Goal: Communication & Community: Answer question/provide support

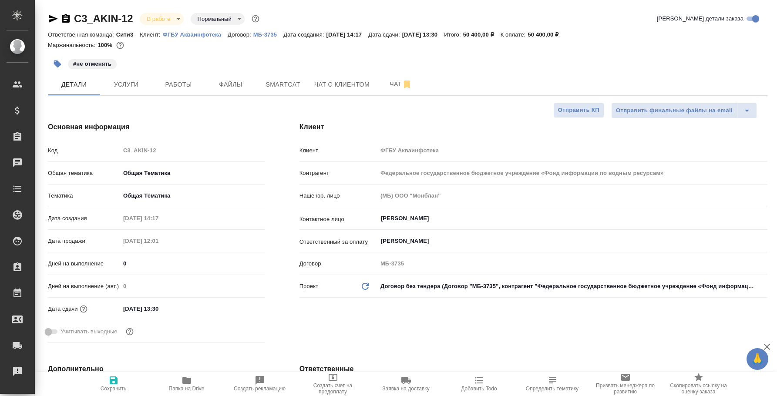
select select "RU"
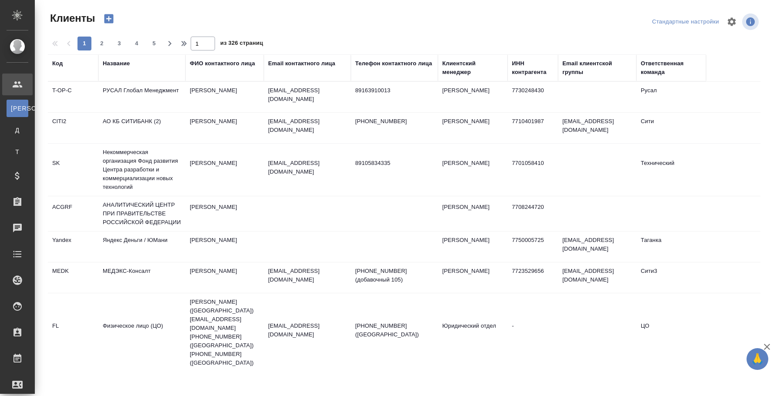
select select "RU"
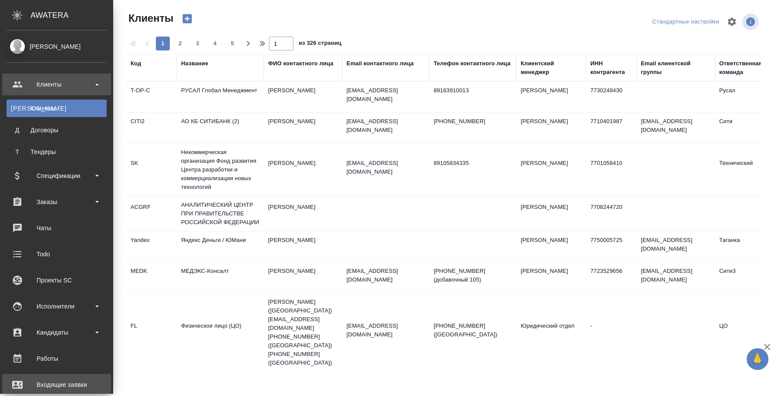
scroll to position [145, 0]
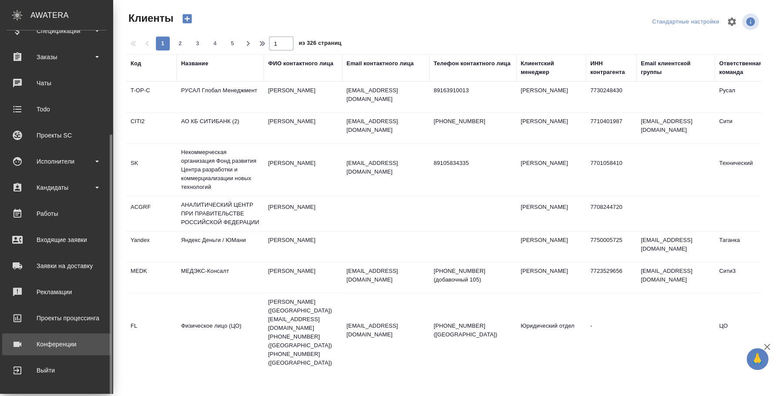
click at [46, 351] on link "Конференции" at bounding box center [56, 345] width 109 height 22
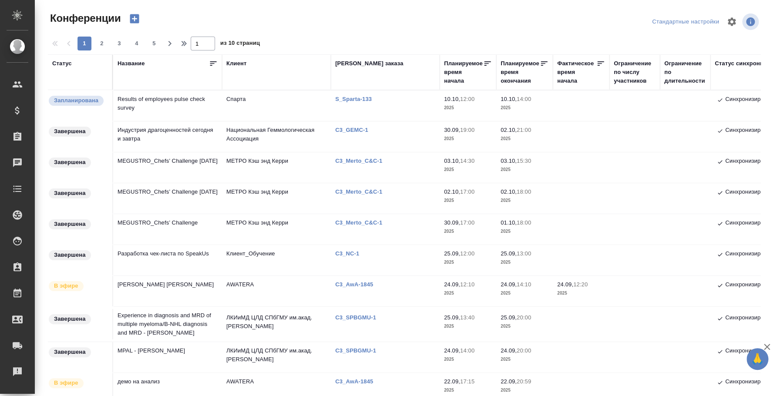
type input "[PERSON_NAME]"
click at [357, 126] on td "C3_GEMC-1" at bounding box center [385, 137] width 109 height 30
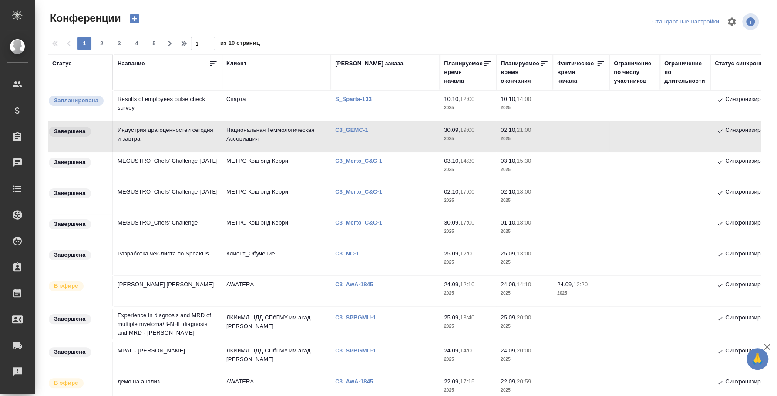
click at [358, 126] on td "C3_GEMC-1" at bounding box center [385, 137] width 109 height 30
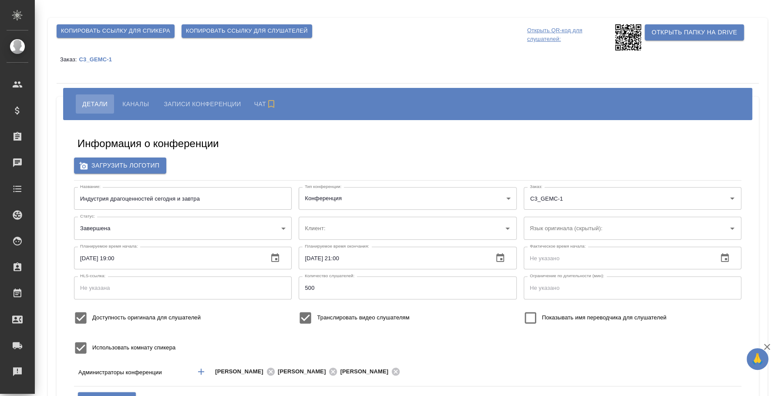
type input "Национальная Геммологическая Ассоциация"
click at [545, 184] on div "Заказ: C3_GEMC-1 Заказ:" at bounding box center [632, 199] width 225 height 30
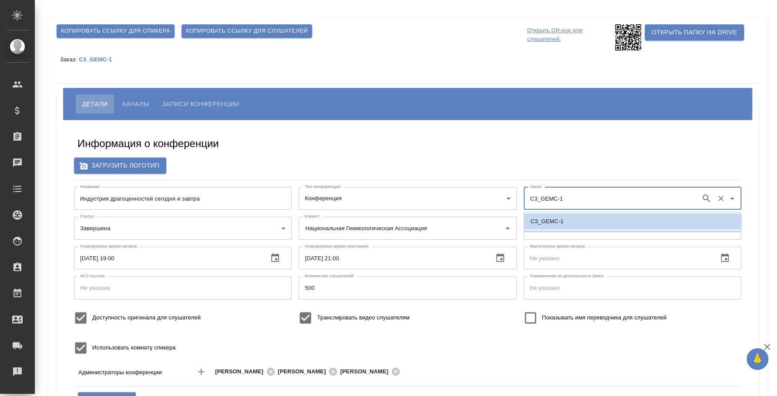
click at [546, 197] on input "C3_GEMC-1" at bounding box center [612, 198] width 169 height 15
click at [106, 63] on div "Заказ: C3_GEMC-1" at bounding box center [408, 59] width 702 height 17
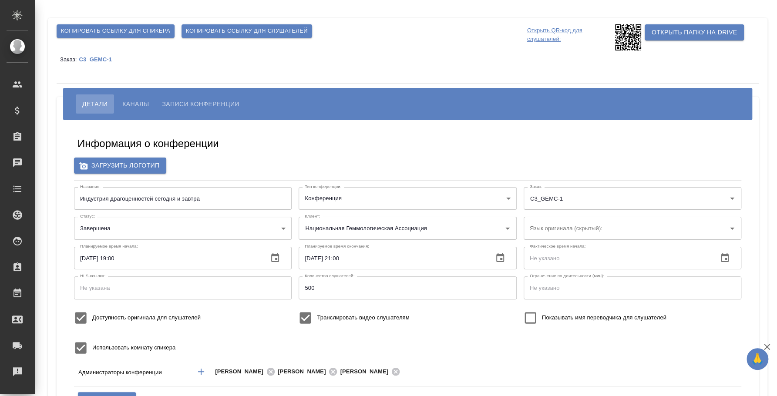
click at [105, 61] on p "C3_GEMC-1" at bounding box center [99, 59] width 40 height 7
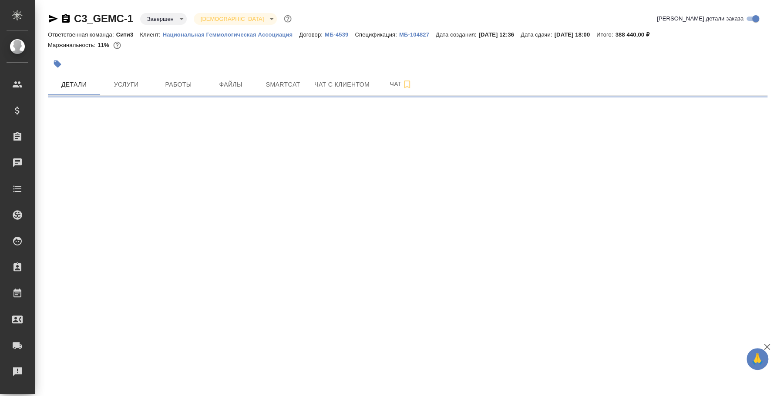
select select "RU"
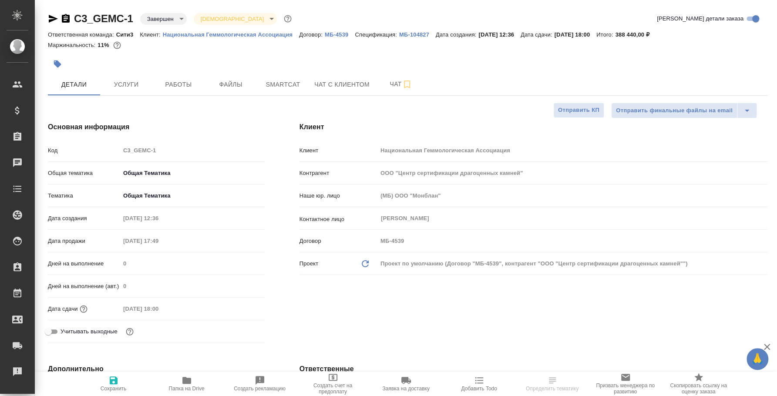
type textarea "x"
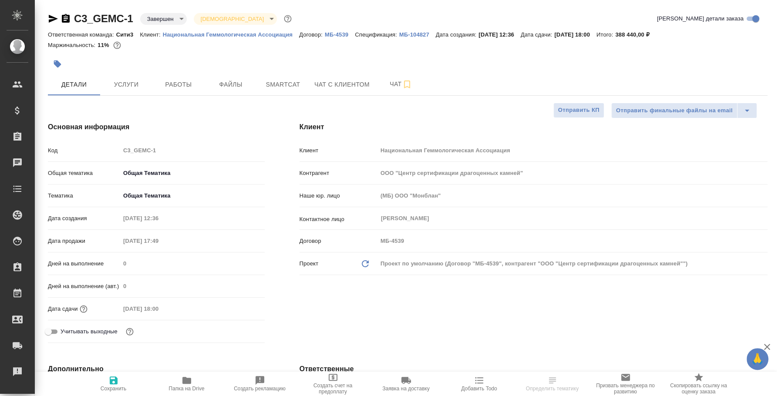
type textarea "x"
type input "Баданян Артак"
type input "[PERSON_NAME]"
click at [67, 16] on icon "button" at bounding box center [66, 18] width 8 height 9
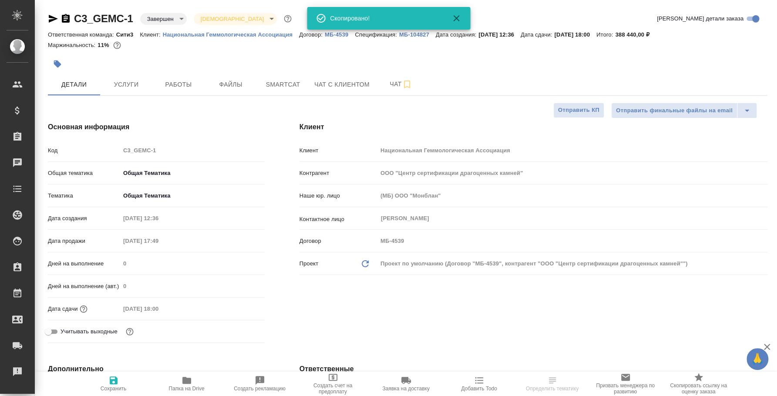
type textarea "x"
select select "RU"
type textarea "x"
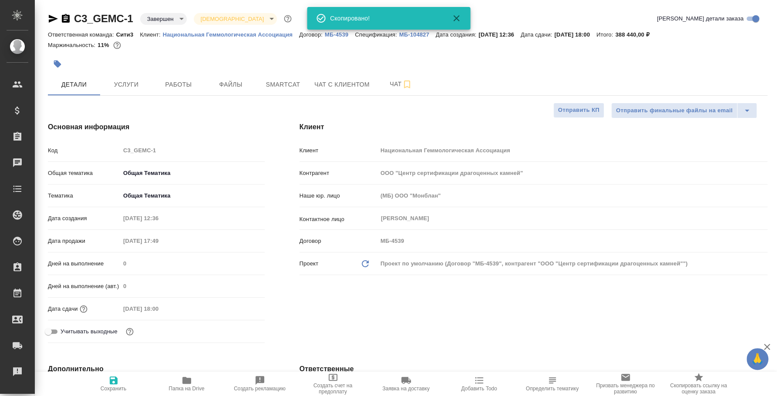
type textarea "x"
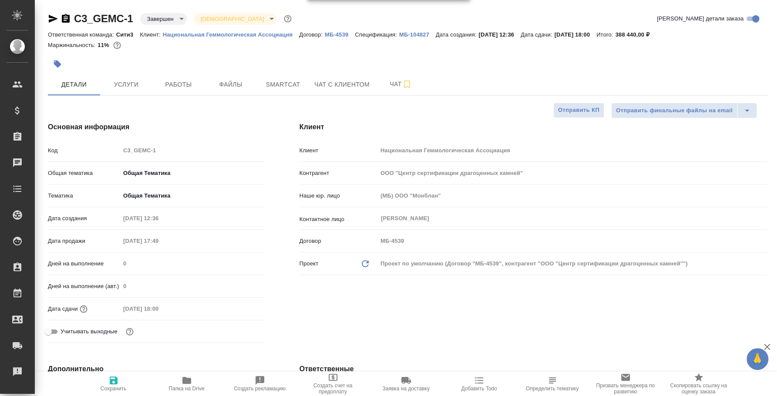
type textarea "x"
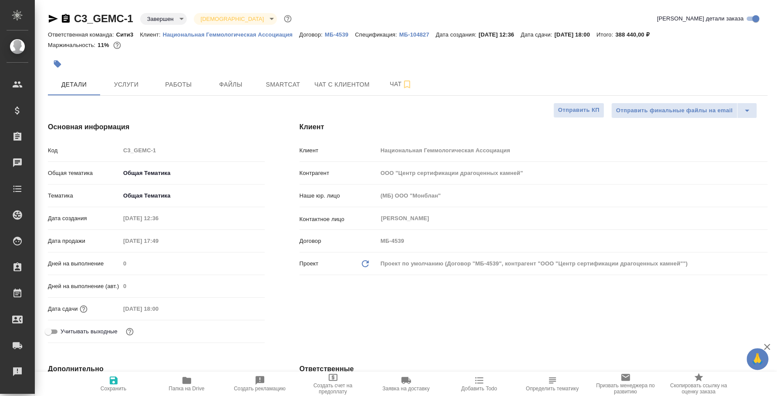
type textarea "x"
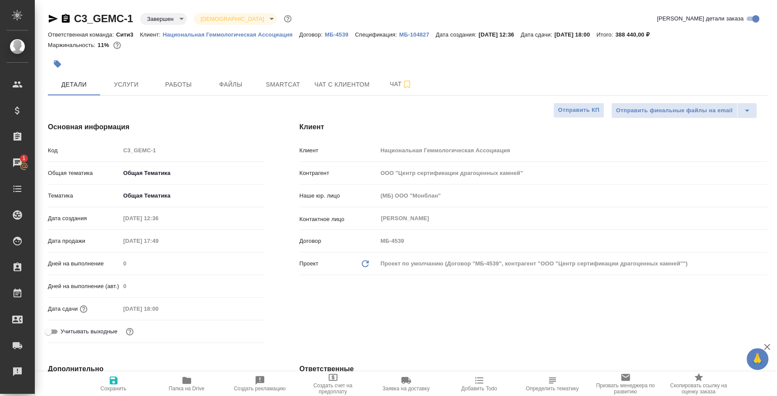
type textarea "x"
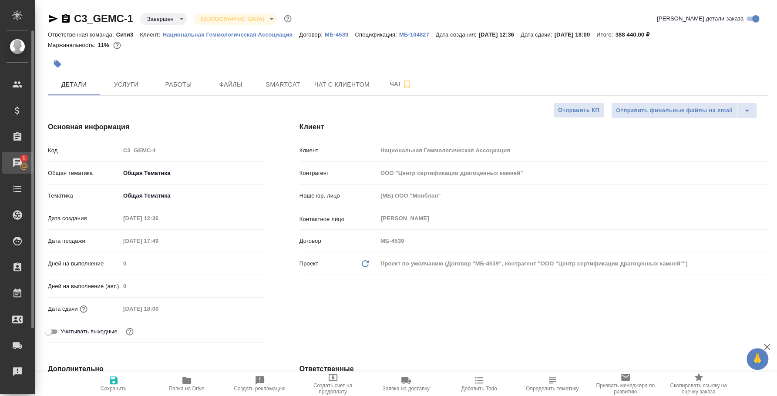
type textarea "x"
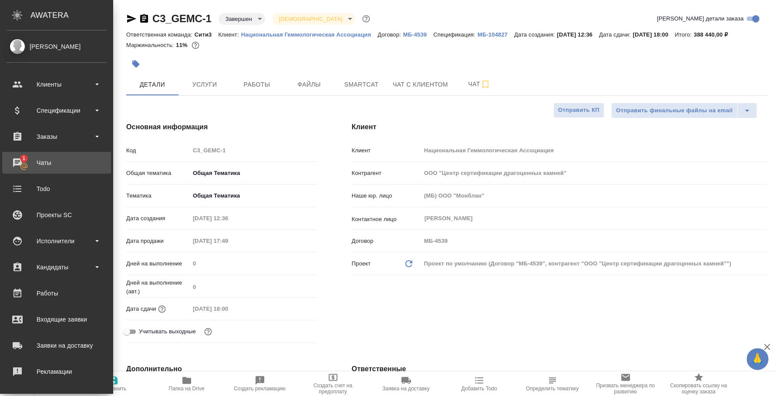
click at [24, 161] on link "1 Чаты" at bounding box center [56, 163] width 109 height 22
type textarea "x"
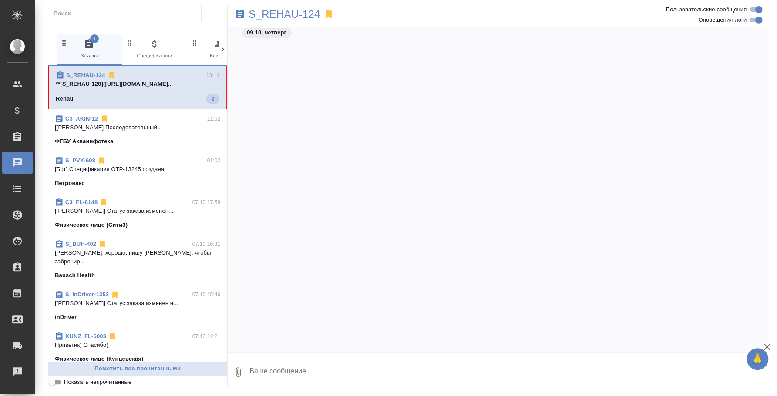
scroll to position [821, 0]
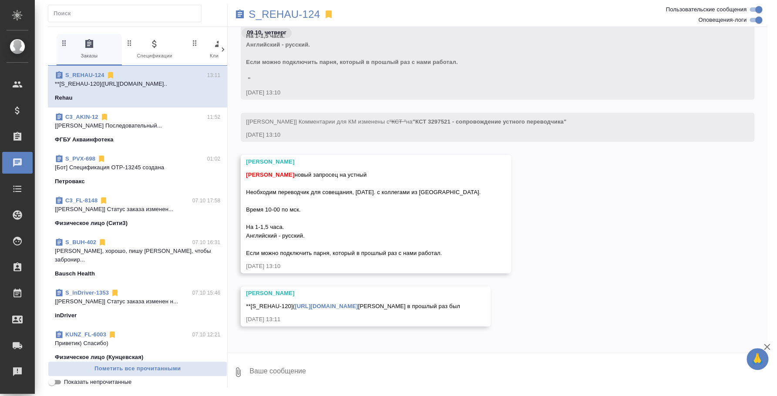
click at [387, 375] on textarea at bounding box center [508, 373] width 519 height 30
click at [308, 13] on p "S_REHAU-124" at bounding box center [284, 14] width 71 height 9
click at [306, 119] on button "Ответить на сообщение" at bounding box center [293, 114] width 95 height 17
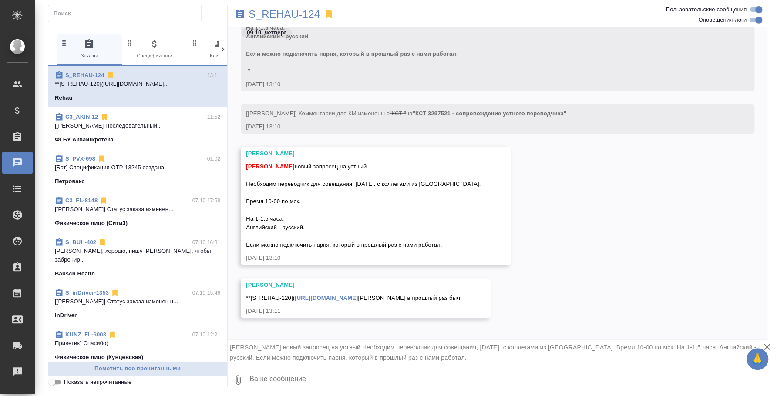
click at [382, 374] on textarea at bounding box center [508, 380] width 519 height 30
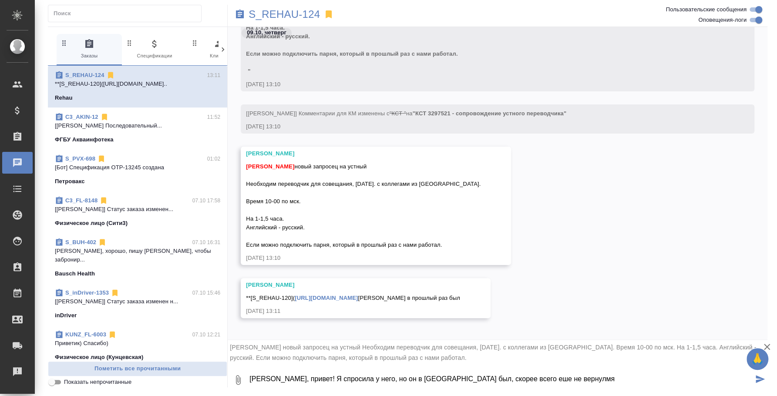
click at [358, 295] on link "https://tera.awatera.com/Order/67fd094c7c2e7cb1ee971edd/works)**" at bounding box center [326, 298] width 63 height 7
click at [517, 379] on textarea "Лера, привет! Я спросила у него, но он в Индии был, скорее всего еше не вернулмя" at bounding box center [501, 380] width 505 height 30
type textarea "Лера, привет! Я спросила у него, но он в Индии был, скорее всего еще не вернулс…"
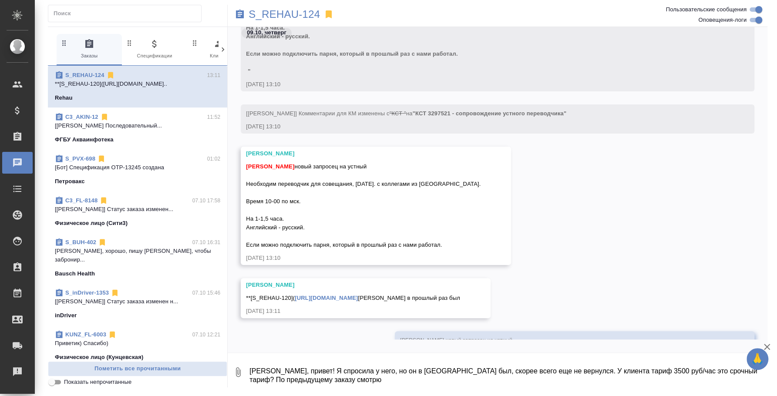
scroll to position [1006, 0]
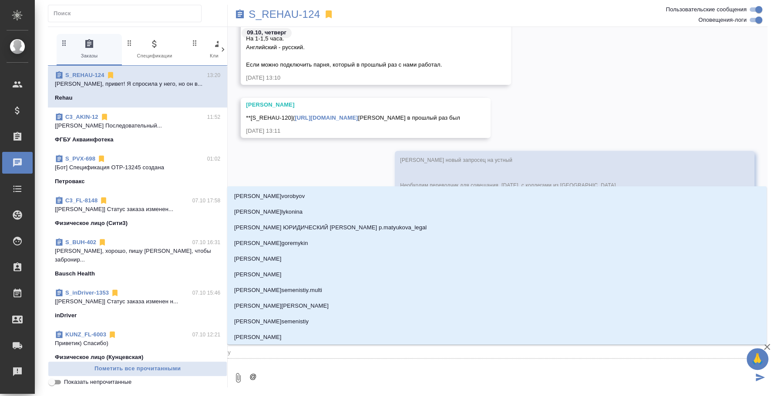
type textarea "@y"
type input "y"
type textarea "@y'b"
type input "y'b"
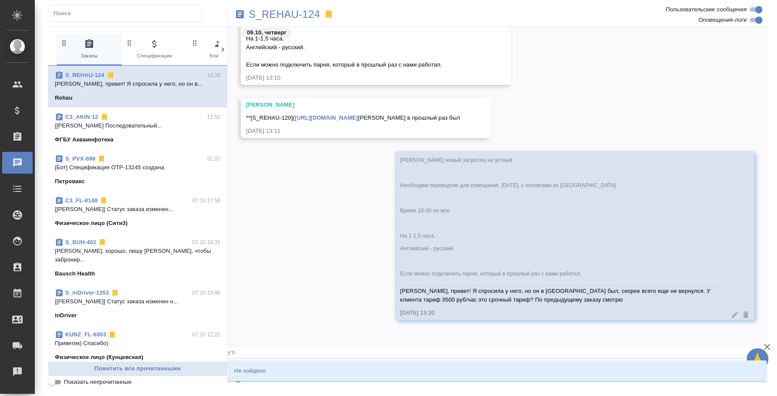
type textarea "@y"
type input "y"
type textarea "@"
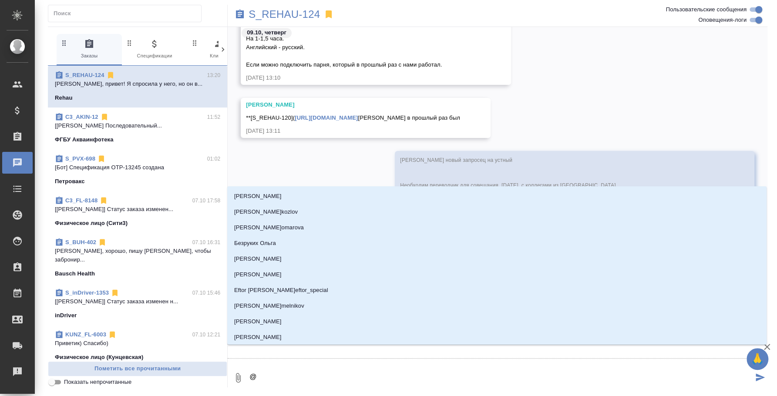
type textarea "@н"
type input "н"
type textarea "@ни"
type input "ни"
type textarea "@ник"
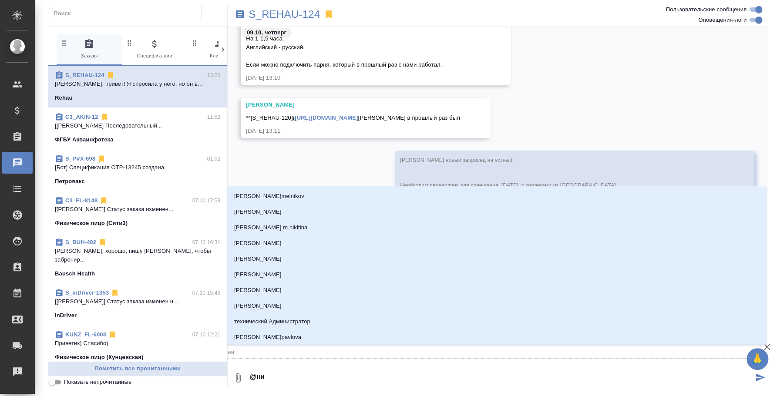
type input "ник"
type textarea "@ники"
type input "ники"
type textarea "@никиф"
type input "никиф"
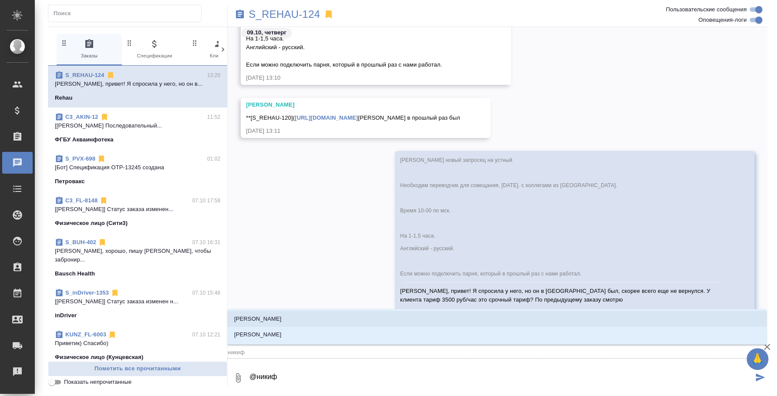
click at [451, 316] on li "[PERSON_NAME]" at bounding box center [497, 319] width 540 height 16
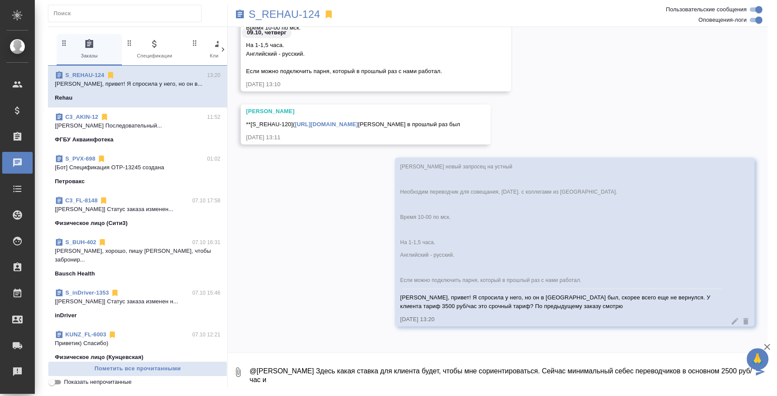
click at [626, 372] on textarea "@Никифорова Валерия Здесь какая ставка для клиента будет, чтобы мне сориентиров…" at bounding box center [501, 373] width 505 height 30
click at [739, 369] on textarea "@Никифорова Валерия Здесь какая ставка для клиента будет, чтобы мне сориентиров…" at bounding box center [501, 373] width 505 height 30
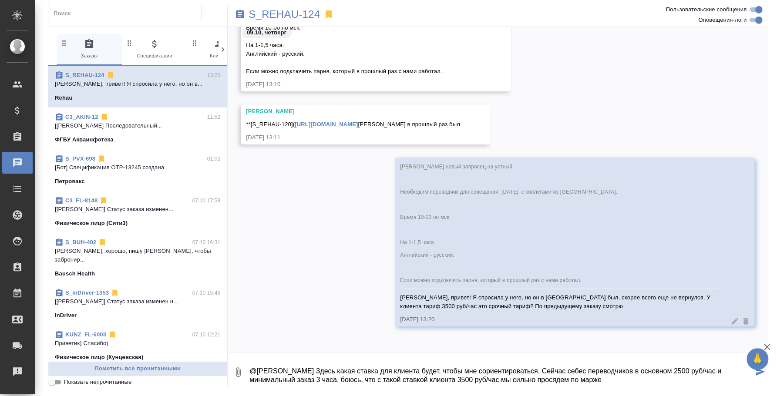
type textarea "@Никифорова Валерия Здесь какая ставка для клиента будет, чтобы мне сориентиров…"
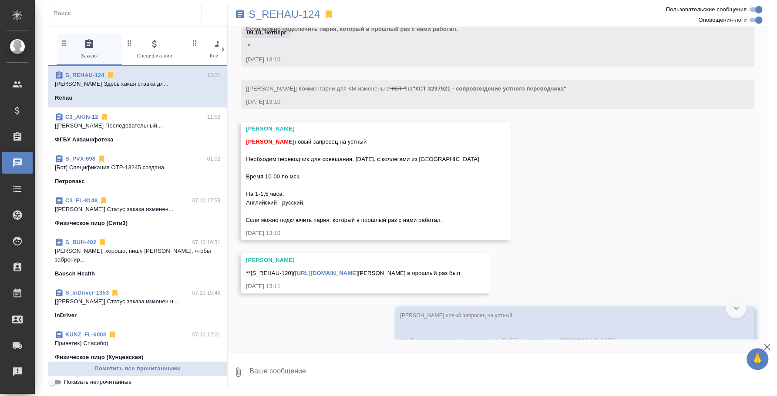
scroll to position [803, 0]
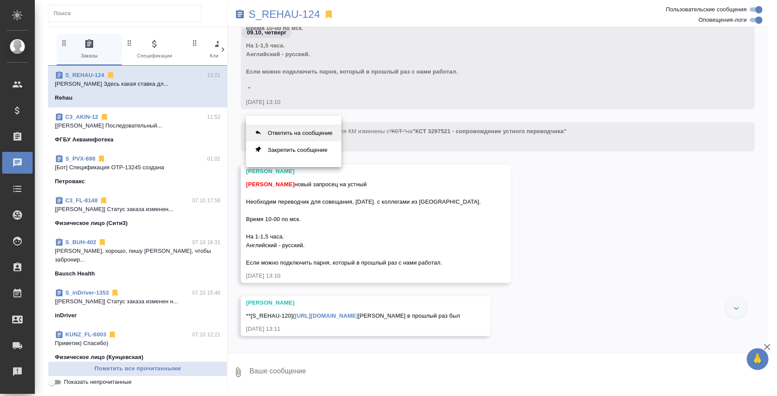
click at [320, 135] on button "Ответить на сообщение" at bounding box center [293, 133] width 95 height 17
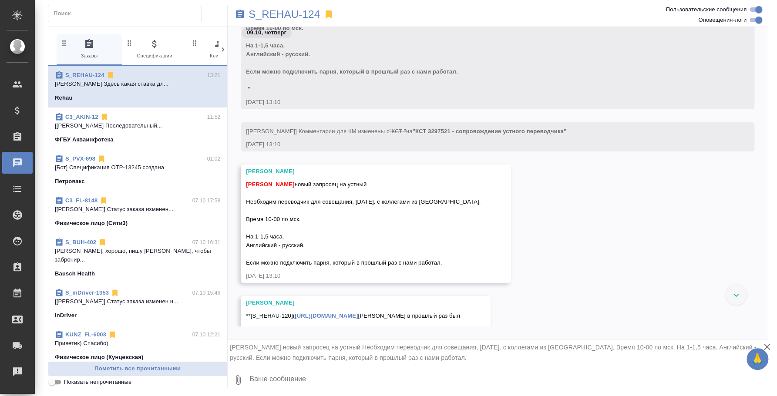
scroll to position [2, 0]
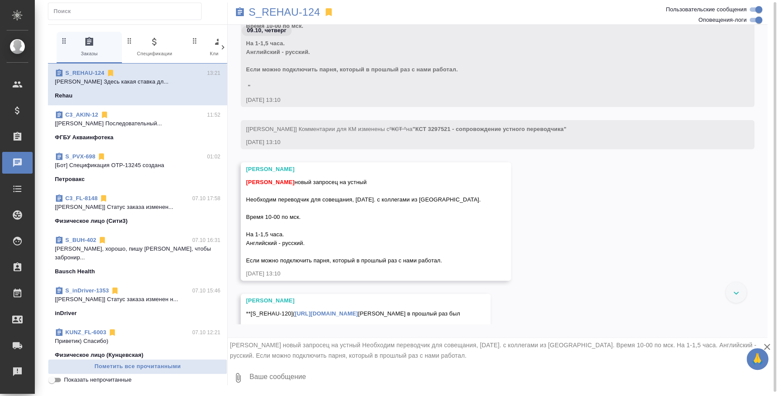
click at [331, 383] on textarea at bounding box center [508, 378] width 519 height 30
type textarea "И можно уточнить, что планируется обсуждать на совещании? Какая тематика перего…"
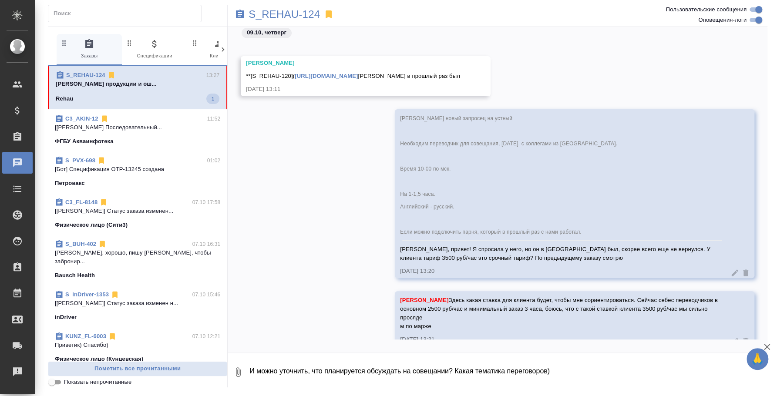
scroll to position [684, 0]
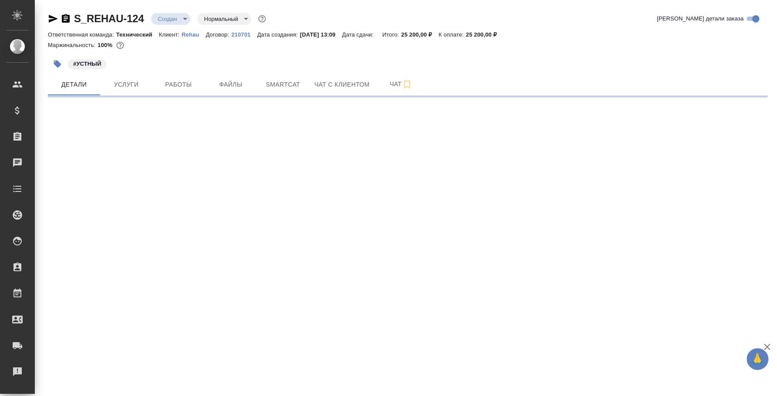
select select "RU"
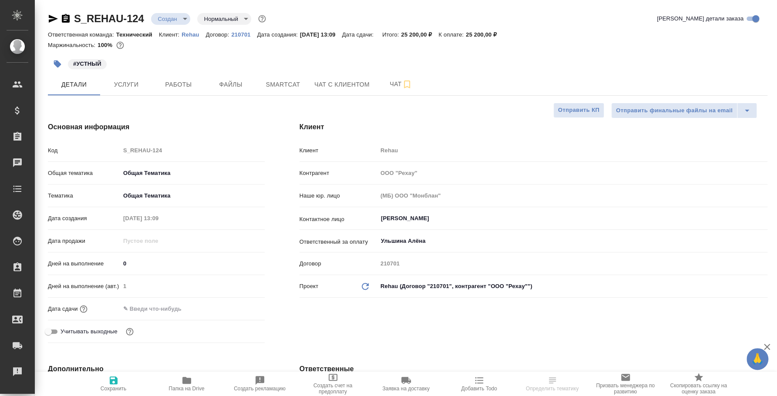
type textarea "x"
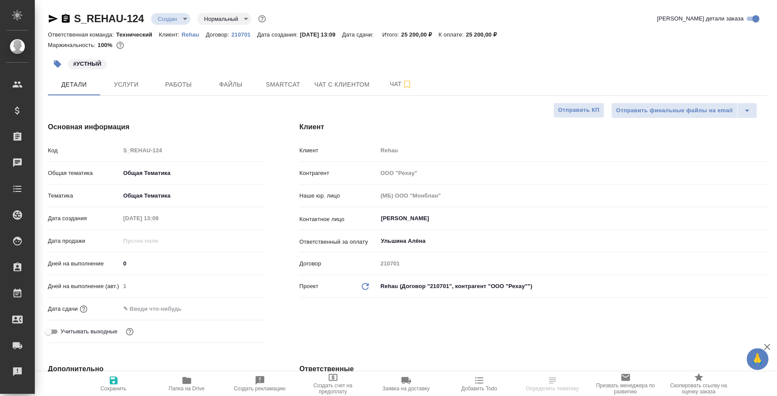
type textarea "x"
click at [398, 86] on span "Чат" at bounding box center [401, 84] width 42 height 11
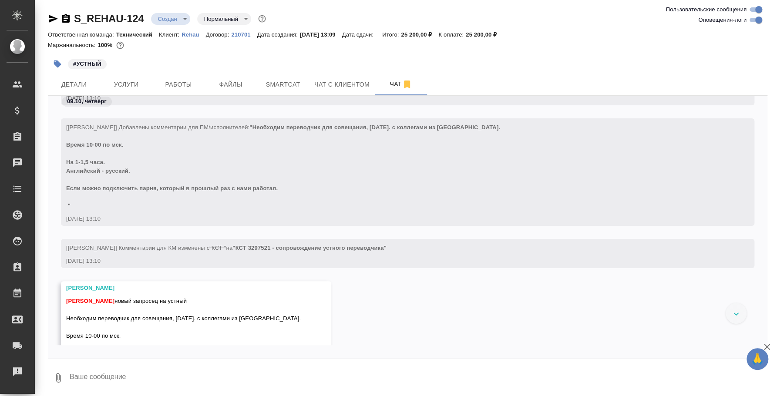
scroll to position [661, 0]
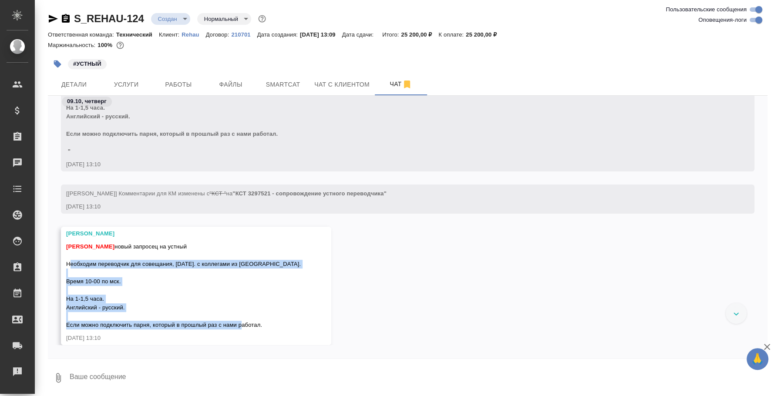
drag, startPoint x: 67, startPoint y: 263, endPoint x: 263, endPoint y: 326, distance: 205.6
click at [263, 326] on div "Федотова Ирина новый запросец на устный Необходим переводчик для совещания, 10.…" at bounding box center [183, 284] width 235 height 89
copy span "Необходим переводчик для совещания, 10.10.2025. с коллегами из Китая. Время 10-…"
click at [80, 91] on button "Детали" at bounding box center [74, 85] width 52 height 22
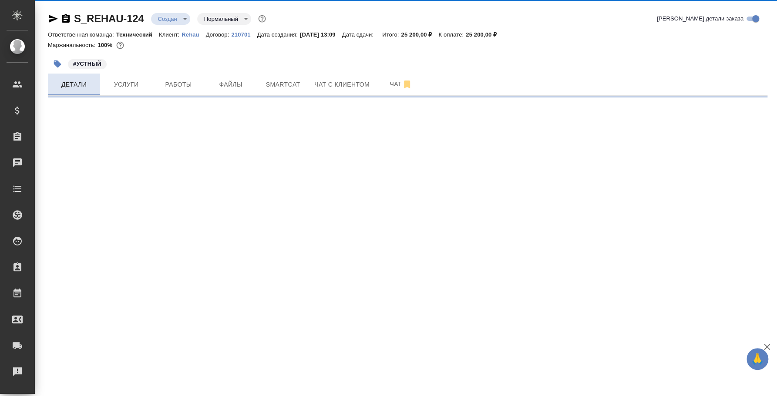
select select "RU"
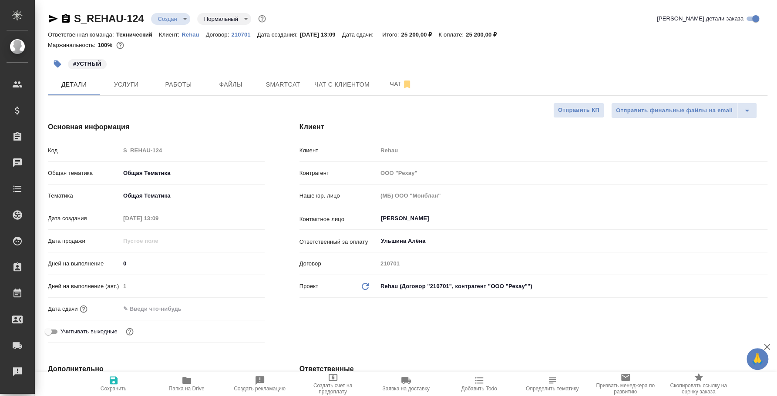
type textarea "x"
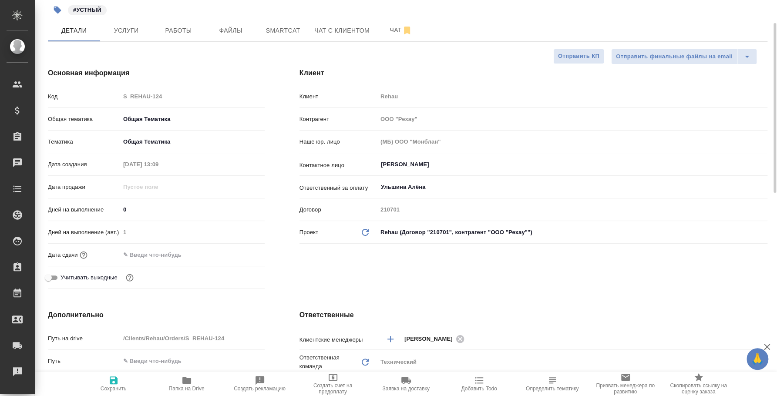
click at [192, 386] on span "Папка на Drive" at bounding box center [187, 389] width 36 height 6
type textarea "x"
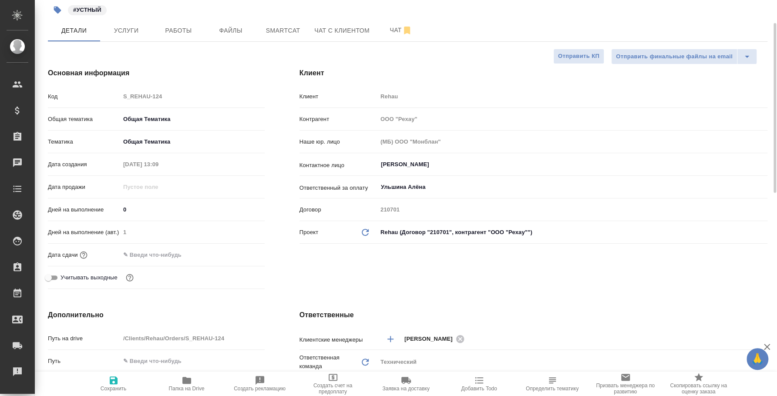
type textarea "x"
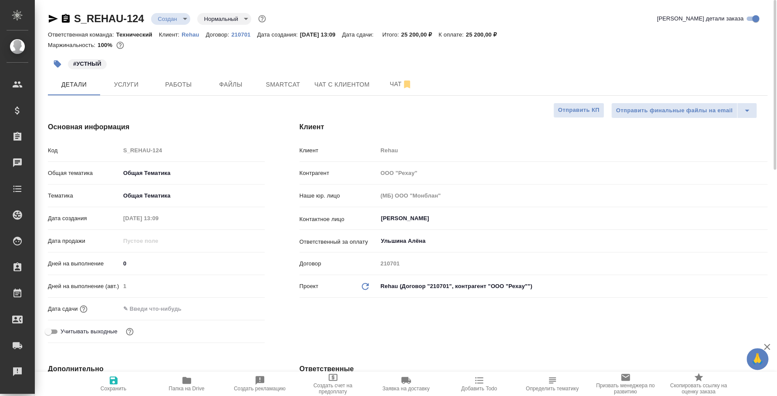
click at [191, 37] on p "Rehau" at bounding box center [194, 34] width 24 height 7
type textarea "x"
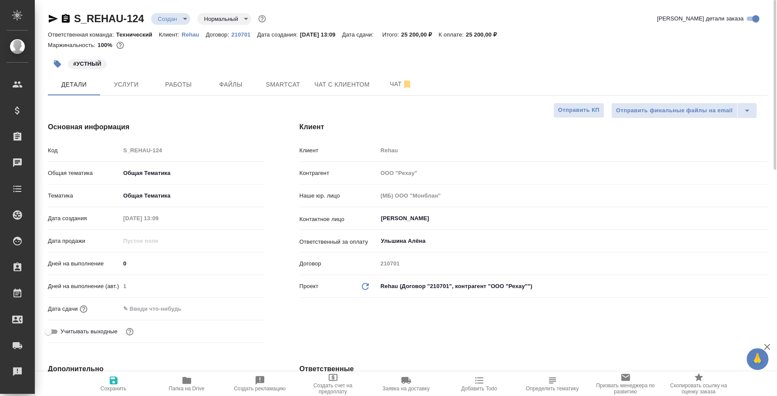
type textarea "x"
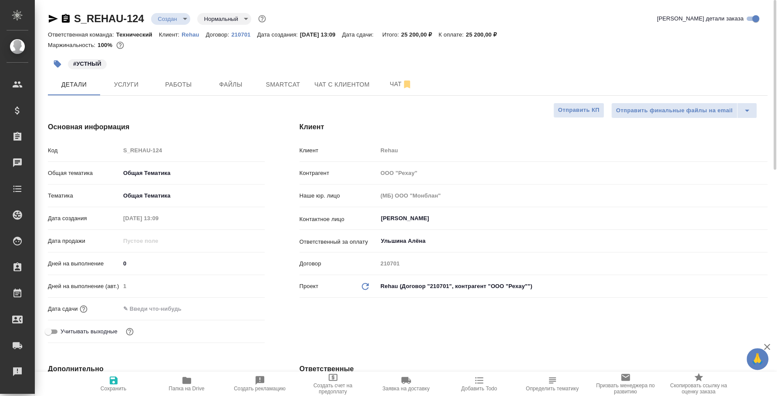
type textarea "x"
click at [385, 77] on button "Чат" at bounding box center [401, 85] width 52 height 22
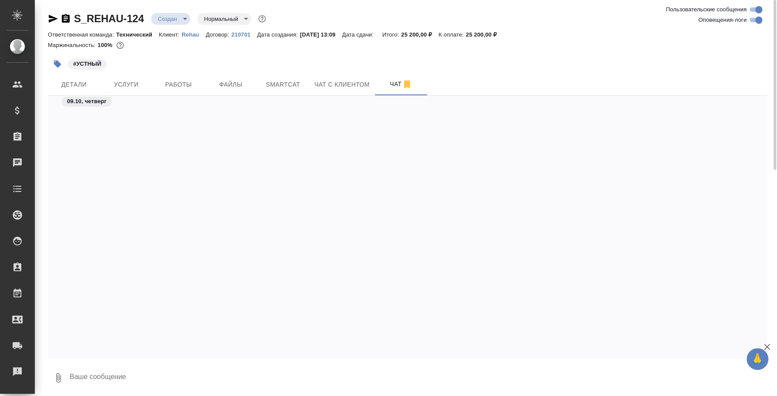
scroll to position [1973, 0]
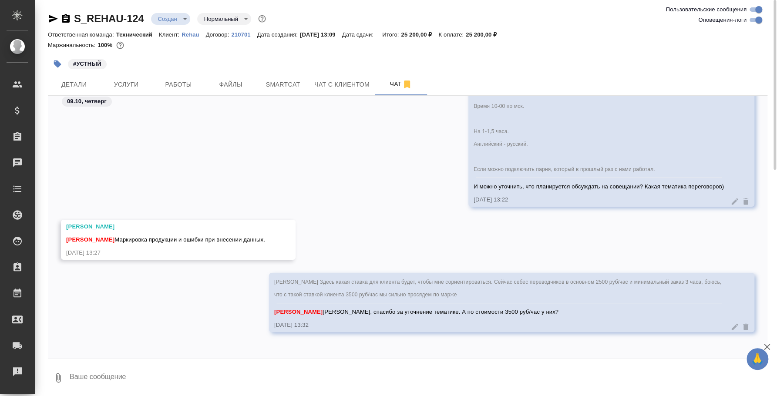
click at [301, 370] on textarea at bounding box center [418, 378] width 699 height 30
type textarea "Я у них в договоре вообще не увидела стоимости на устный, либо я не тот договор…"
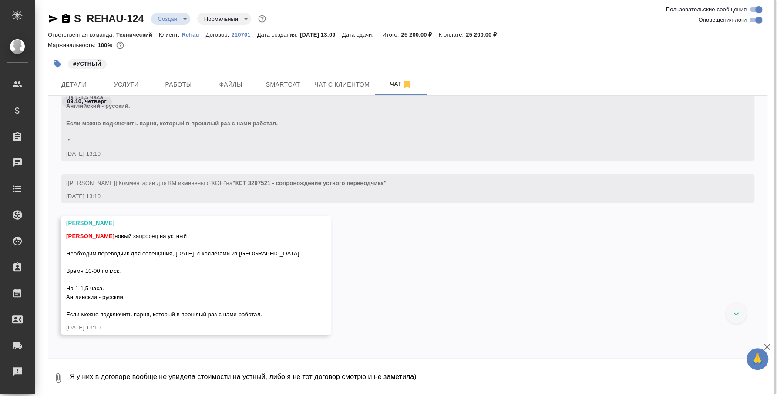
scroll to position [711, 0]
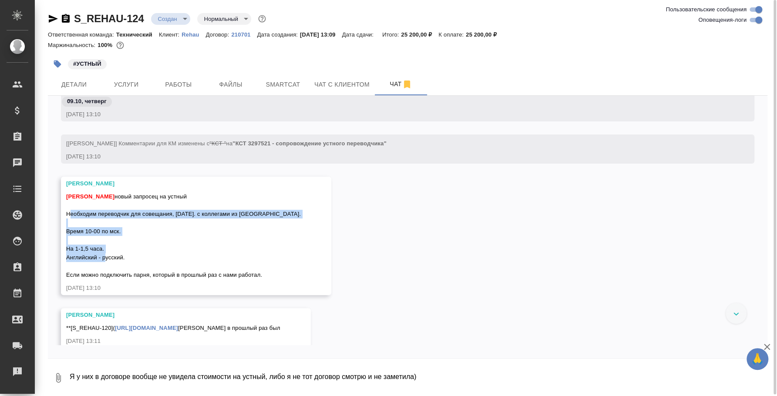
drag, startPoint x: 67, startPoint y: 213, endPoint x: 200, endPoint y: 258, distance: 140.6
click at [200, 258] on div "Федотова Ирина новый запросец на устный Необходим переводчик для совещания, 10.…" at bounding box center [183, 234] width 235 height 89
copy span "Необходим переводчик для совещания, 10.10.2025. с коллегами из Китая. Время 10-…"
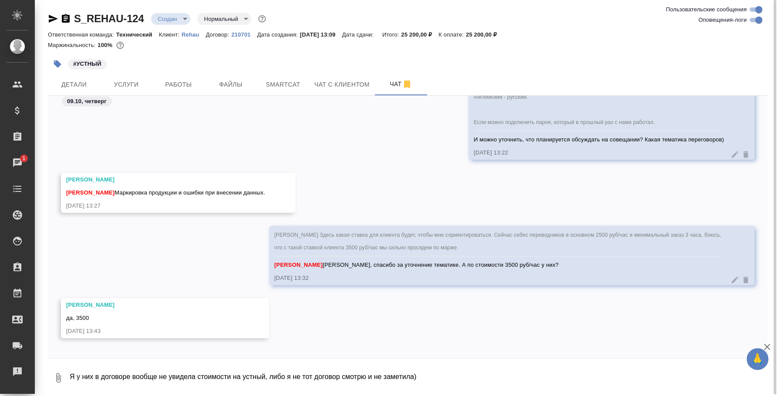
scroll to position [1320, 0]
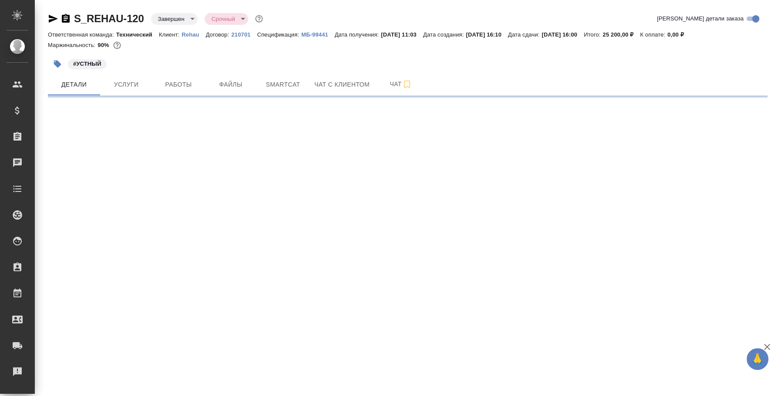
select select "RU"
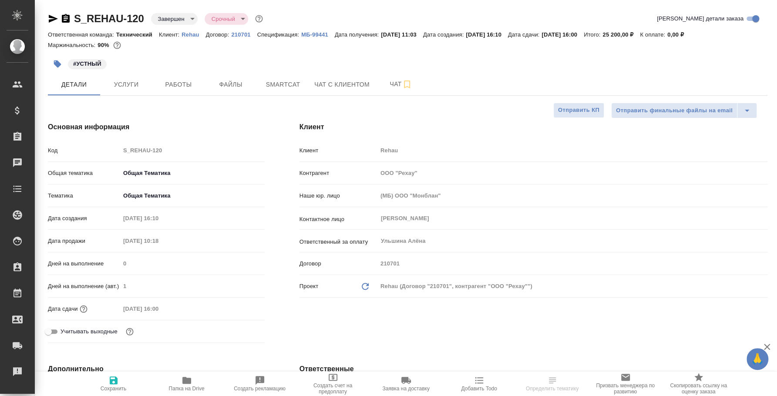
type textarea "x"
click at [196, 85] on span "Работы" at bounding box center [179, 84] width 42 height 11
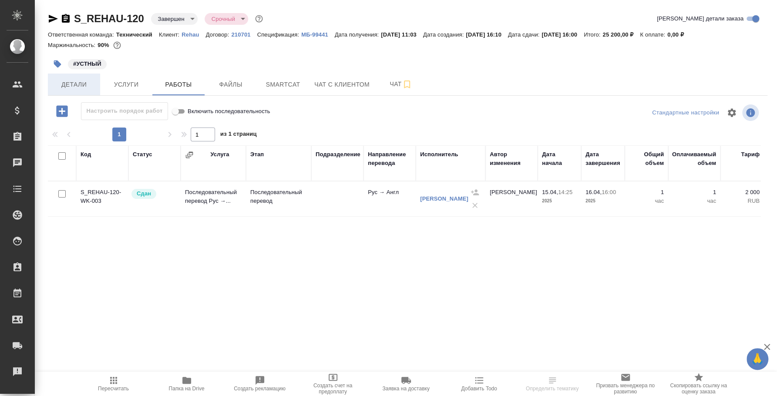
click at [81, 82] on span "Детали" at bounding box center [74, 84] width 42 height 11
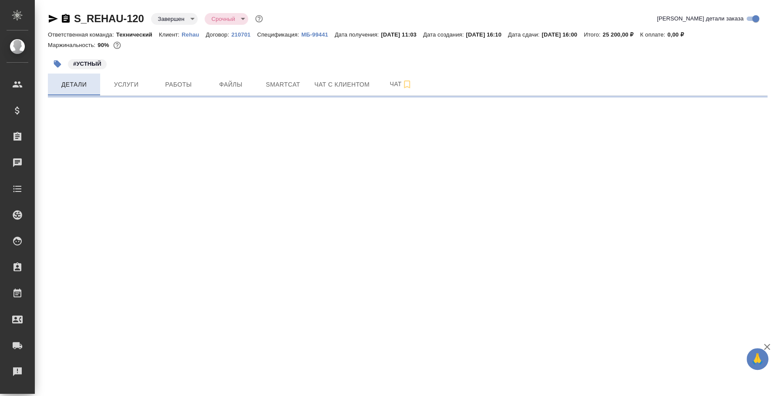
select select "RU"
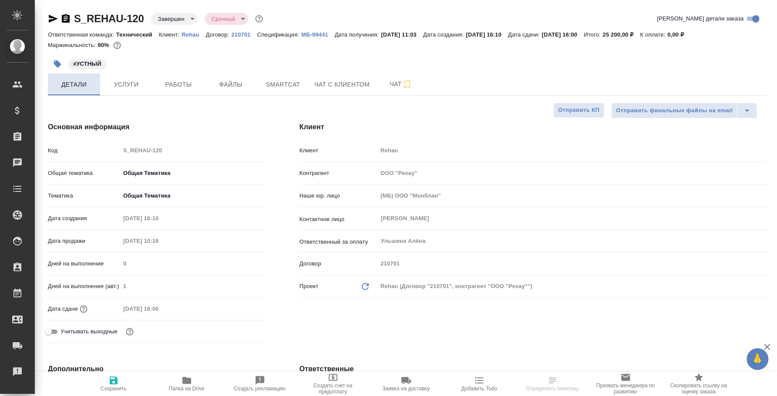
type textarea "x"
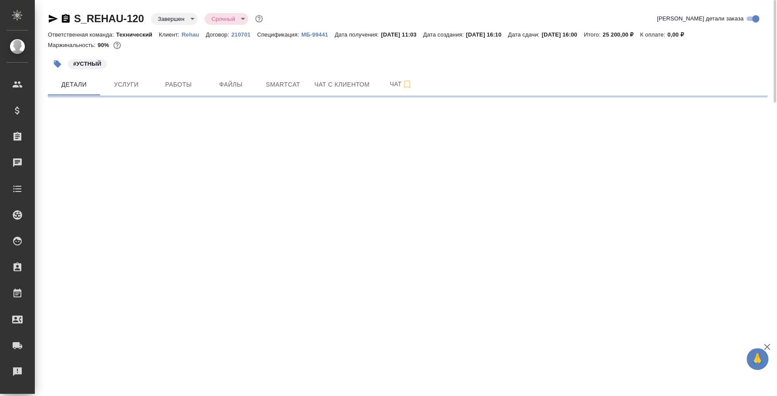
select select "RU"
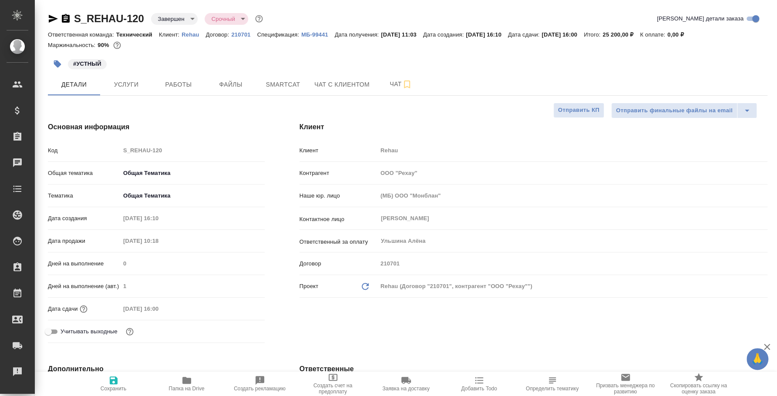
type textarea "x"
click at [176, 93] on button "Работы" at bounding box center [178, 85] width 52 height 22
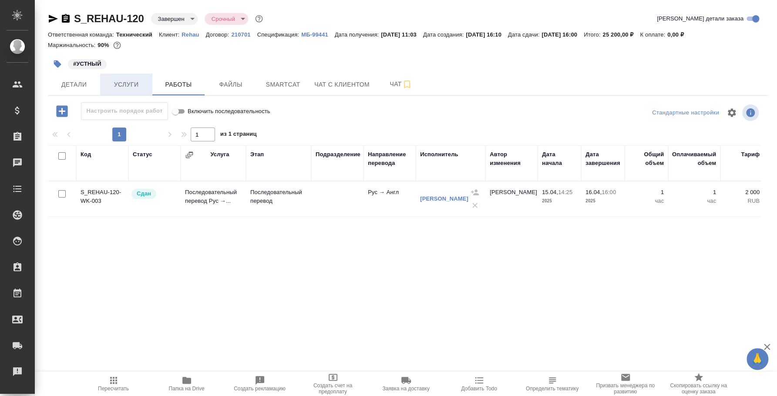
click at [143, 81] on span "Услуги" at bounding box center [126, 84] width 42 height 11
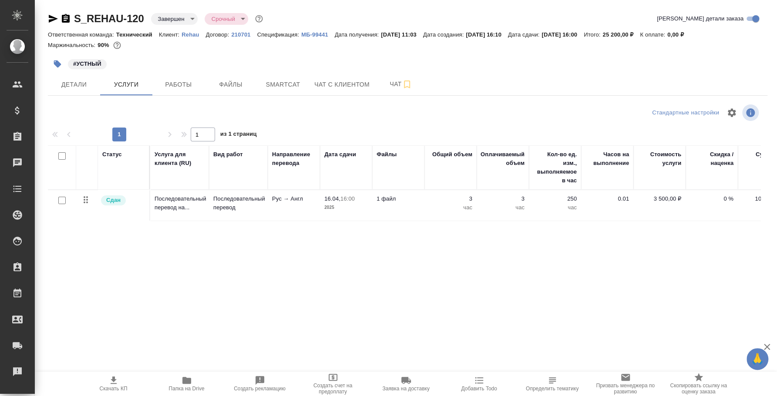
scroll to position [0, 82]
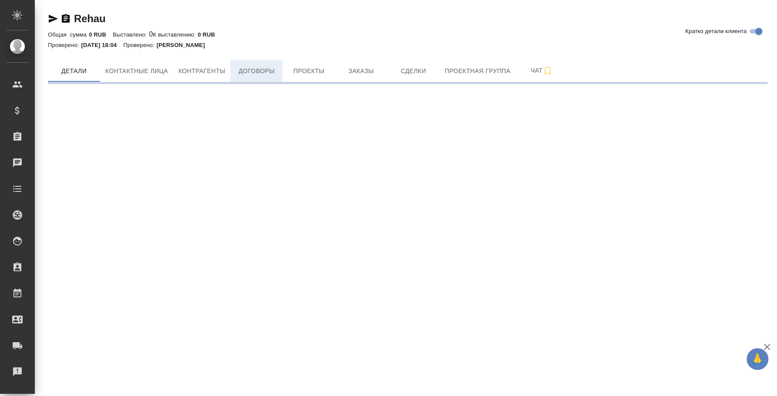
click at [262, 75] on span "Договоры" at bounding box center [257, 71] width 42 height 11
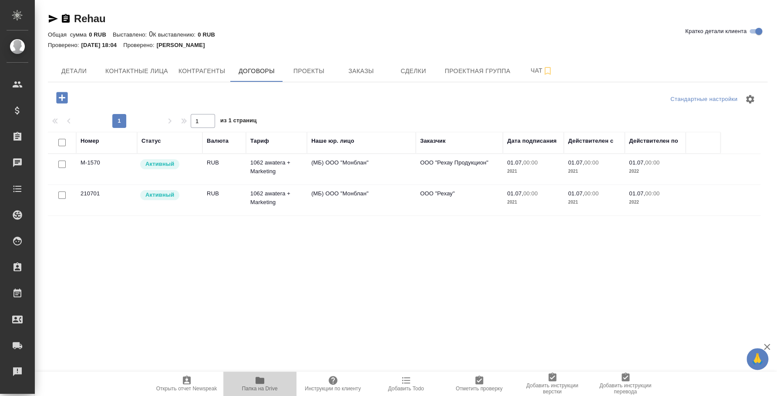
click at [254, 383] on span "Папка на Drive" at bounding box center [260, 383] width 63 height 17
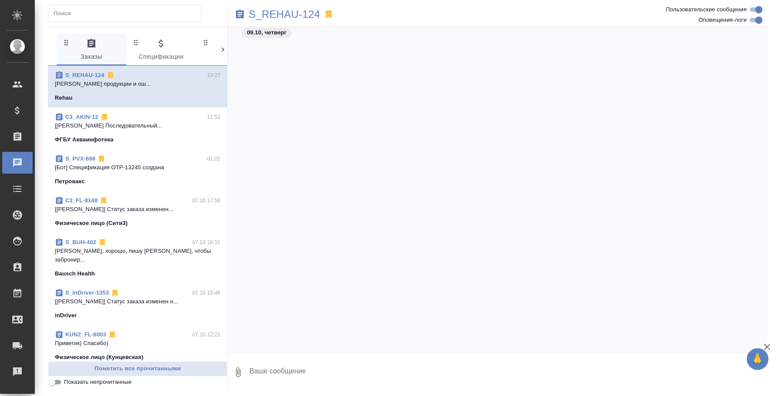
scroll to position [1711, 0]
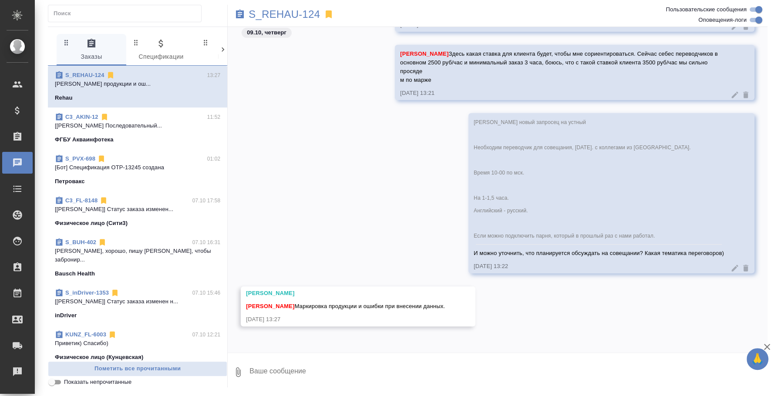
click at [731, 91] on icon at bounding box center [735, 95] width 9 height 9
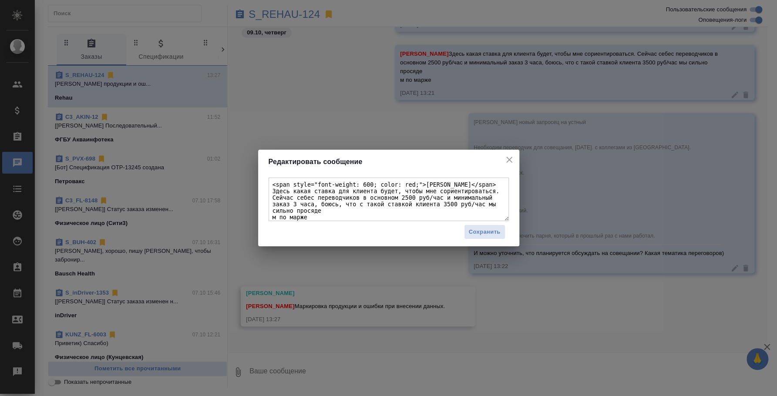
click at [488, 203] on textarea "<span style="font-weight: 600; color: red;">Никифорова Валерия</span> Здесь как…" at bounding box center [389, 200] width 240 height 44
type textarea "<span style="font-weight: 600; color: red;">Никифорова Валерия</span> Здесь как…"
click at [486, 231] on span "Сохранить" at bounding box center [485, 232] width 32 height 10
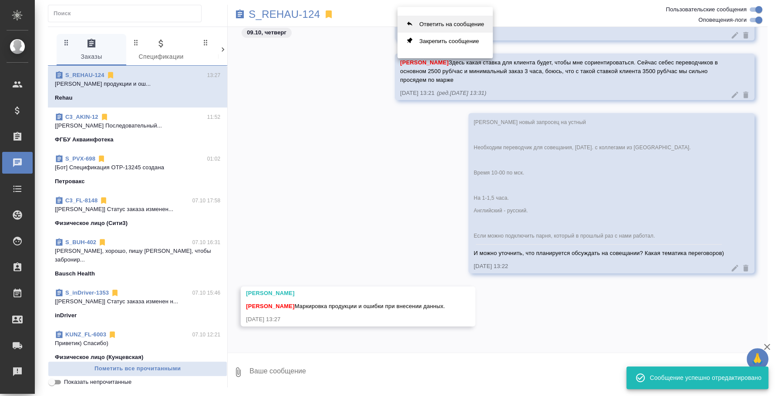
click at [445, 24] on button "Ответить на сообщение" at bounding box center [445, 24] width 95 height 17
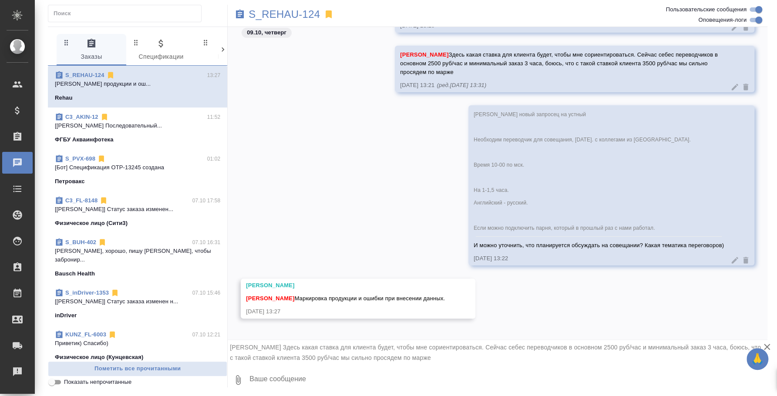
scroll to position [1711, 0]
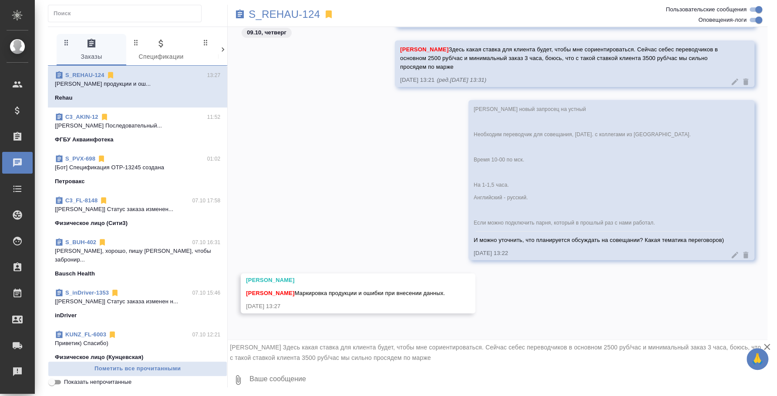
click at [284, 374] on textarea at bounding box center [508, 380] width 519 height 30
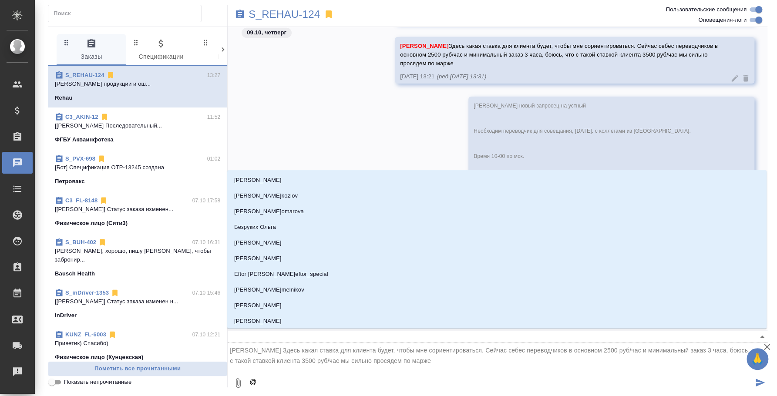
type textarea "@Y"
type input "Y"
type textarea "@YB"
type input "YB"
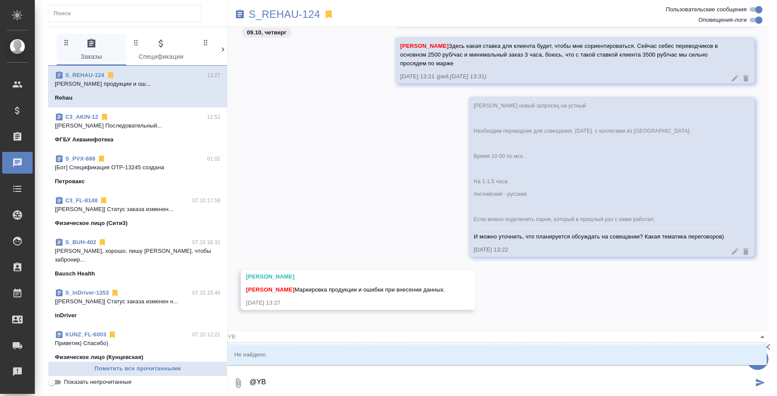
type textarea "@Y"
type input "Y"
type textarea "@"
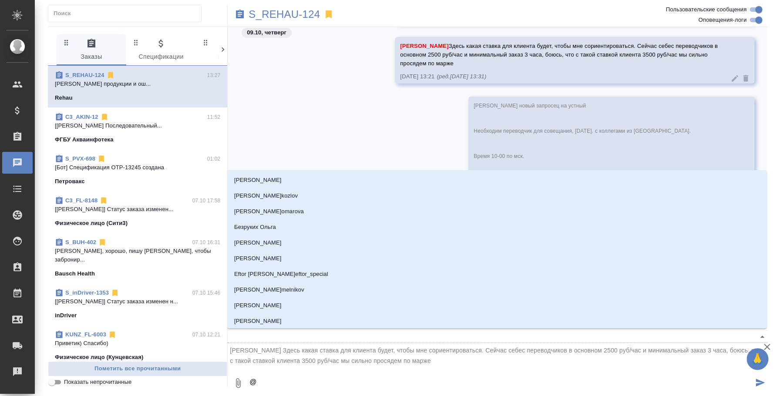
click at [284, 374] on textarea "@" at bounding box center [501, 383] width 505 height 30
type textarea "@Н"
type input "Н"
type textarea "@Ни"
type input "Ни"
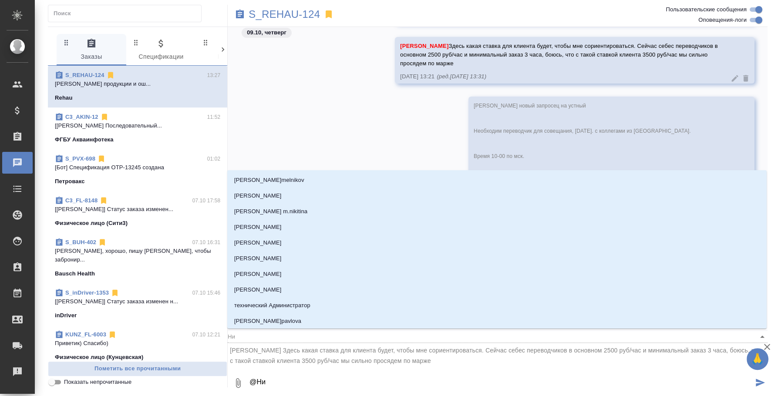
type textarea "@Ник"
type input "Ник"
type textarea "@Ники"
type input "Ники"
type textarea "@Никиф"
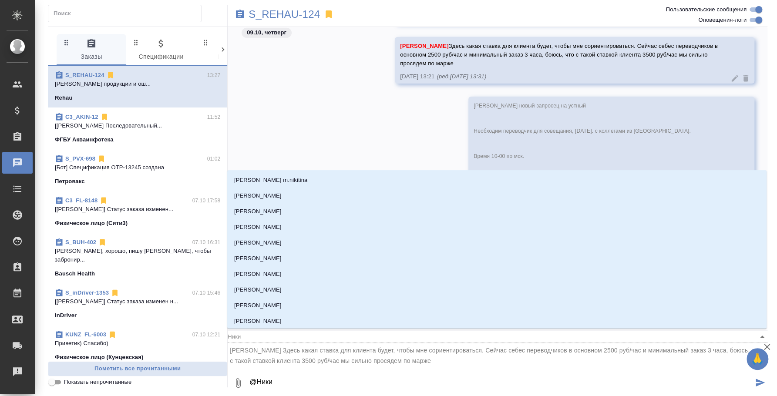
type input "Никиф"
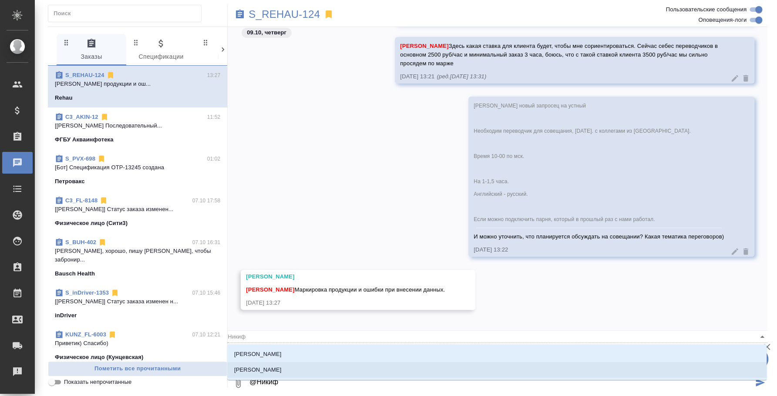
type textarea "@Никифо"
type input "Никифо"
click at [317, 353] on li "[PERSON_NAME]" at bounding box center [497, 355] width 540 height 16
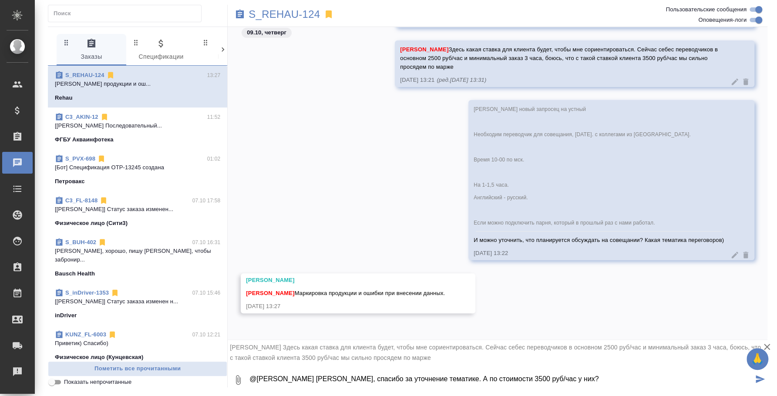
type textarea "@Никифорова Валерия Лера, спасибо за уточнение тематике. А по стоимости 3500 ру…"
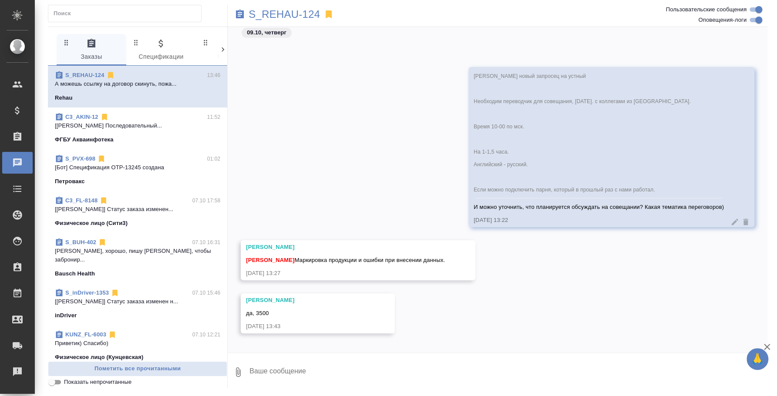
scroll to position [1797, 0]
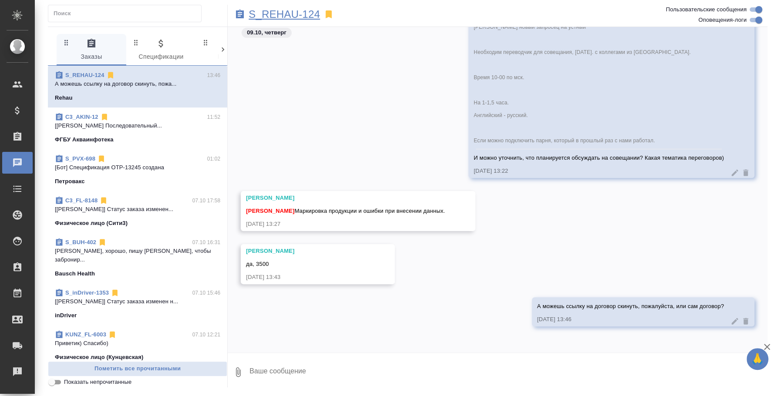
click at [304, 10] on p "S_REHAU-124" at bounding box center [284, 14] width 71 height 9
click at [243, 365] on button "0" at bounding box center [238, 373] width 21 height 30
click at [187, 326] on span "С локального диска" at bounding box center [167, 326] width 59 height 11
click at [0, 0] on input "С локального диска" at bounding box center [0, 0] width 0 height 0
click at [368, 365] on textarea at bounding box center [501, 373] width 505 height 30
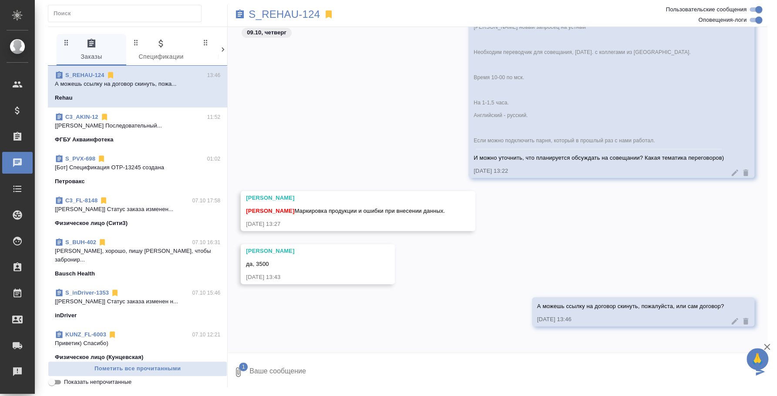
type textarea """
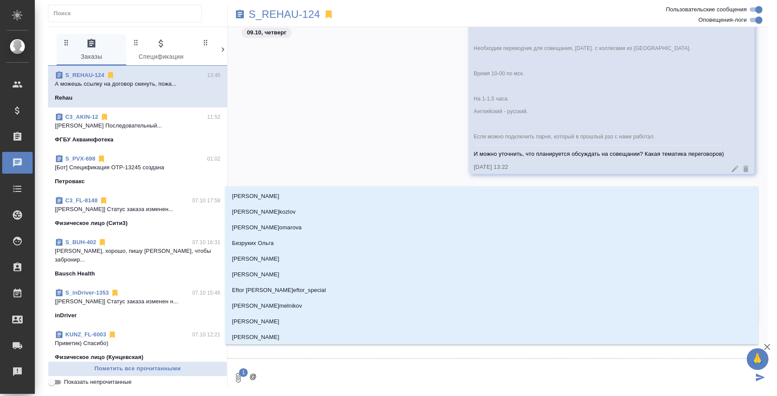
type textarea "@y"
type input "y"
type textarea "@y'b"
type input "y'b"
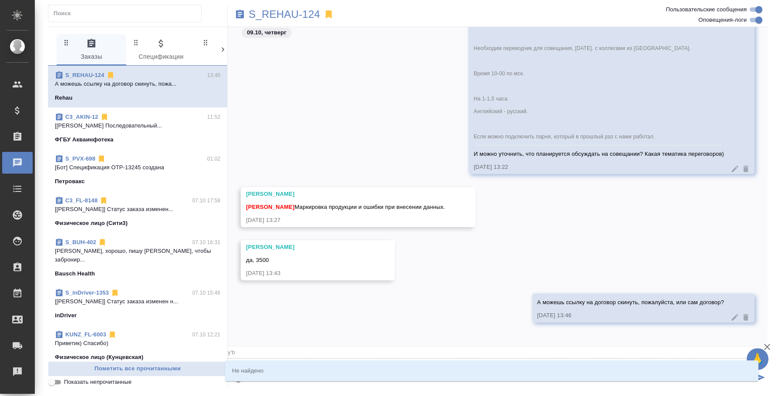
type textarea "@y"
type input "y"
type textarea "@"
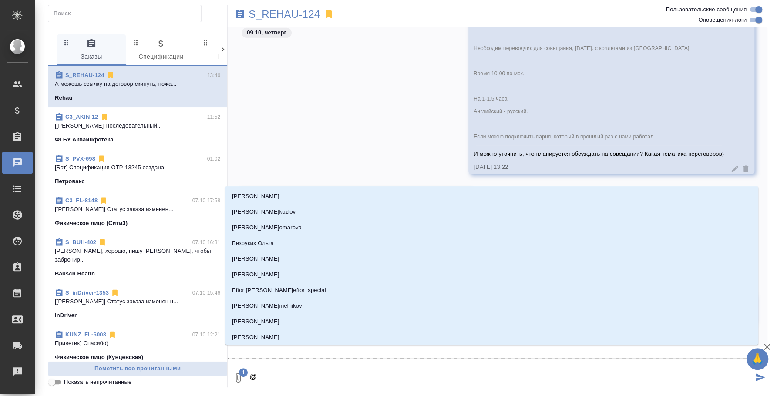
type textarea "@н"
type input "н"
type textarea "@ни"
type input "ни"
type textarea "@ник"
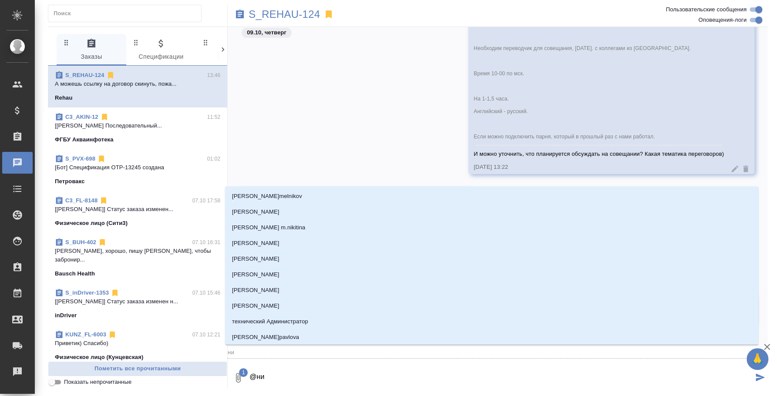
type input "ник"
type textarea "@ники"
type input "ники"
type textarea "@никиф"
type input "никиф"
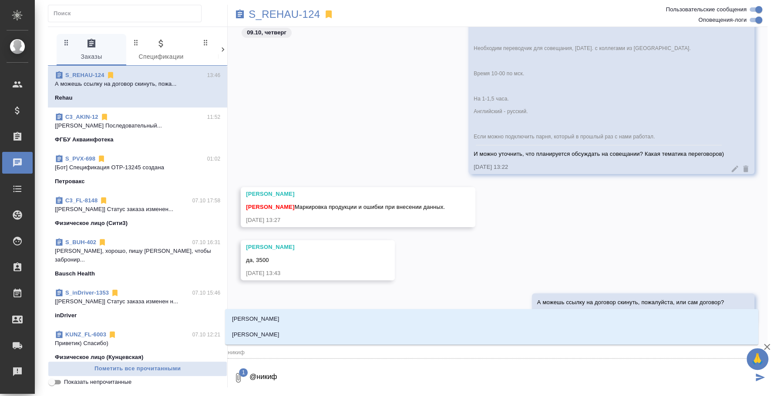
type textarea "@никифо"
type input "никифо"
type textarea "@никифор"
type input "никифор"
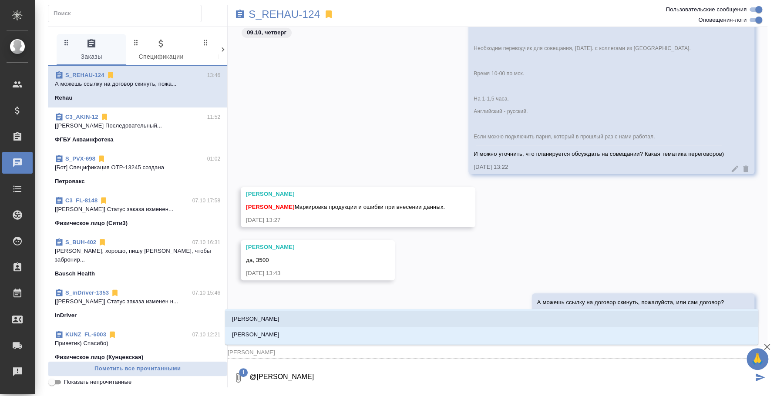
click at [331, 321] on li "[PERSON_NAME]" at bounding box center [492, 319] width 534 height 16
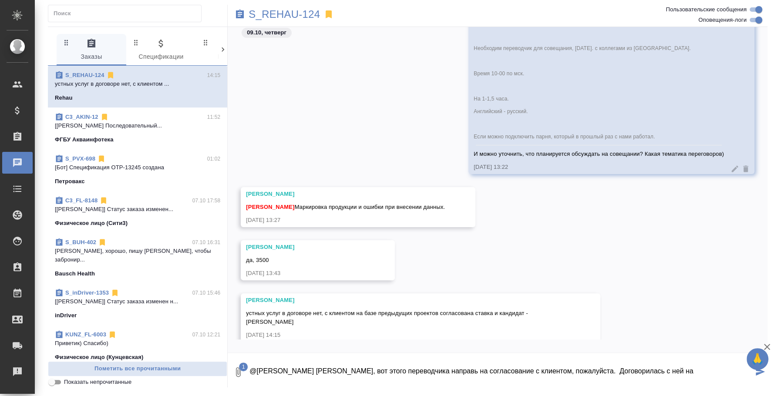
click at [590, 372] on textarea "@Никифорова Валерия Лера, вот этого переводчика направь на согласование с клиен…" at bounding box center [501, 373] width 505 height 30
click at [675, 369] on textarea "@Никифорова Валерия Лера, вот этого переводчика направь на согласование с клиен…" at bounding box center [501, 373] width 505 height 30
type textarea "@Никифорова Валерия Лера, вот этого переводчика направь на согласование с клиен…"
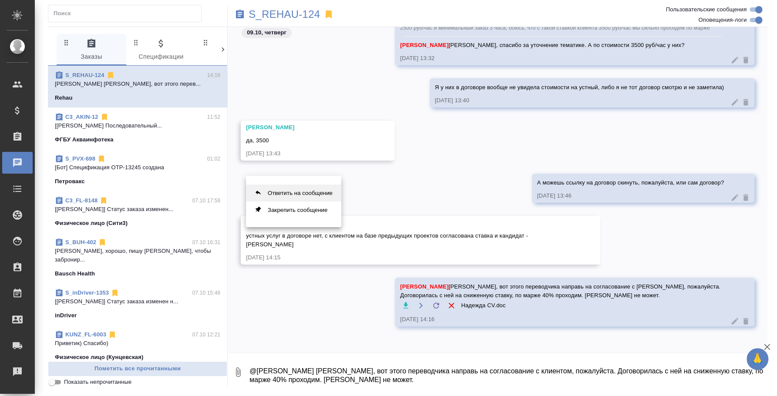
click at [286, 190] on button "Ответить на сообщение" at bounding box center [293, 193] width 95 height 17
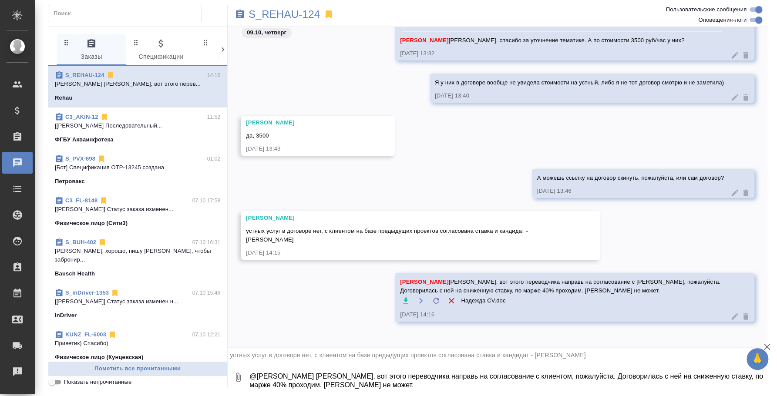
click at [393, 383] on textarea "@Никифорова Валерия Лера, вот этого переводчика направь на согласование с клиен…" at bounding box center [508, 378] width 519 height 30
type textarea "А если в договоре нет услуг устного перевода, то я полагаю, то мы ставку можем …"
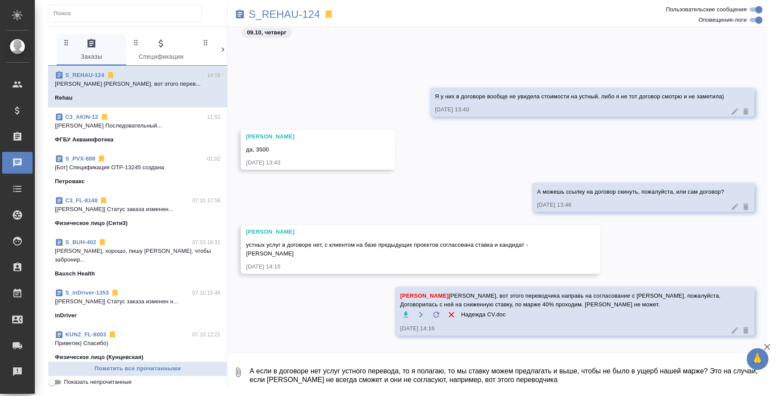
scroll to position [2118, 0]
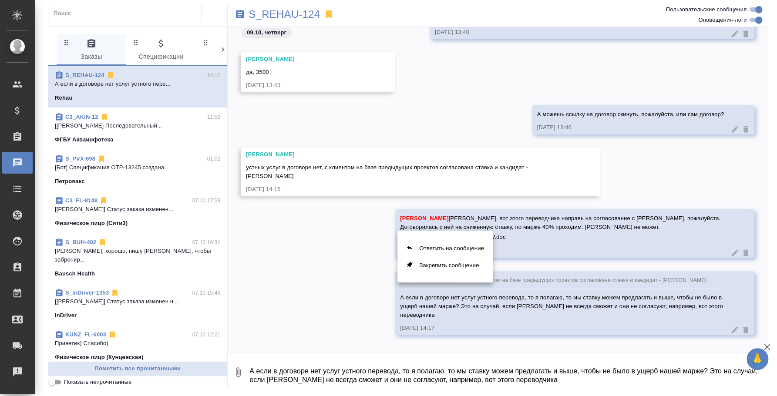
click at [729, 324] on div at bounding box center [388, 198] width 777 height 396
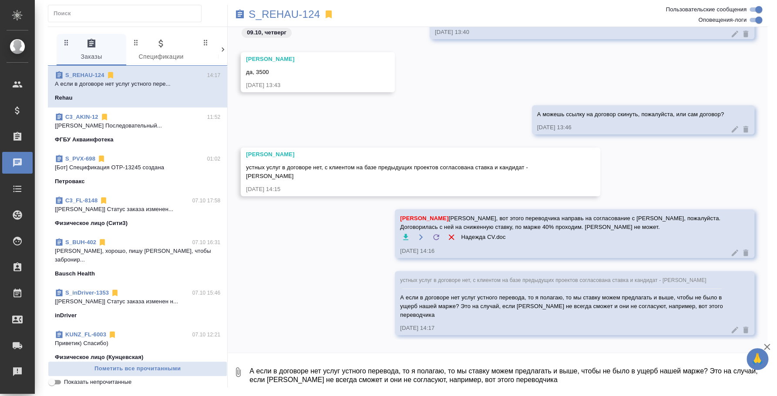
click at [732, 327] on icon at bounding box center [735, 330] width 7 height 7
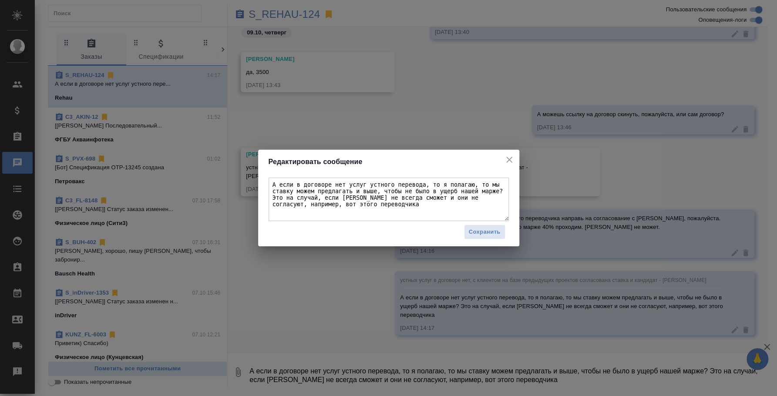
click at [470, 185] on textarea "А если в договоре нет услуг устного перевода, то я полагаю, то мы ставку можем …" at bounding box center [389, 200] width 240 height 44
type textarea "А если в договоре нет услуг устного перевода, то я полагаю, мы ставку можем пре…"
click at [487, 236] on span "Сохранить" at bounding box center [485, 232] width 32 height 10
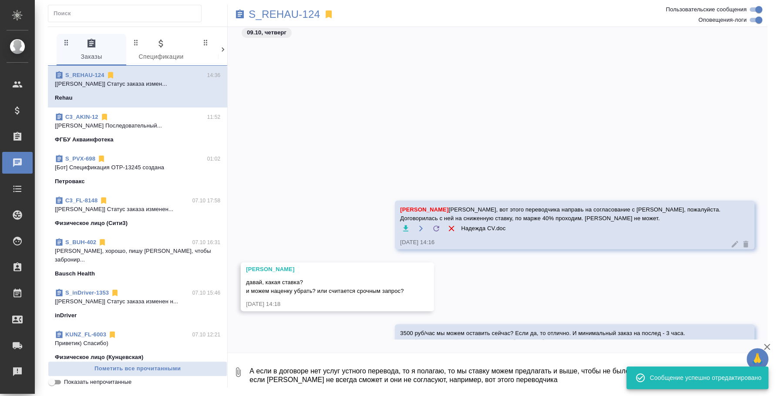
scroll to position [2335, 0]
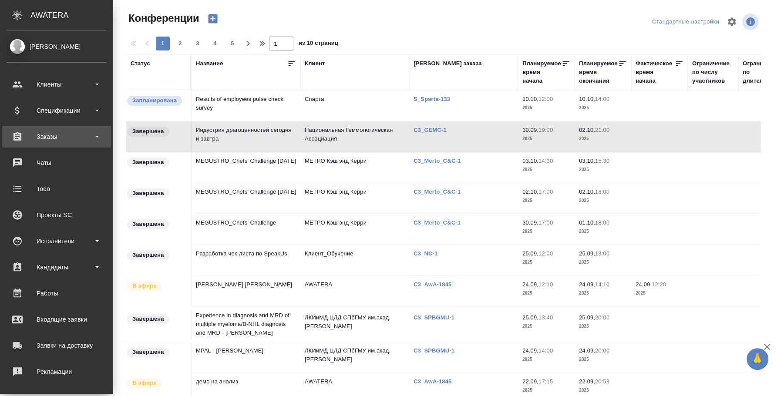
click at [48, 135] on div "Заказы" at bounding box center [57, 136] width 100 height 13
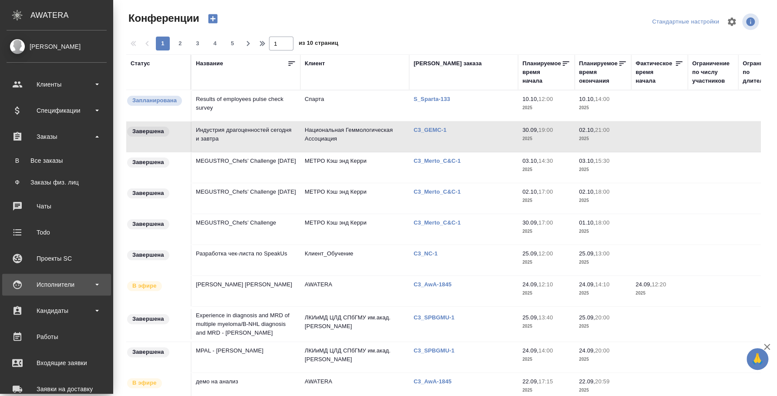
click at [60, 281] on div "Исполнители" at bounding box center [57, 284] width 100 height 13
click at [57, 296] on ul "PM Для PM/LQA CM Для CM/VM С Спецификации П Платёжные рейсы" at bounding box center [56, 339] width 113 height 87
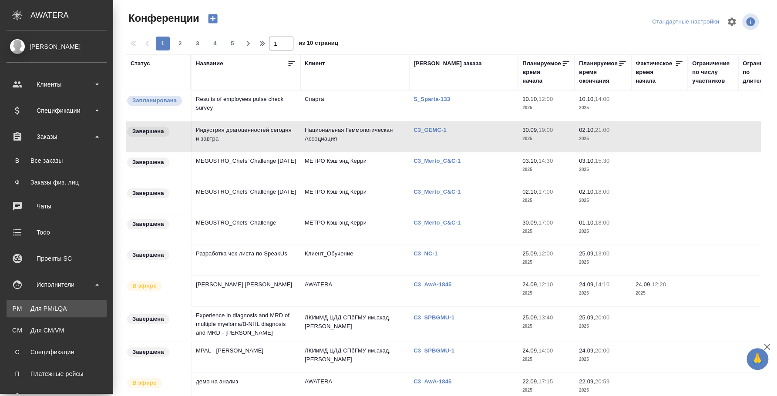
click at [62, 305] on div "Для PM/LQA" at bounding box center [56, 308] width 91 height 9
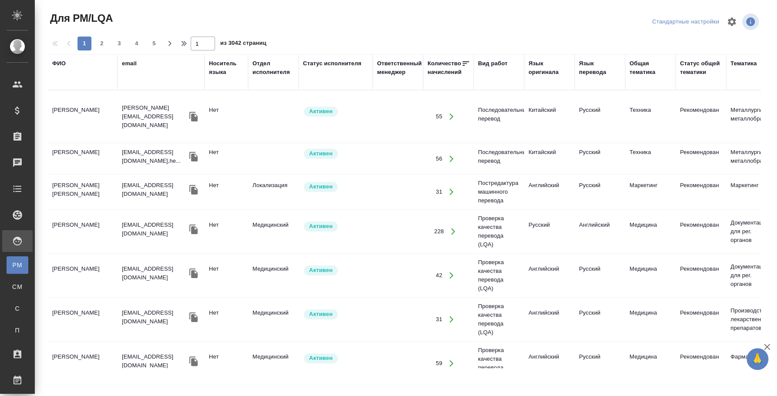
click at [64, 62] on div "ФИО" at bounding box center [59, 63] width 14 height 9
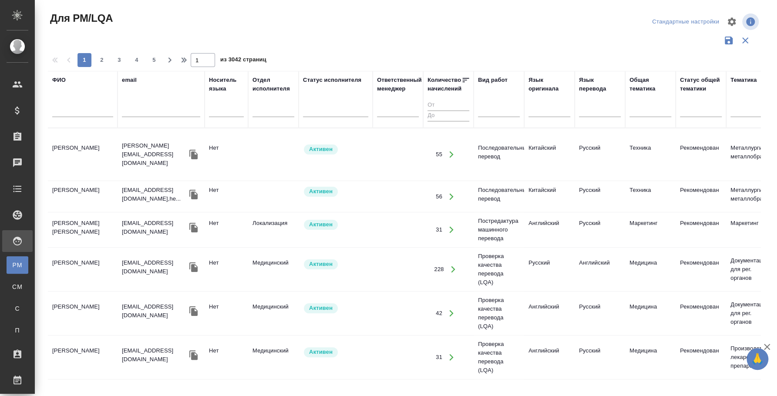
click at [60, 113] on input "text" at bounding box center [82, 111] width 61 height 11
type input "Сиренко"
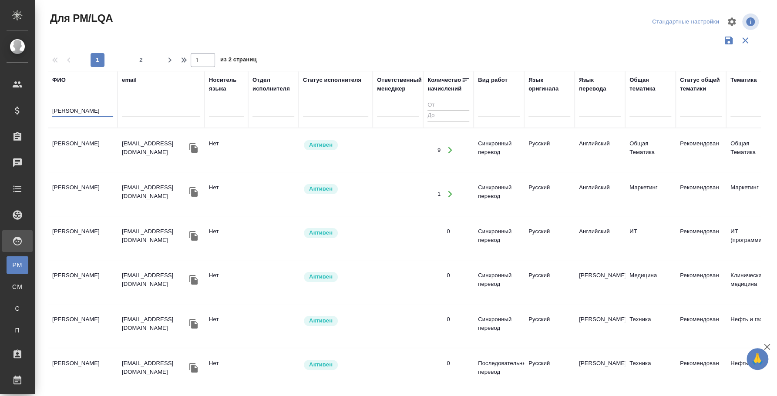
click at [93, 154] on td "Сиренко Максим" at bounding box center [83, 150] width 70 height 30
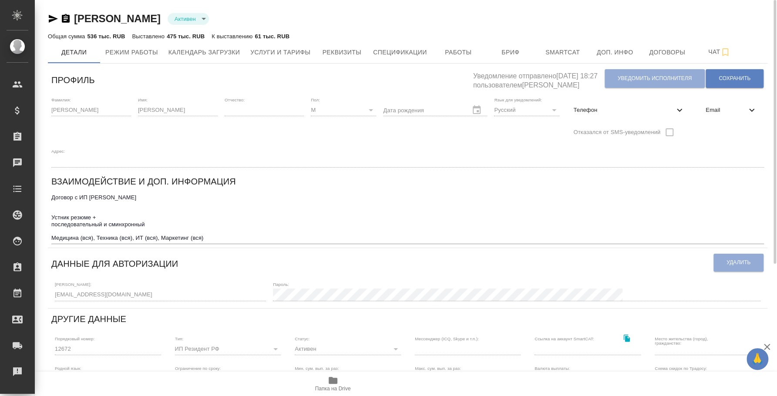
scroll to position [163, 0]
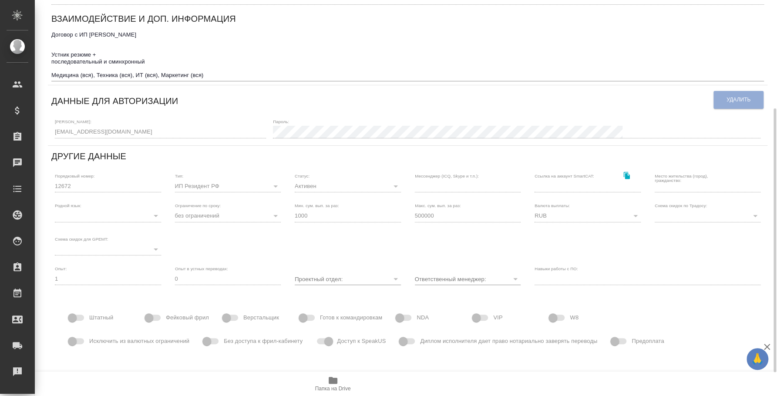
click at [342, 378] on span "Папка на Drive" at bounding box center [333, 383] width 63 height 17
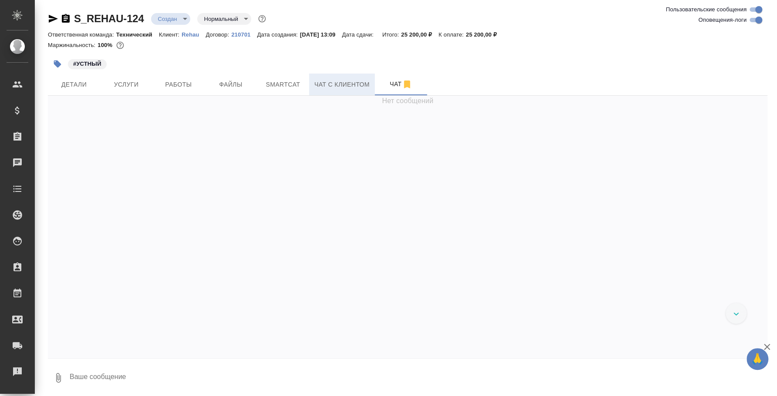
scroll to position [2069, 0]
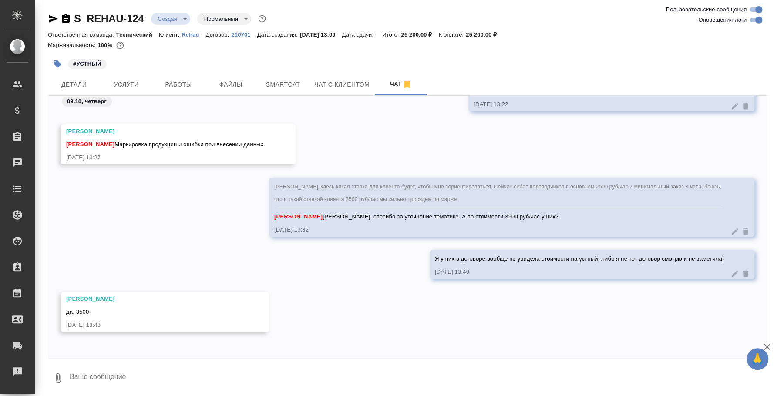
click at [227, 365] on textarea at bounding box center [418, 378] width 699 height 30
type textarea "А можешь ссылку на договор скинуть, пожалуйста, или сам договор?"
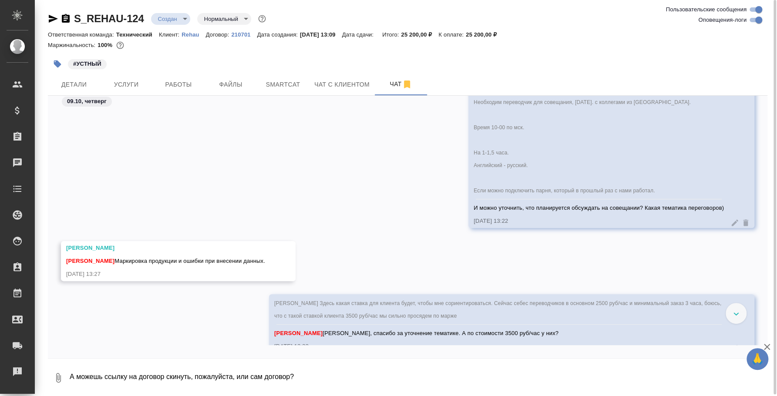
scroll to position [1754, 0]
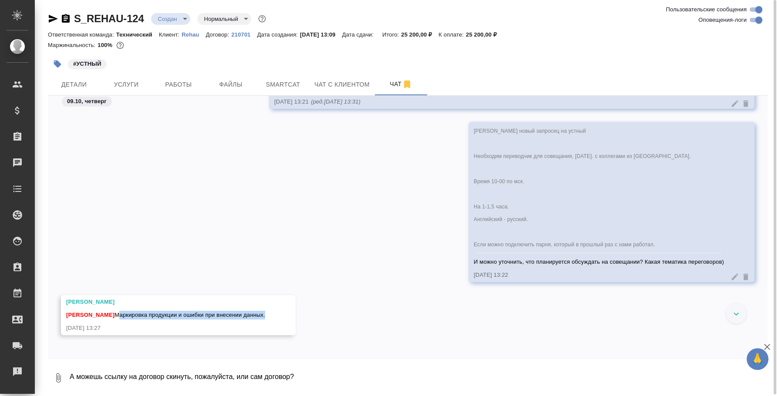
drag, startPoint x: 115, startPoint y: 319, endPoint x: 265, endPoint y: 317, distance: 149.4
click at [265, 317] on span "Федотова Ирина Маркировка продукции и ошибки при внесении данных." at bounding box center [165, 315] width 199 height 7
copy span "Маркировка продукции и ошибки при внесении данных"
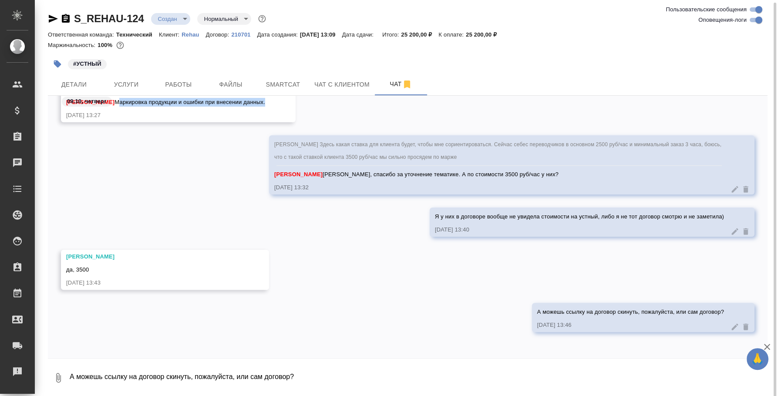
scroll to position [1, 0]
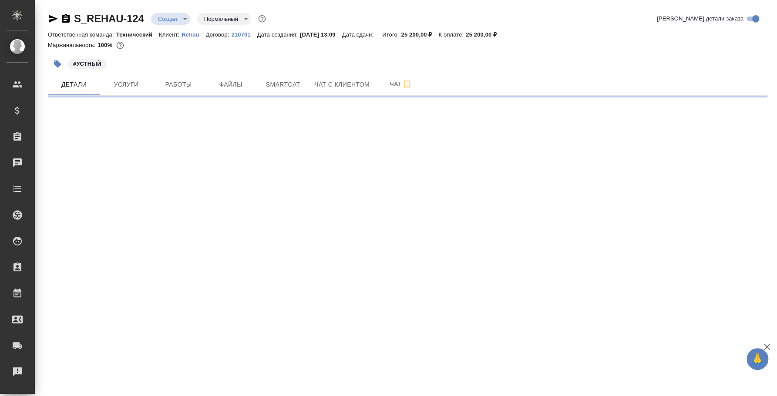
select select "RU"
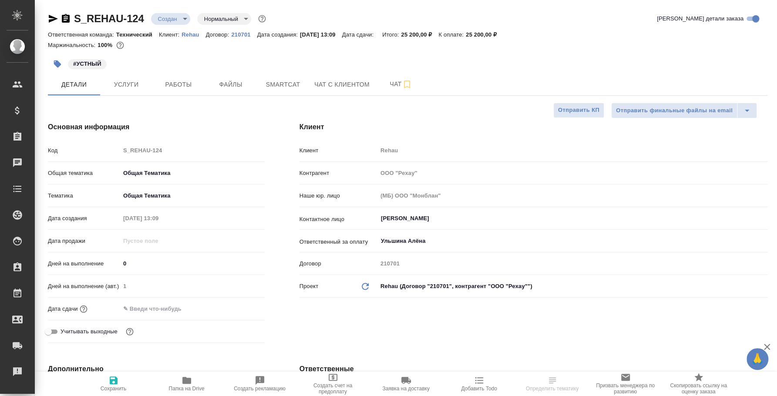
type textarea "x"
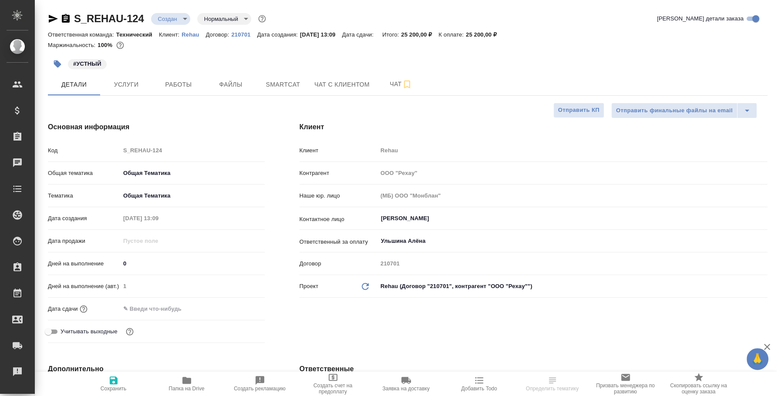
type textarea "x"
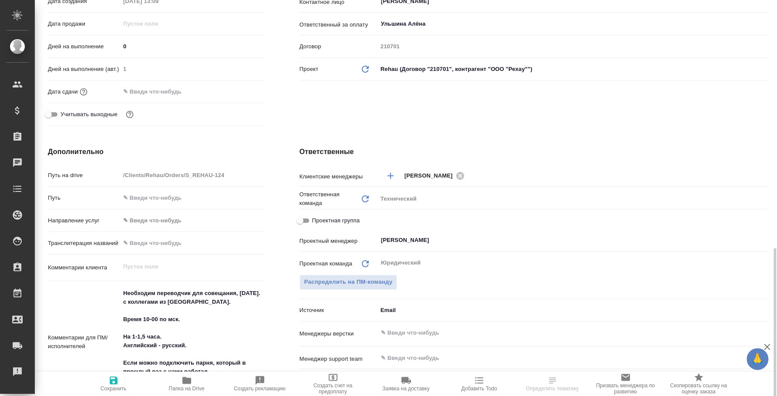
scroll to position [326, 0]
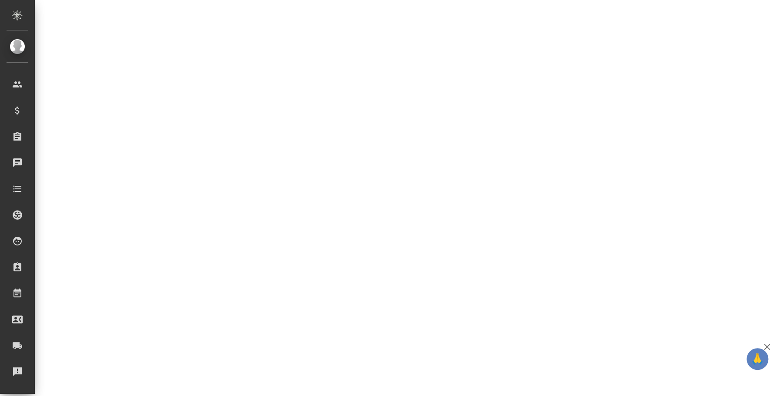
select select "RU"
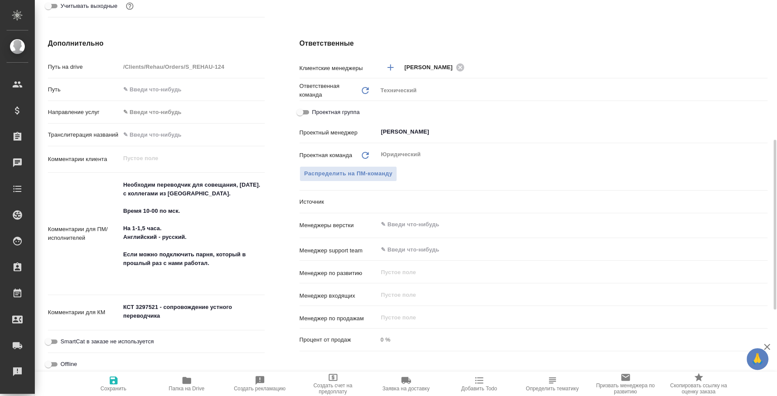
type textarea "x"
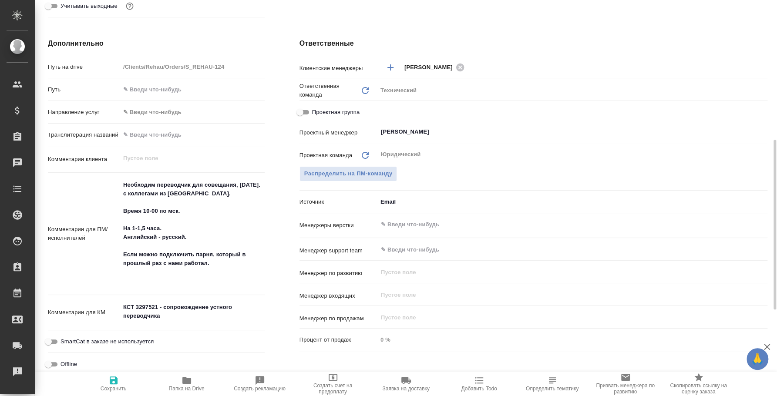
type textarea "x"
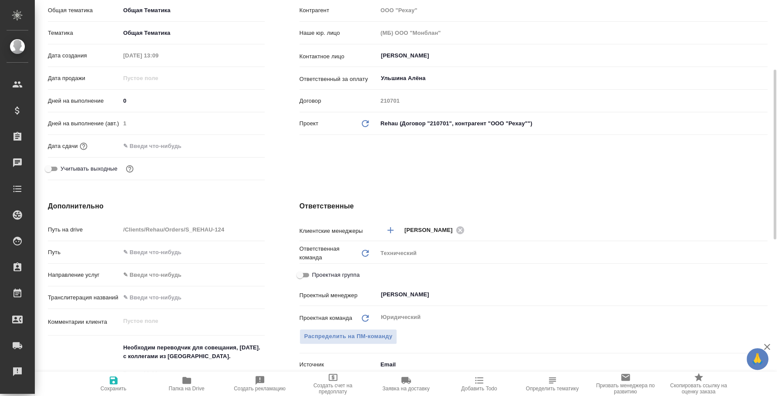
scroll to position [0, 0]
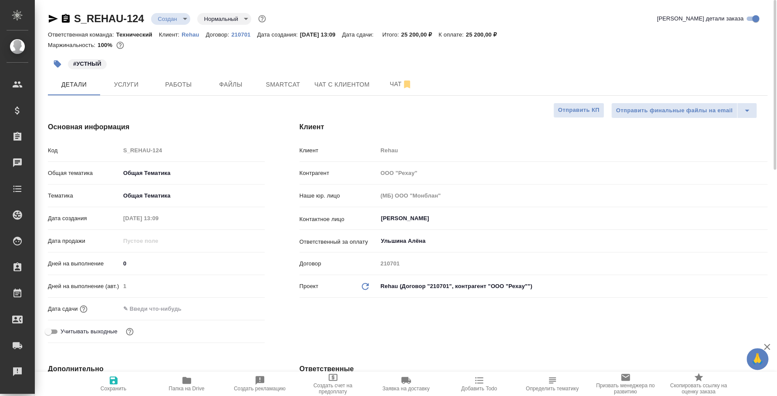
type textarea "x"
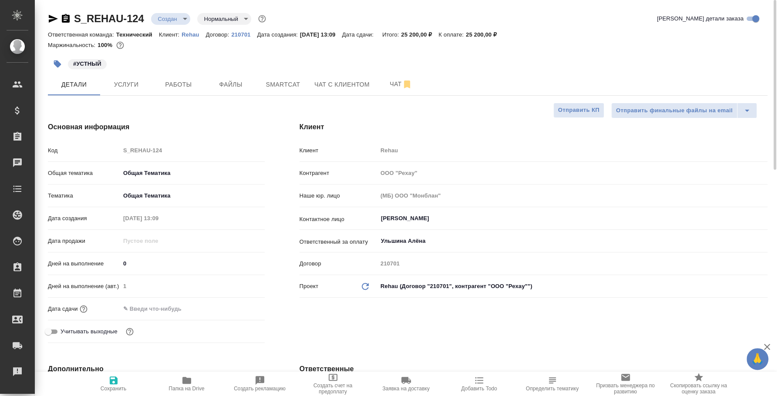
type textarea "x"
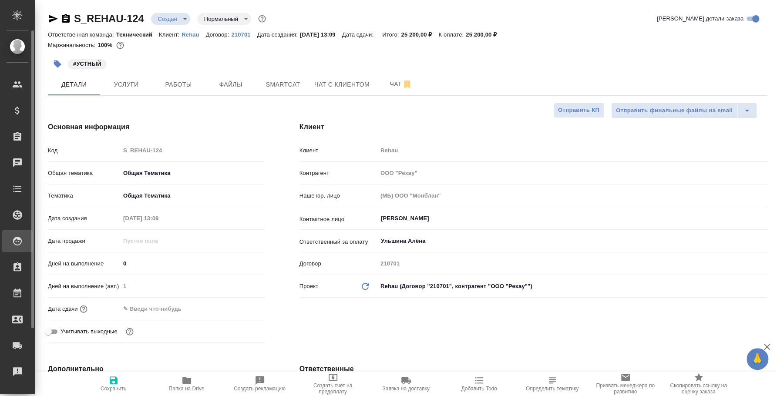
type textarea "x"
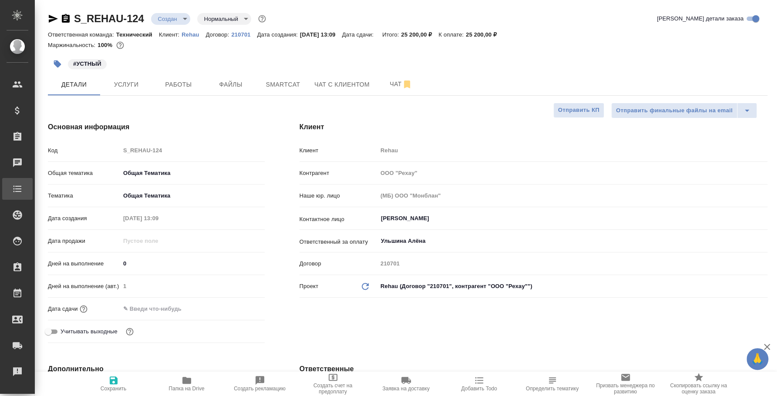
type textarea "x"
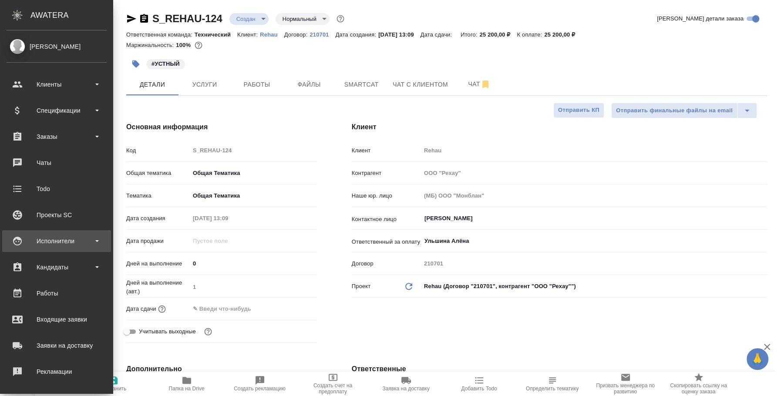
click at [42, 238] on div "Исполнители" at bounding box center [57, 241] width 100 height 13
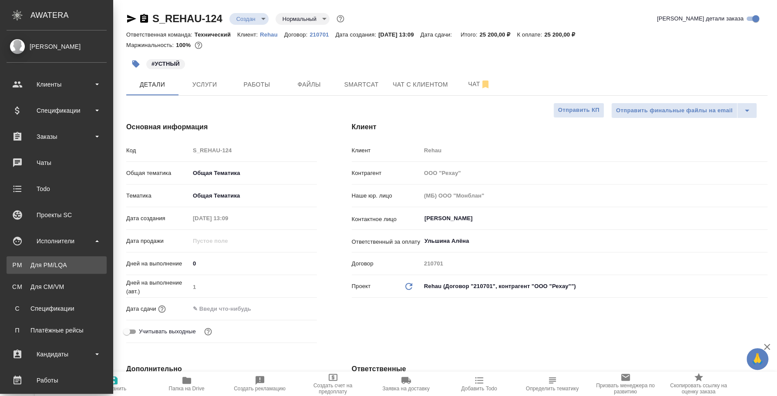
click at [47, 262] on div "Для PM/LQA" at bounding box center [56, 265] width 91 height 9
type textarea "x"
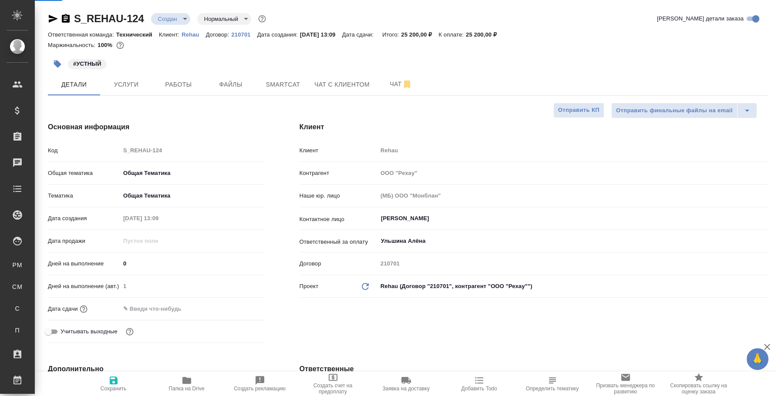
type textarea "x"
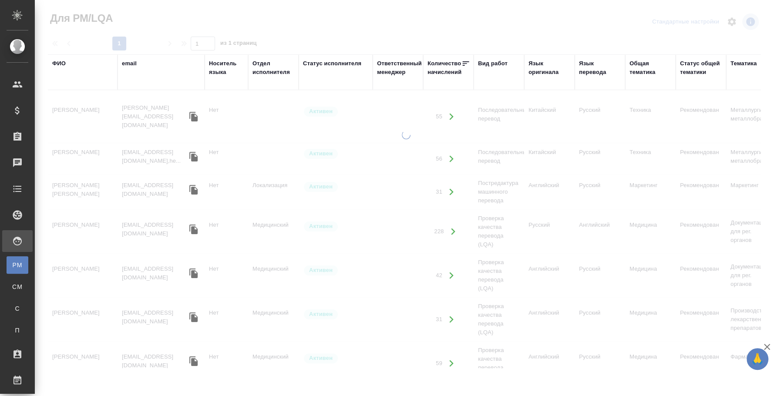
click at [64, 64] on div "ФИО" at bounding box center [59, 63] width 14 height 9
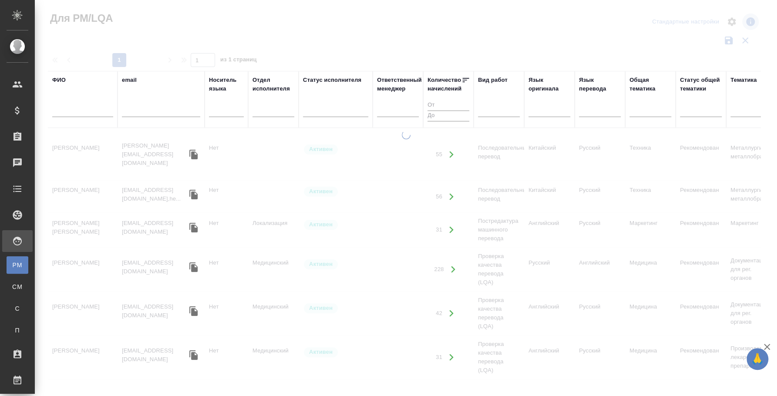
click at [69, 111] on input "text" at bounding box center [82, 111] width 61 height 11
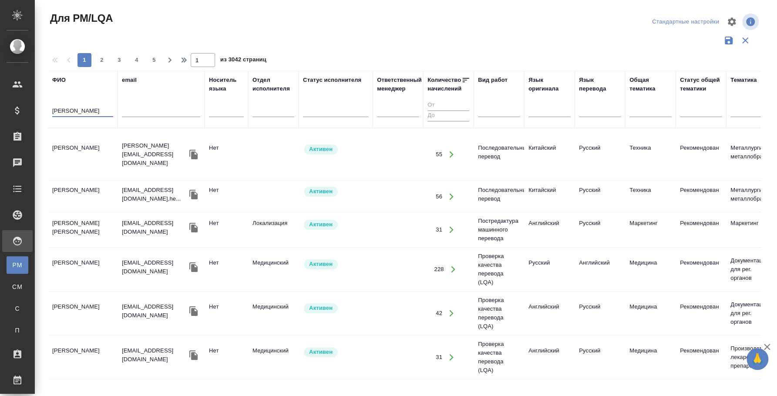
type input "левченко"
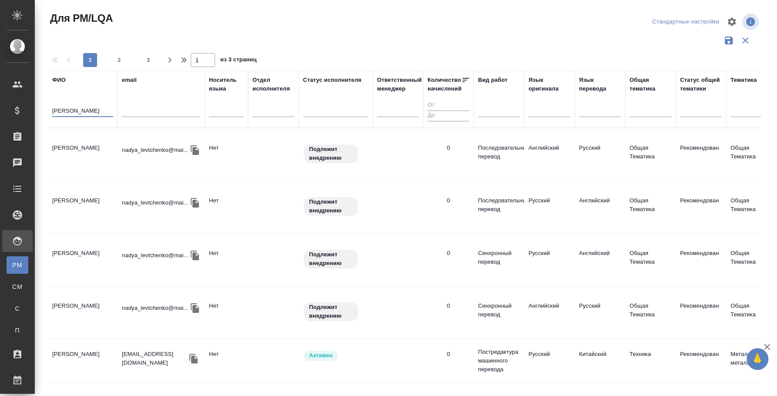
click at [76, 149] on td "Левченко Надежда" at bounding box center [83, 154] width 70 height 30
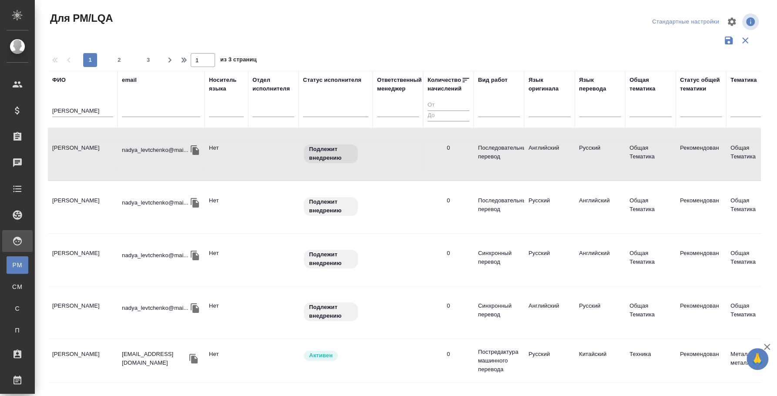
click at [88, 152] on td "Левченко Надежда" at bounding box center [83, 154] width 70 height 30
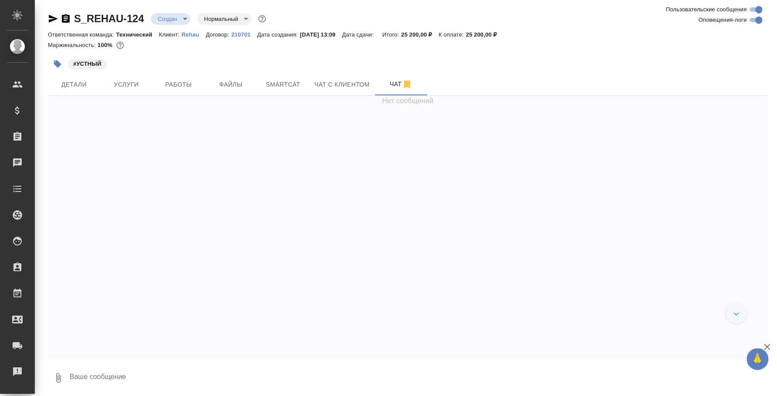
scroll to position [2124, 0]
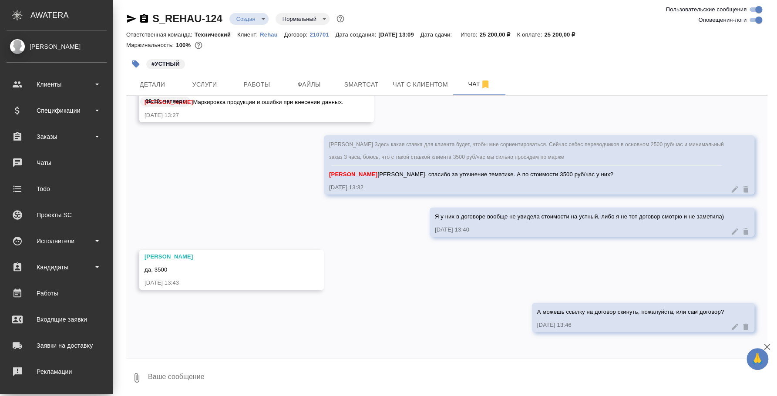
click at [149, 18] on icon "button" at bounding box center [144, 19] width 10 height 10
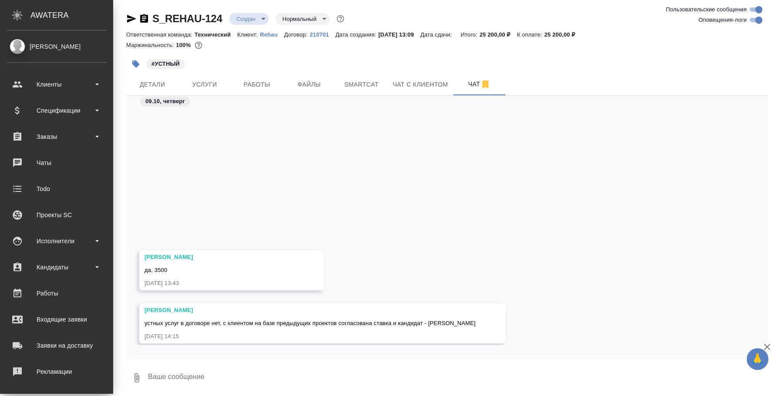
scroll to position [2327, 0]
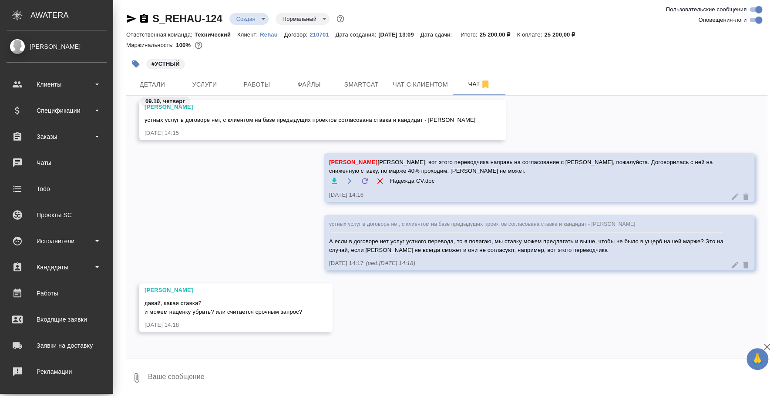
click at [220, 361] on div at bounding box center [447, 361] width 642 height 4
click at [212, 378] on textarea at bounding box center [457, 378] width 621 height 30
type textarea "с"
click at [281, 375] on textarea "3500 руб/час мы можем оставить сейчас? Если да, то отлично. И минимальный заказ…" at bounding box center [450, 378] width 606 height 30
click at [517, 375] on textarea "3500 руб/час мы можем оставить сейчас? Если да, то отлично. И минимальный заказ…" at bounding box center [450, 378] width 606 height 30
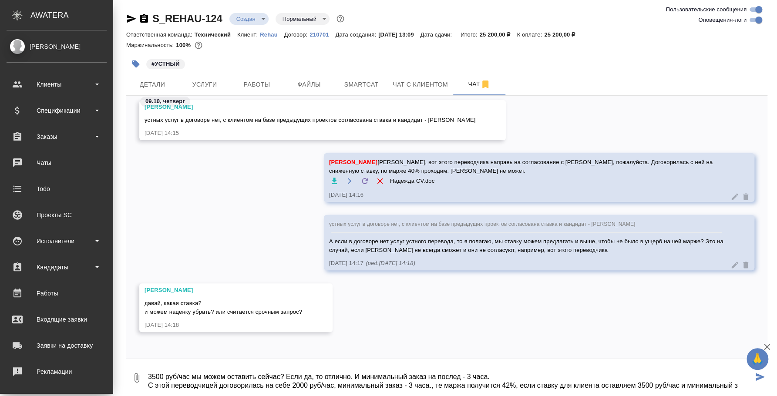
scroll to position [5, 0]
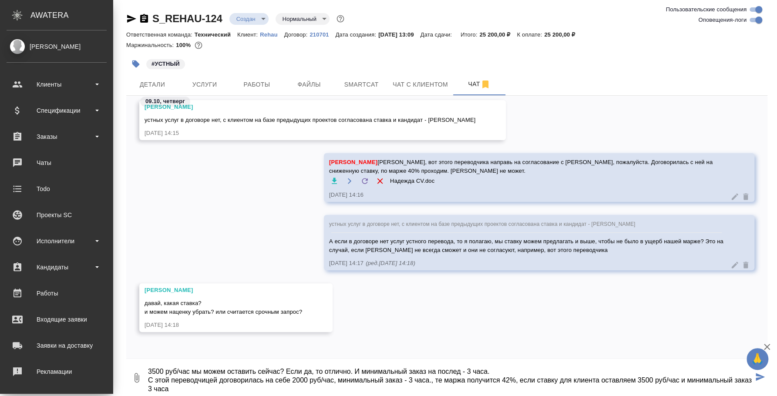
type textarea "3500 руб/час мы можем оставить сейчас? Если да, то отлично. И минимальный заказ…"
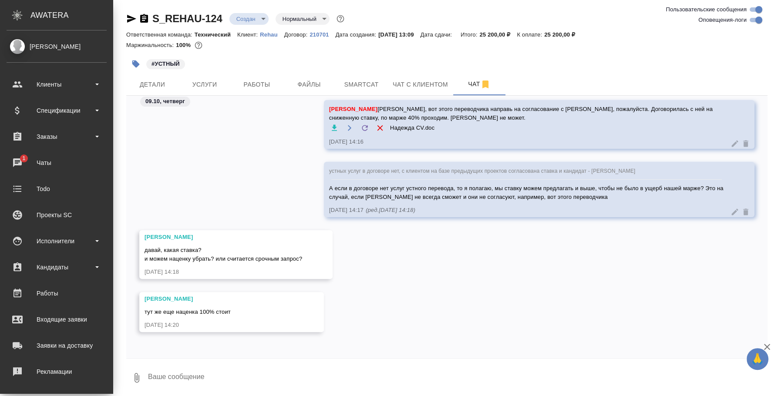
scroll to position [1, 0]
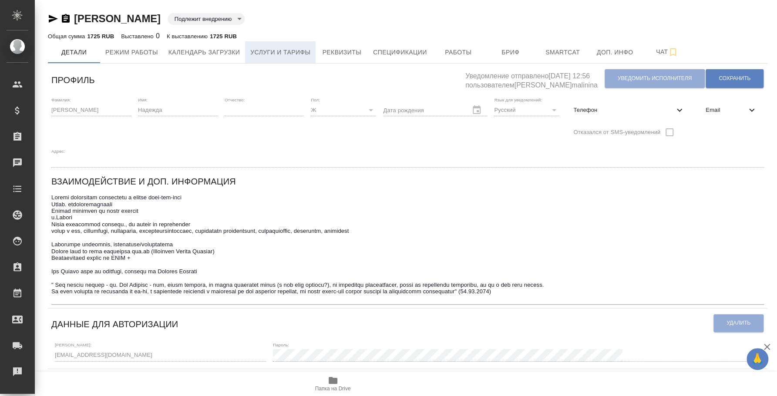
click at [270, 51] on span "Услуги и тарифы" at bounding box center [280, 52] width 60 height 11
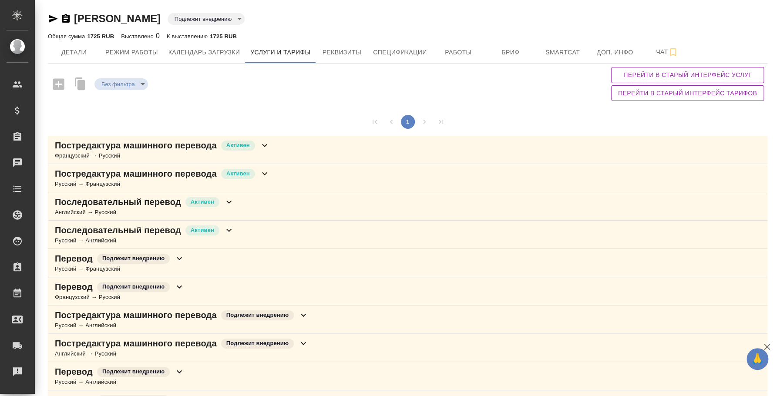
click at [247, 202] on div "Последовательный перевод Активен Английский → Русский" at bounding box center [408, 206] width 720 height 28
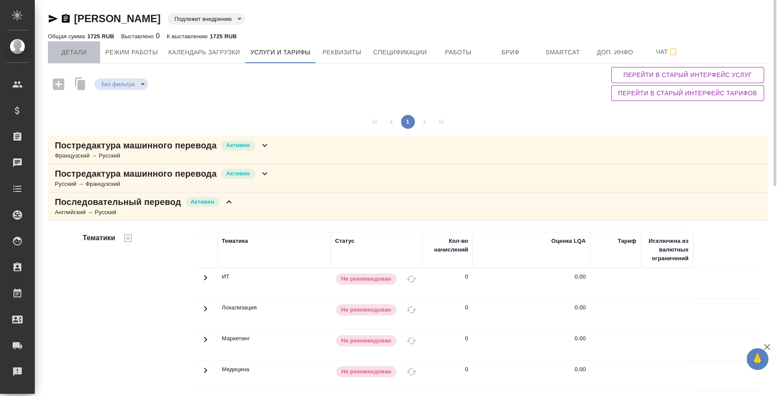
click at [81, 56] on span "Детали" at bounding box center [74, 52] width 42 height 11
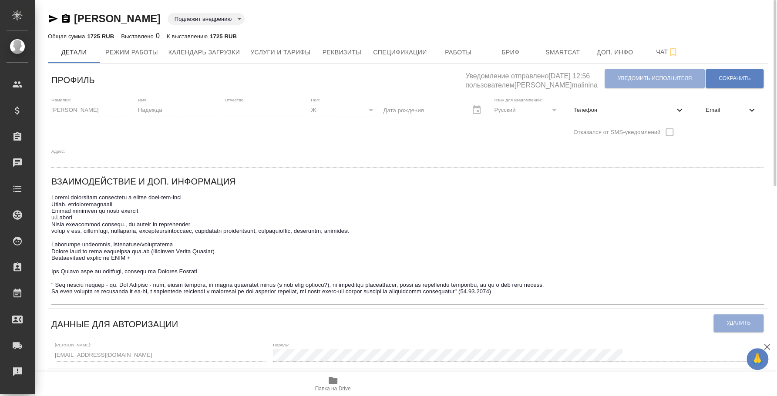
click at [336, 378] on icon "button" at bounding box center [333, 380] width 9 height 7
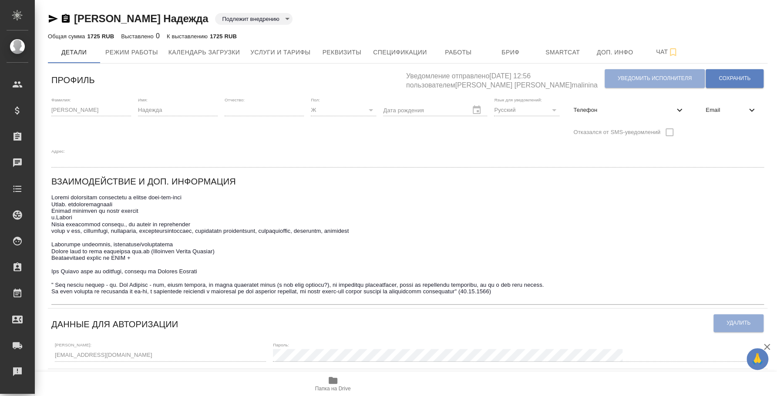
click at [608, 111] on span "Телефон" at bounding box center [624, 110] width 101 height 9
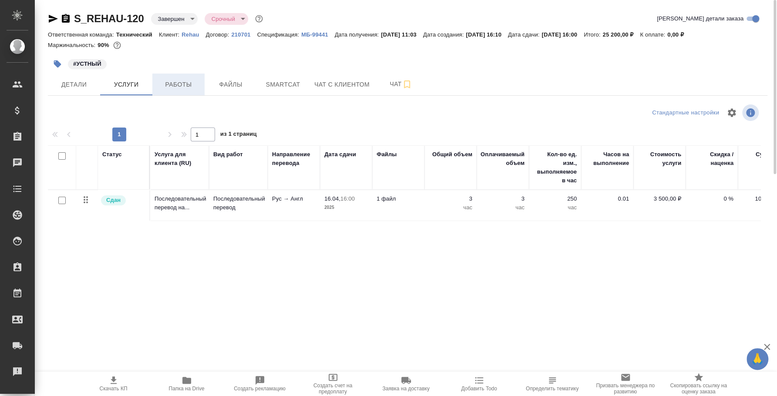
scroll to position [0, 82]
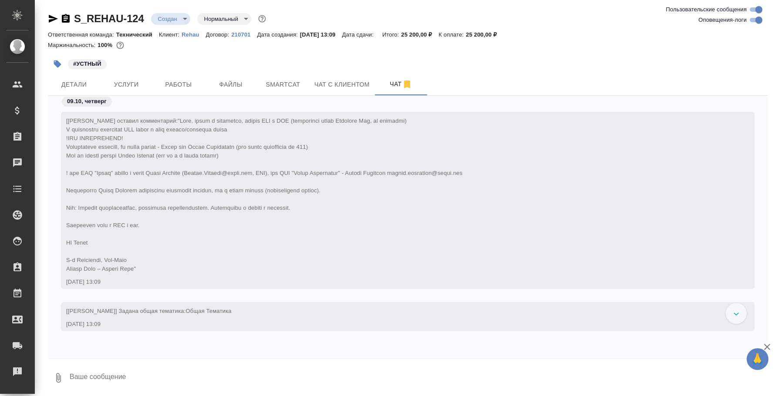
scroll to position [3307, 0]
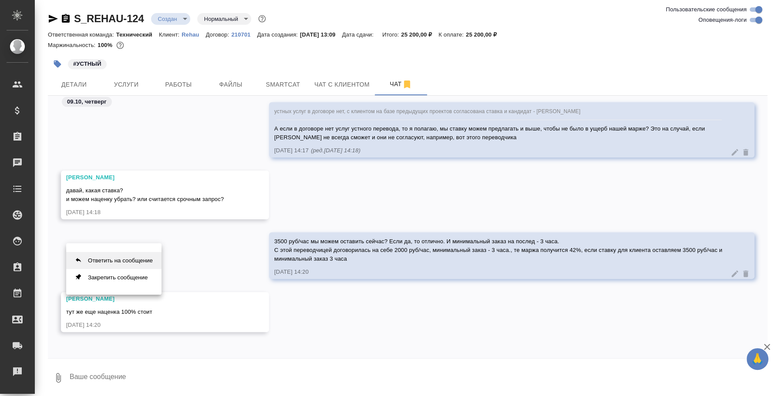
click at [135, 255] on button "Ответить на сообщение" at bounding box center [113, 260] width 95 height 17
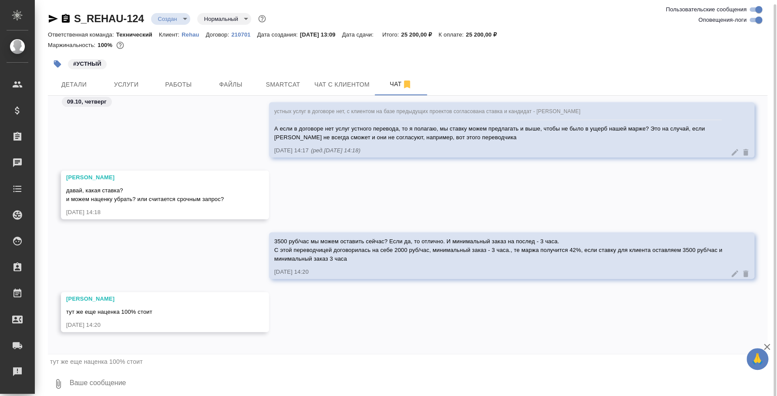
scroll to position [2, 0]
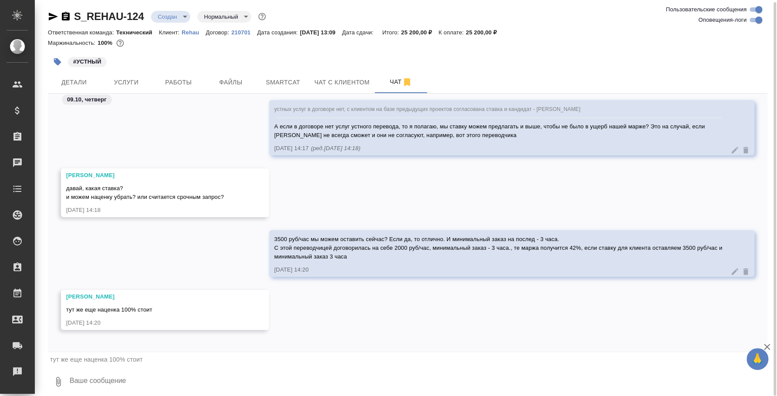
click at [88, 371] on textarea at bounding box center [418, 382] width 699 height 30
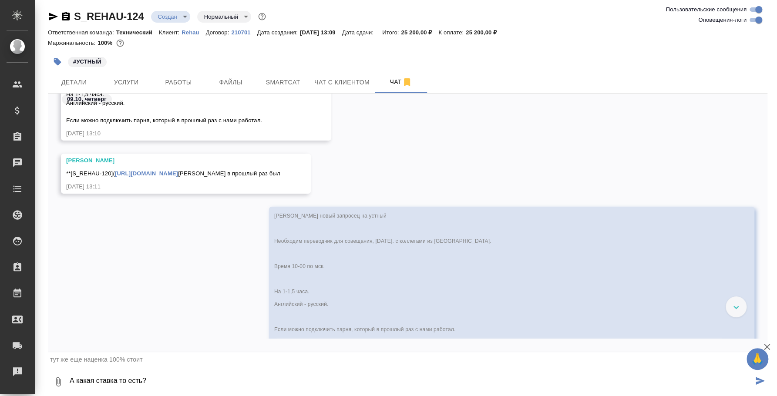
scroll to position [1150, 0]
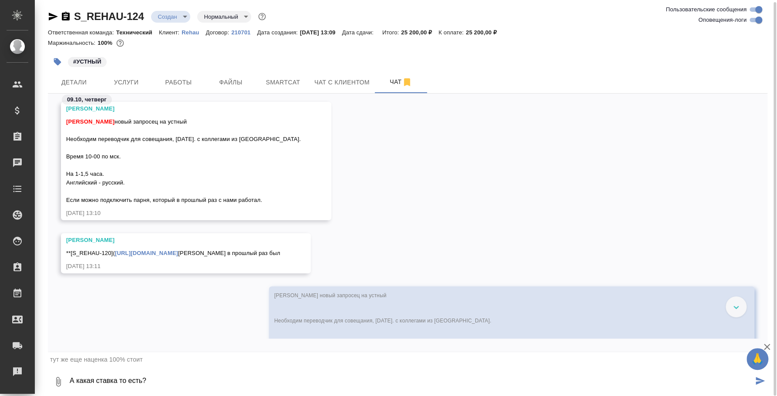
click at [178, 253] on link "https://tera.awatera.com/Order/67fd094c7c2e7cb1ee971edd/works)**" at bounding box center [146, 253] width 63 height 7
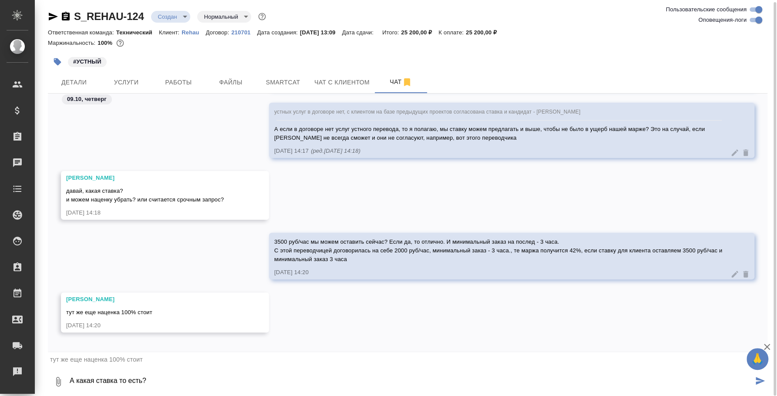
scroll to position [2130, 0]
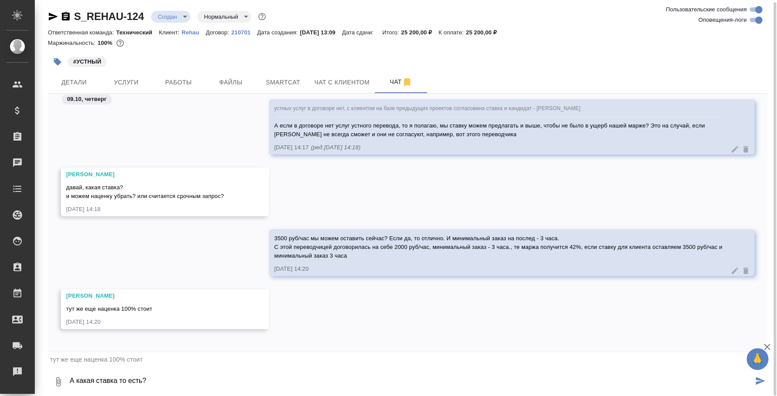
drag, startPoint x: 194, startPoint y: 377, endPoint x: 44, endPoint y: 377, distance: 150.7
click at [44, 377] on div "S_REHAU-124 Создан new Нормальный normal Ответственная команда: Технический Кли…" at bounding box center [407, 197] width 729 height 398
type textarea "Б"
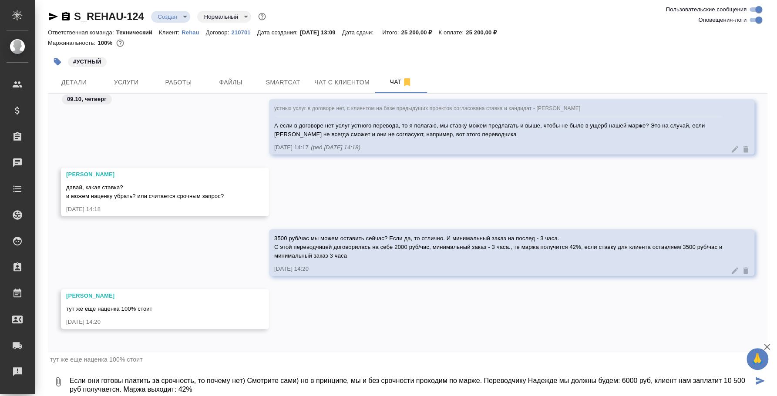
type textarea "Если они готовы платить за срочность, то почему нет) Смотрите сами) но в принци…"
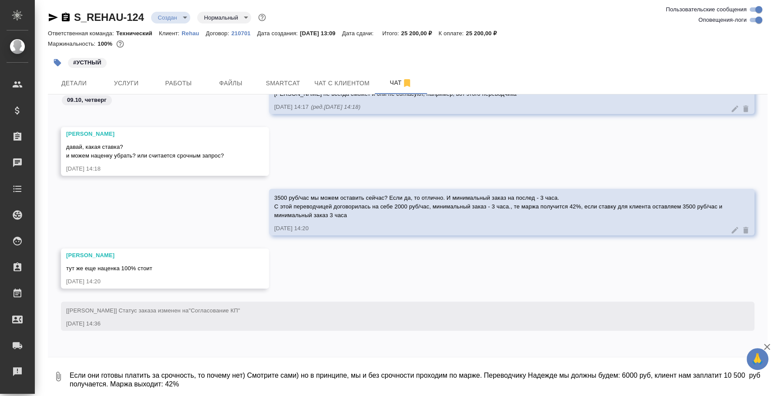
scroll to position [2171, 0]
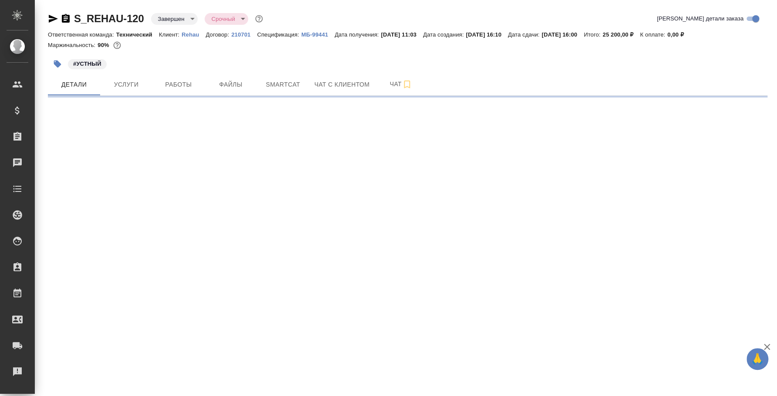
select select "RU"
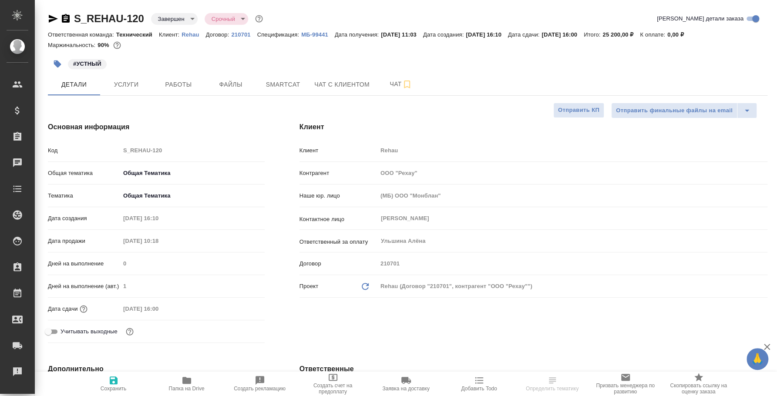
type textarea "x"
click at [197, 88] on span "Работы" at bounding box center [179, 84] width 42 height 11
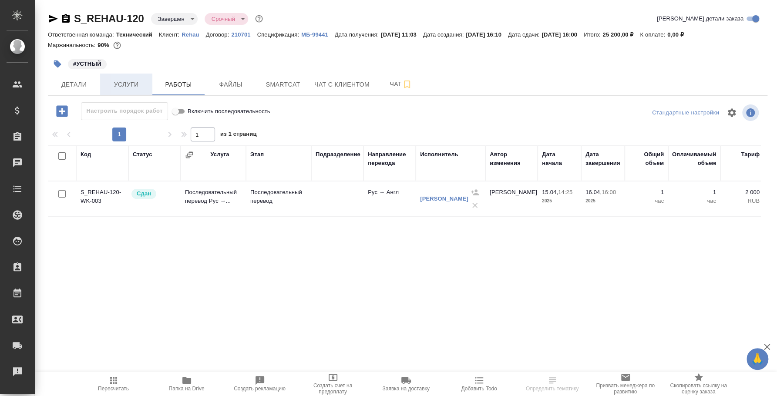
click at [125, 81] on span "Услуги" at bounding box center [126, 84] width 42 height 11
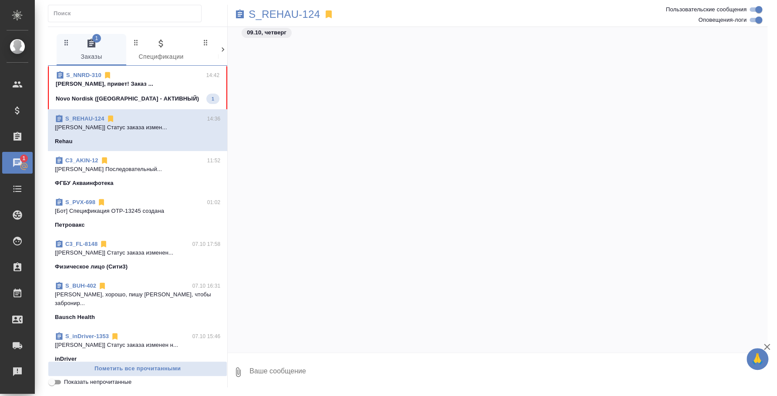
scroll to position [2335, 0]
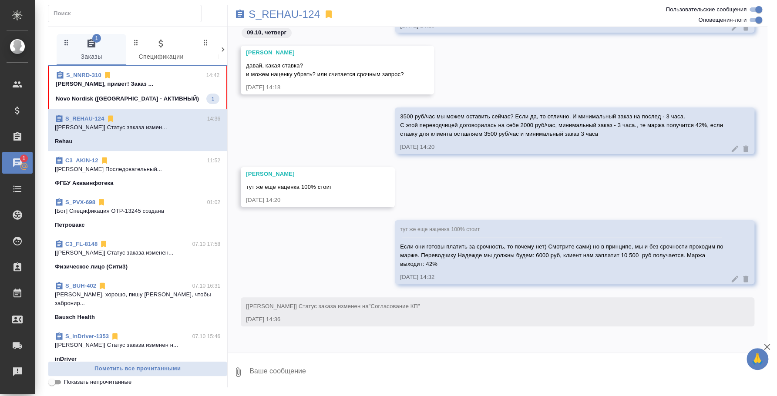
click at [124, 92] on span "S_NNRD-310 14:42 [PERSON_NAME], привет! Заказ ... Novo Nordisk (РФ - АКТИВНЫЙ) 1" at bounding box center [138, 87] width 164 height 33
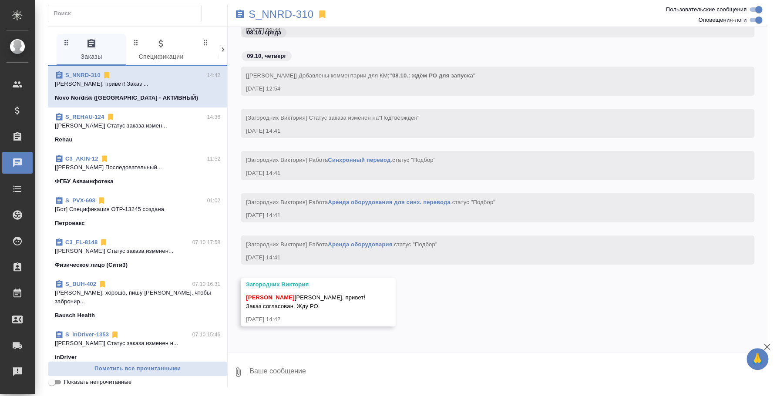
scroll to position [3401, 0]
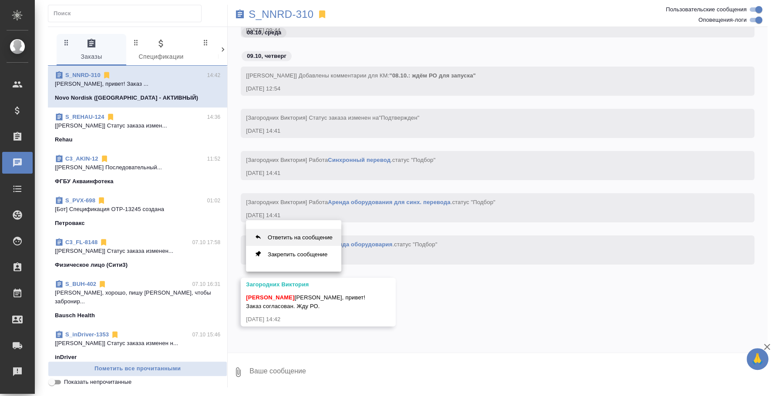
click at [289, 243] on button "Ответить на сообщение" at bounding box center [293, 237] width 95 height 17
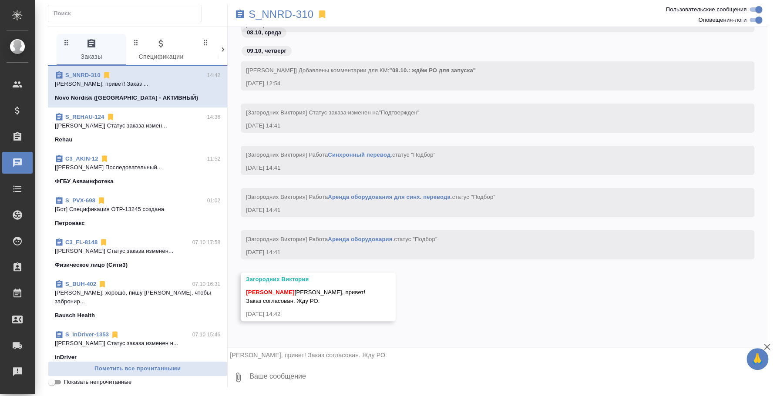
click at [266, 375] on textarea at bounding box center [508, 378] width 519 height 30
click at [321, 378] on textarea "Привет! Хорошо" at bounding box center [501, 378] width 505 height 30
type textarea "Привет! Хорошо. Подтверждаю переводчику и поставщикам"
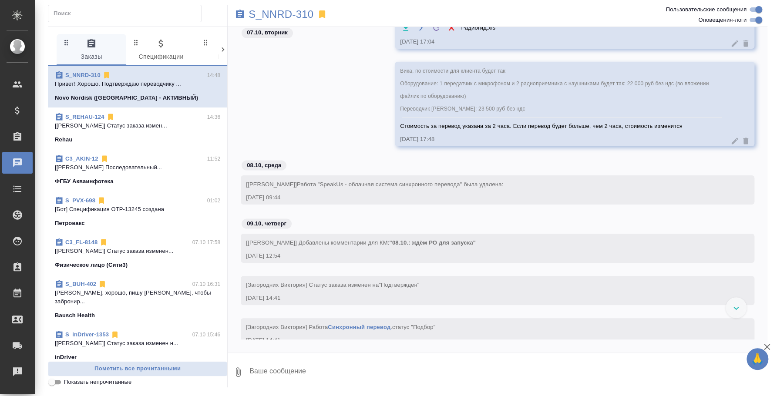
scroll to position [3161, 0]
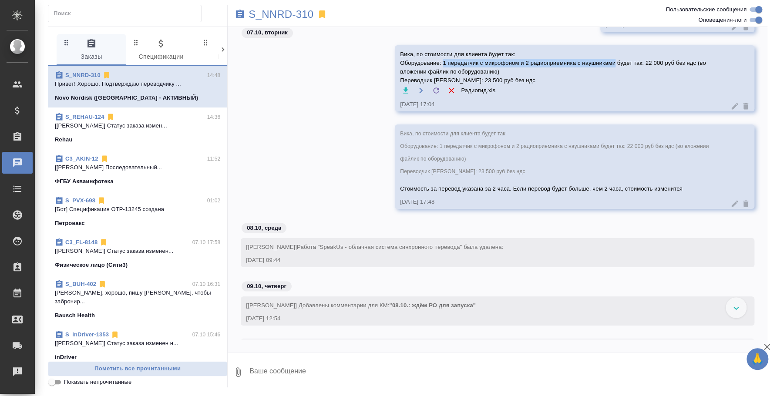
drag, startPoint x: 442, startPoint y: 64, endPoint x: 612, endPoint y: 61, distance: 170.3
click at [612, 61] on span "Вика, по стоимости для клиента будет так: Оборудование: 1 передатчик с микрофон…" at bounding box center [562, 67] width 324 height 35
copy span "1 передатчик с микрофоном и 2 радиоприемника с наушниками"
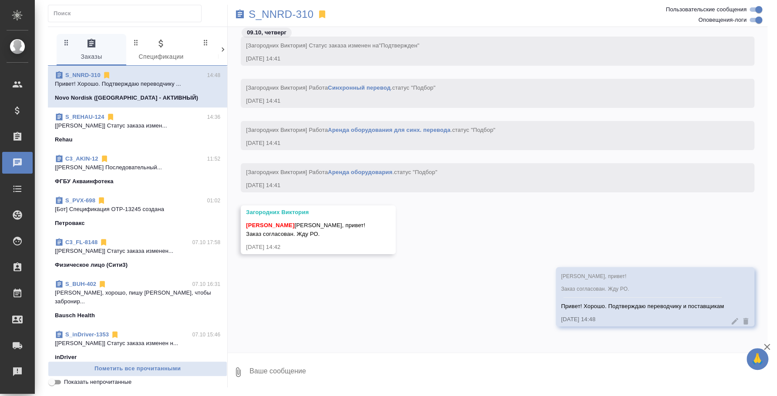
scroll to position [3488, 0]
click at [399, 380] on textarea at bounding box center [508, 373] width 519 height 30
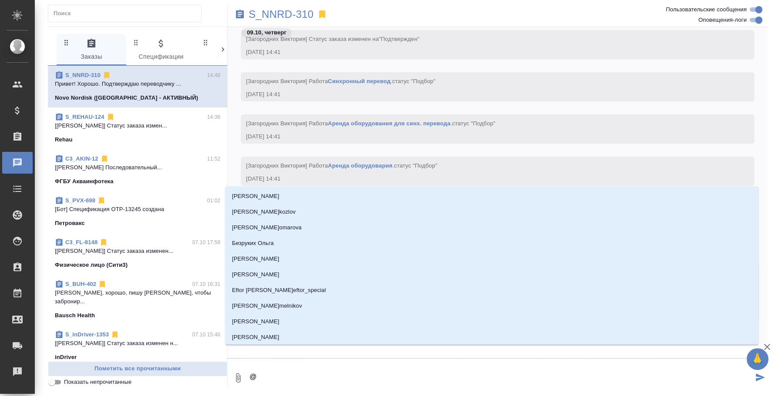
type textarea "@p"
type input "p"
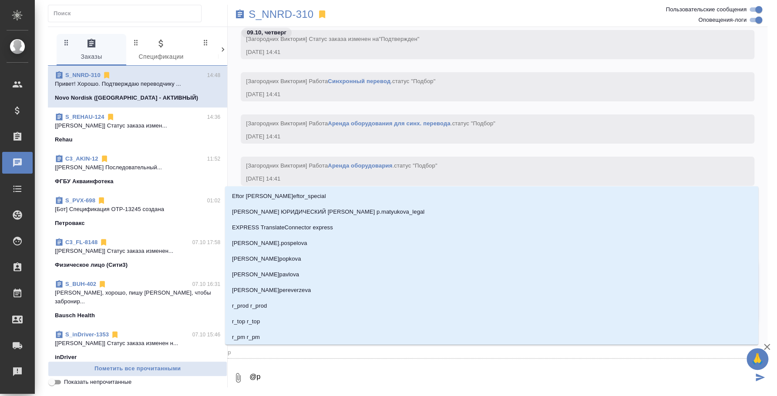
type textarea "@p'f"
type input "p'f"
type textarea "@p'fu"
type input "p'fu"
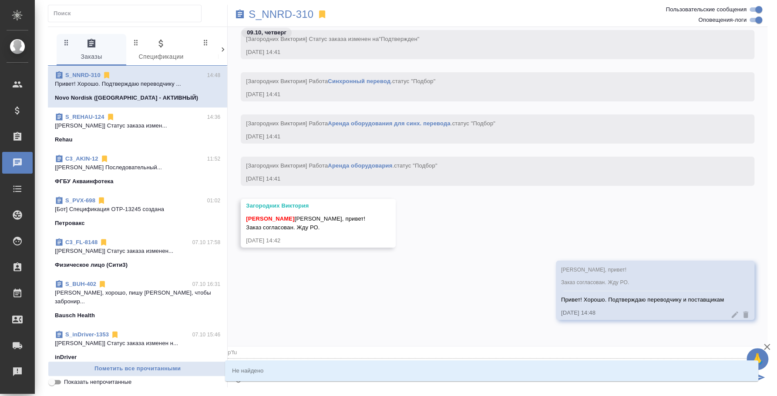
type textarea "@p'fu'j"
type input "p'fu'j"
type textarea "@p'fu"
type input "p'fu"
type textarea "@p'f"
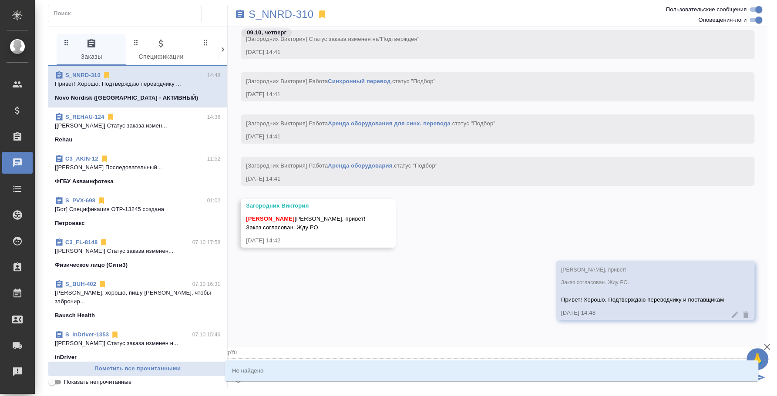
type input "p'f"
type textarea "@p"
type input "p"
type textarea "@"
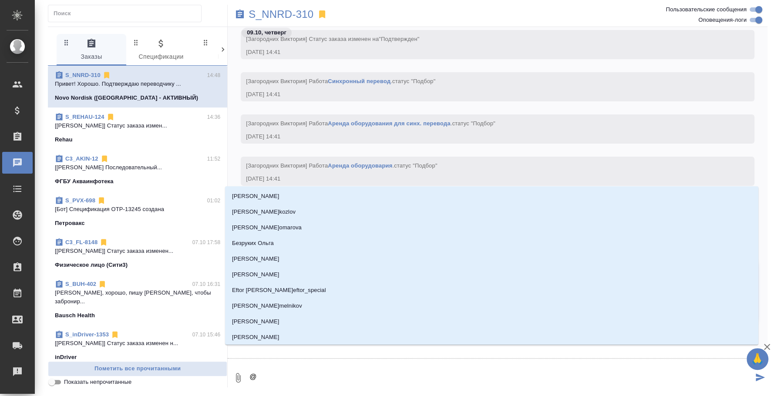
type textarea "@з"
type input "з"
type textarea "@заг"
type input "заг"
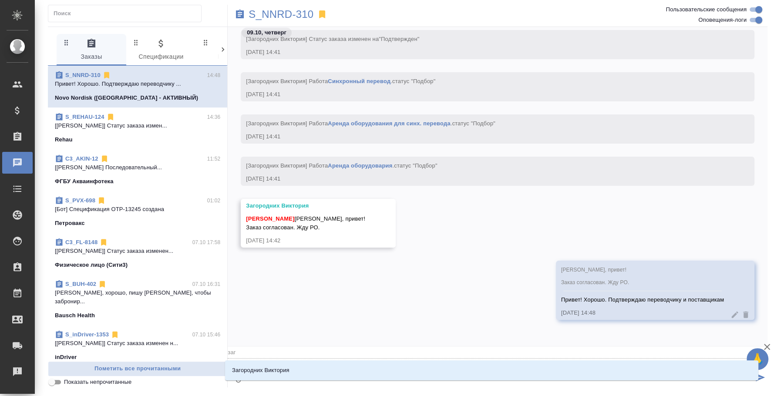
type textarea "@заго"
type input "заго"
type textarea "@загор"
type input "загор"
type textarea "@загоро"
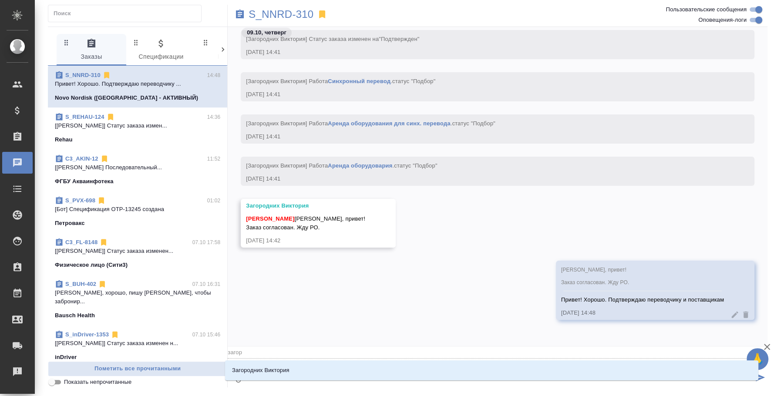
type input "загоро"
click at [405, 368] on li "Загородних Виктория" at bounding box center [492, 371] width 534 height 16
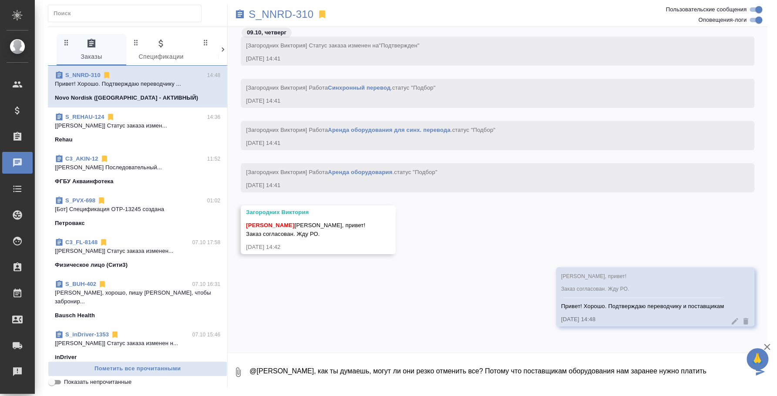
type textarea "@Загородних Виктория Вика, как ты думаешь, могут ли они резко отменить все? Пот…"
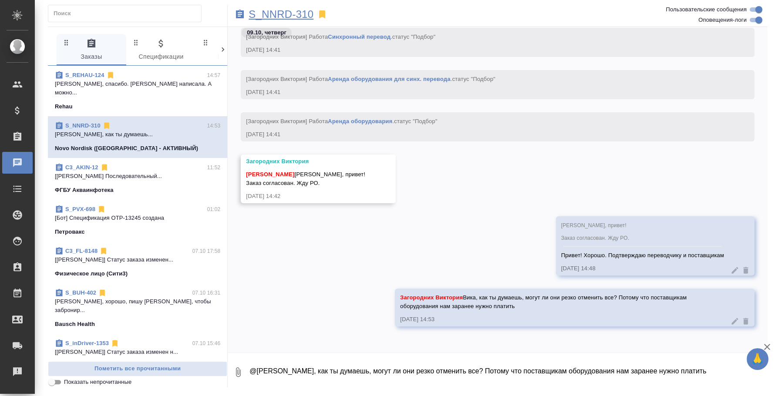
click at [257, 18] on p "S_NNRD-310" at bounding box center [281, 14] width 65 height 9
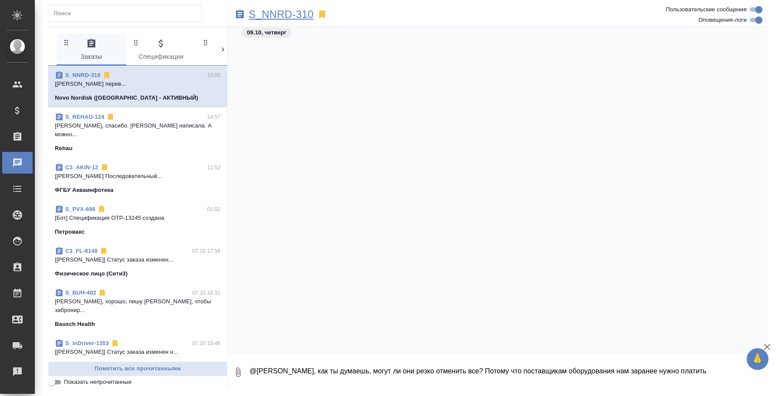
scroll to position [4051, 0]
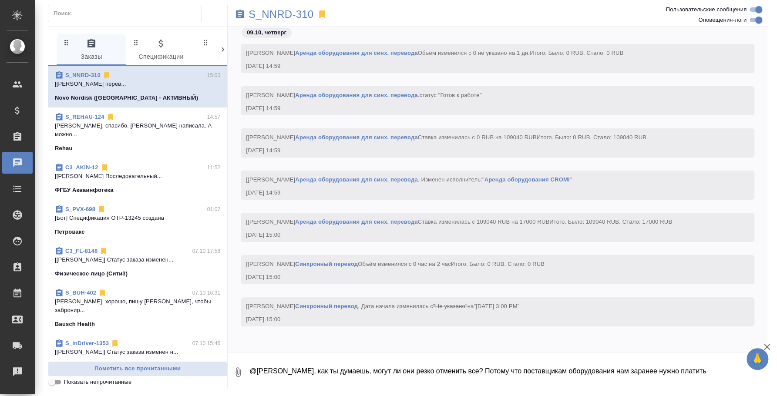
click at [121, 123] on p "Лера, спасибо. Надежде написала. А можно..." at bounding box center [137, 130] width 165 height 17
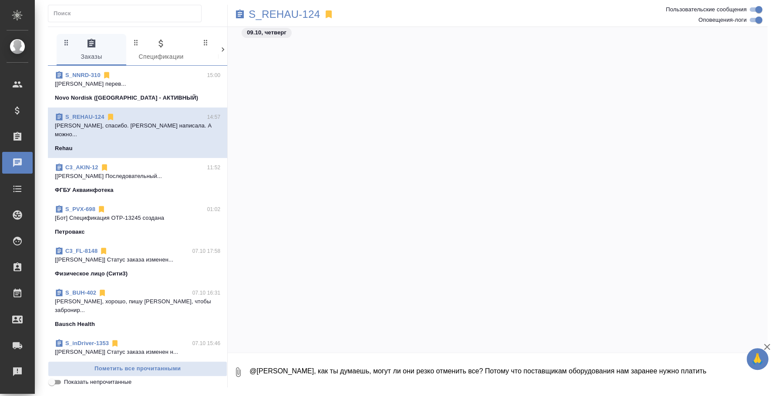
scroll to position [4028, 0]
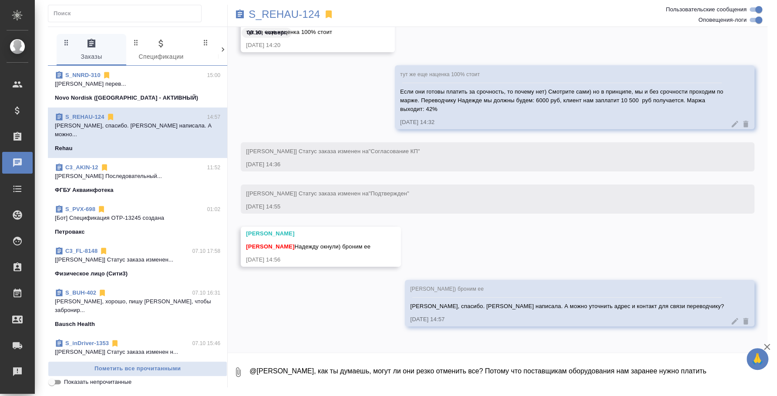
click at [343, 360] on textarea "@Загородних Виктория Вика, как ты думаешь, могут ли они резко отменить все? Пот…" at bounding box center [508, 373] width 519 height 30
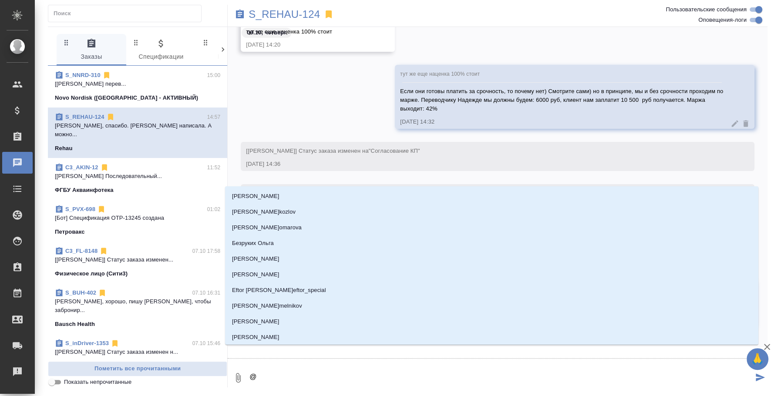
type textarea "@y"
type input "y"
type textarea "@y'b"
type input "y'b"
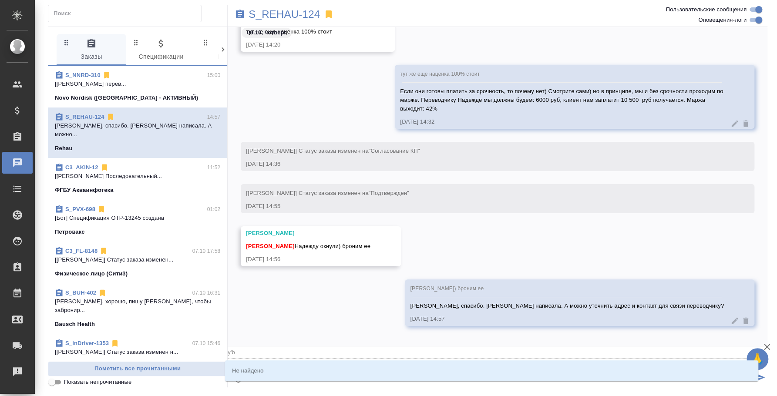
type textarea "@y"
type input "y"
type textarea "@"
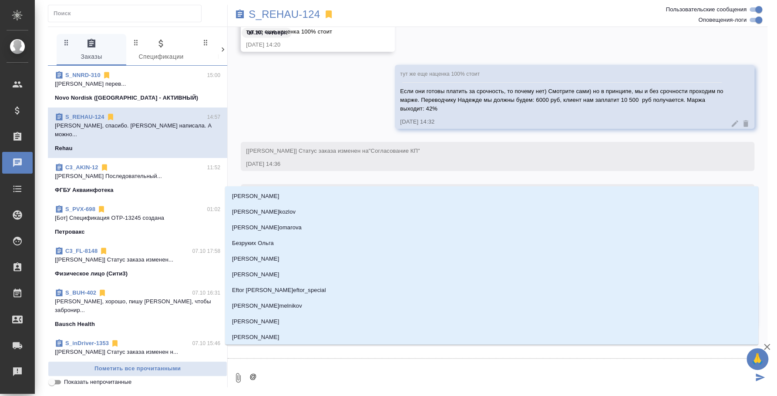
type textarea "@н"
type input "н"
type textarea "@ни"
type input "ни"
type textarea "@ник"
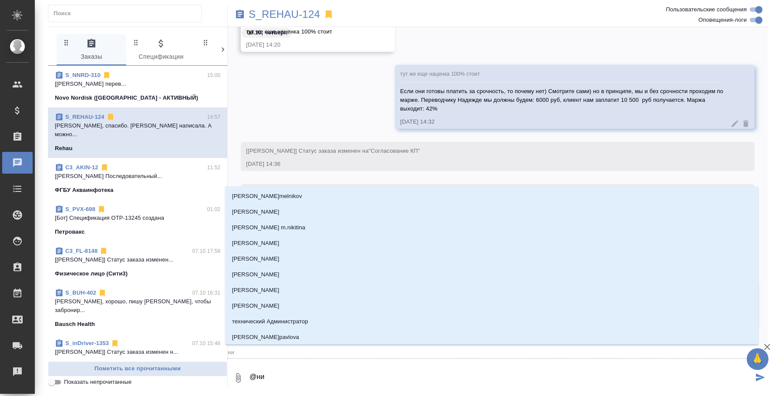
type input "ник"
type textarea "@ники"
type input "ники"
type textarea "@никиф"
type input "никиф"
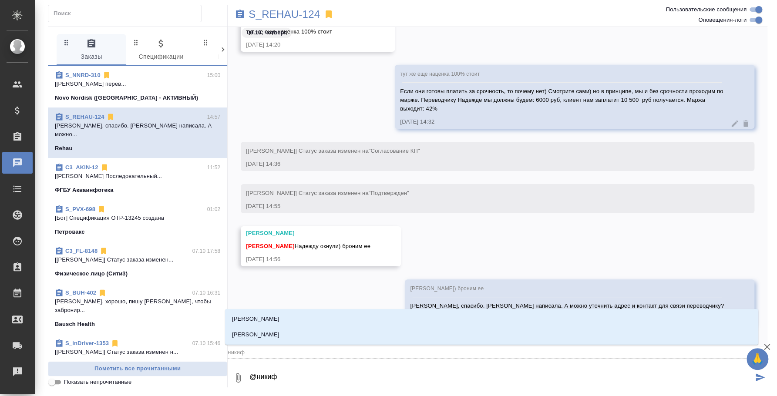
type textarea "@никифо"
type input "никифо"
click at [434, 322] on li "[PERSON_NAME]" at bounding box center [492, 319] width 534 height 16
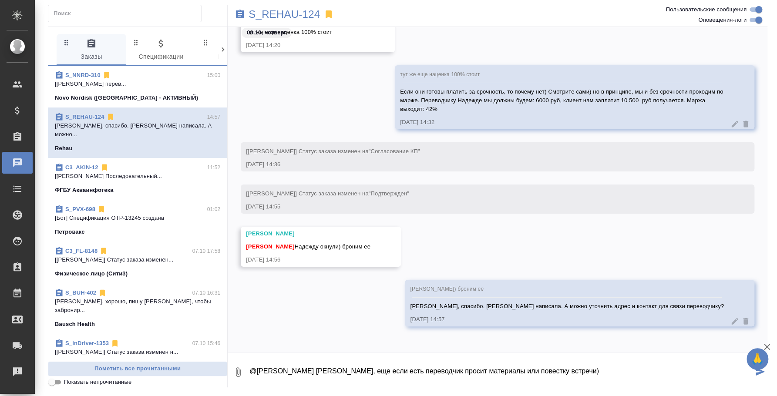
type textarea "@Никифорова Валерия Лера, еще если есть переводчик просит материалы или повестк…"
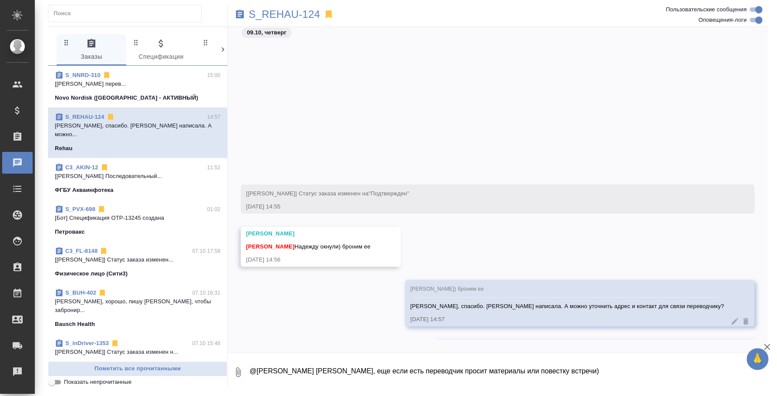
scroll to position [4070, 0]
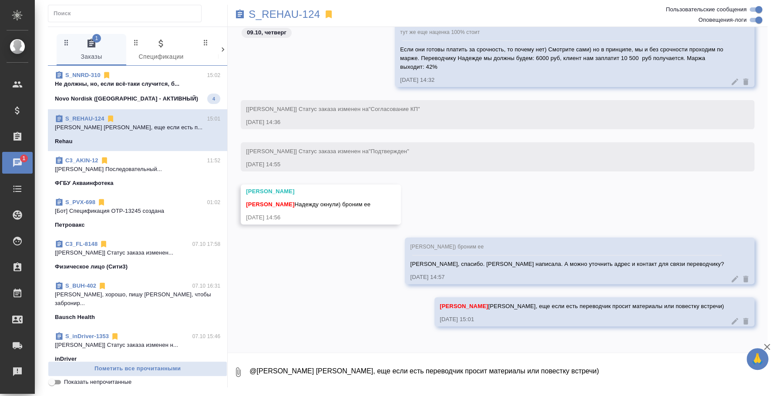
click at [157, 85] on p "Не должны, но, если всё-таки случится, б..." at bounding box center [137, 84] width 165 height 9
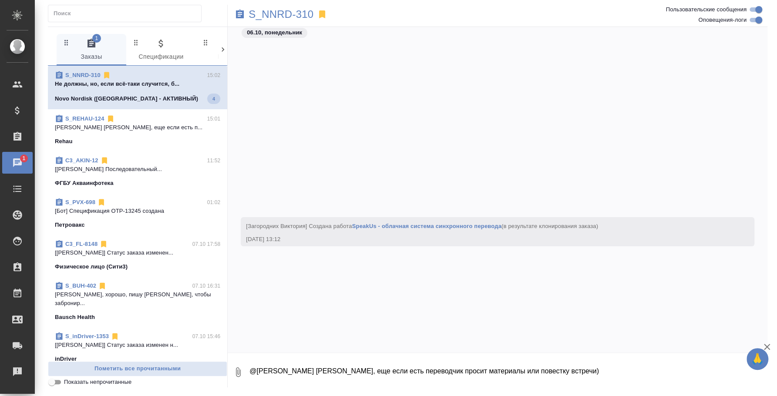
scroll to position [7318, 0]
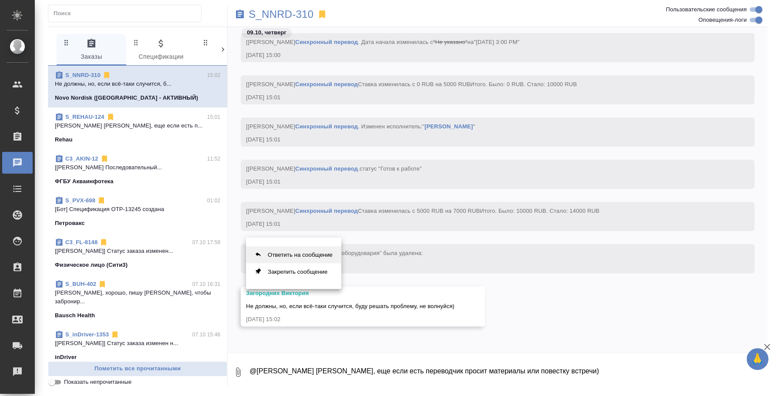
click at [311, 250] on button "Ответить на сообщение" at bounding box center [293, 255] width 95 height 17
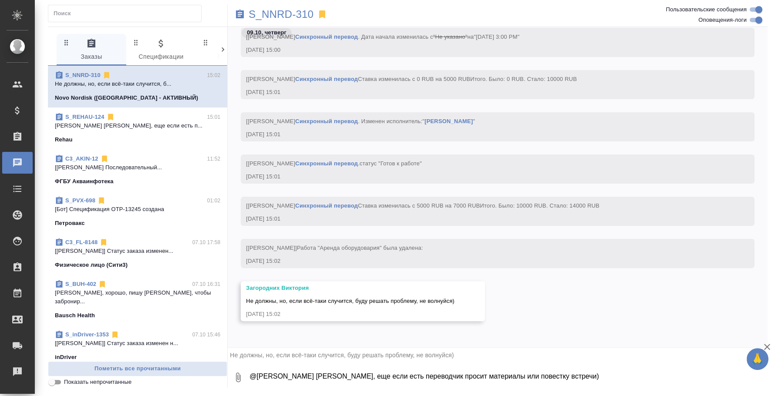
click at [377, 378] on textarea "@Никифорова Валерия Лера, еще если есть переводчик просит материалы или повестк…" at bounding box center [508, 378] width 519 height 30
type textarea "Хорошо, спасибо)"
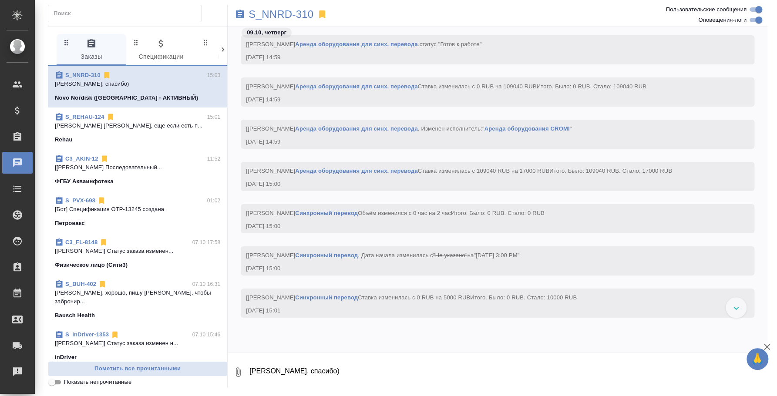
scroll to position [5864, 0]
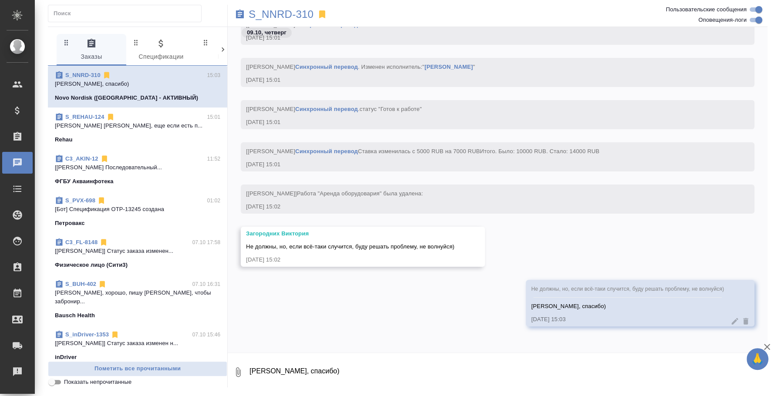
click at [118, 133] on span "S_REHAU-124 15:01 Никифорова Валерия Лера, еще если есть п... Rehau" at bounding box center [137, 128] width 165 height 31
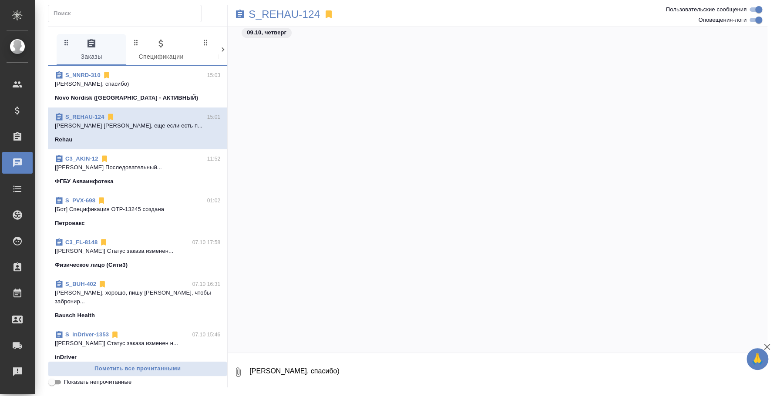
scroll to position [4208, 0]
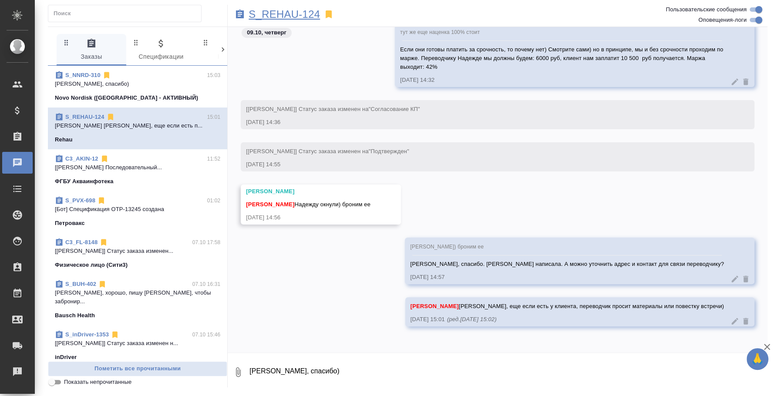
click at [274, 10] on p "S_REHAU-124" at bounding box center [284, 14] width 71 height 9
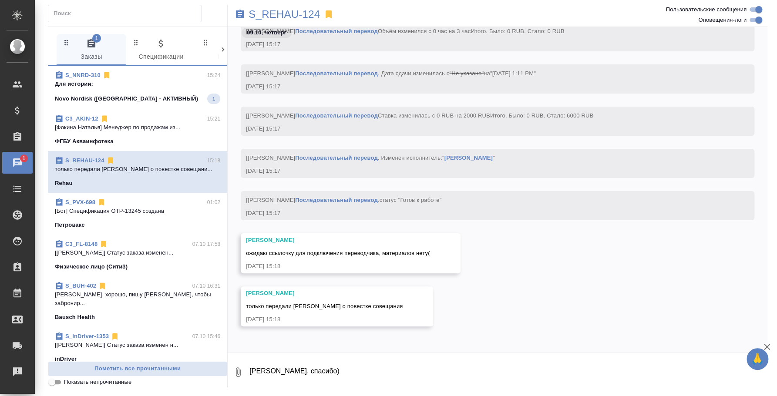
scroll to position [2096, 0]
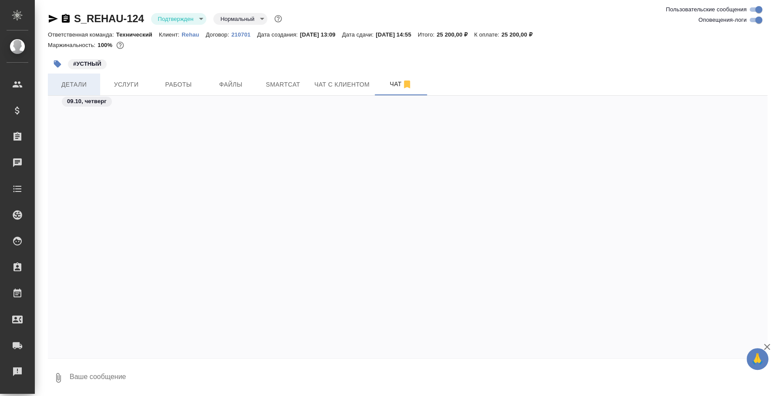
scroll to position [4023, 0]
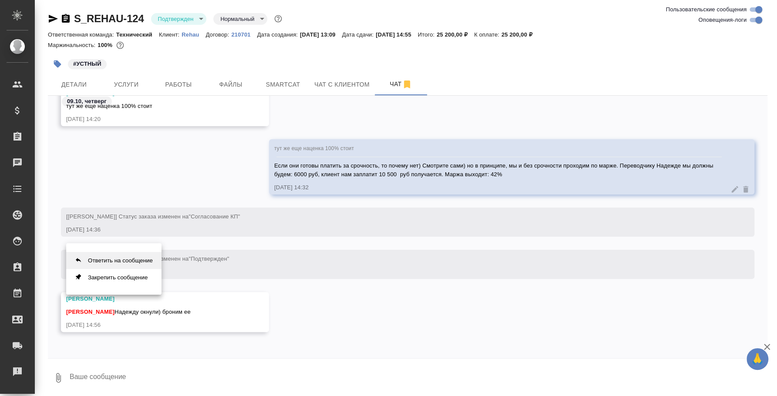
click at [154, 256] on button "Ответить на сообщение" at bounding box center [113, 260] width 95 height 17
click at [169, 369] on textarea at bounding box center [418, 384] width 699 height 30
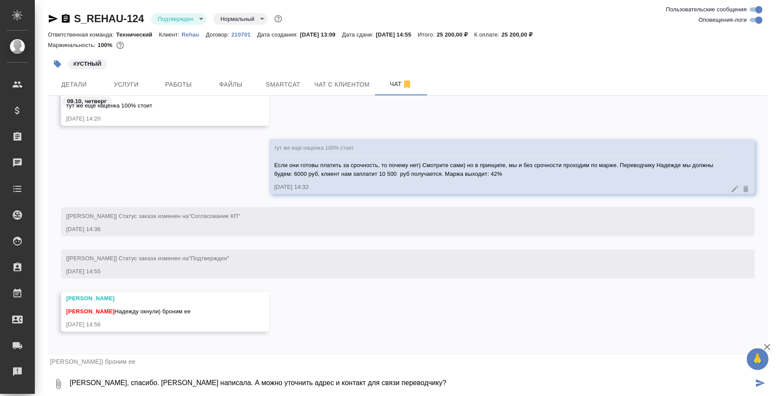
type textarea "[PERSON_NAME], спасибо. [PERSON_NAME] написала. А можно уточнить адрес и контак…"
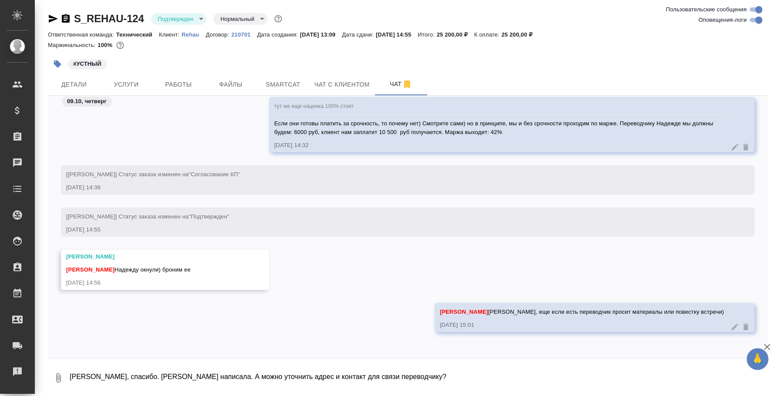
scroll to position [4065, 0]
click at [732, 328] on icon at bounding box center [735, 327] width 7 height 7
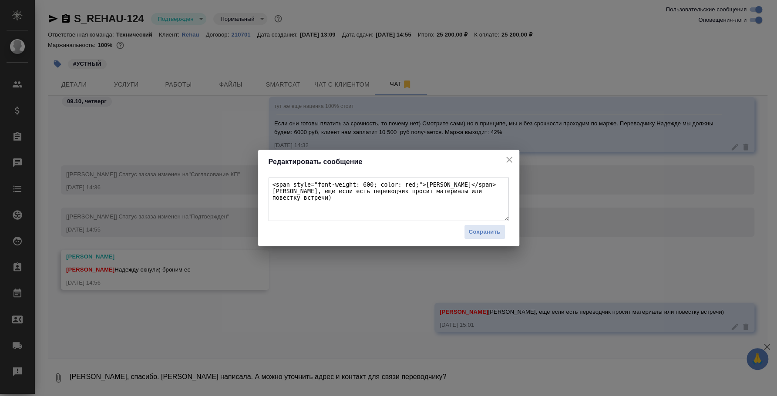
click at [333, 192] on textarea "<span style="font-weight: 600; color: red;">[PERSON_NAME]</span> [PERSON_NAME],…" at bounding box center [389, 200] width 240 height 44
type textarea "<span style="font-weight: 600; color: red;">[PERSON_NAME]</span> [PERSON_NAME],…"
click at [476, 230] on span "Сохранить" at bounding box center [485, 232] width 32 height 10
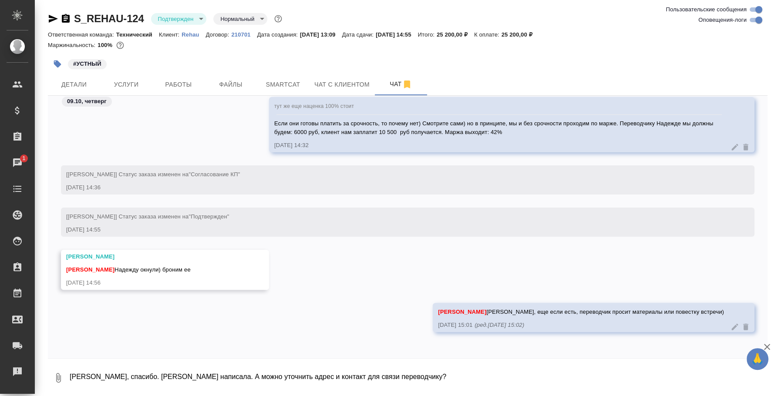
click at [732, 324] on icon at bounding box center [735, 327] width 7 height 7
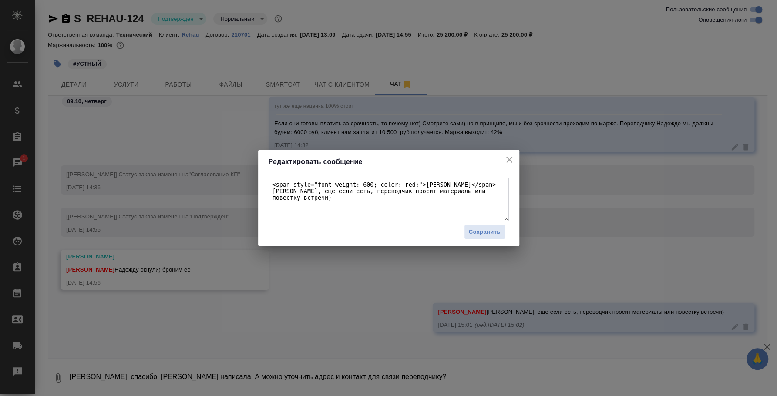
click at [332, 189] on textarea "<span style="font-weight: 600; color: red;">[PERSON_NAME]</span> [PERSON_NAME],…" at bounding box center [389, 200] width 240 height 44
type textarea "<span style="font-weight: 600; color: red;">[PERSON_NAME]</span> [PERSON_NAME],…"
click at [486, 225] on button "Сохранить" at bounding box center [484, 232] width 41 height 15
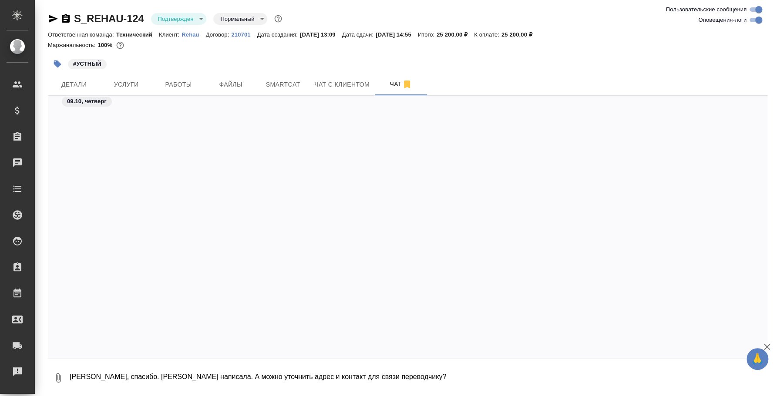
scroll to position [4964, 0]
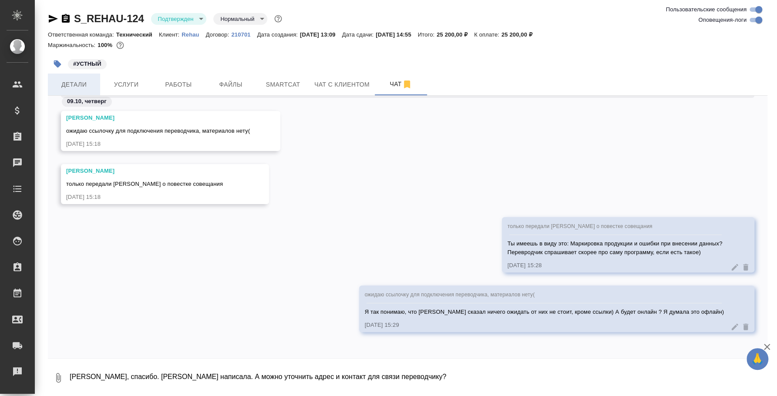
click at [86, 82] on span "Детали" at bounding box center [74, 84] width 42 height 11
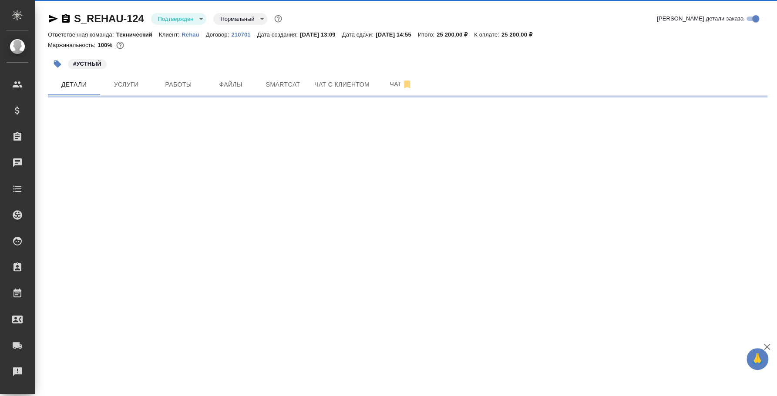
select select "RU"
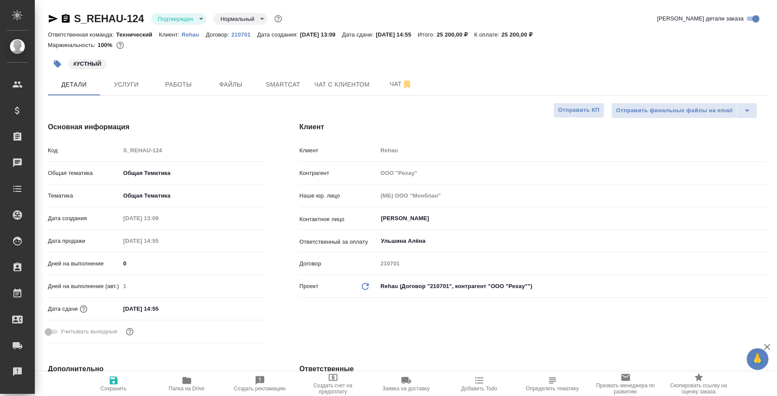
type textarea "x"
click at [203, 15] on body "🙏 .cls-1 fill:#fff; AWATERA [PERSON_NAME] Спецификации Заказы 0 Чаты Todo Проек…" at bounding box center [388, 198] width 777 height 396
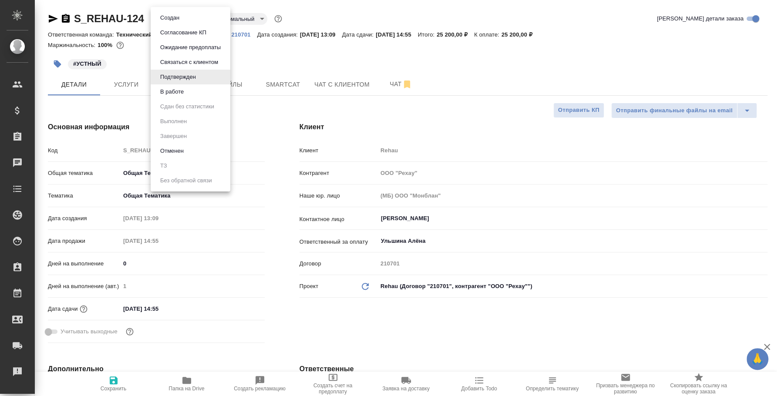
click at [167, 86] on li "В работе" at bounding box center [191, 91] width 80 height 15
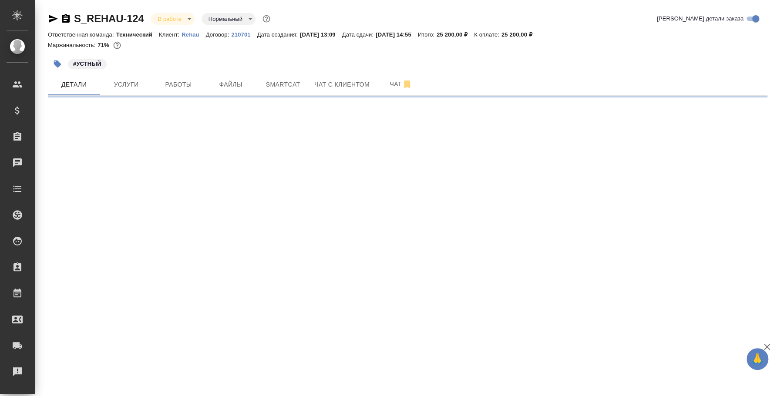
select select "RU"
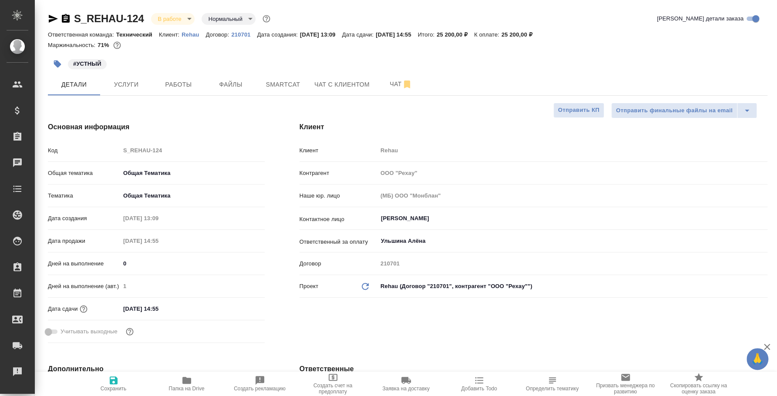
type textarea "x"
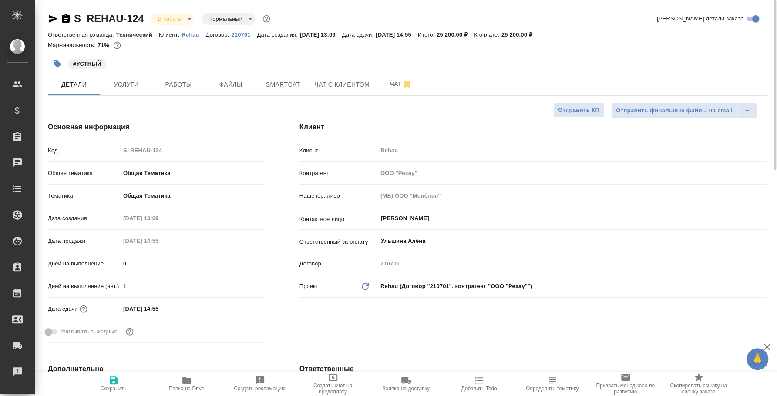
type textarea "x"
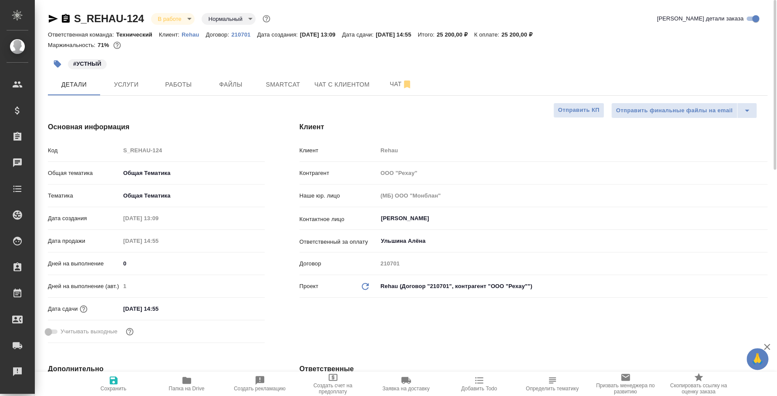
type textarea "x"
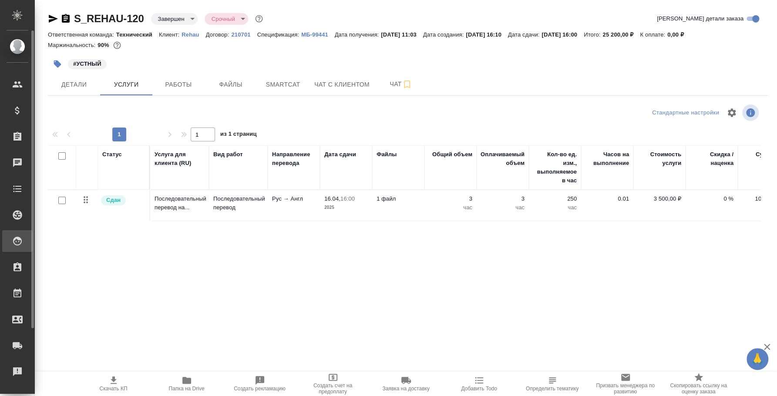
scroll to position [0, 82]
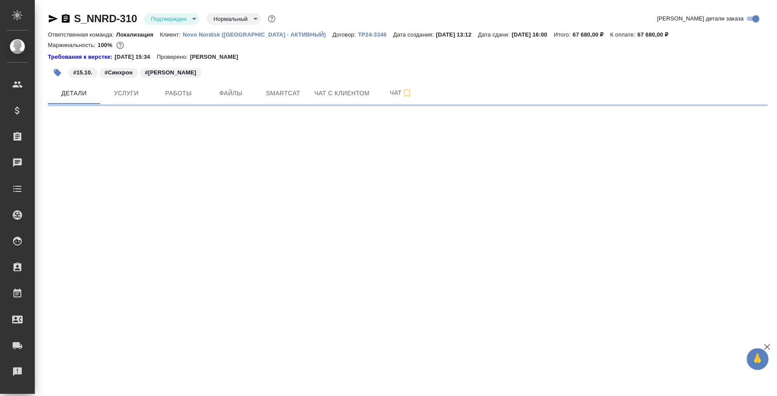
select select "RU"
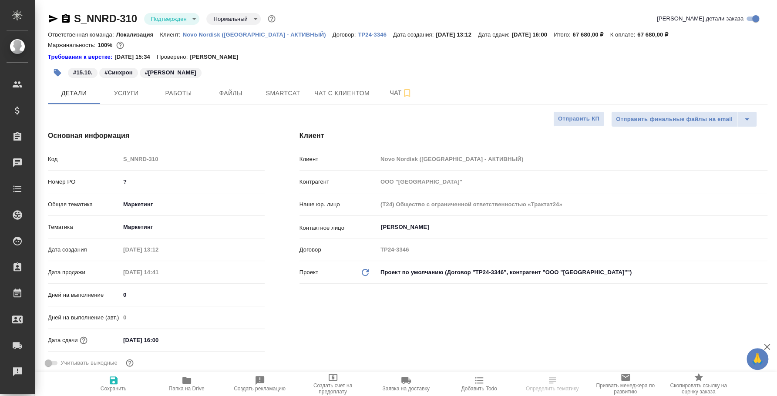
type textarea "x"
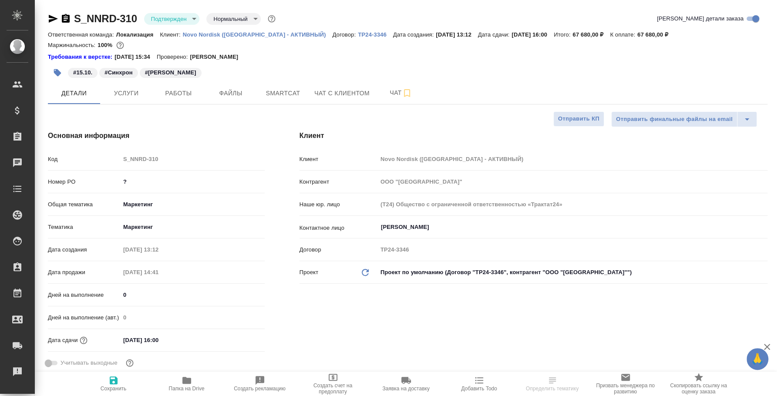
type textarea "x"
click at [181, 14] on body "🙏 .cls-1 fill:#fff; AWATERA Fedotova Irina Клиенты Спецификации Заказы Чаты Tod…" at bounding box center [388, 198] width 777 height 396
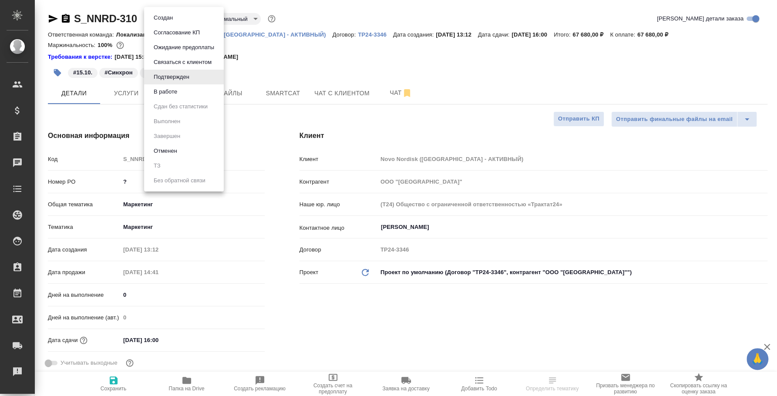
click at [186, 84] on li "Подтвержден" at bounding box center [184, 77] width 80 height 15
click at [173, 24] on body "🙏 .cls-1 fill:#fff; AWATERA Fedotova Irina Клиенты Спецификации Заказы Чаты Tod…" at bounding box center [388, 198] width 777 height 396
click at [171, 90] on button "В работе" at bounding box center [165, 92] width 29 height 10
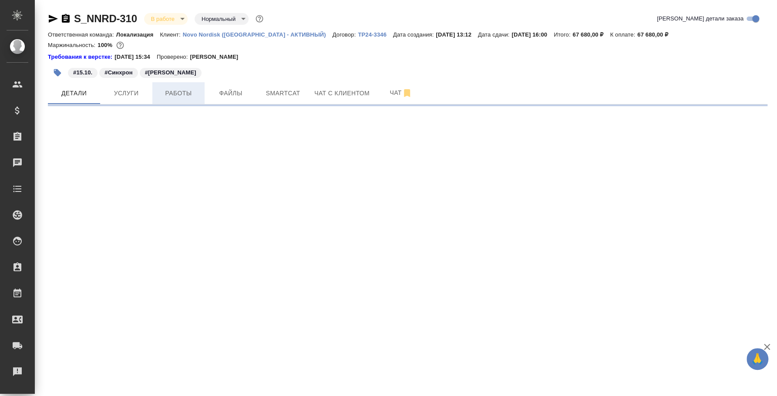
select select "RU"
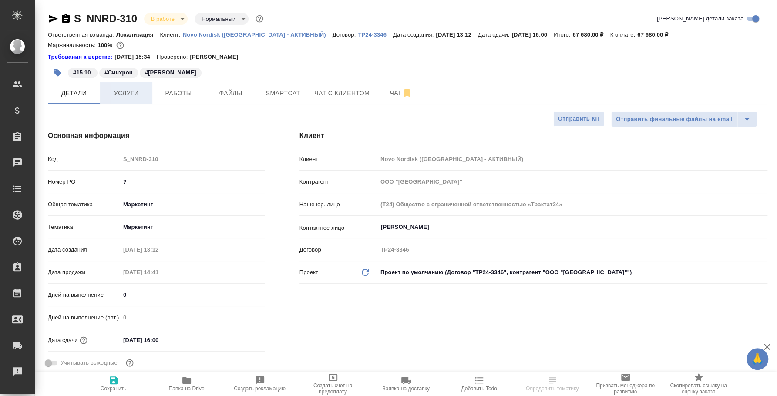
type textarea "x"
click at [138, 91] on span "Услуги" at bounding box center [126, 93] width 42 height 11
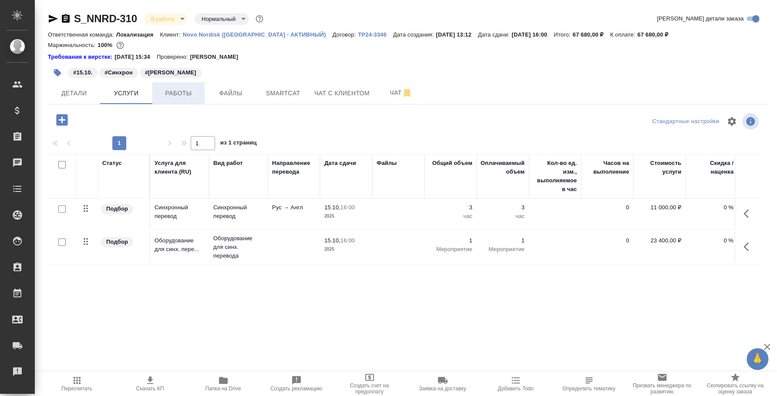
click at [178, 89] on span "Работы" at bounding box center [179, 93] width 42 height 11
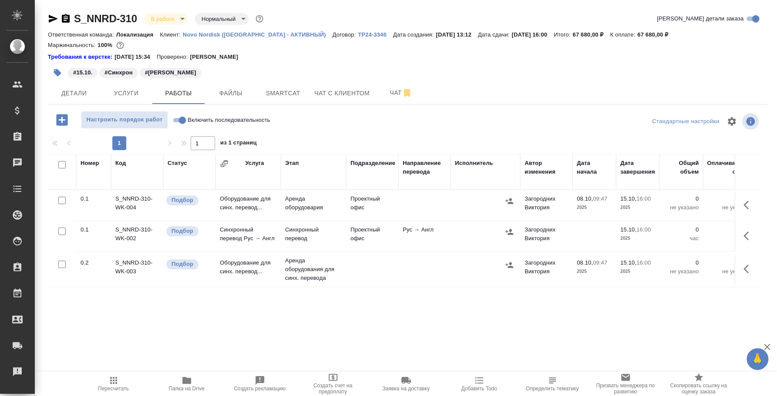
click at [175, 116] on input "Включить последовательность" at bounding box center [182, 120] width 31 height 10
checkbox input "true"
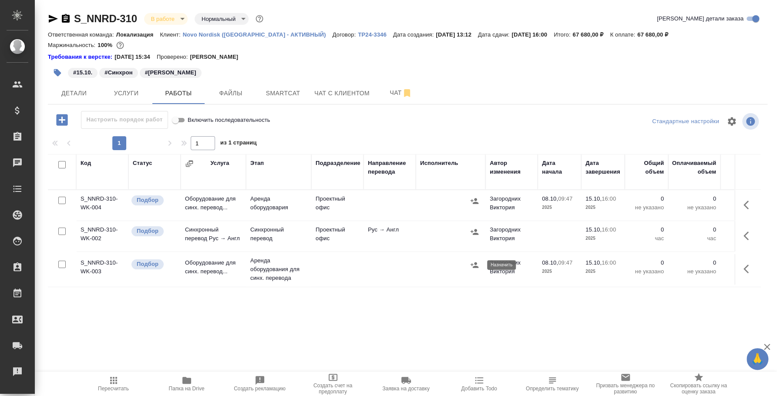
click at [474, 266] on icon "button" at bounding box center [474, 265] width 9 height 9
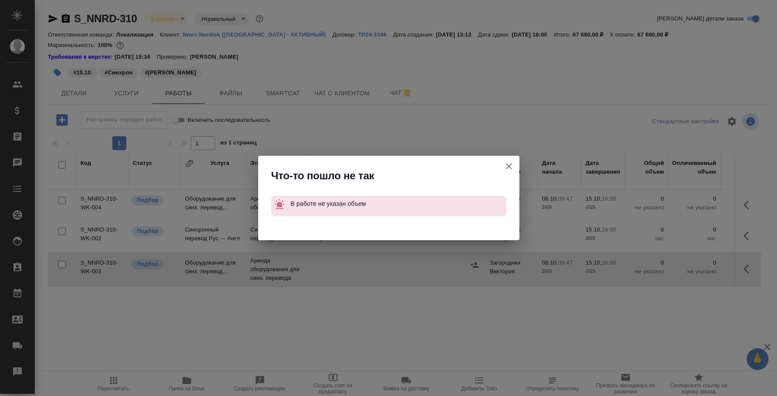
click at [510, 163] on icon "button" at bounding box center [509, 166] width 10 height 10
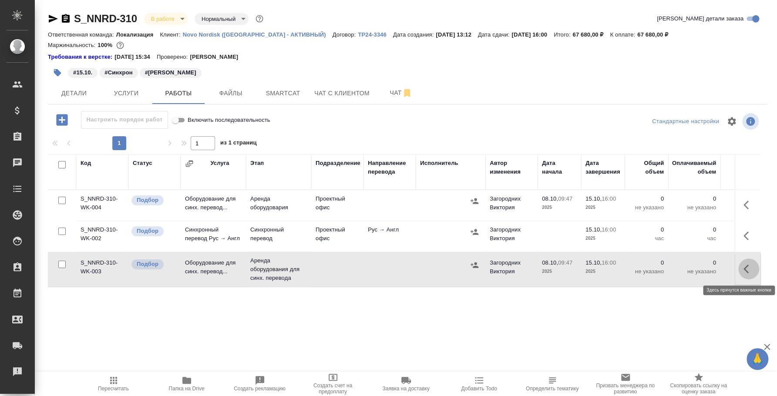
click at [747, 267] on icon "button" at bounding box center [749, 269] width 10 height 10
click at [689, 268] on icon "button" at bounding box center [685, 269] width 10 height 10
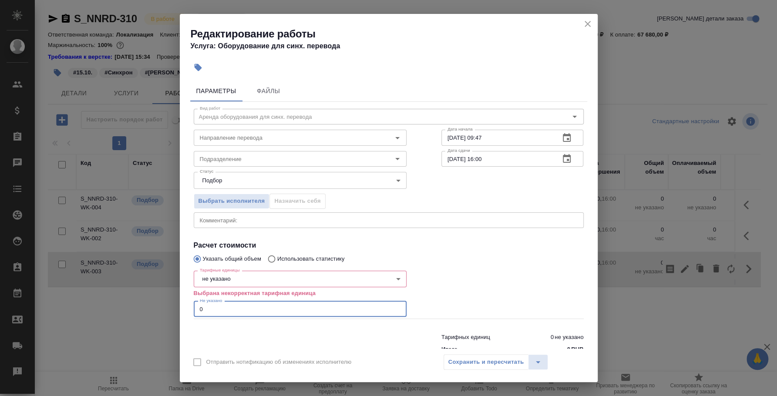
drag, startPoint x: 258, startPoint y: 304, endPoint x: 175, endPoint y: 289, distance: 84.1
click at [175, 289] on div "Редактирование работы Услуга: Оборудование для синх. перевода Параметры Файлы В…" at bounding box center [388, 198] width 777 height 396
type input "1"
click at [269, 277] on body "🙏 .cls-1 fill:#fff; AWATERA Fedotova Irina Клиенты Спецификации Заказы 0 Чаты T…" at bounding box center [388, 198] width 777 height 396
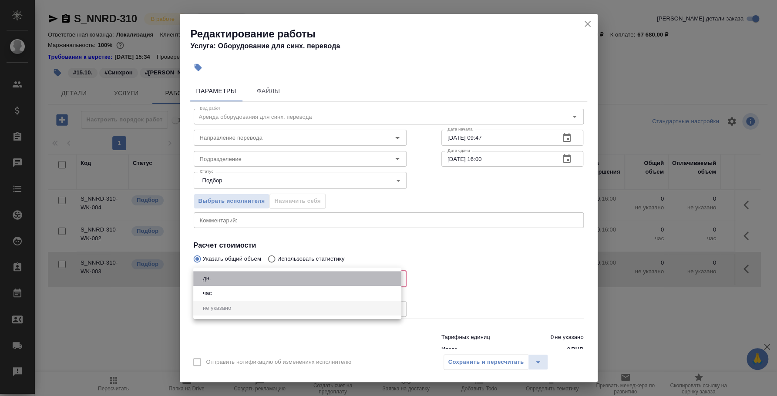
click at [247, 281] on li "дн." at bounding box center [297, 278] width 208 height 15
type input "5a8b1489cc6b4906c91bfd8a"
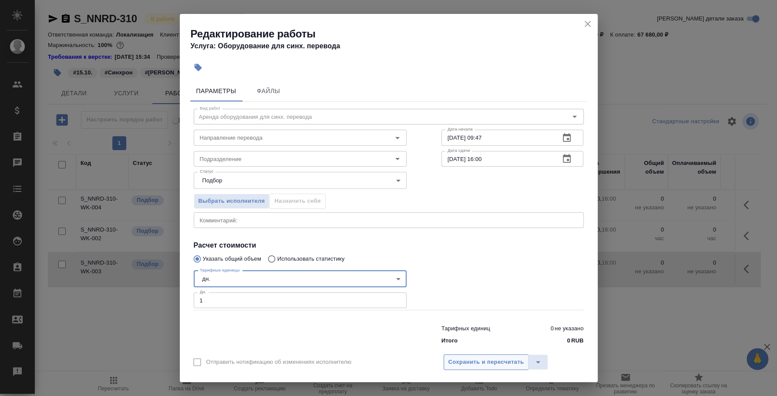
click at [476, 361] on span "Сохранить и пересчитать" at bounding box center [487, 363] width 76 height 10
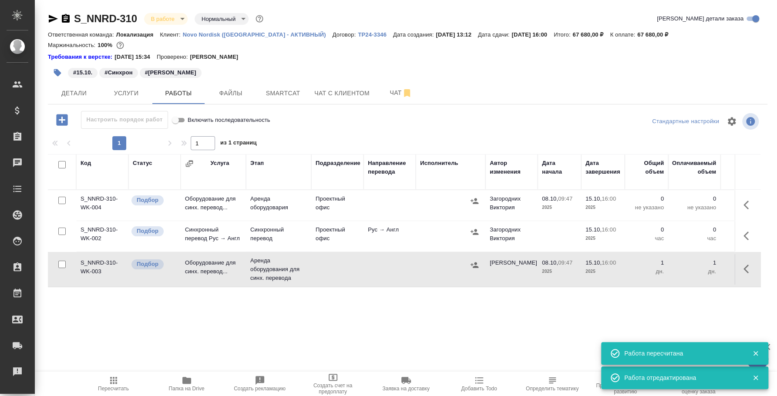
click at [472, 267] on icon "button" at bounding box center [474, 265] width 9 height 9
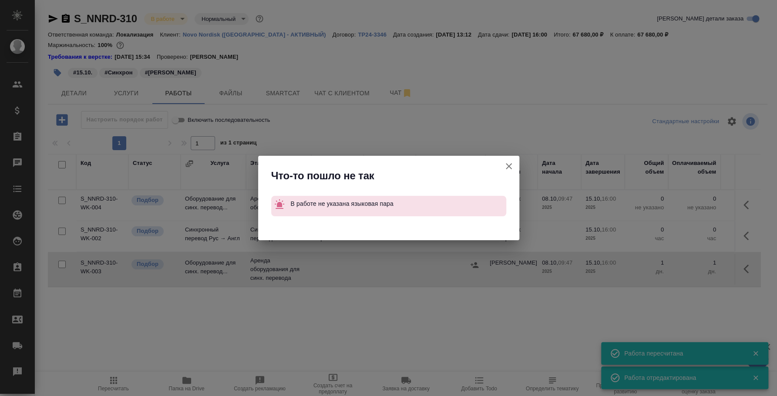
click at [510, 167] on icon "button" at bounding box center [509, 166] width 6 height 6
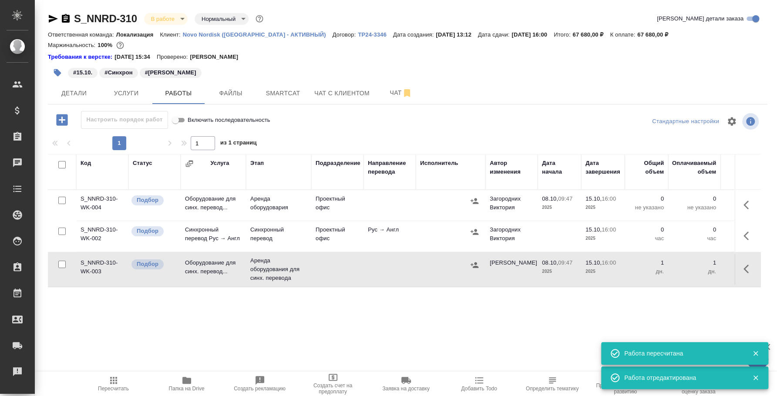
click at [750, 270] on icon "button" at bounding box center [749, 269] width 10 height 10
click at [686, 269] on icon "button" at bounding box center [685, 269] width 8 height 8
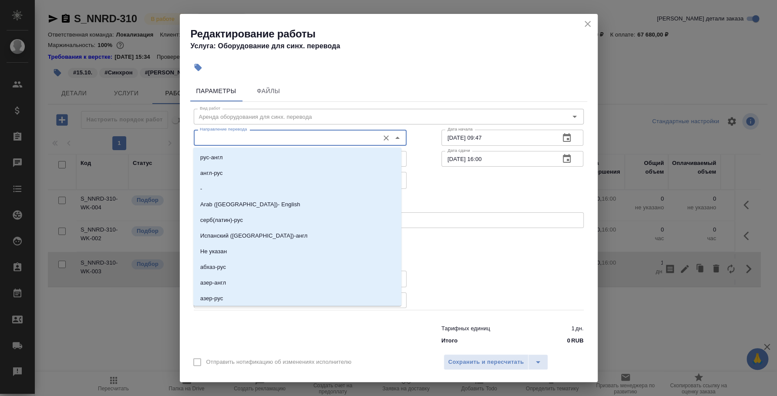
click at [214, 142] on input "Направление перевода" at bounding box center [285, 137] width 179 height 10
click at [216, 166] on li "англ-рус" at bounding box center [297, 173] width 208 height 16
type input "англ-рус"
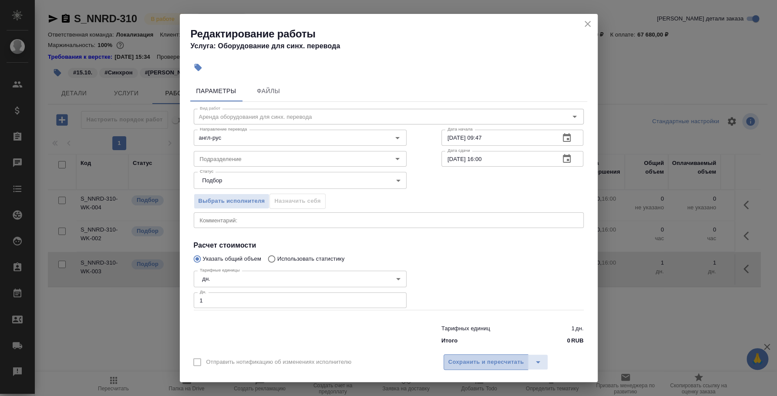
click at [499, 363] on span "Сохранить и пересчитать" at bounding box center [487, 363] width 76 height 10
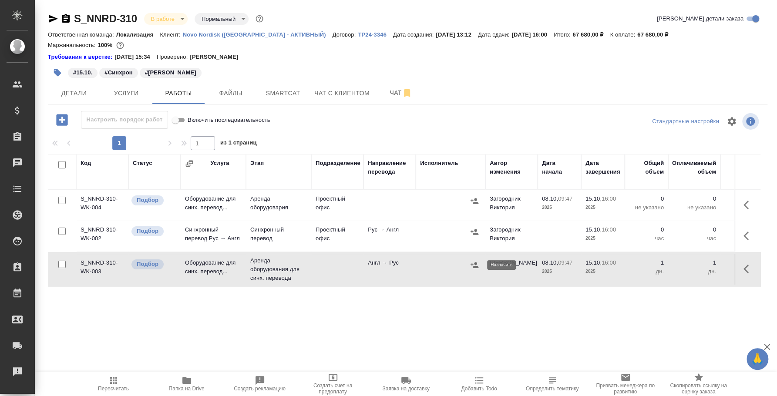
click at [474, 265] on icon "button" at bounding box center [474, 265] width 9 height 9
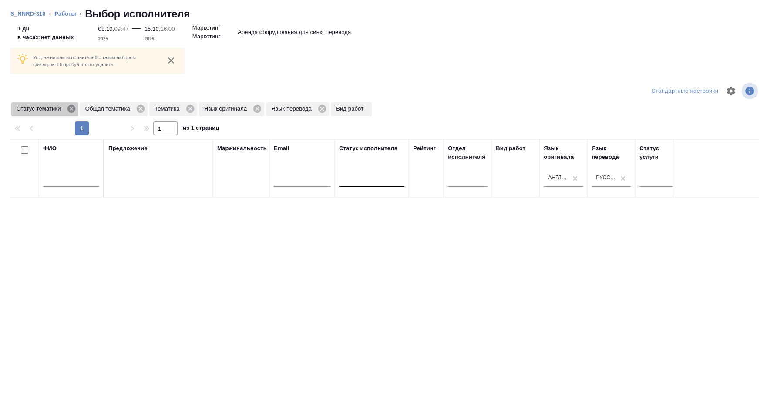
click at [70, 110] on icon at bounding box center [72, 109] width 10 height 10
click at [70, 110] on icon at bounding box center [72, 109] width 8 height 8
click at [55, 108] on icon at bounding box center [52, 109] width 8 height 8
click at [68, 110] on icon at bounding box center [70, 109] width 8 height 8
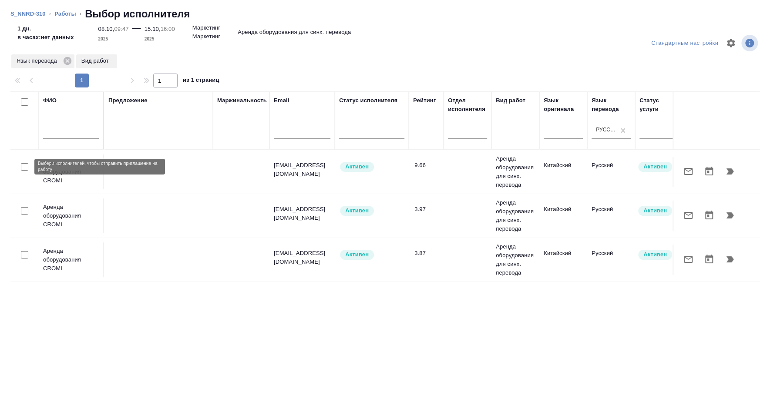
click at [24, 166] on input "checkbox" at bounding box center [24, 166] width 7 height 7
checkbox input "true"
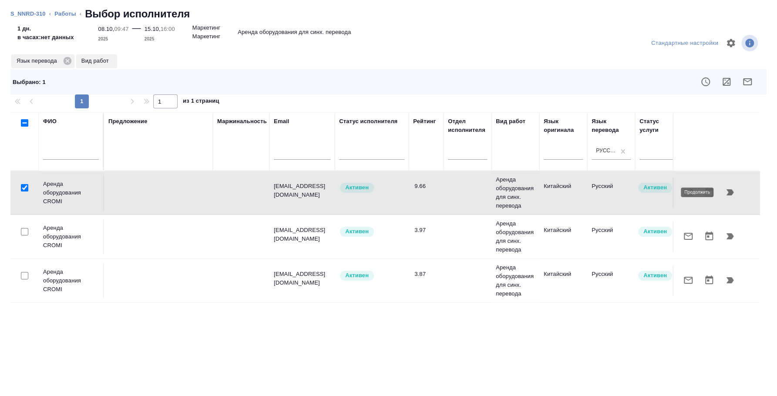
click at [727, 194] on icon "button" at bounding box center [730, 192] width 10 height 10
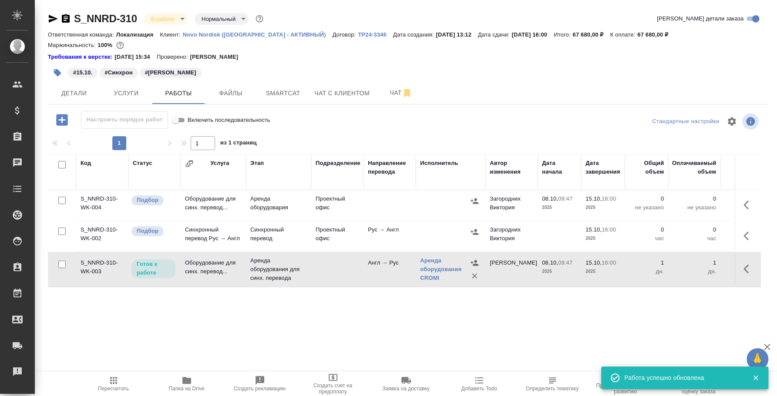
click at [743, 270] on button "button" at bounding box center [749, 269] width 21 height 21
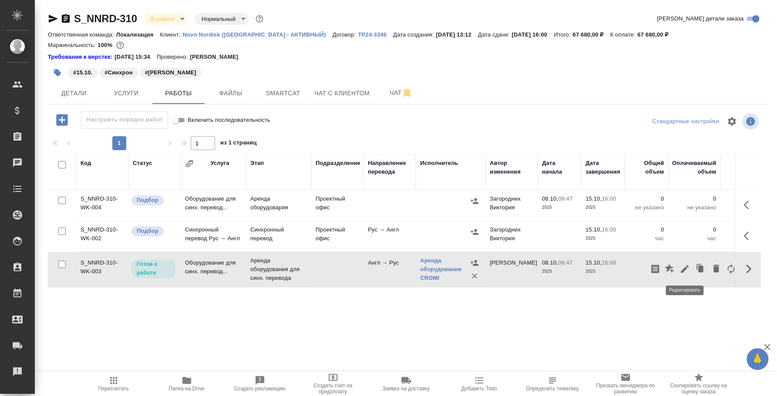
click at [689, 270] on icon "button" at bounding box center [685, 269] width 10 height 10
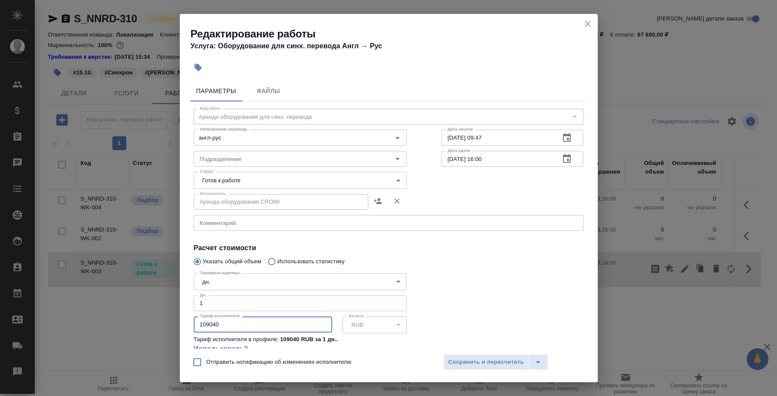
drag, startPoint x: 223, startPoint y: 326, endPoint x: 179, endPoint y: 319, distance: 44.5
click at [179, 319] on div "Редактирование работы Услуга: Оборудование для синх. перевода Англ → Рус Параме…" at bounding box center [388, 198] width 777 height 396
type input "17000"
click at [459, 358] on span "Сохранить и пересчитать" at bounding box center [487, 363] width 76 height 10
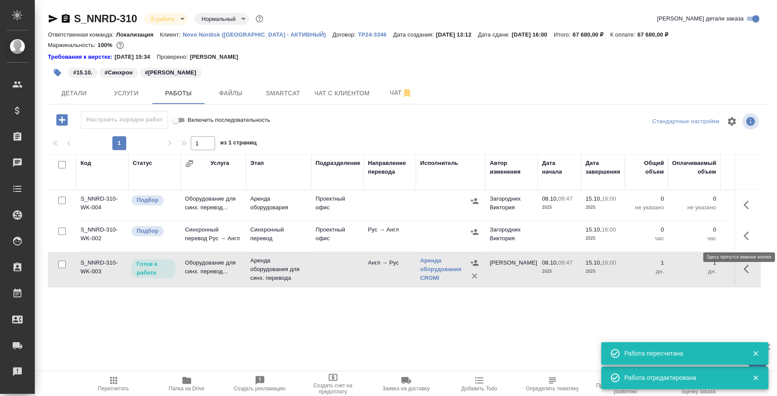
click at [749, 232] on icon "button" at bounding box center [749, 236] width 10 height 10
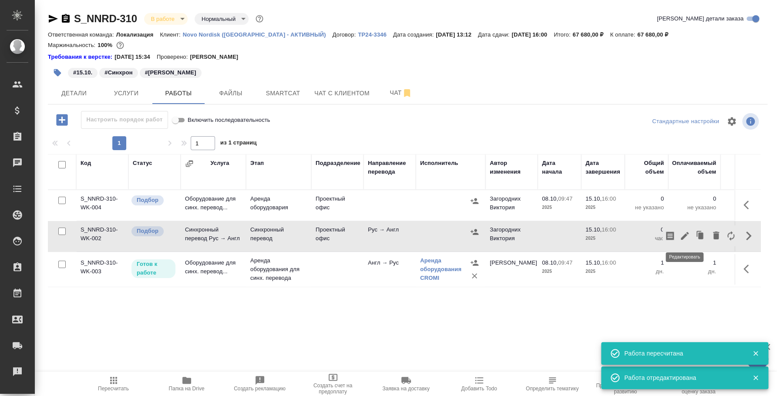
click at [685, 237] on icon "button" at bounding box center [685, 236] width 8 height 8
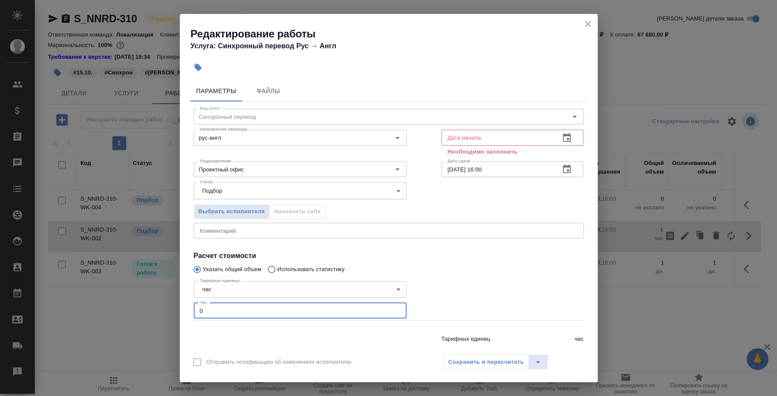
drag, startPoint x: 224, startPoint y: 309, endPoint x: 166, endPoint y: 309, distance: 58.4
click at [166, 309] on div "Редактирование работы Услуга: Синхронный перевод Рус → Англ Параметры Файлы Вид…" at bounding box center [388, 198] width 777 height 396
type input "2"
click at [562, 138] on icon "button" at bounding box center [567, 138] width 10 height 10
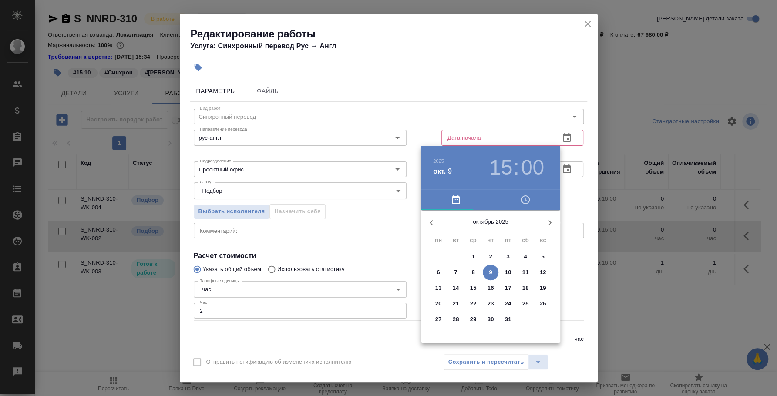
click at [475, 284] on p "15" at bounding box center [473, 288] width 7 height 9
type input "15.10.2025 15:00"
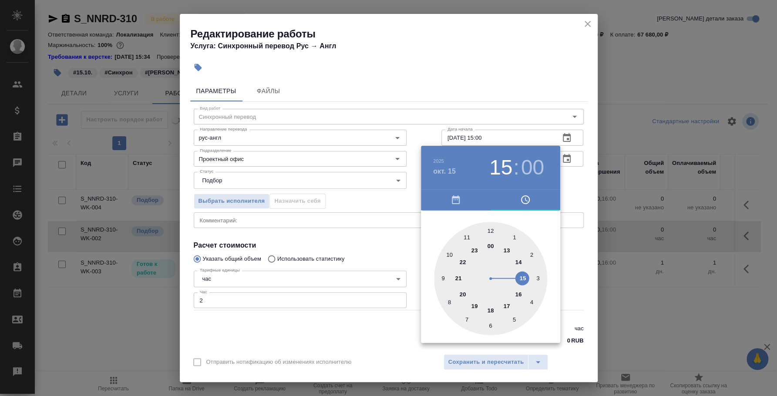
click at [564, 262] on div at bounding box center [388, 198] width 777 height 396
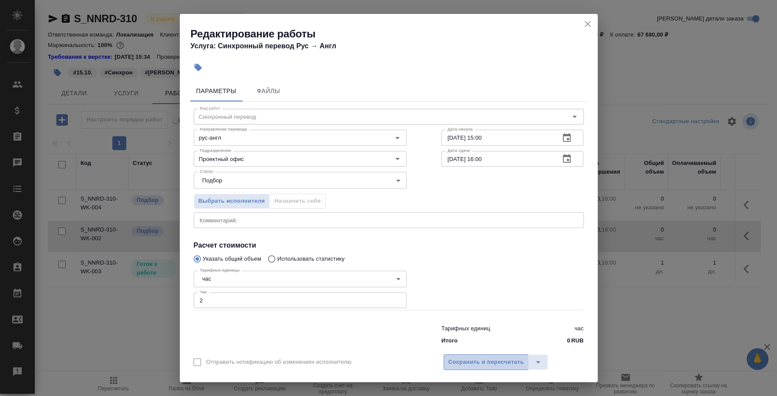
click at [493, 360] on span "Сохранить и пересчитать" at bounding box center [487, 363] width 76 height 10
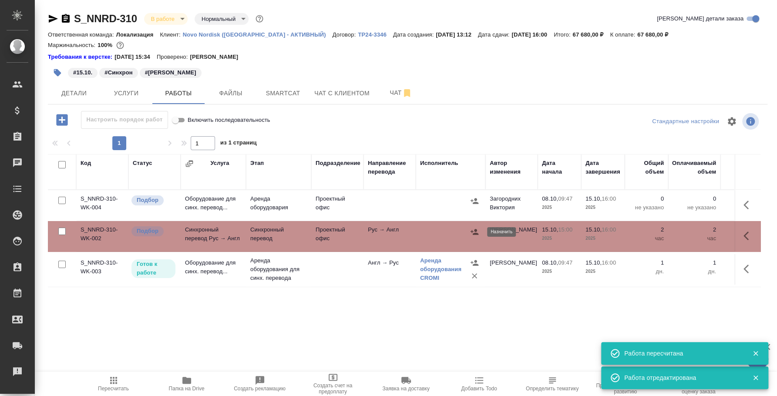
click at [475, 232] on icon "button" at bounding box center [474, 232] width 9 height 9
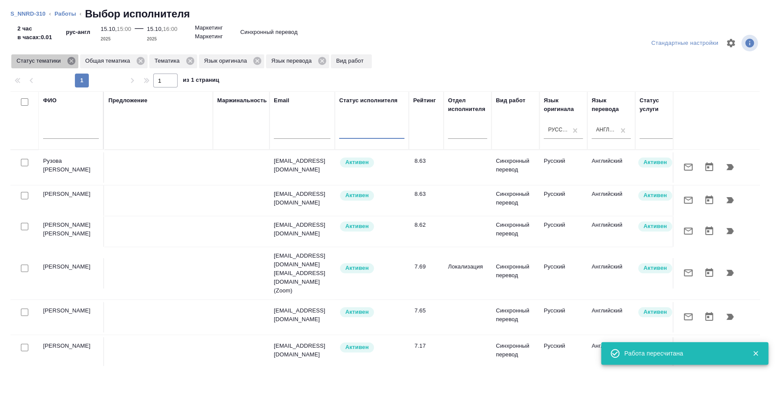
click at [69, 63] on icon at bounding box center [71, 61] width 8 height 8
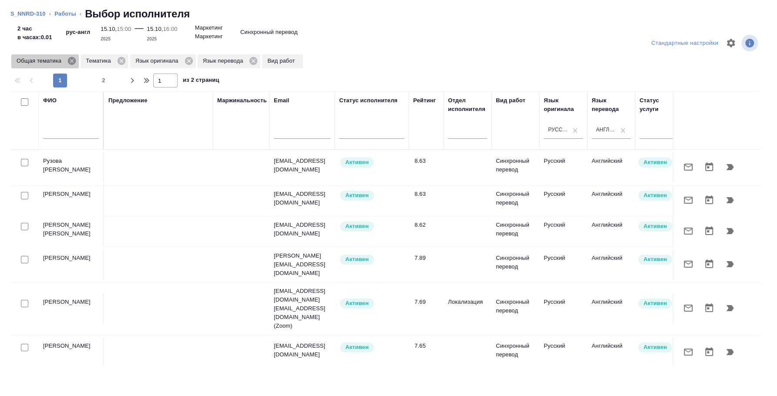
click at [74, 61] on icon at bounding box center [72, 61] width 8 height 8
click at [54, 61] on icon at bounding box center [52, 61] width 8 height 8
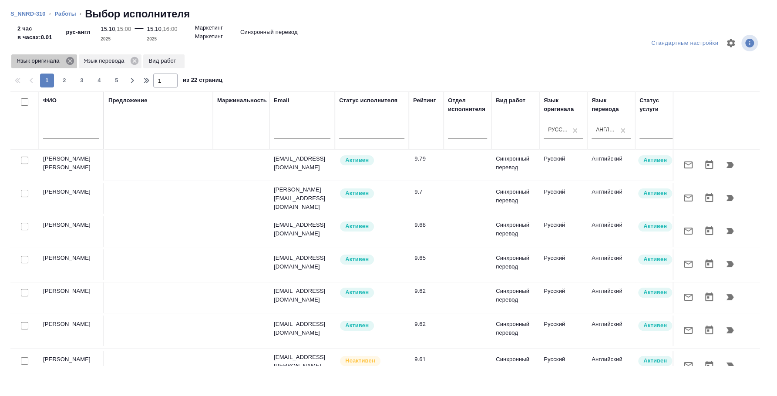
click at [68, 62] on icon at bounding box center [70, 61] width 10 height 10
click at [68, 62] on icon at bounding box center [68, 61] width 8 height 8
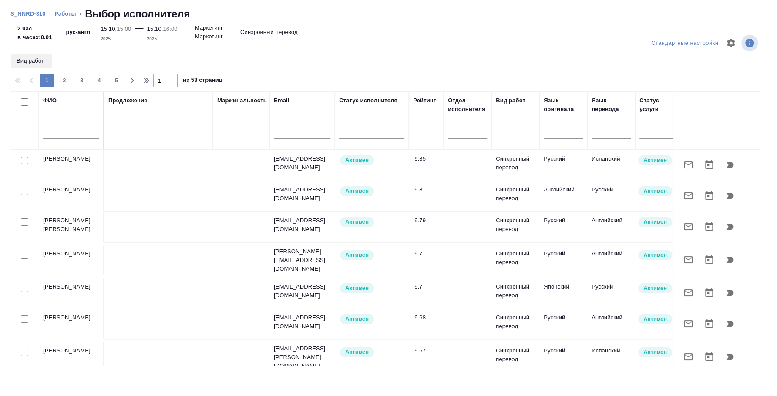
click at [75, 132] on input "text" at bounding box center [71, 133] width 56 height 11
type input "мокин игорь"
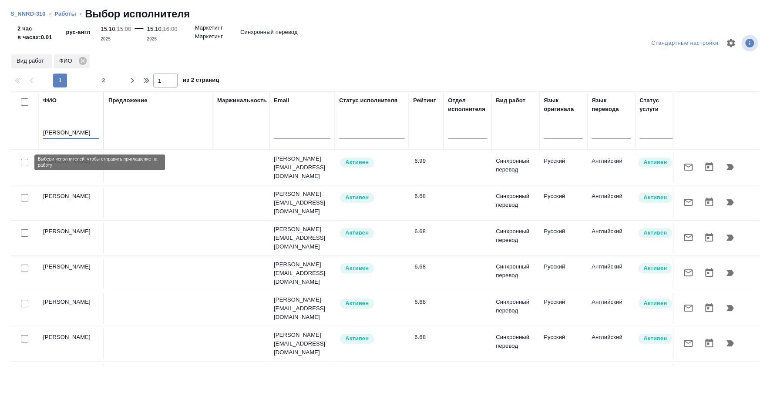
click at [27, 161] on input "checkbox" at bounding box center [24, 162] width 7 height 7
checkbox input "true"
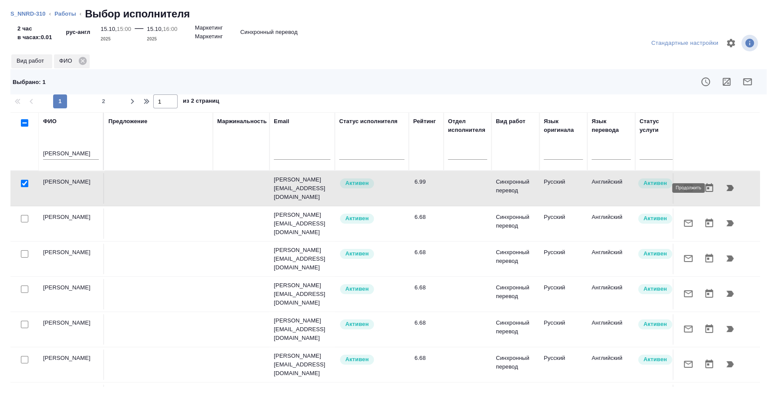
click at [725, 189] on icon "button" at bounding box center [730, 188] width 10 height 10
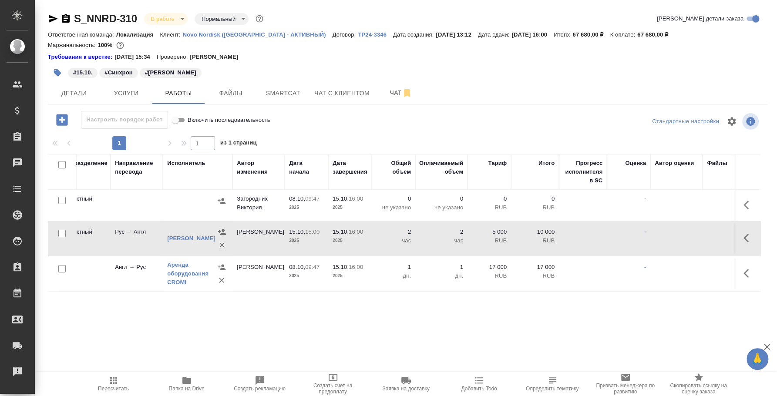
scroll to position [0, 273]
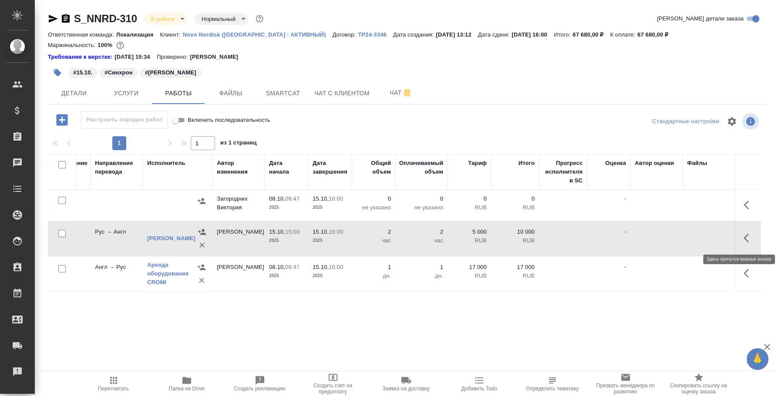
click at [737, 238] on td at bounding box center [748, 238] width 26 height 30
click at [747, 237] on icon "button" at bounding box center [749, 238] width 10 height 10
click at [684, 235] on icon "button" at bounding box center [685, 238] width 10 height 10
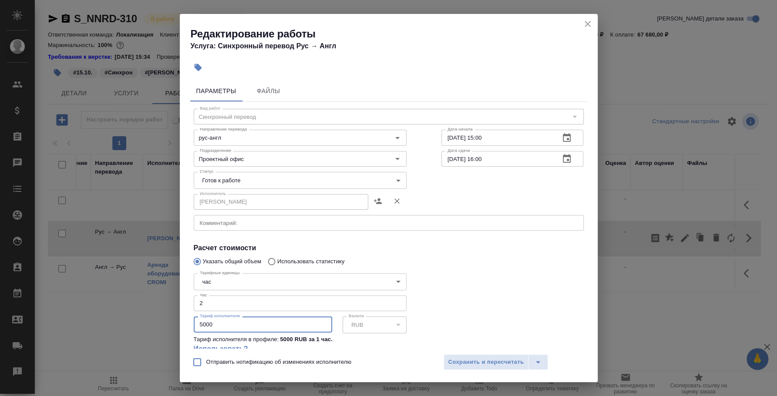
drag, startPoint x: 226, startPoint y: 326, endPoint x: 135, endPoint y: 316, distance: 92.5
click at [135, 316] on div "Редактирование работы Услуга: Синхронный перевод Рус → Англ Параметры Файлы Вид…" at bounding box center [388, 198] width 777 height 396
type input "7000"
click at [491, 361] on span "Сохранить и пересчитать" at bounding box center [487, 363] width 76 height 10
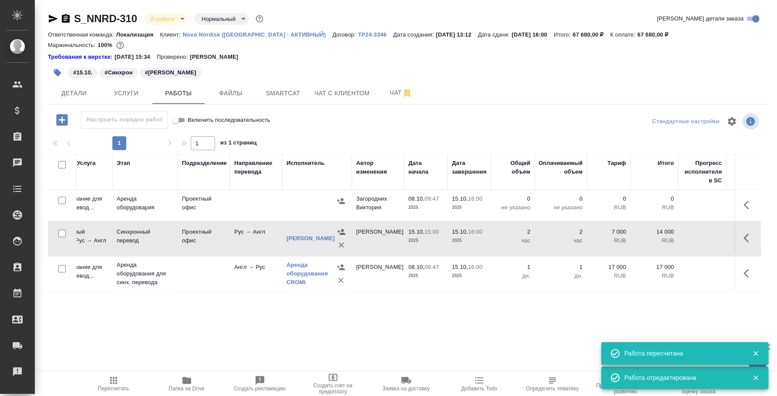
scroll to position [0, 0]
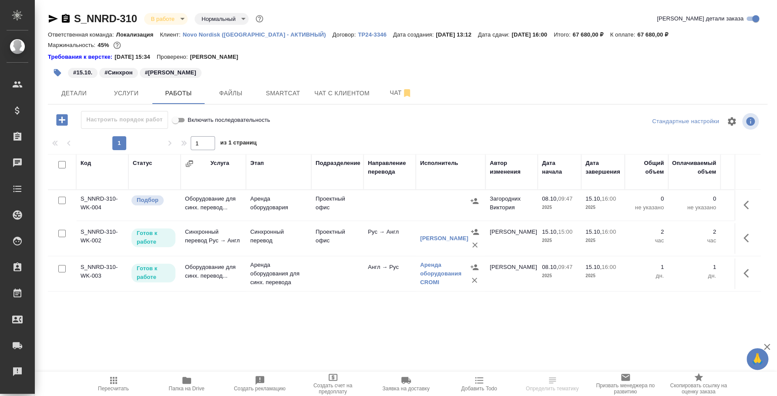
click at [62, 198] on input "checkbox" at bounding box center [61, 200] width 7 height 7
checkbox input "true"
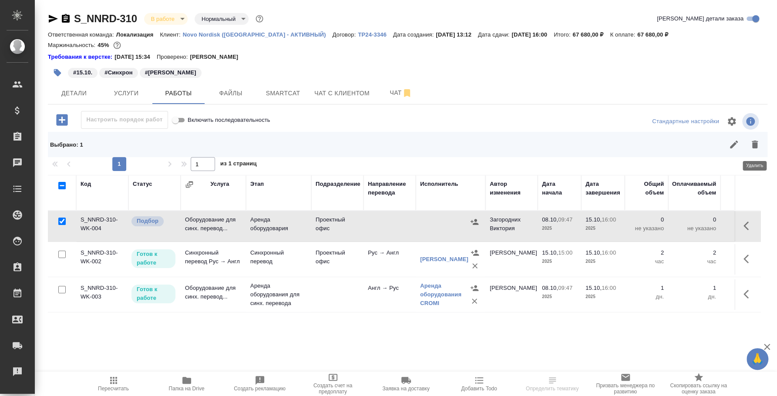
click at [754, 147] on icon "button" at bounding box center [755, 145] width 6 height 8
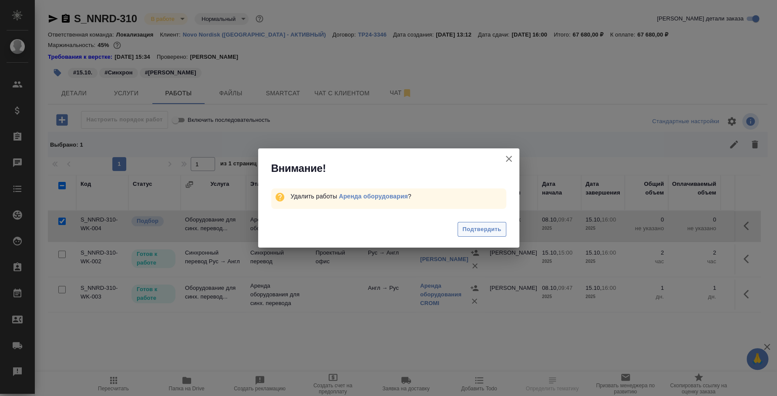
click at [483, 232] on span "Подтвердить" at bounding box center [482, 230] width 39 height 10
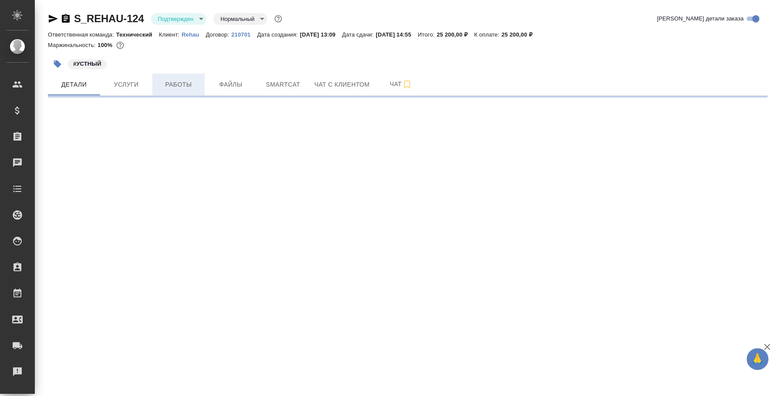
select select "RU"
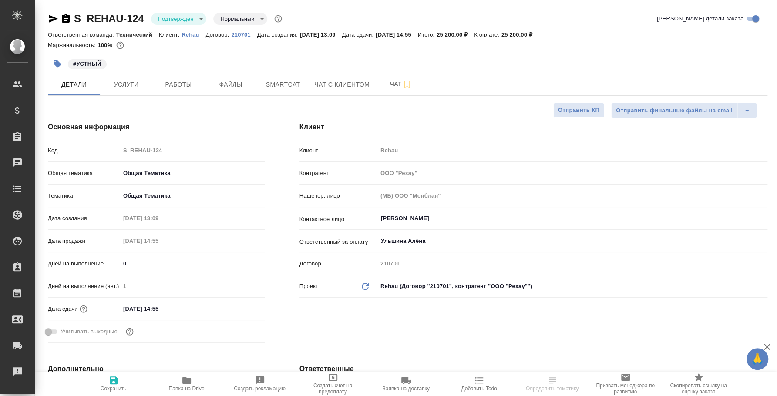
type textarea "x"
type input "[PERSON_NAME]"
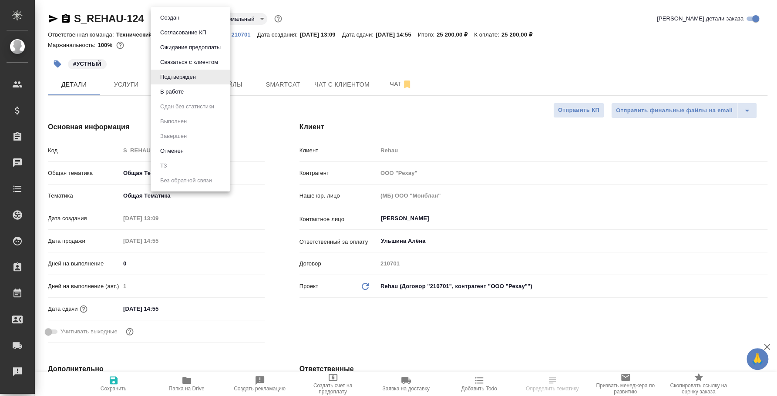
click at [186, 19] on body "🙏 .cls-1 fill:#fff; AWATERA [PERSON_NAME] Спецификации Заказы Чаты Todo Проекты…" at bounding box center [388, 198] width 777 height 396
click at [171, 98] on li "В работе" at bounding box center [191, 91] width 80 height 15
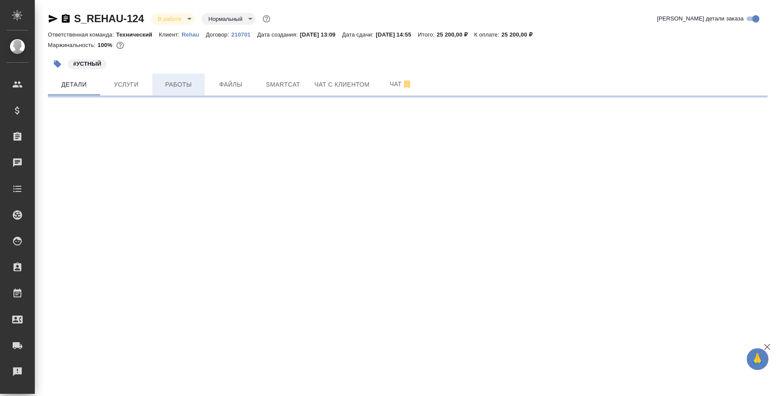
select select "RU"
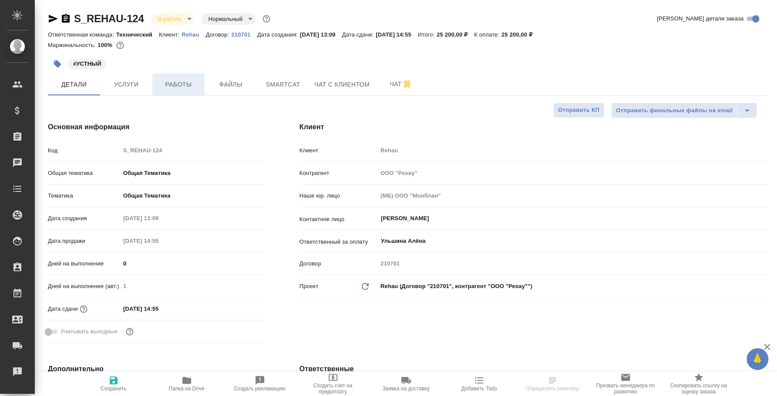
type textarea "x"
click at [141, 85] on span "Услуги" at bounding box center [126, 84] width 42 height 11
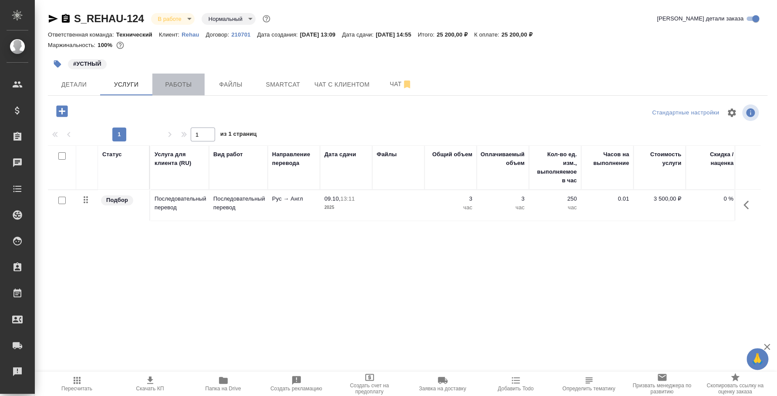
click at [180, 82] on span "Работы" at bounding box center [179, 84] width 42 height 11
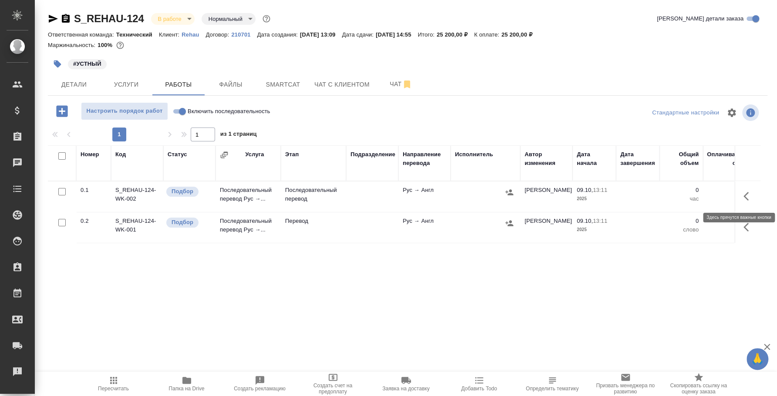
click at [750, 195] on icon "button" at bounding box center [749, 196] width 10 height 10
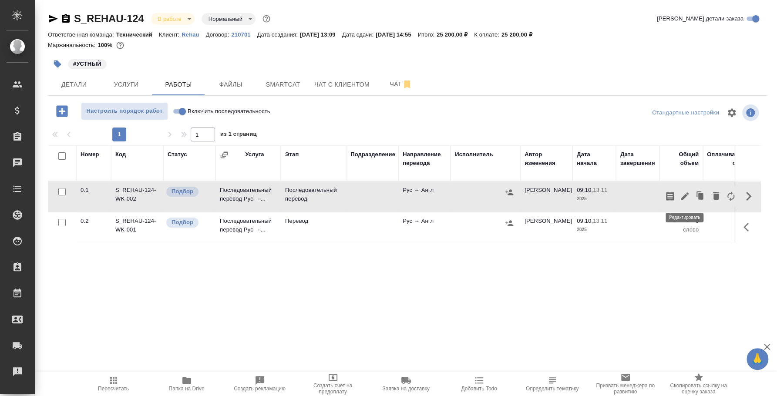
click at [689, 192] on icon "button" at bounding box center [685, 196] width 10 height 10
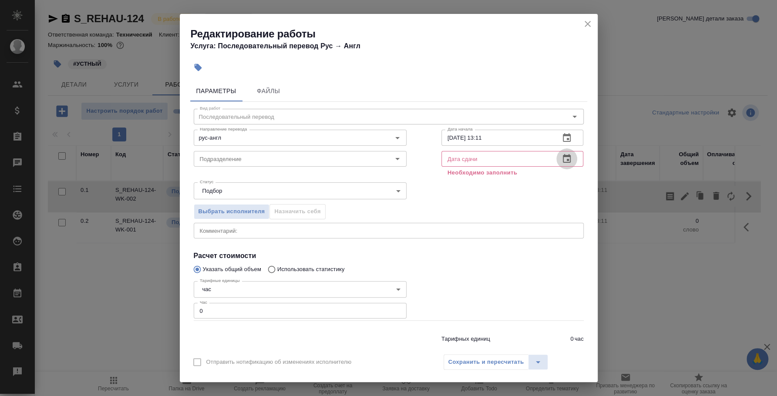
click at [562, 160] on icon "button" at bounding box center [567, 159] width 10 height 10
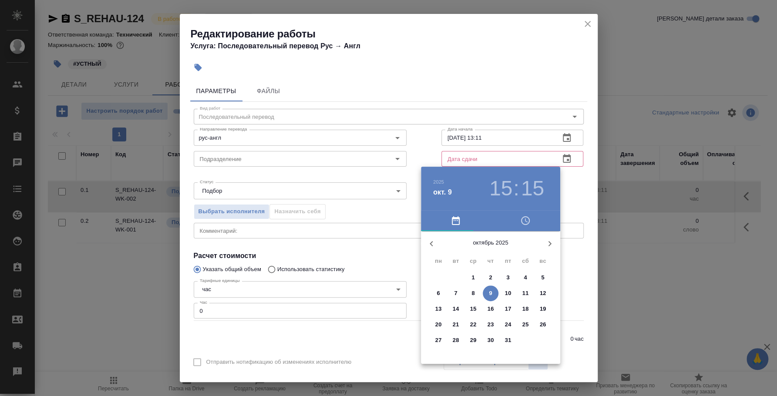
click at [508, 293] on p "10" at bounding box center [508, 293] width 7 height 9
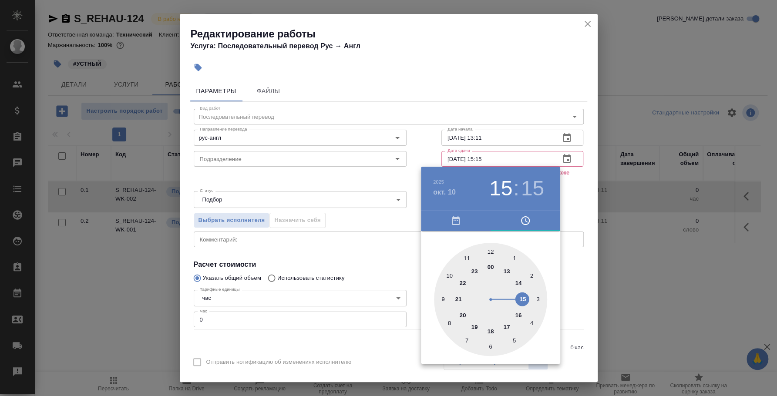
click at [571, 193] on div at bounding box center [388, 198] width 777 height 396
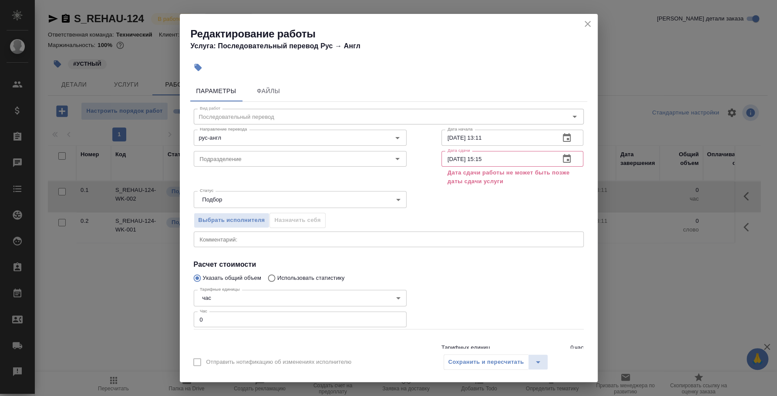
click at [515, 160] on input "10.10.2025 15:15" at bounding box center [498, 159] width 112 height 16
click at [493, 200] on div "Выбрать исполнителя Назначить себя" at bounding box center [388, 218] width 425 height 53
click at [487, 159] on input "10.10.2025 10:00" at bounding box center [498, 159] width 112 height 16
click at [564, 155] on icon "button" at bounding box center [567, 159] width 10 height 10
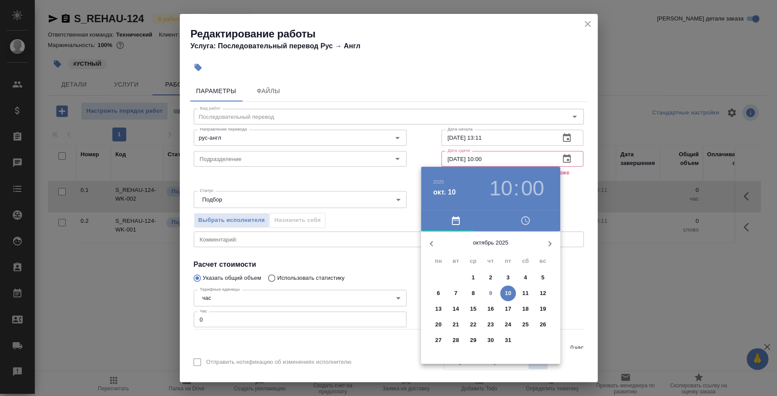
click at [494, 293] on span "9" at bounding box center [491, 293] width 16 height 9
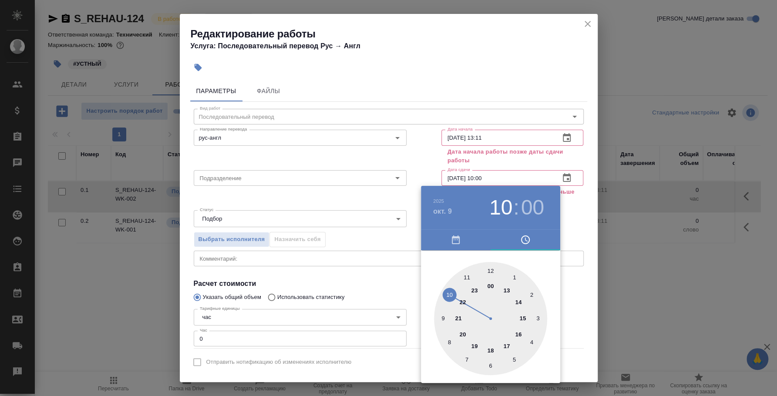
click at [574, 205] on div at bounding box center [388, 198] width 777 height 396
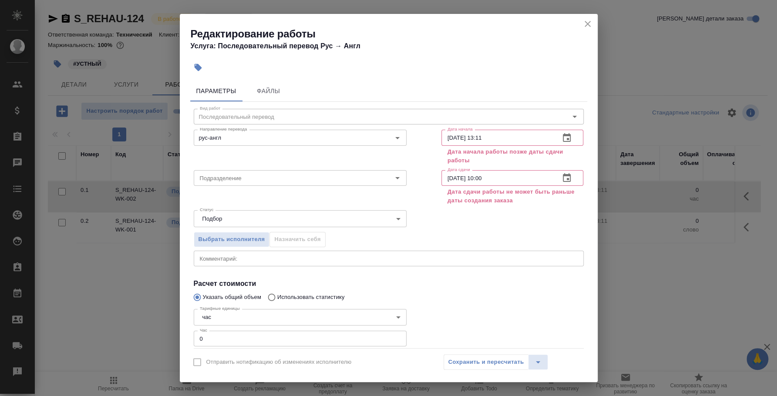
click at [499, 175] on input "09.10.2025 10:00" at bounding box center [498, 178] width 112 height 16
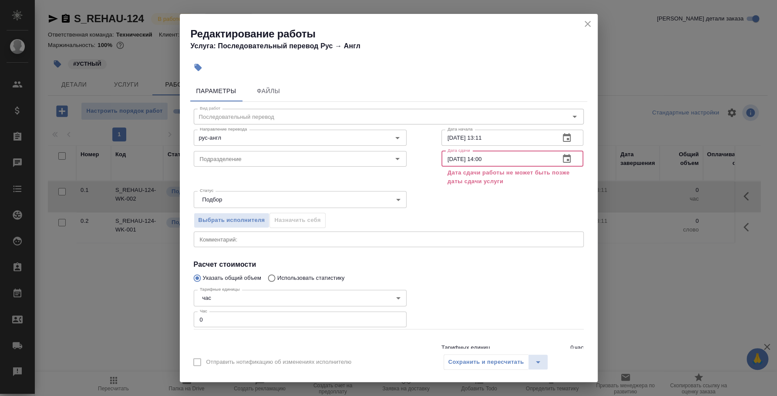
type input "09.10.2025 14:00"
click at [517, 192] on div "Статус Подбор recruiting Статус" at bounding box center [388, 198] width 425 height 57
click at [588, 25] on icon "close" at bounding box center [588, 24] width 10 height 10
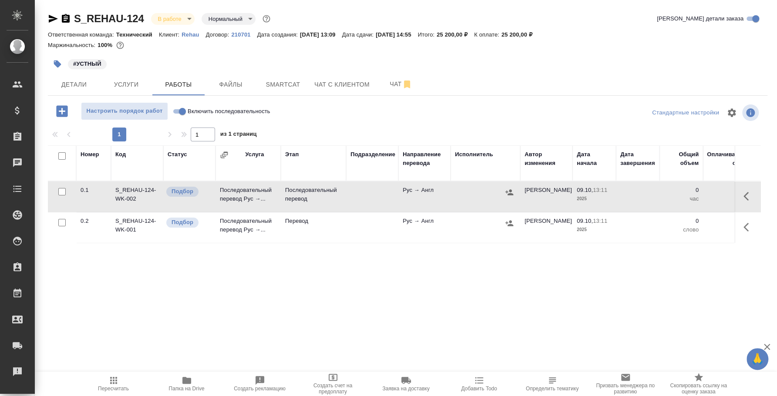
scroll to position [0, 112]
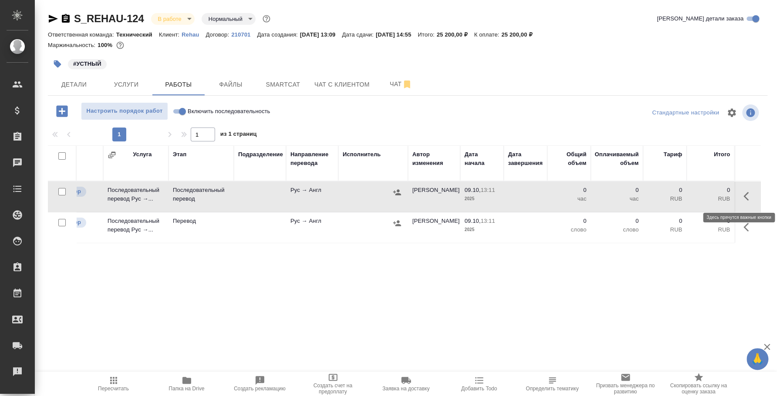
click at [750, 195] on icon "button" at bounding box center [749, 196] width 10 height 10
click at [686, 196] on icon "button" at bounding box center [685, 196] width 8 height 8
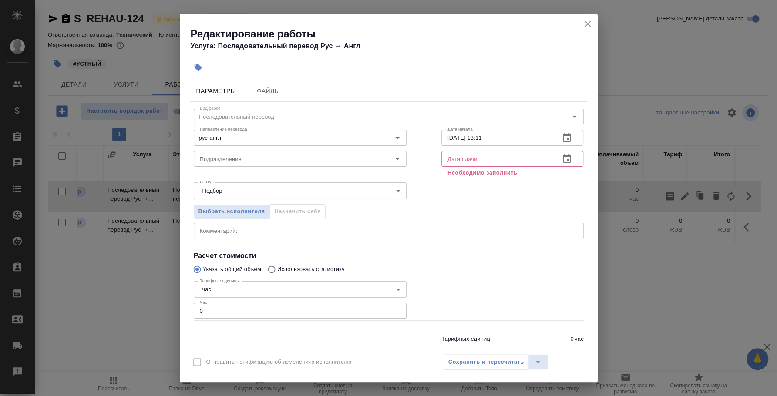
click at [562, 163] on icon "button" at bounding box center [567, 159] width 10 height 10
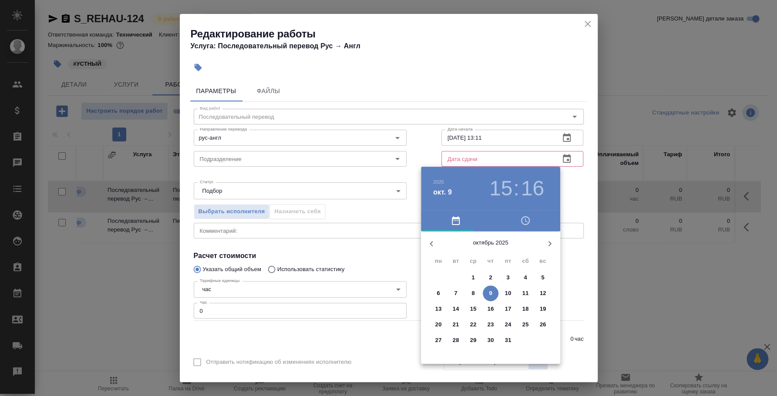
click at [508, 290] on p "10" at bounding box center [508, 293] width 7 height 9
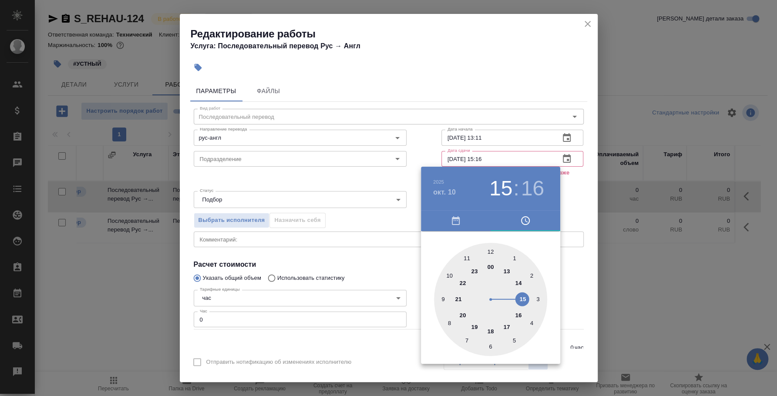
drag, startPoint x: 474, startPoint y: 159, endPoint x: 490, endPoint y: 157, distance: 15.8
click at [490, 157] on div at bounding box center [388, 198] width 777 height 396
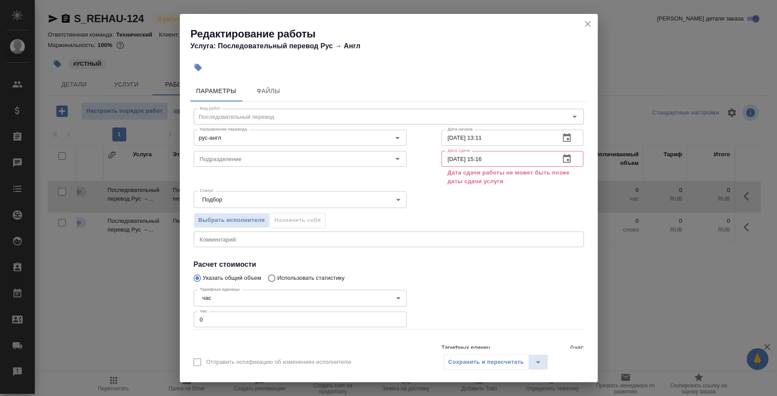
click at [490, 157] on div "2025 окт. 10 15 : 16 00 1 2 3 4 5 6 7 8 9 10 11 12 13 14 15 16 17 18 19 20 21 2…" at bounding box center [388, 198] width 777 height 396
click at [488, 156] on input "10.10.2025 15:16" at bounding box center [498, 159] width 112 height 16
type input "10.10.2025 14:00"
click at [559, 211] on div "Выбрать исполнителя Назначить себя" at bounding box center [388, 218] width 425 height 53
click at [590, 21] on icon "close" at bounding box center [588, 24] width 6 height 6
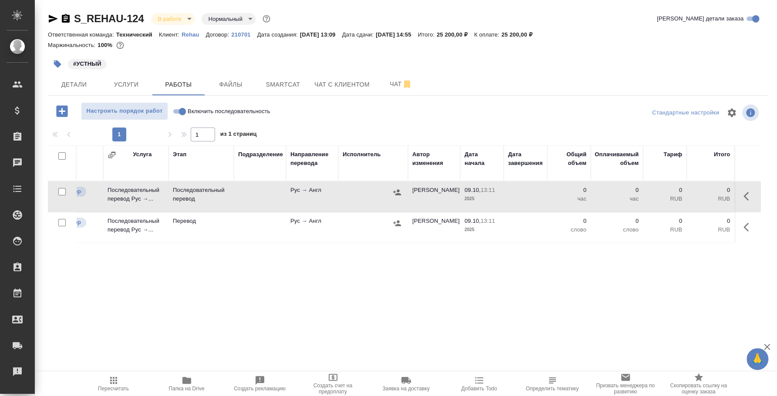
click at [179, 109] on input "Включить последовательность" at bounding box center [182, 111] width 31 height 10
checkbox input "true"
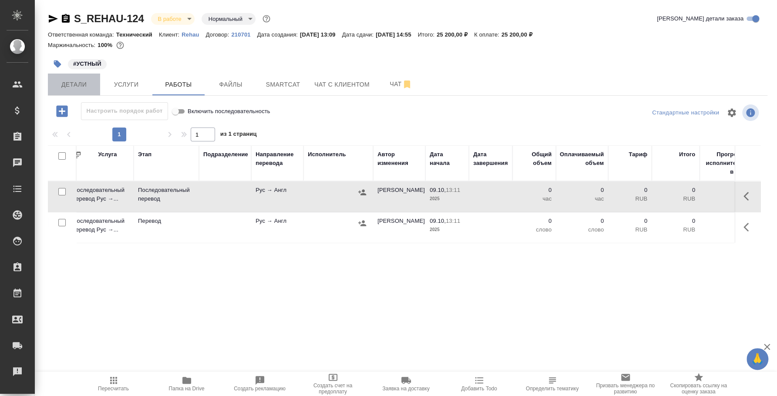
click at [87, 85] on span "Детали" at bounding box center [74, 84] width 42 height 11
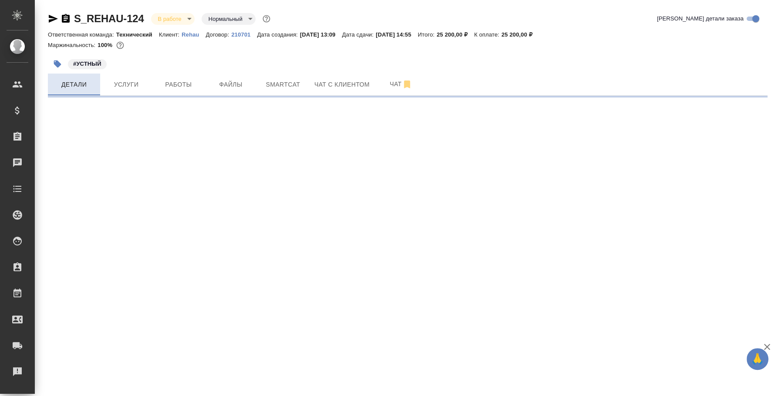
select select "RU"
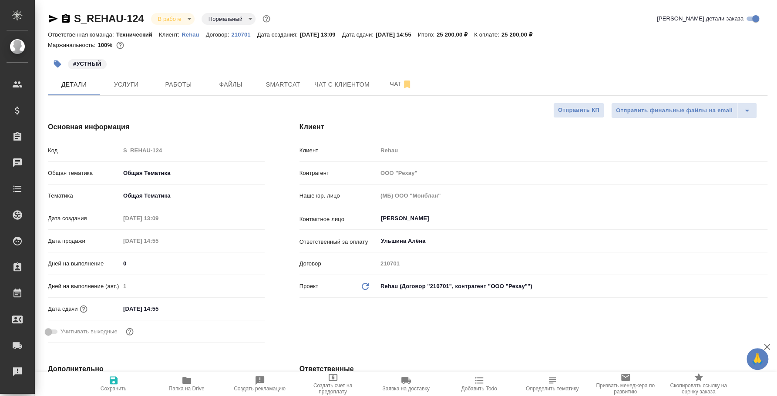
type textarea "x"
click at [399, 84] on span "Чат" at bounding box center [401, 84] width 42 height 11
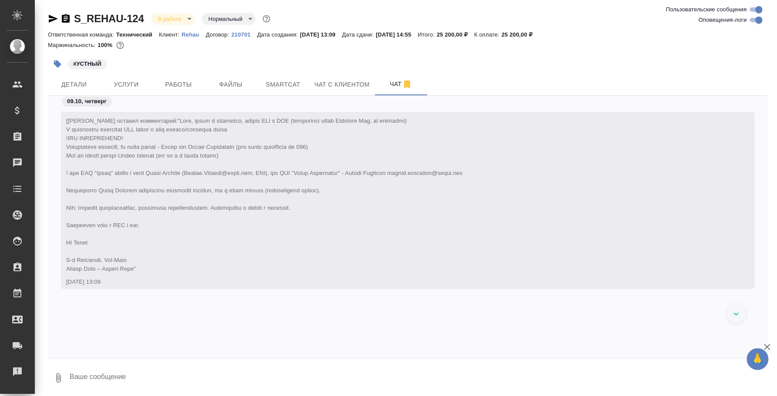
scroll to position [4617, 0]
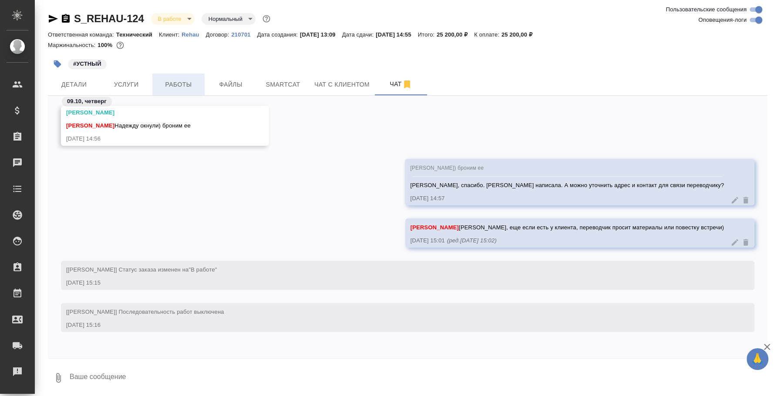
click at [194, 85] on span "Работы" at bounding box center [179, 84] width 42 height 11
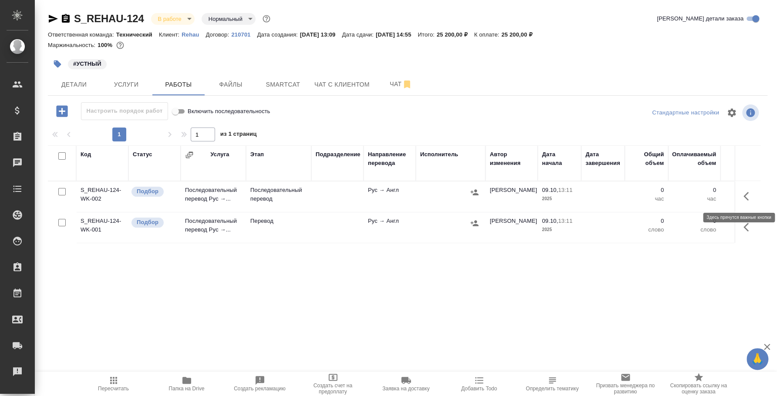
click at [744, 197] on icon "button" at bounding box center [749, 196] width 10 height 10
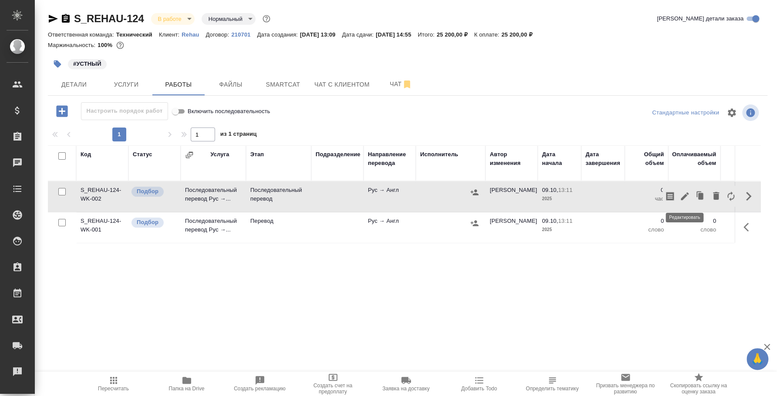
click at [686, 194] on icon "button" at bounding box center [685, 196] width 8 height 8
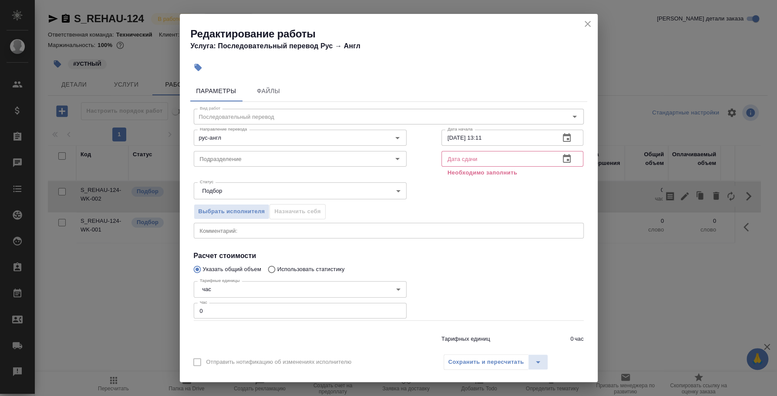
click at [563, 160] on icon "button" at bounding box center [567, 158] width 8 height 9
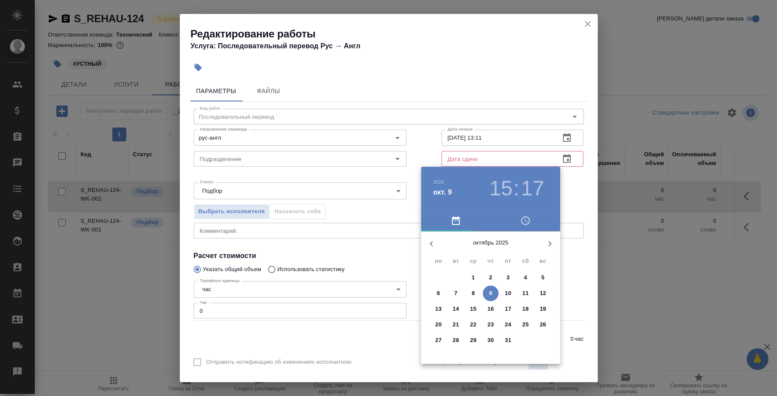
click at [486, 290] on span "9" at bounding box center [491, 293] width 16 height 9
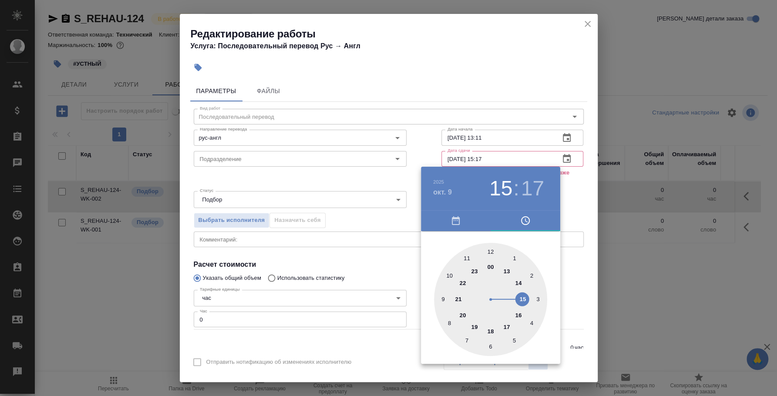
click at [480, 162] on div at bounding box center [388, 198] width 777 height 396
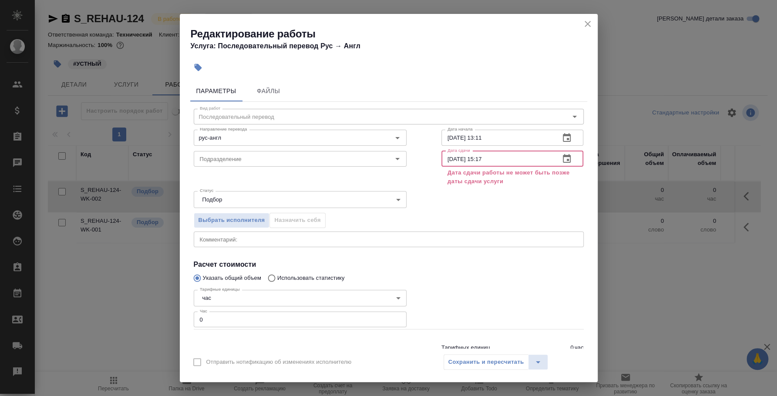
drag, startPoint x: 476, startPoint y: 155, endPoint x: 521, endPoint y: 155, distance: 44.9
click at [521, 155] on input "09.10.2025 15:17" at bounding box center [498, 159] width 112 height 16
click at [524, 198] on div "Выбрать исполнителя Назначить себя" at bounding box center [388, 218] width 425 height 53
drag, startPoint x: 476, startPoint y: 159, endPoint x: 527, endPoint y: 153, distance: 51.4
click at [527, 153] on input "[DATE] 14:55" at bounding box center [498, 159] width 112 height 16
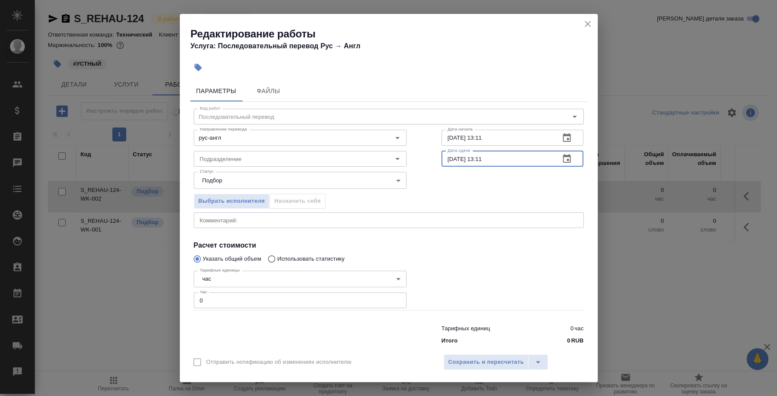
type input "09.10.2025 13:11"
click at [530, 180] on div "Выбрать исполнителя Назначить себя" at bounding box center [388, 199] width 425 height 53
drag, startPoint x: 228, startPoint y: 300, endPoint x: 135, endPoint y: 291, distance: 93.2
click at [135, 291] on div "Редактирование работы Услуга: Последовательный перевод Рус → Англ Параметры Фай…" at bounding box center [388, 198] width 777 height 396
type input "3"
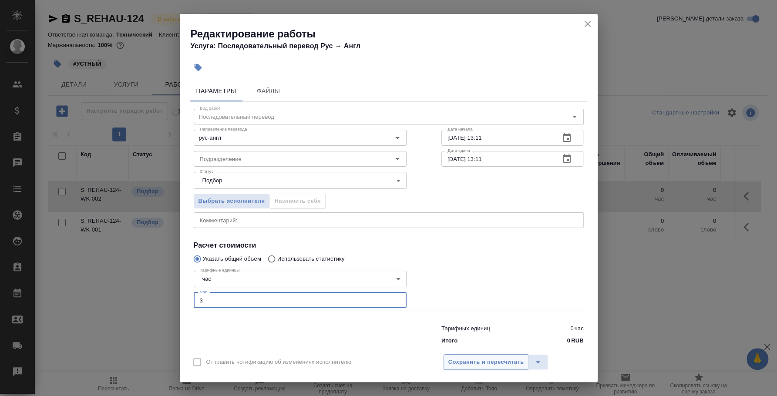
click at [472, 358] on span "Сохранить и пересчитать" at bounding box center [487, 363] width 76 height 10
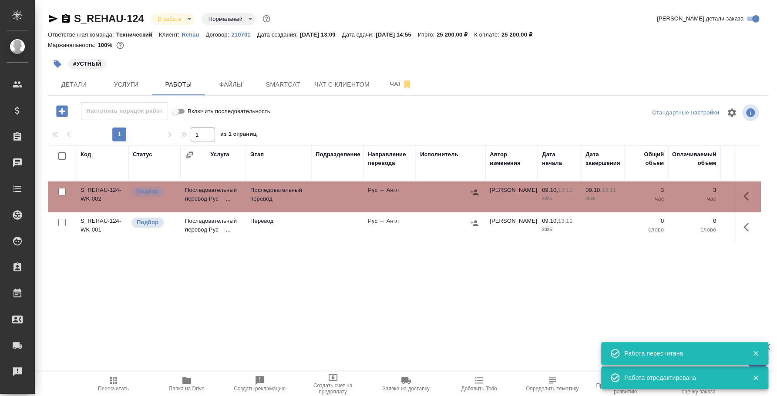
click at [477, 191] on icon "button" at bounding box center [474, 192] width 9 height 9
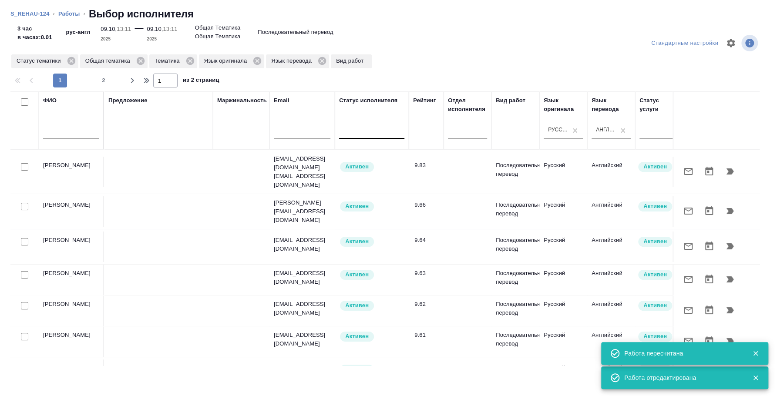
click at [399, 132] on div at bounding box center [371, 130] width 65 height 13
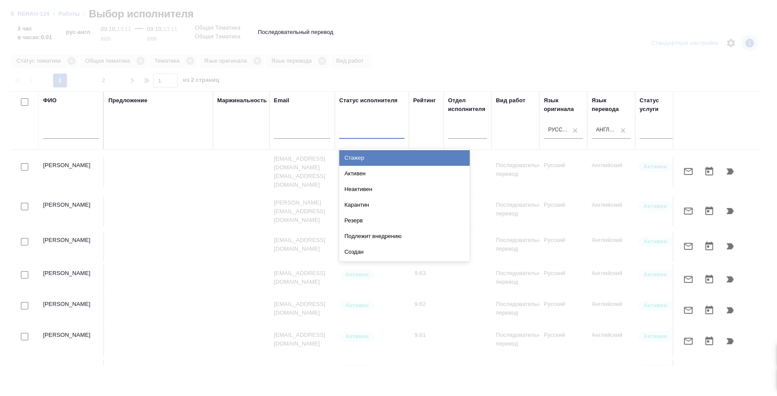
click at [73, 57] on div at bounding box center [388, 198] width 777 height 396
click at [73, 59] on icon at bounding box center [72, 61] width 10 height 10
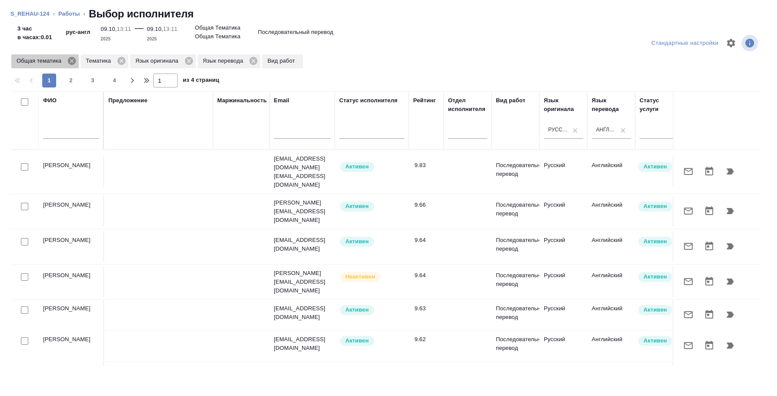
click at [70, 62] on icon at bounding box center [72, 61] width 10 height 10
click at [53, 61] on icon at bounding box center [52, 61] width 8 height 8
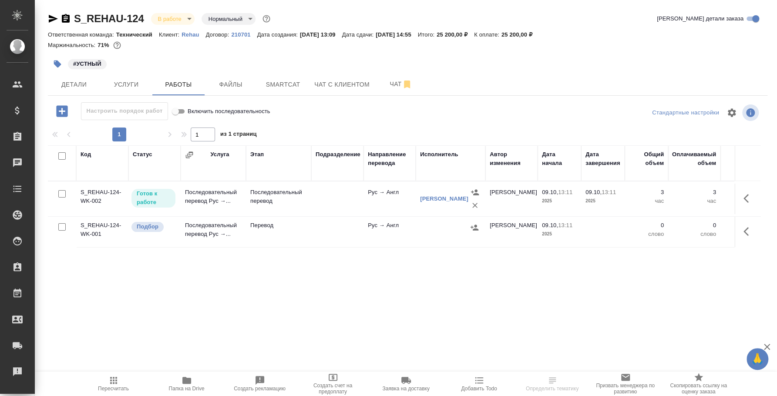
click at [62, 230] on input "checkbox" at bounding box center [61, 226] width 7 height 7
checkbox input "true"
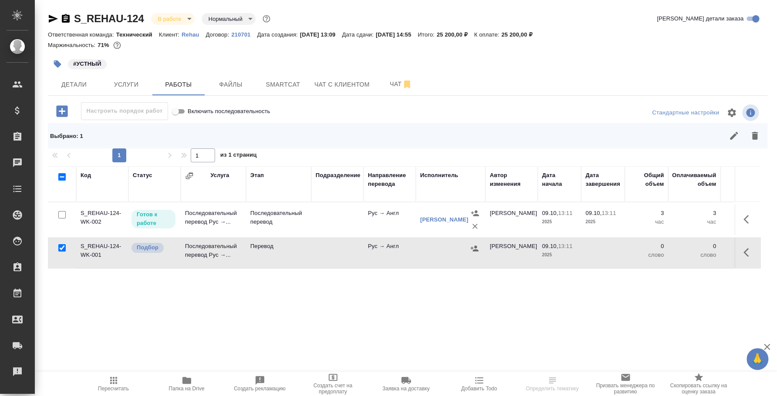
click at [756, 135] on icon "button" at bounding box center [755, 136] width 6 height 8
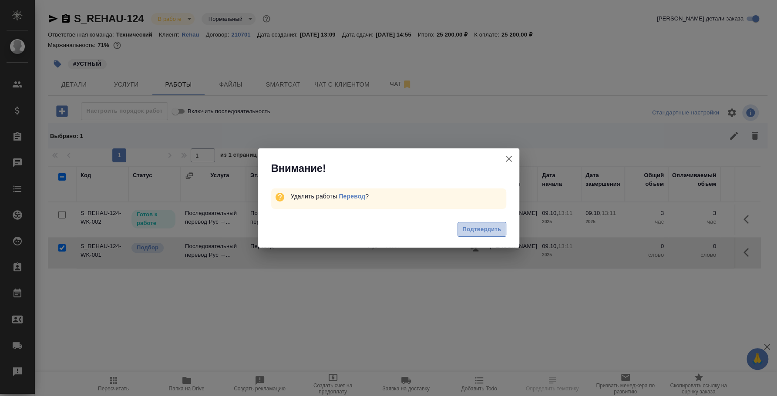
click at [496, 232] on span "Подтвердить" at bounding box center [482, 230] width 39 height 10
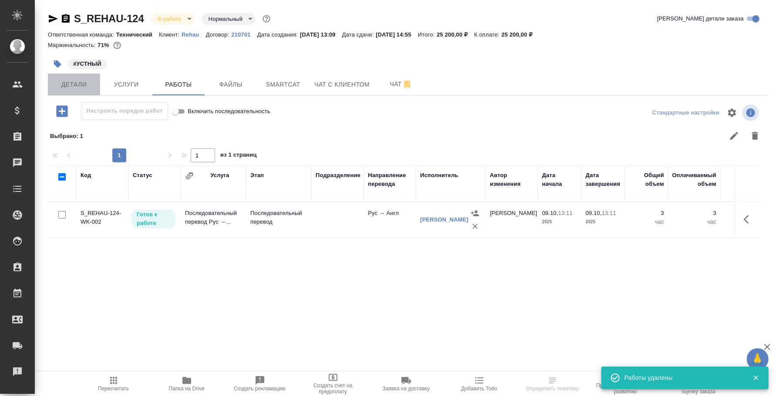
click at [88, 87] on span "Детали" at bounding box center [74, 84] width 42 height 11
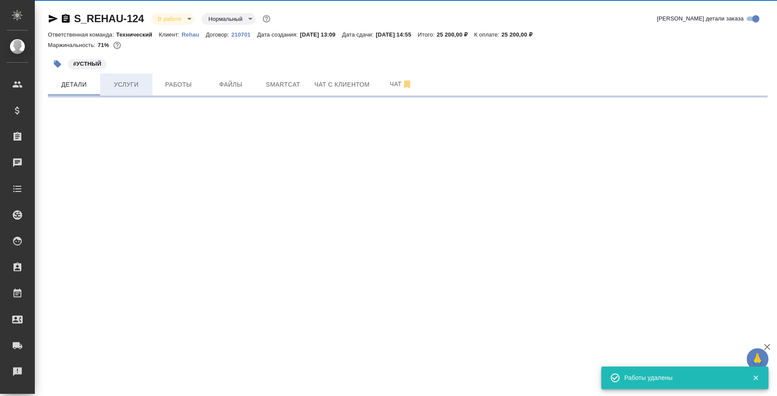
select select "RU"
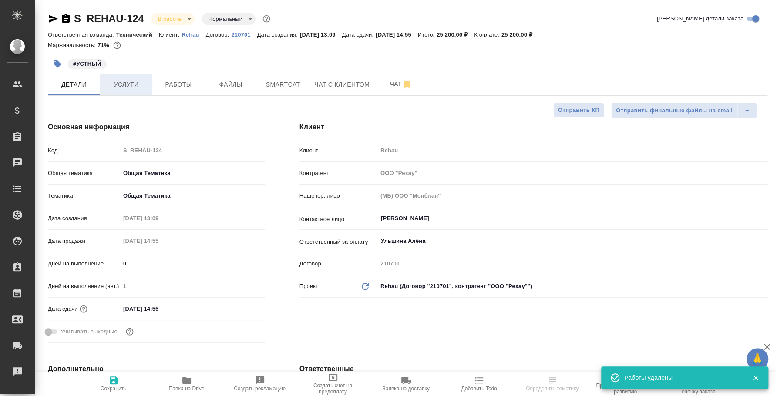
type textarea "x"
click at [129, 84] on span "Услуги" at bounding box center [126, 84] width 42 height 11
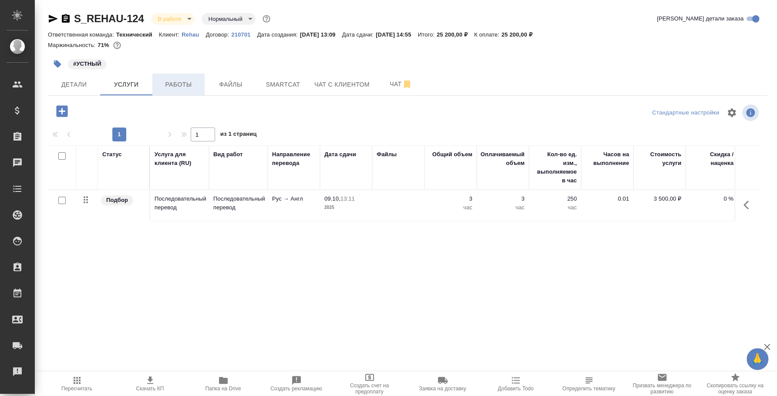
click at [165, 82] on span "Работы" at bounding box center [179, 84] width 42 height 11
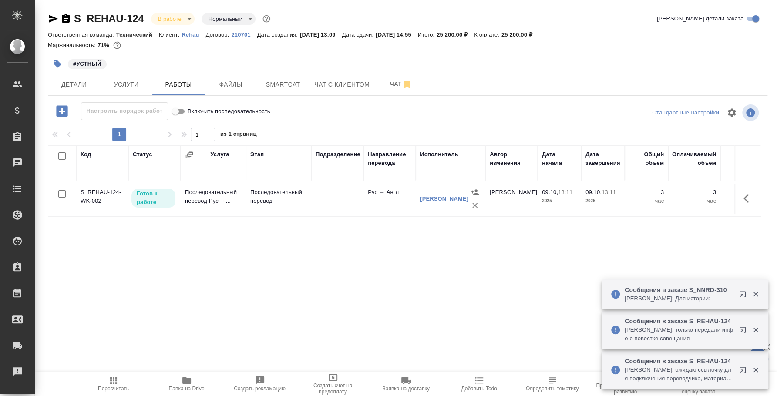
click at [702, 304] on div "Сообщения в заказе S_NNRD-310 Загородних Виктория: Для истории:" at bounding box center [672, 294] width 123 height 24
click at [740, 291] on icon "button" at bounding box center [743, 294] width 6 height 6
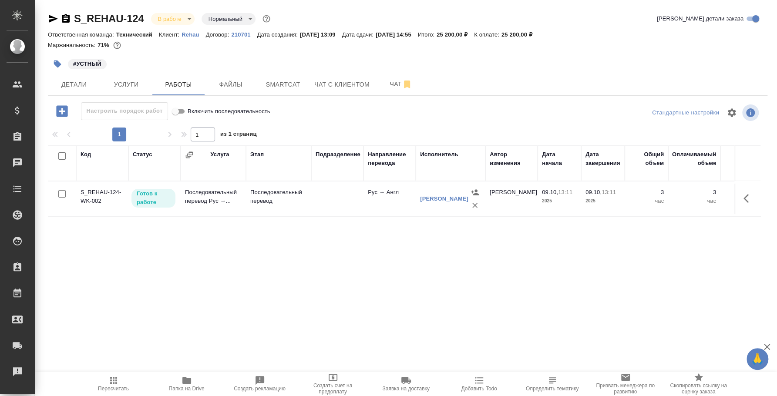
click at [170, 270] on div "Код Статус Услуга Этап Подразделение Направление перевода Исполнитель Автор изм…" at bounding box center [404, 243] width 713 height 196
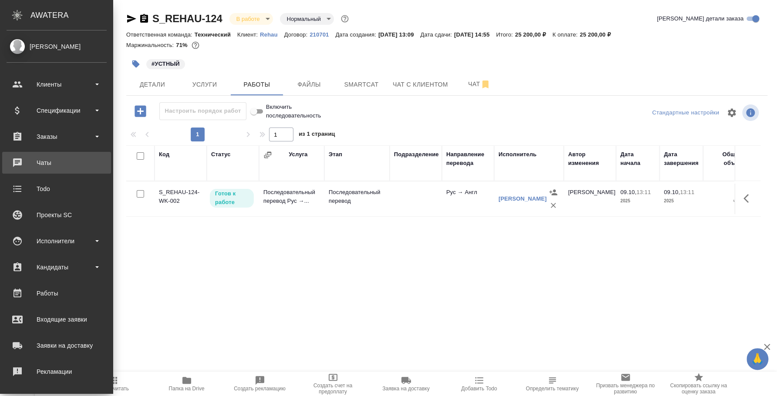
click at [57, 163] on div "Чаты" at bounding box center [57, 162] width 100 height 13
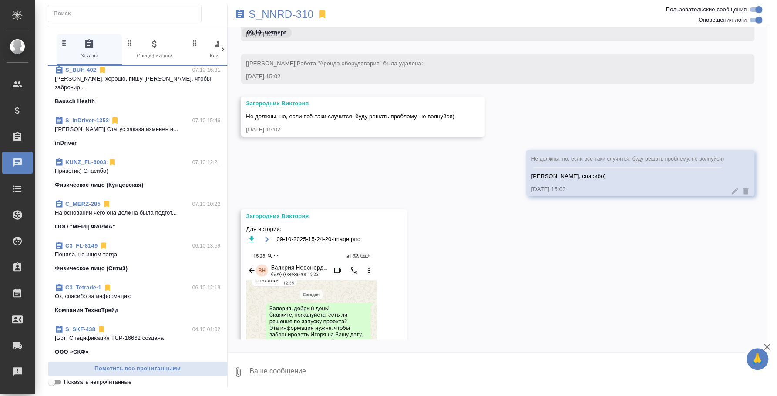
scroll to position [218, 0]
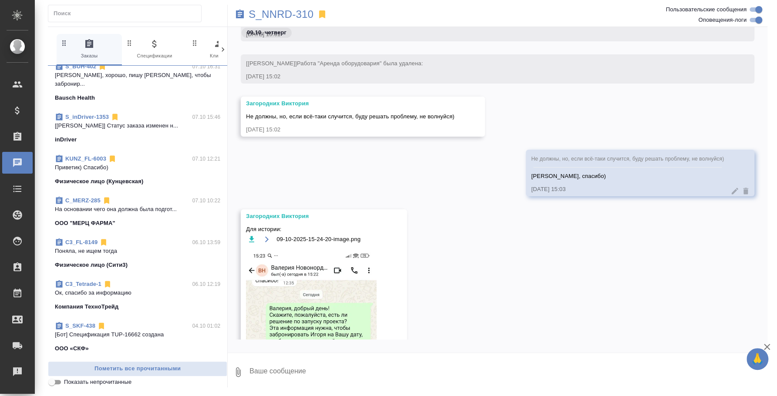
click at [148, 177] on div "Физическое лицо (Кунцевская)" at bounding box center [137, 181] width 165 height 9
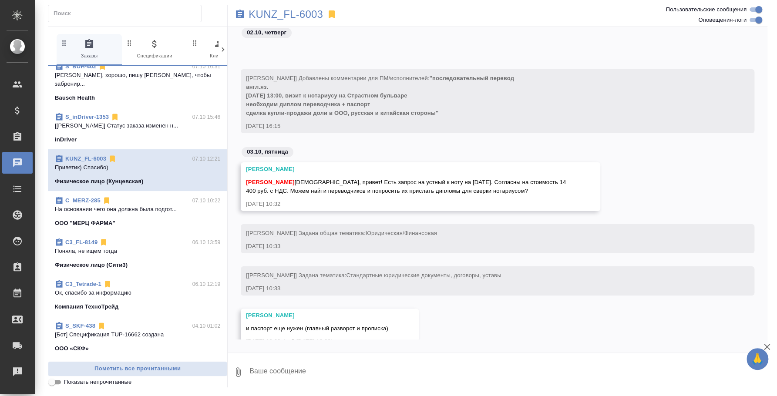
scroll to position [1573, 0]
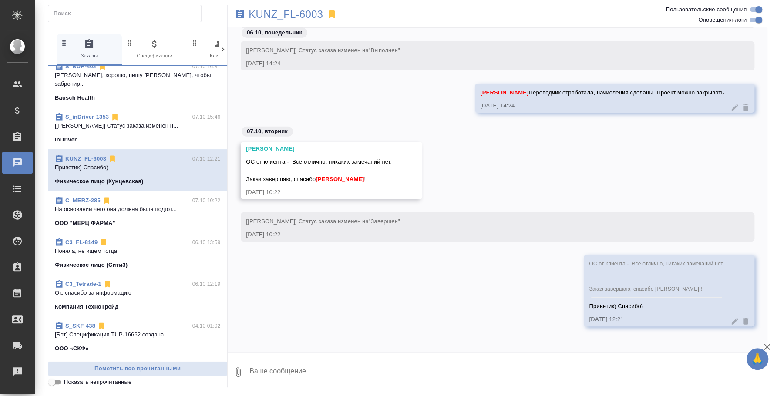
click at [115, 205] on p "На основании чего она должна была подгот..." at bounding box center [137, 209] width 165 height 9
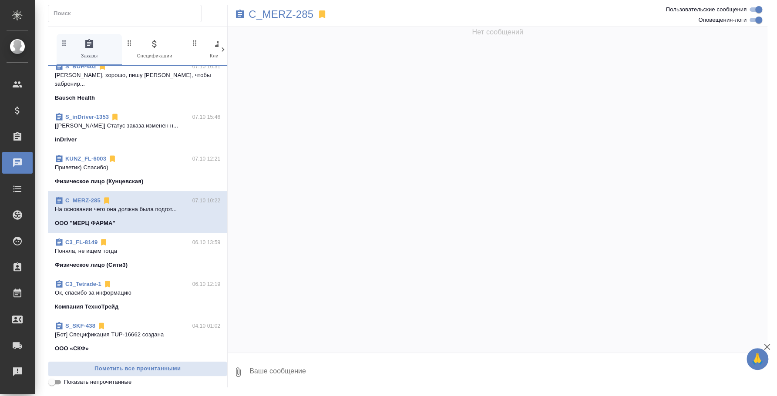
click at [101, 247] on p "Поняла, не ищем тогда" at bounding box center [137, 251] width 165 height 9
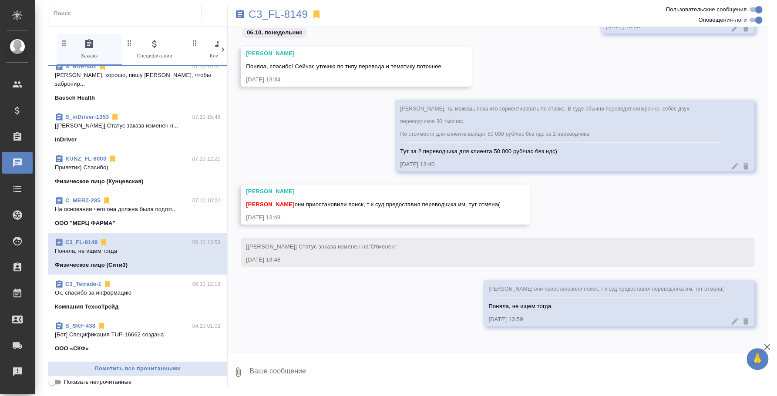
scroll to position [319, 0]
click at [89, 281] on link "C3_Tetrade-1" at bounding box center [83, 284] width 36 height 7
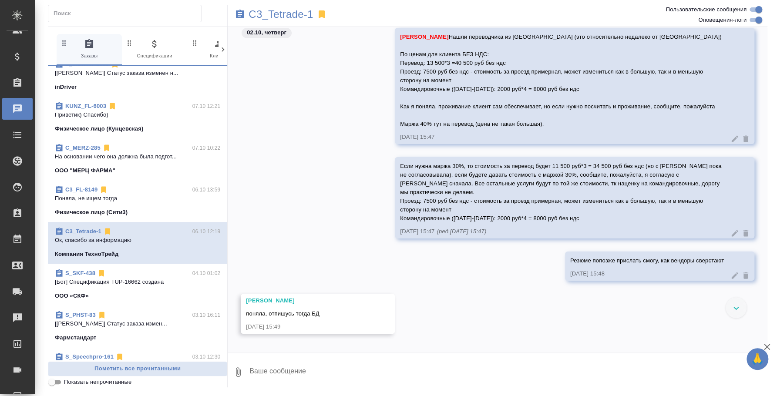
scroll to position [272, 0]
click at [129, 278] on span "S_SKF-438 04.10 01:02 [Бот] Спецификация TUP-16662 создана ООО «СКФ»" at bounding box center [137, 283] width 165 height 31
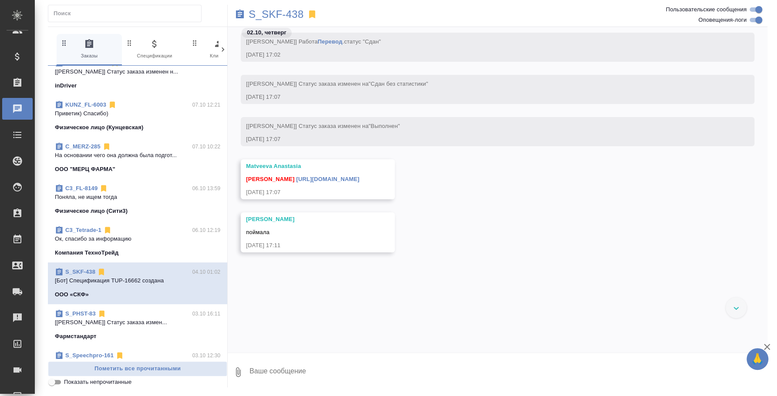
scroll to position [1585, 0]
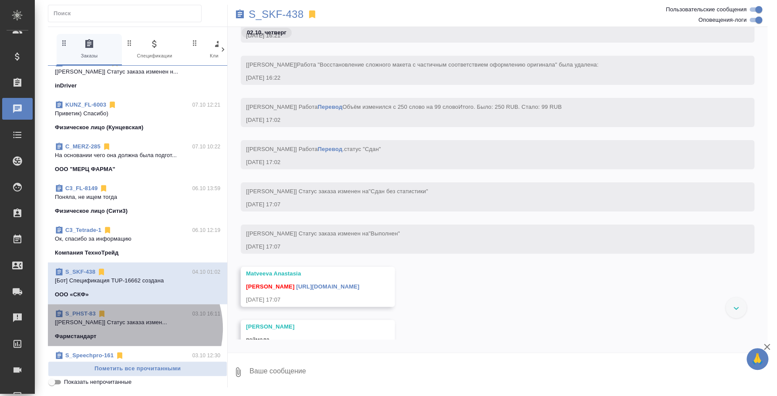
click at [132, 319] on span "S_PHST-83 03.10 16:11 [Никифорова Валерия] Статус заказа измен... Фармстандарт" at bounding box center [137, 325] width 165 height 31
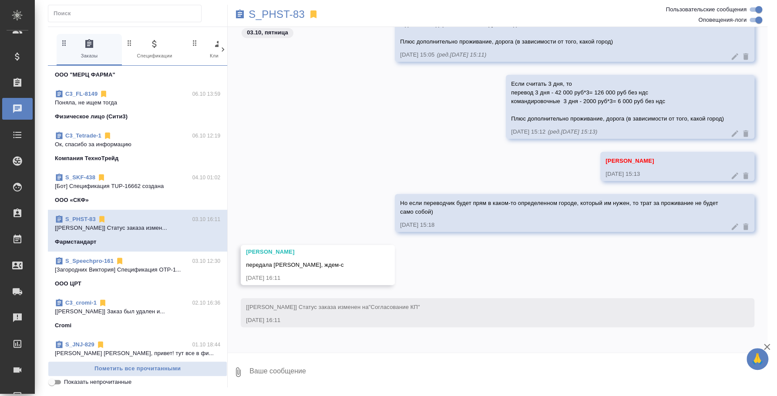
scroll to position [436, 0]
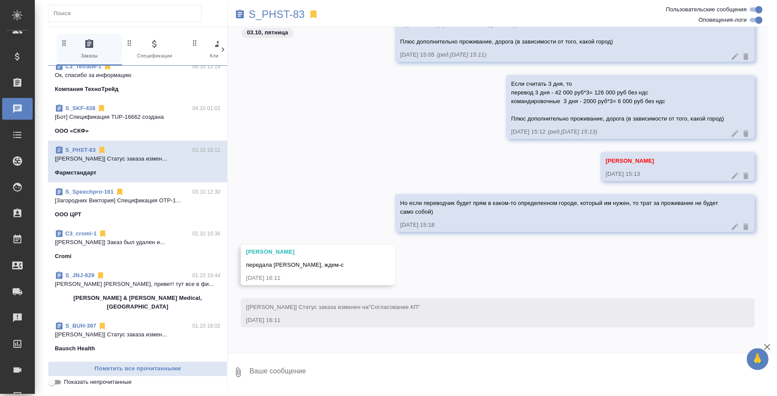
click at [117, 240] on span "C3_cromi-1 02.10 16:36 [Чехалкова Анастасия] Заказ был удален и... Cromi" at bounding box center [137, 245] width 165 height 31
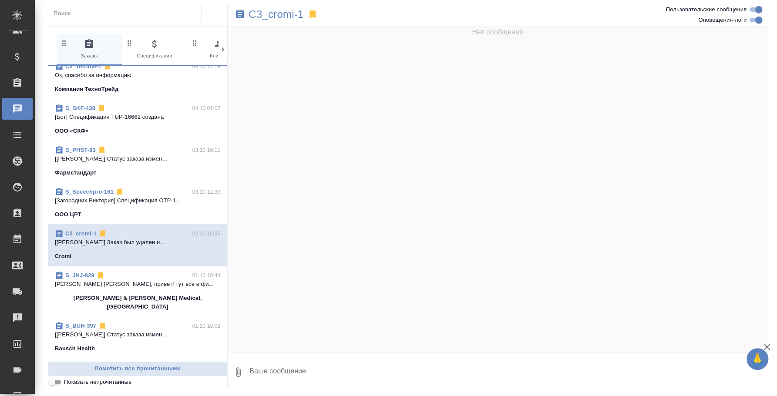
scroll to position [0, 0]
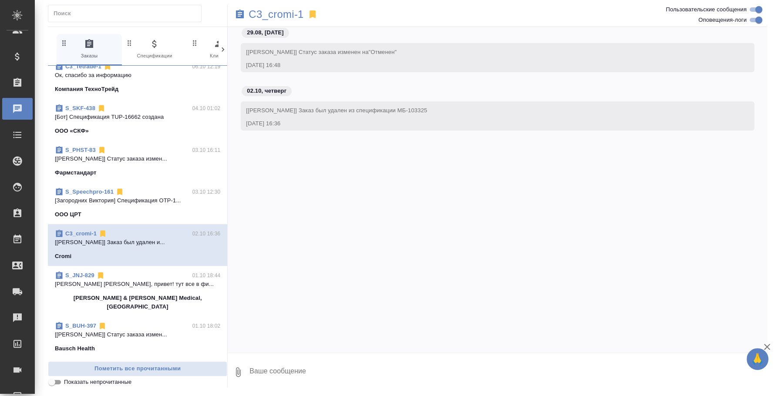
click at [112, 210] on div "OOO ЦРТ" at bounding box center [137, 214] width 165 height 9
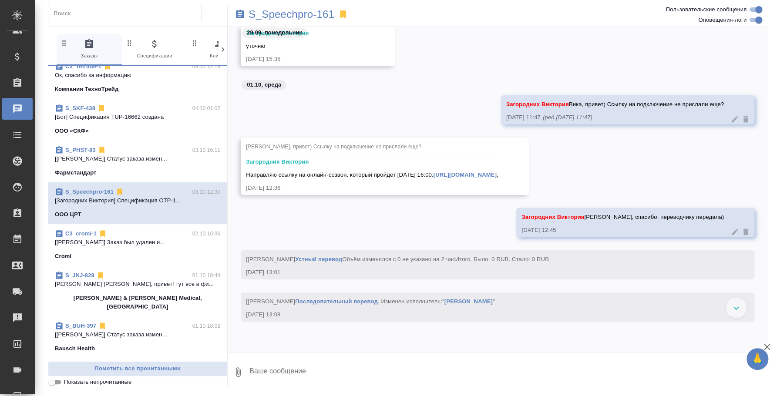
scroll to position [1323, 0]
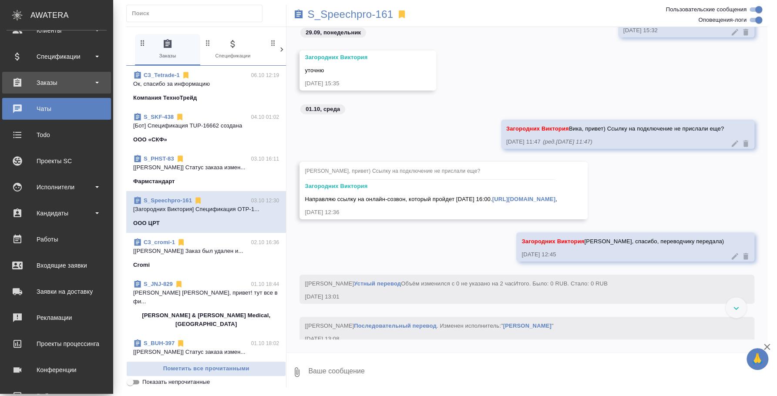
click at [54, 80] on div "Заказы" at bounding box center [57, 82] width 100 height 13
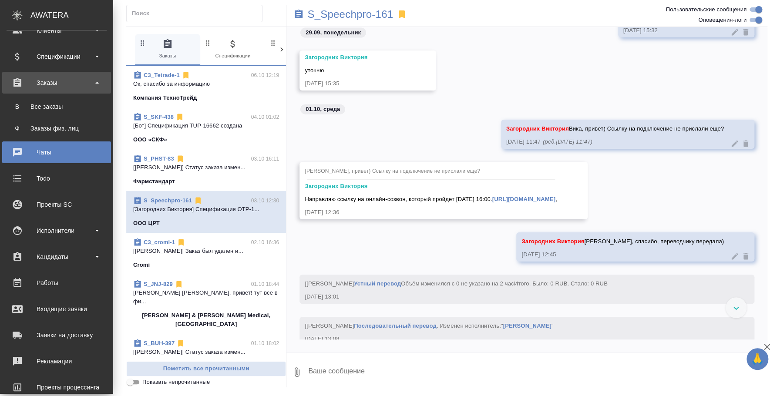
click at [41, 81] on div "Заказы" at bounding box center [57, 82] width 100 height 13
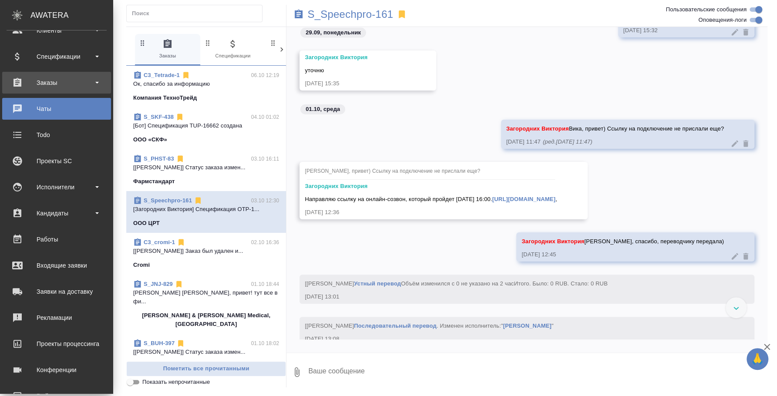
click at [45, 83] on div "Заказы" at bounding box center [57, 82] width 100 height 13
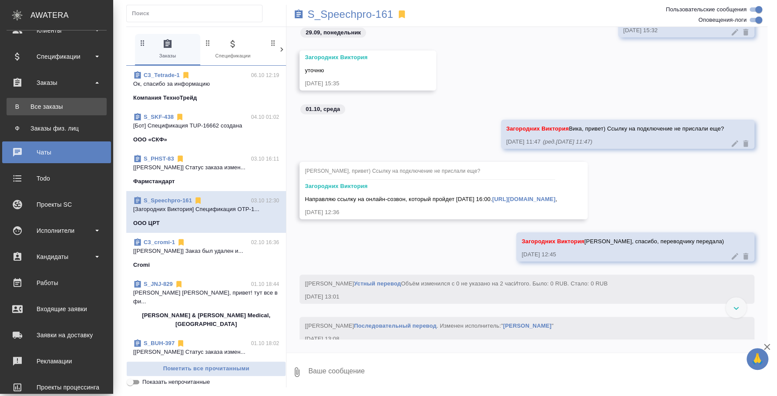
click at [45, 103] on div "Все заказы" at bounding box center [56, 106] width 91 height 9
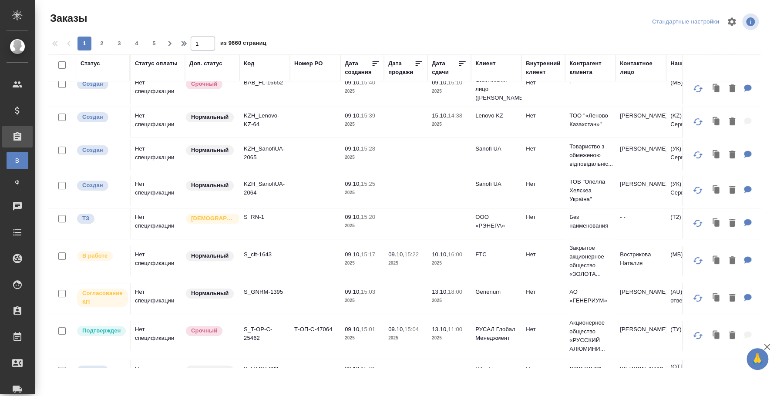
scroll to position [108, 0]
click at [147, 296] on td "Нет спецификации" at bounding box center [158, 297] width 54 height 30
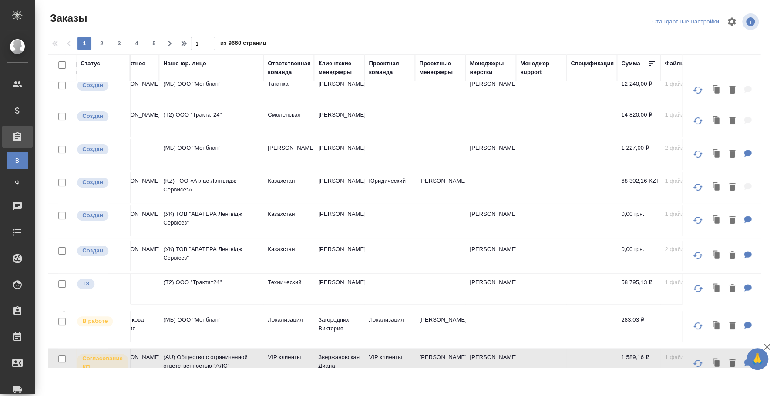
scroll to position [0, 507]
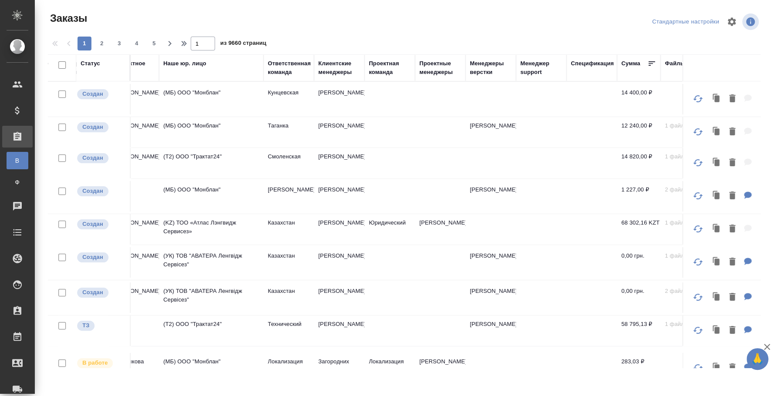
click at [441, 64] on div "Проектные менеджеры" at bounding box center [440, 67] width 42 height 17
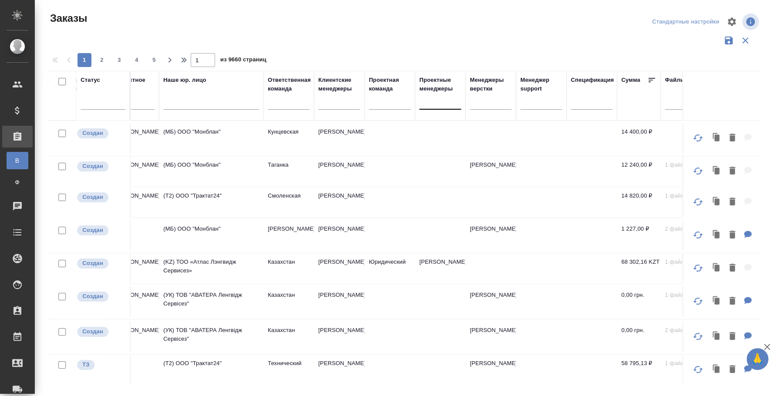
click at [429, 107] on div at bounding box center [440, 101] width 42 height 17
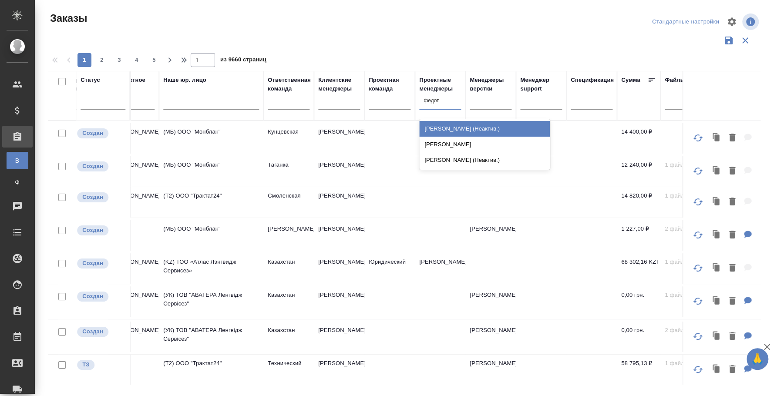
type input "федото"
click at [452, 140] on div "[PERSON_NAME]" at bounding box center [484, 145] width 131 height 16
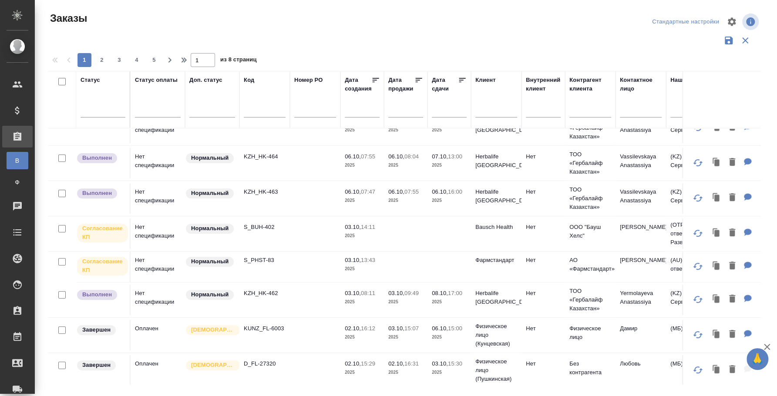
scroll to position [163, 0]
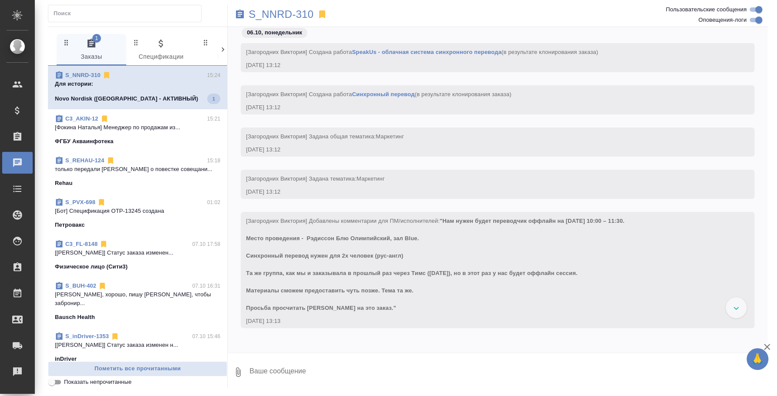
scroll to position [1769, 0]
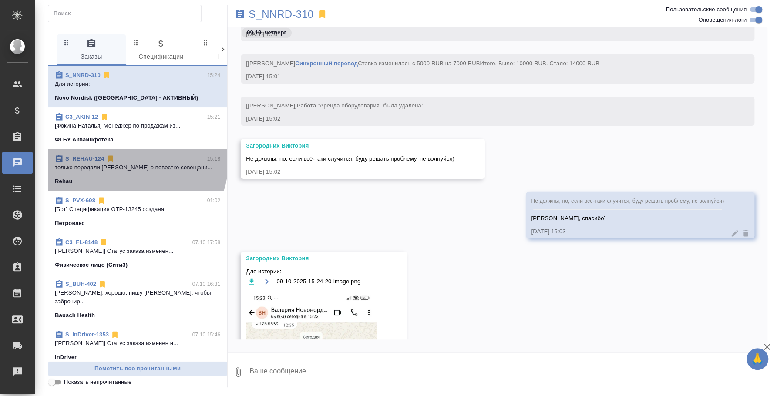
click at [135, 163] on p "только передали [PERSON_NAME] о повестке совещани..." at bounding box center [137, 167] width 165 height 9
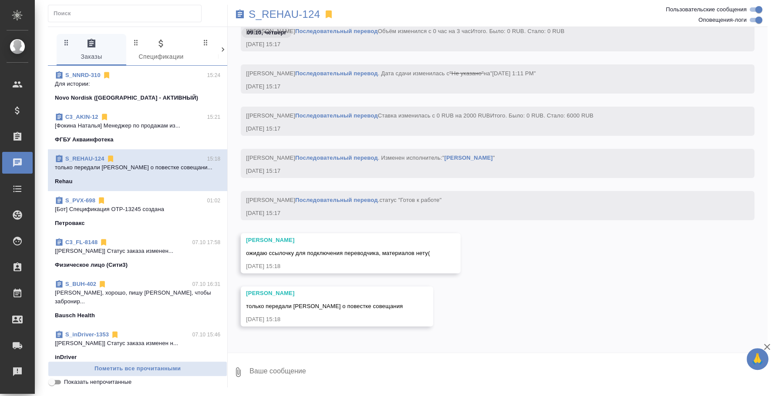
scroll to position [1650, 0]
click at [320, 256] on button "Ответить на сообщение" at bounding box center [293, 255] width 95 height 17
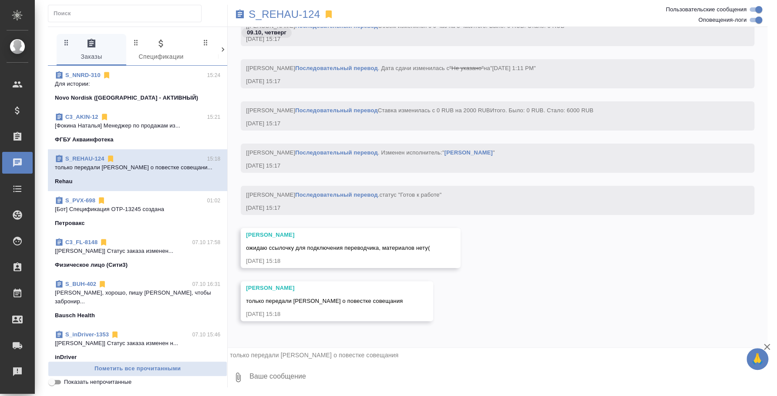
click at [337, 373] on textarea at bounding box center [508, 378] width 519 height 30
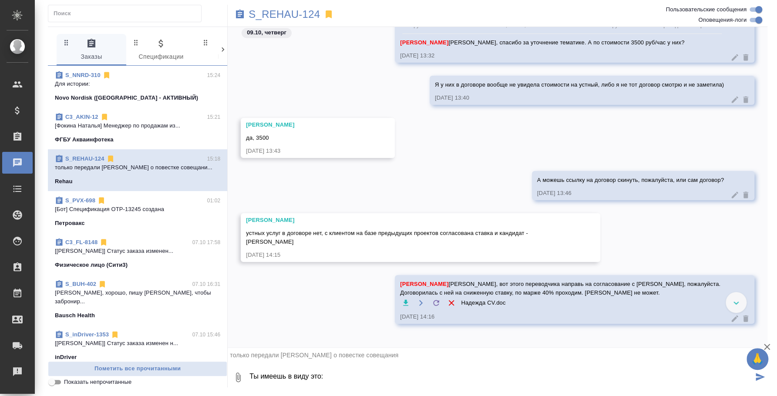
scroll to position [775, 0]
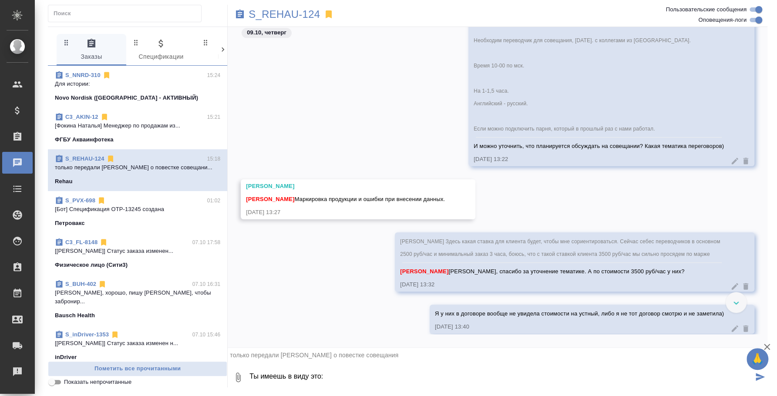
drag, startPoint x: 297, startPoint y: 201, endPoint x: 476, endPoint y: 198, distance: 179.5
click at [476, 198] on div "[PERSON_NAME] [PERSON_NAME] продукции и ошибки при внесении данных. [DATE] 13:27" at bounding box center [358, 199] width 235 height 40
copy span "Маркировка продукции и ошибки при внесении данных."
click at [327, 373] on textarea "Ты имеешь в виду это:" at bounding box center [501, 378] width 505 height 30
paste textarea "Маркировка продукции и ошибки при внесении данных."
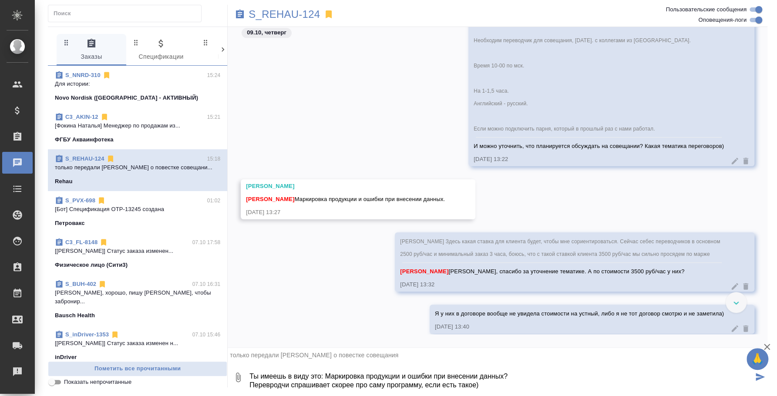
click at [291, 383] on textarea "Ты имеешь в виду это: Маркировка продукции и ошибки при внесении данных? Перевр…" at bounding box center [501, 378] width 505 height 30
click at [522, 386] on textarea "Ты имеешь в виду это: Маркировка продукции и ошибки при внесении данных? Перевр…" at bounding box center [501, 378] width 505 height 30
type textarea "Ты имеешь в виду это: Маркировка продукции и ошибки при внесении данных? Перевр…"
click at [741, 298] on div at bounding box center [736, 302] width 21 height 21
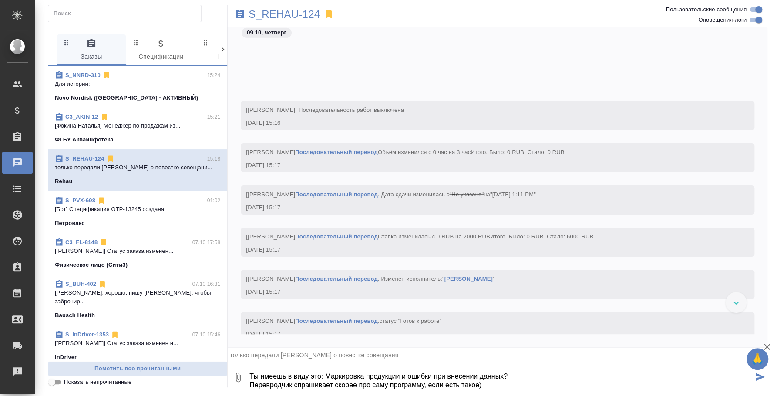
scroll to position [2005, 0]
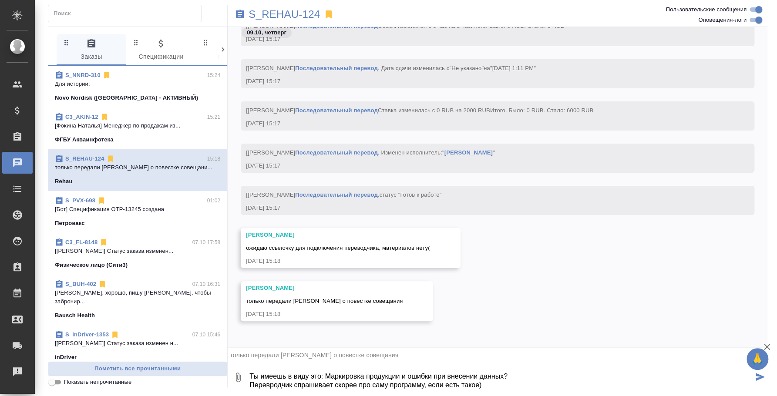
click at [548, 381] on textarea "Ты имеешь в виду это: Маркировка продукции и ошибки при внесении данных? Перевр…" at bounding box center [501, 378] width 505 height 30
click at [763, 373] on icon "submit" at bounding box center [760, 377] width 9 height 8
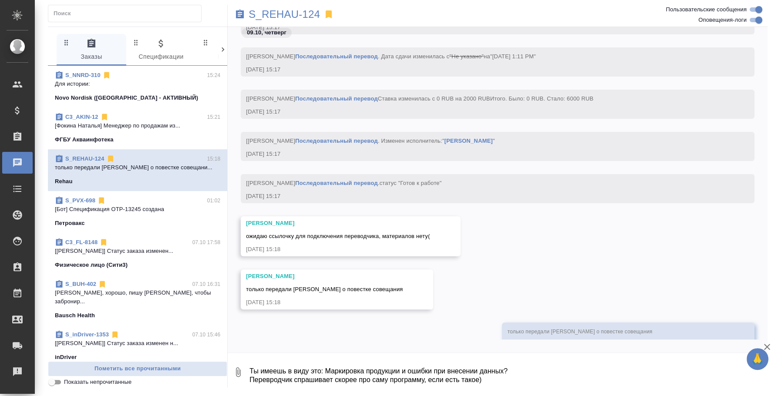
scroll to position [2068, 0]
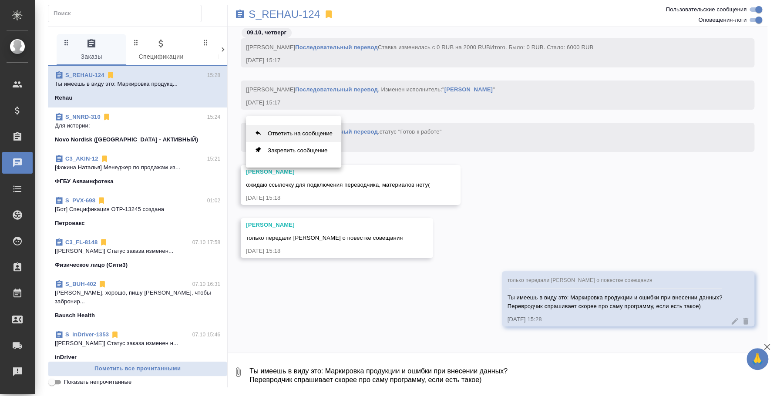
click at [332, 133] on button "Ответить на сообщение" at bounding box center [293, 133] width 95 height 17
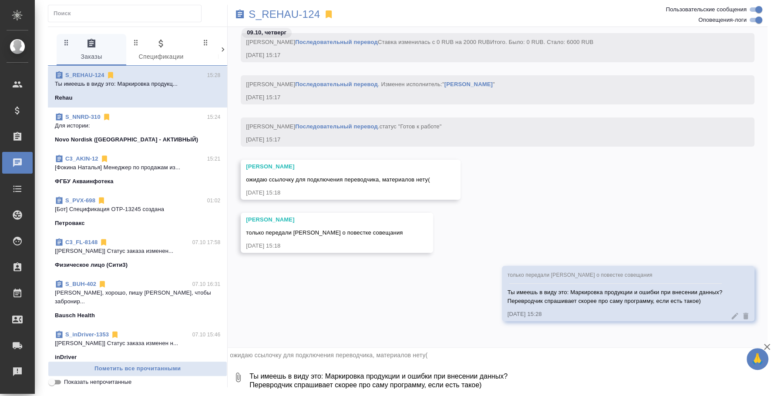
scroll to position [2074, 0]
click at [316, 374] on textarea "Ты имеешь в виду это: Маркировка продукции и ошибки при внесении данных? Перевр…" at bounding box center [508, 378] width 519 height 30
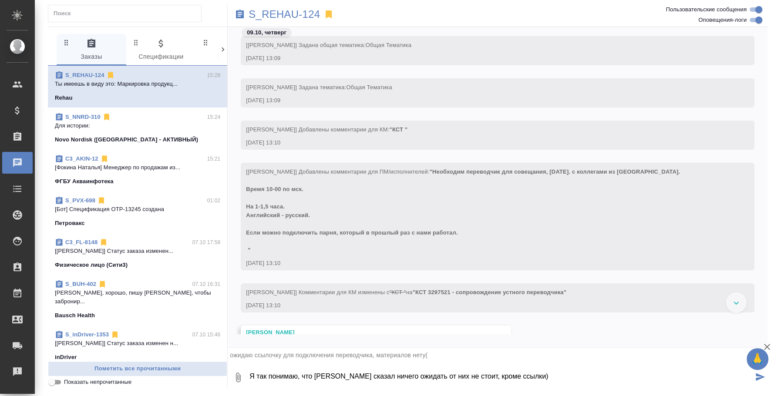
scroll to position [186, 0]
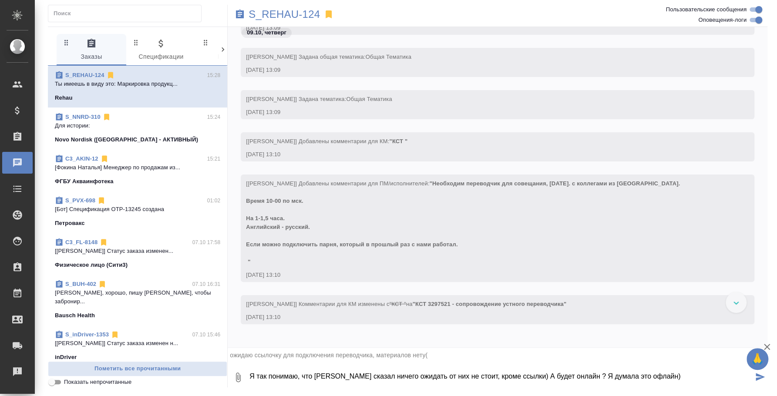
type textarea "Я так понимаю, что [PERSON_NAME] сказал ничего ожидать от них не стоит, кроме с…"
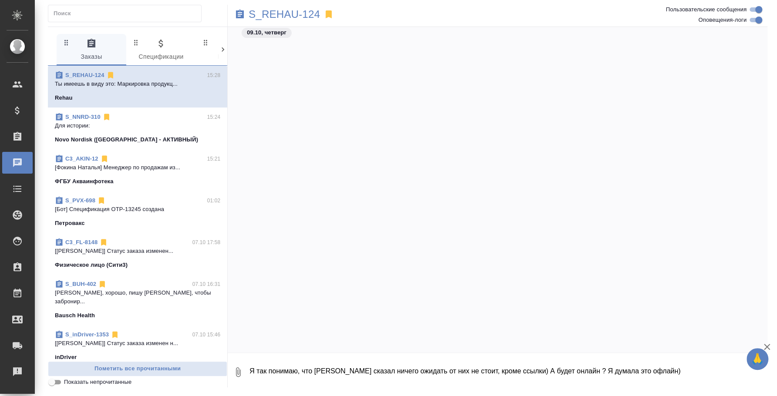
scroll to position [2318, 0]
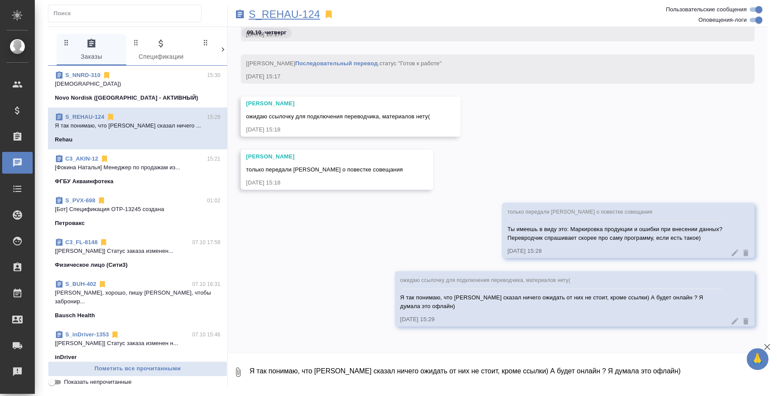
click at [301, 17] on p "S_REHAU-124" at bounding box center [284, 14] width 71 height 9
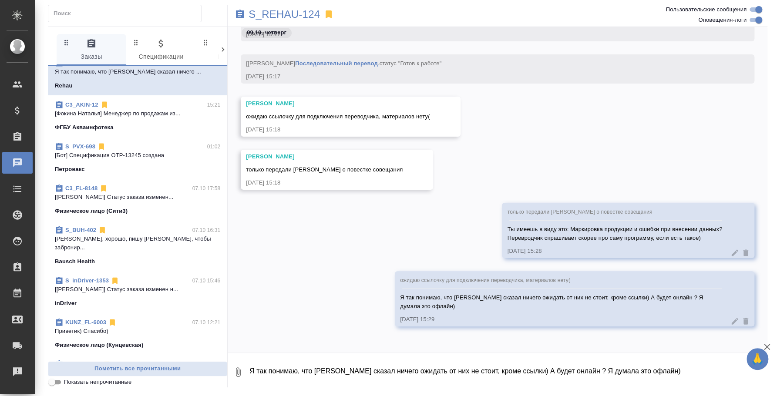
click at [144, 257] on div "Bausch Health" at bounding box center [137, 261] width 165 height 9
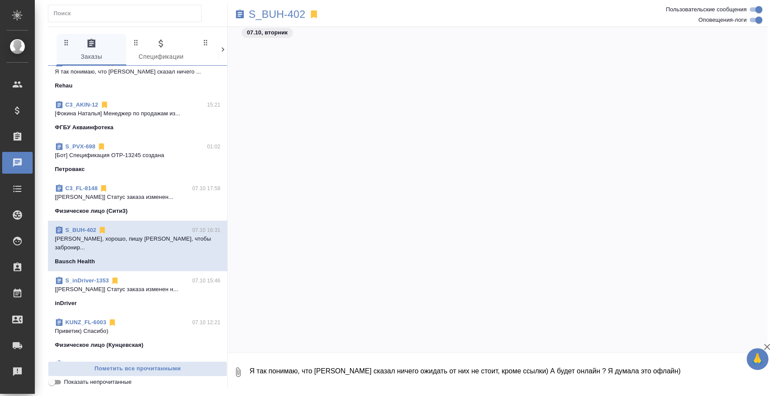
scroll to position [1070, 0]
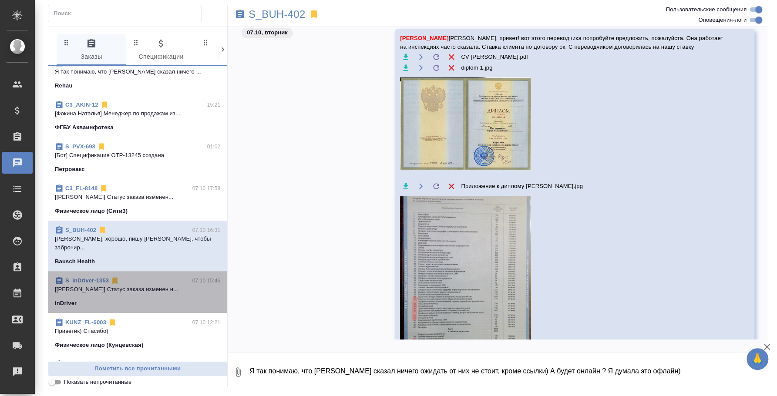
click at [151, 271] on div "S_inDriver-1353 07.10 15:46 [[PERSON_NAME]] Статус заказа изменен н... inDriver" at bounding box center [137, 292] width 179 height 42
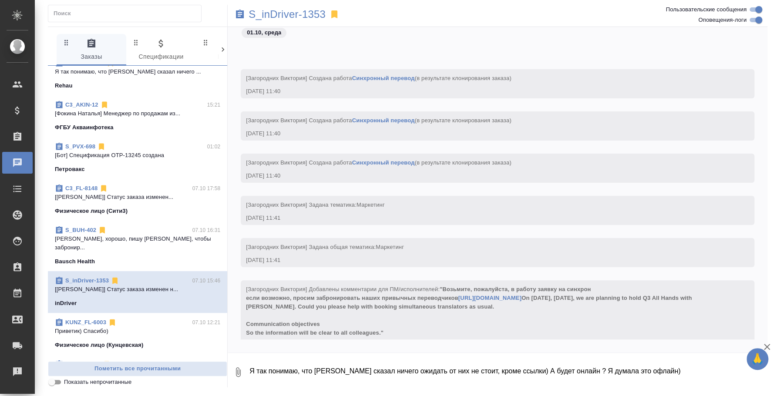
scroll to position [1529, 0]
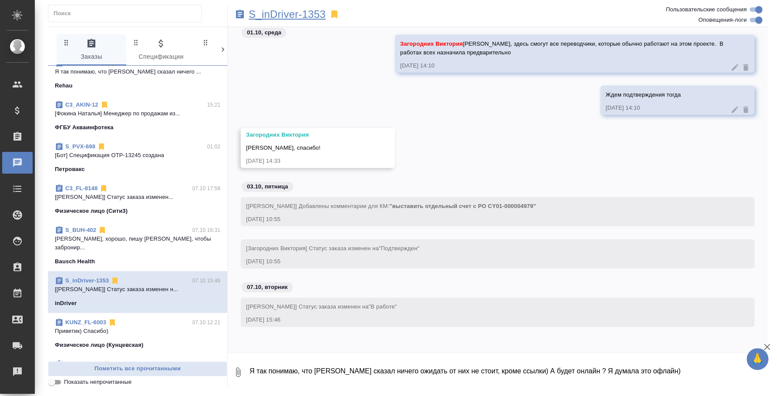
click at [288, 16] on p "S_inDriver-1353" at bounding box center [287, 14] width 77 height 9
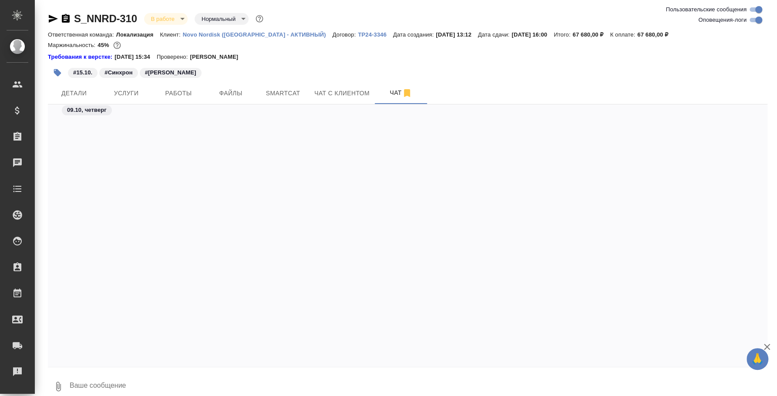
scroll to position [1832, 0]
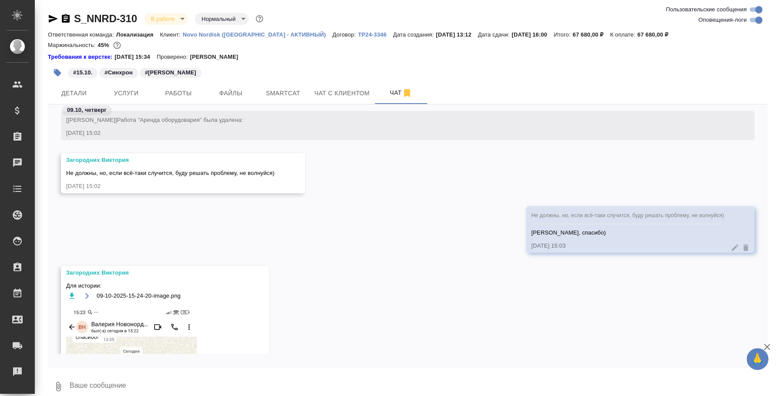
click at [290, 385] on textarea at bounding box center [418, 387] width 699 height 30
type textarea "[DEMOGRAPHIC_DATA])"
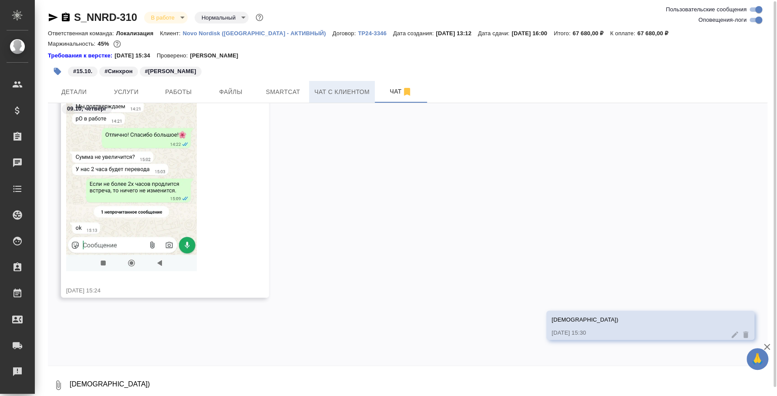
scroll to position [2165, 0]
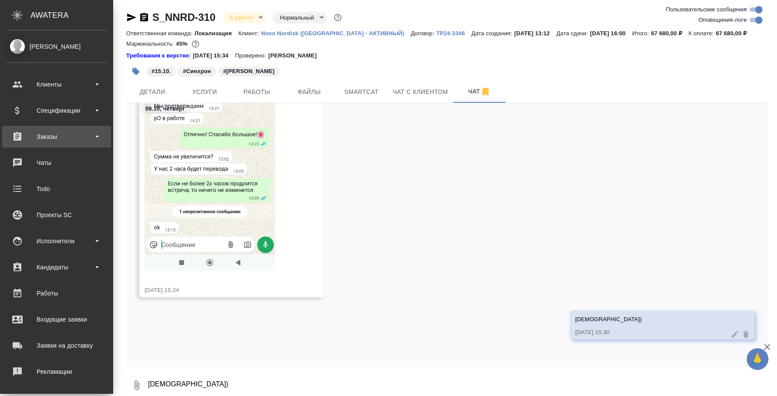
click at [46, 138] on div "Заказы" at bounding box center [57, 136] width 100 height 13
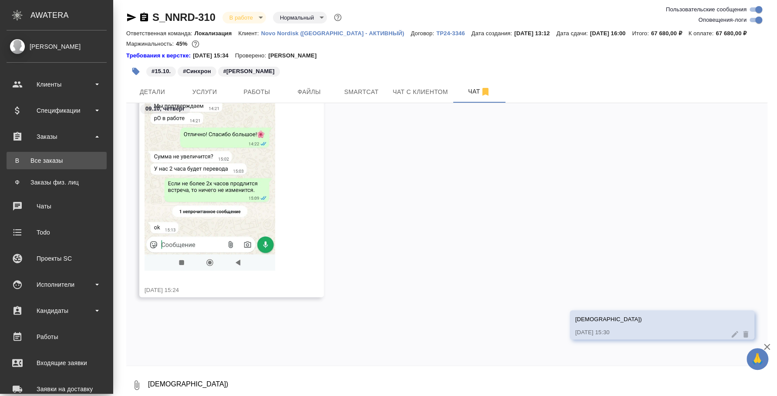
click at [51, 157] on div "Все заказы" at bounding box center [56, 160] width 91 height 9
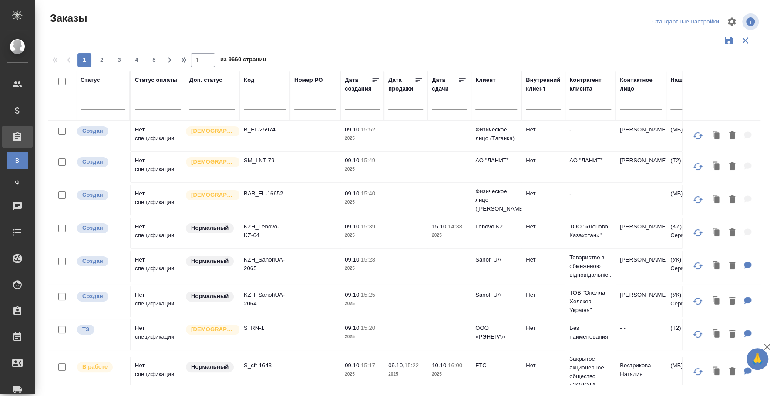
scroll to position [0, 561]
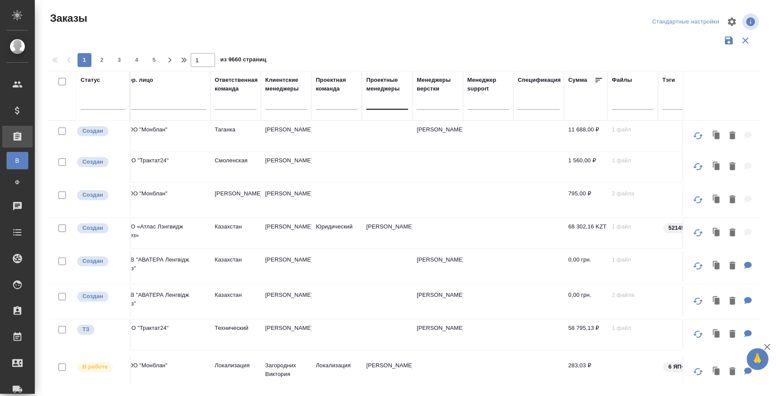
click at [378, 107] on div at bounding box center [387, 101] width 42 height 17
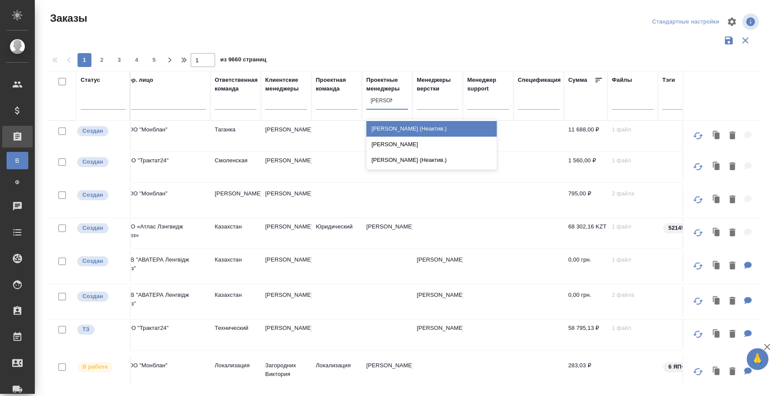
type input "федотова"
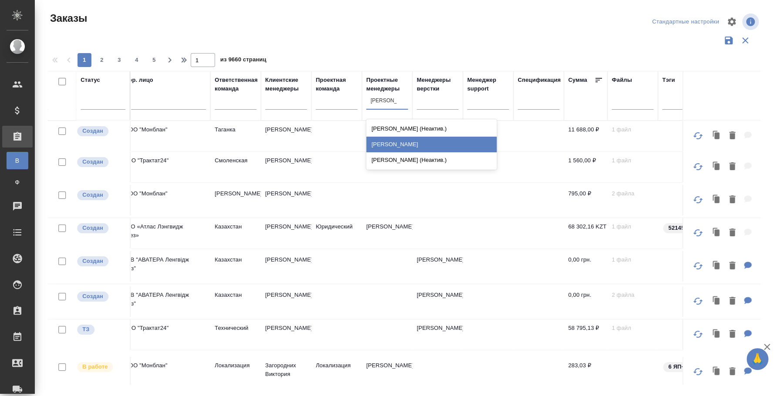
click at [426, 146] on div "Федотова Ирина" at bounding box center [431, 145] width 131 height 16
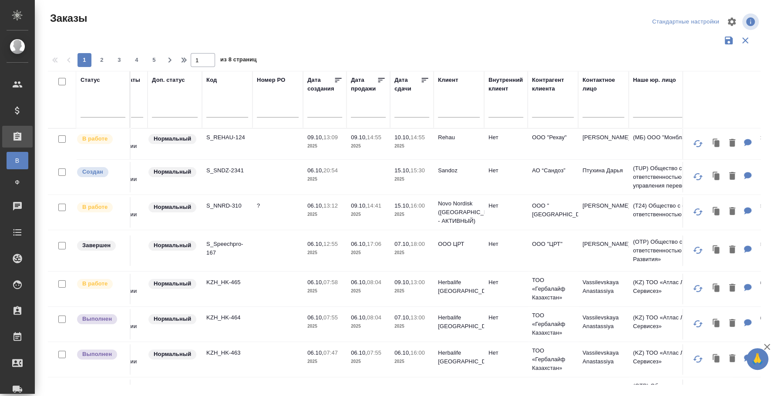
scroll to position [0, 0]
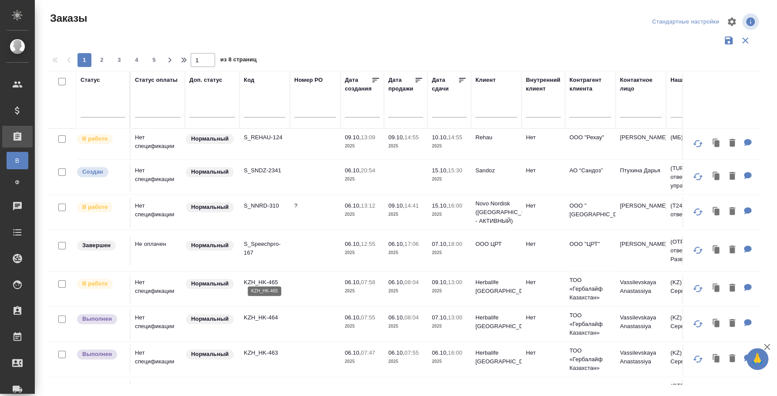
click at [251, 278] on p "KZH_HK-465" at bounding box center [265, 282] width 42 height 9
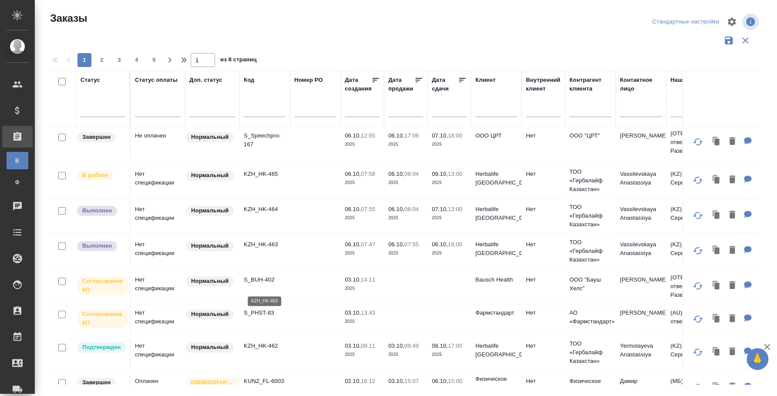
scroll to position [108, 0]
click at [165, 337] on td "Нет спецификации" at bounding box center [158, 352] width 54 height 30
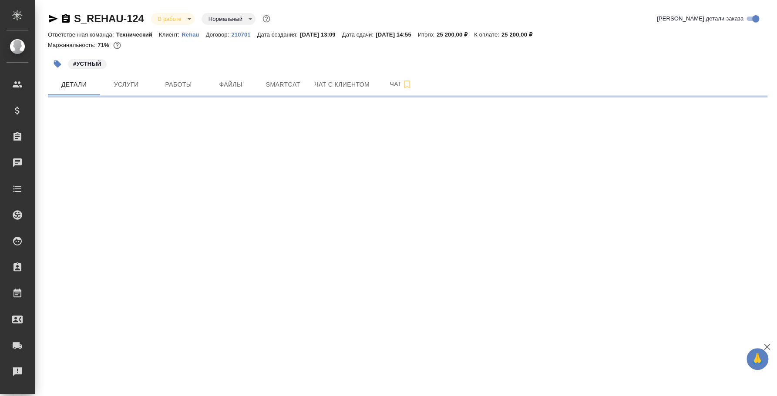
select select "RU"
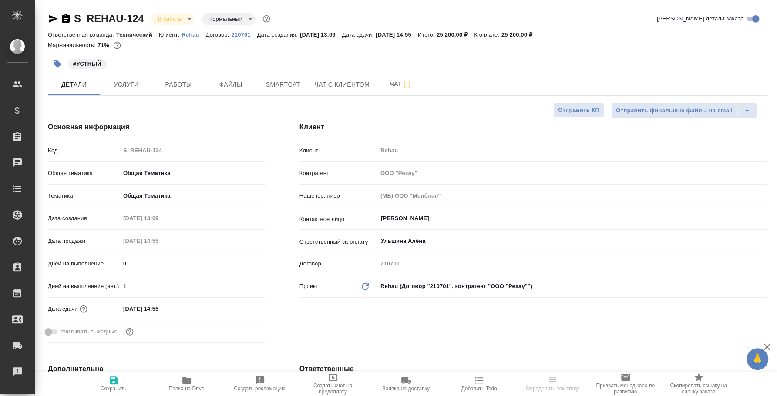
type textarea "x"
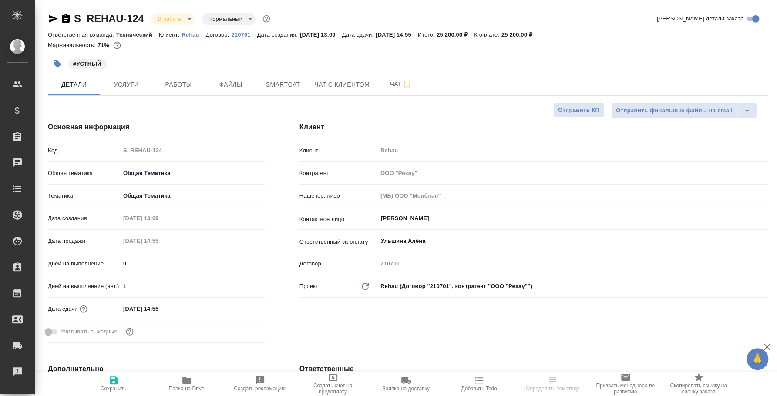
type textarea "x"
click at [190, 90] on span "Работы" at bounding box center [179, 84] width 42 height 11
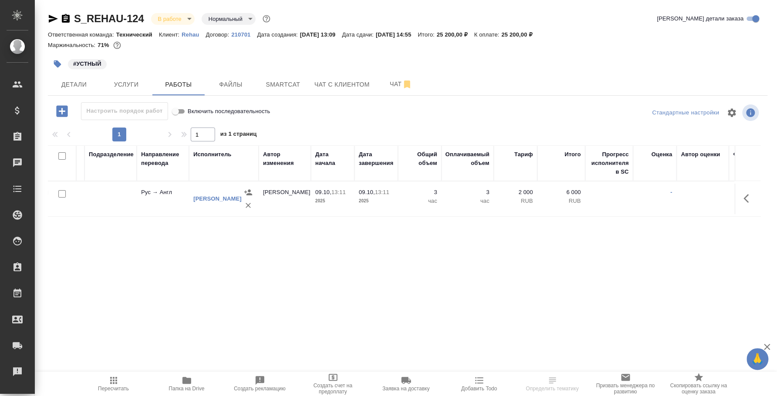
scroll to position [0, 273]
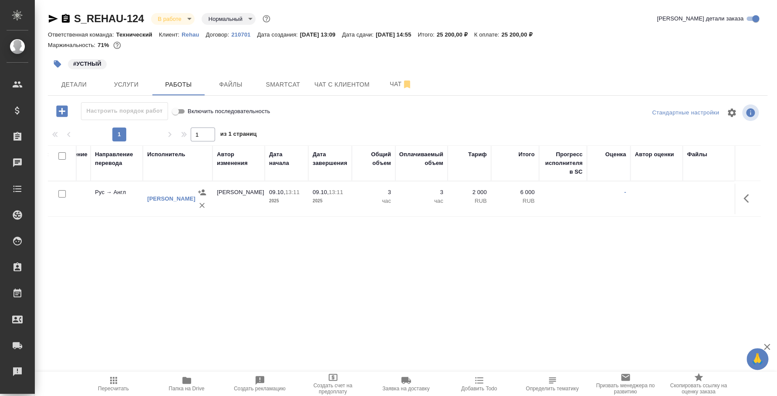
click at [480, 78] on div "Детали Услуги Работы Файлы Smartcat Чат с клиентом Чат" at bounding box center [408, 85] width 720 height 22
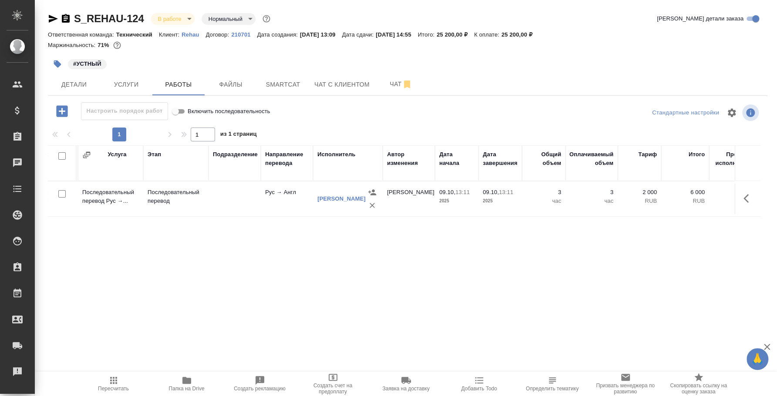
scroll to position [0, 0]
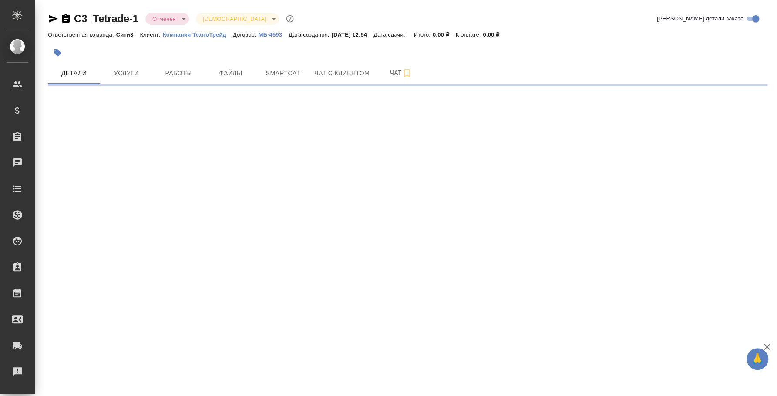
select select "RU"
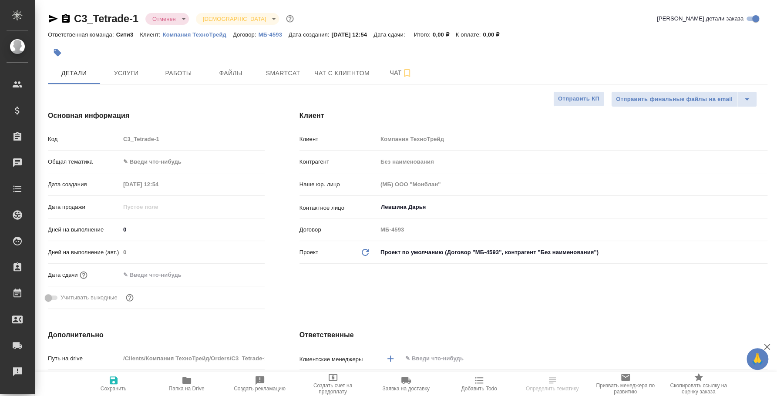
type textarea "x"
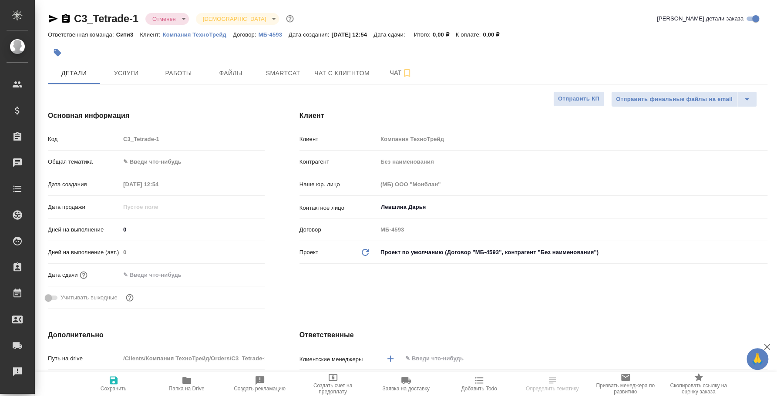
type textarea "x"
select select "RU"
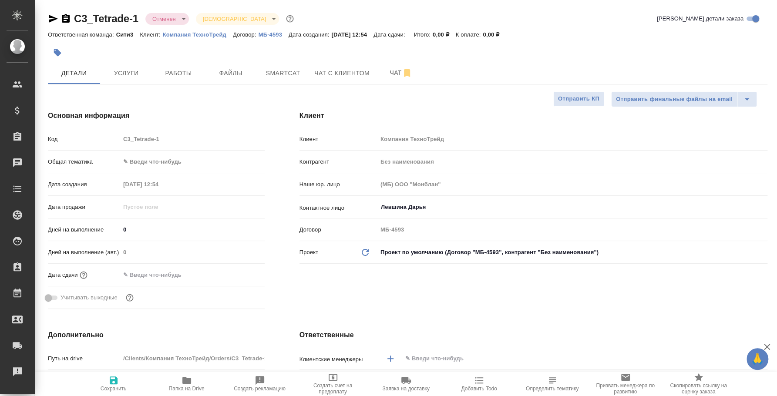
type textarea "x"
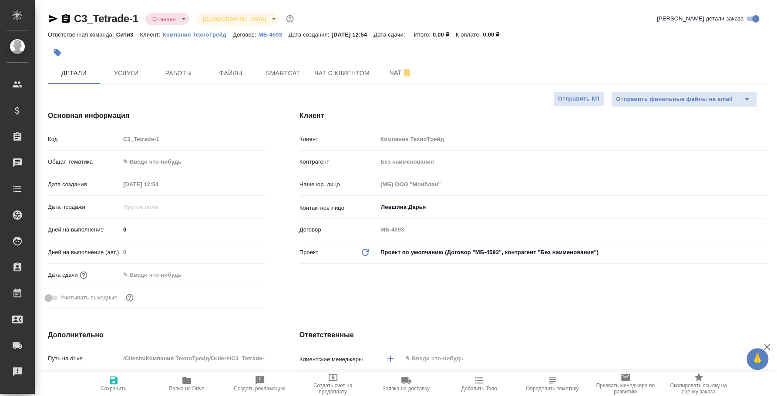
type textarea "x"
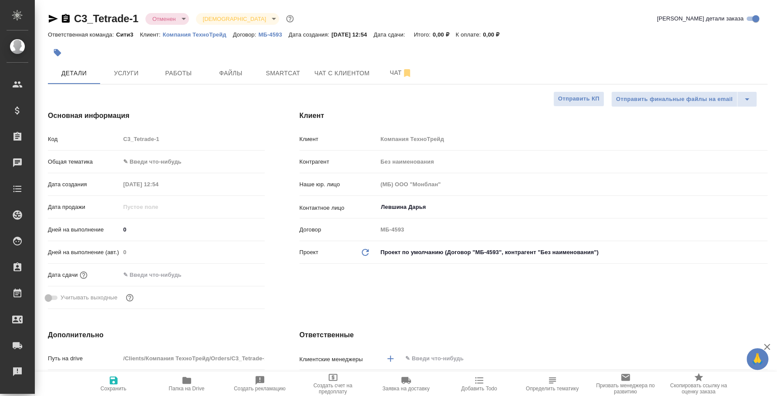
type textarea "x"
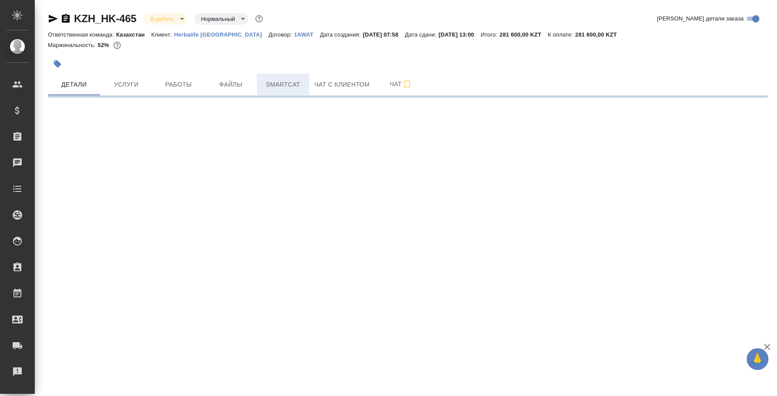
select select "RU"
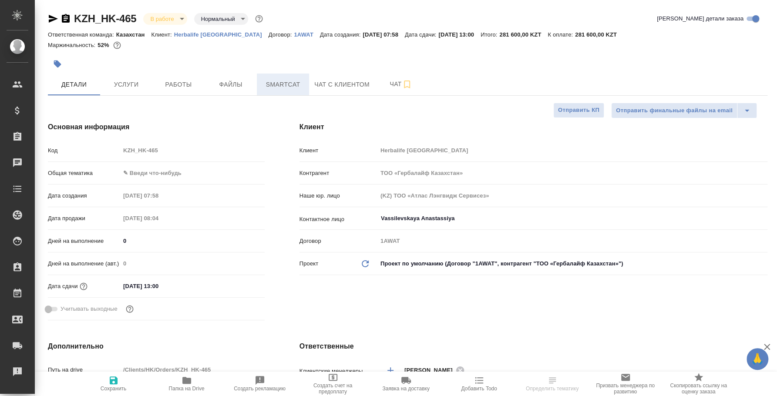
type textarea "x"
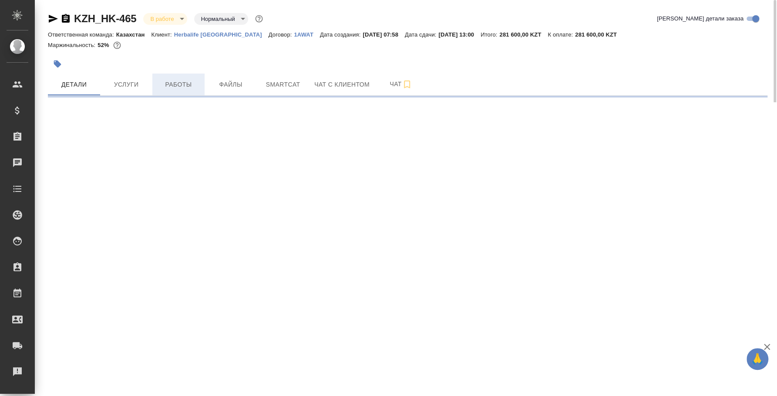
select select "RU"
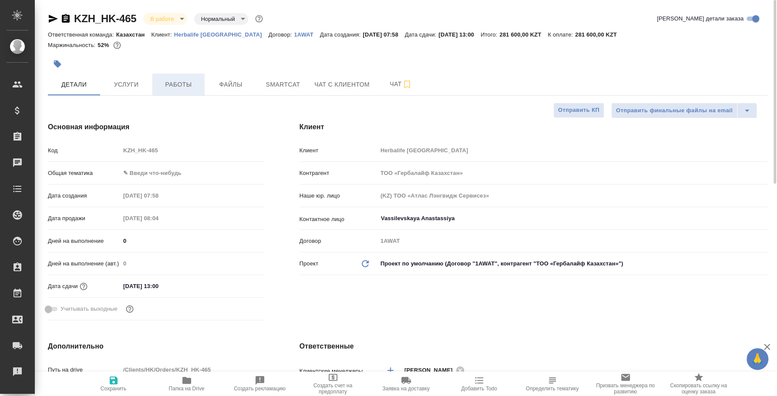
type textarea "x"
click at [165, 83] on span "Работы" at bounding box center [179, 84] width 42 height 11
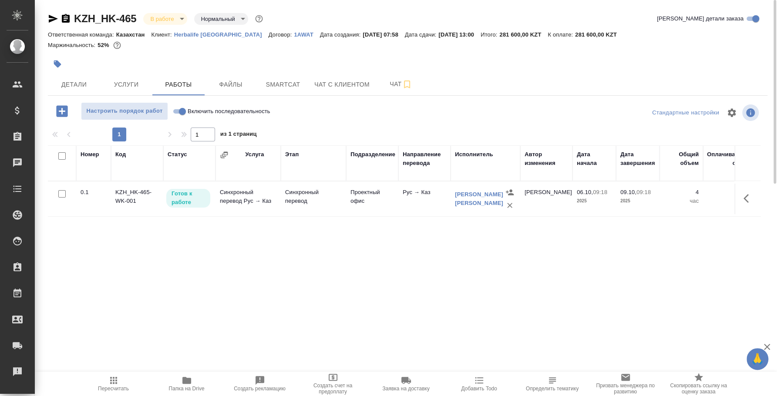
click at [175, 115] on input "Включить последовательность" at bounding box center [182, 111] width 31 height 10
checkbox input "true"
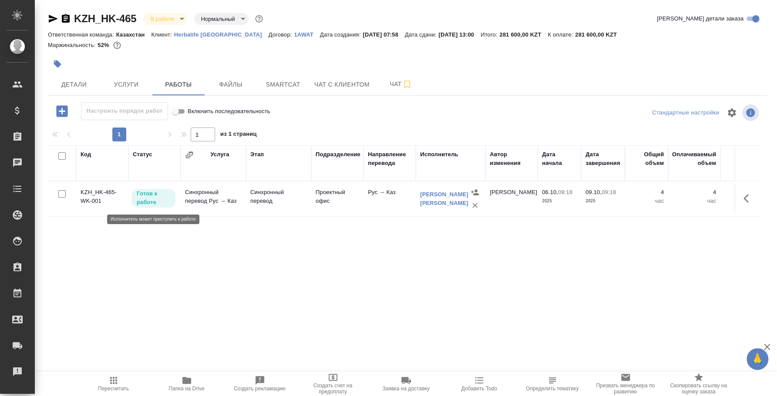
click at [169, 200] on p "Готов к работе" at bounding box center [154, 197] width 34 height 17
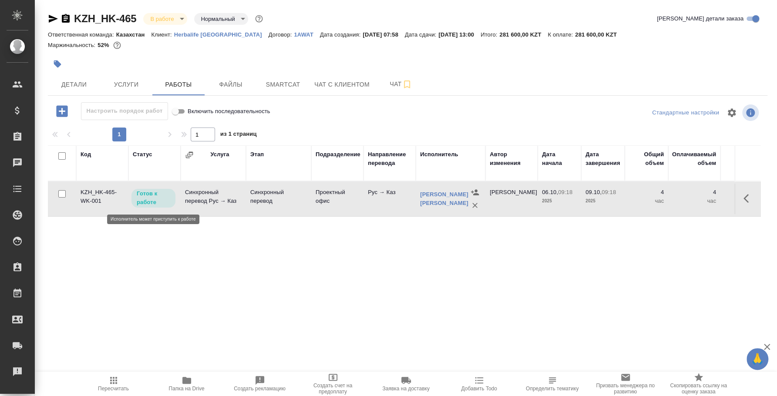
click at [169, 200] on p "Готов к работе" at bounding box center [154, 197] width 34 height 17
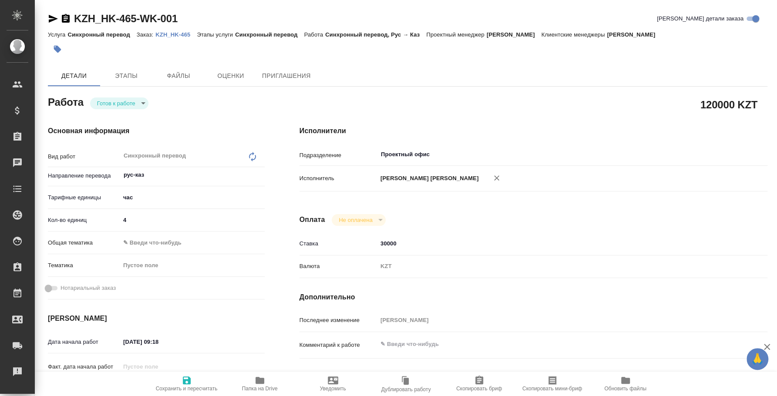
type textarea "x"
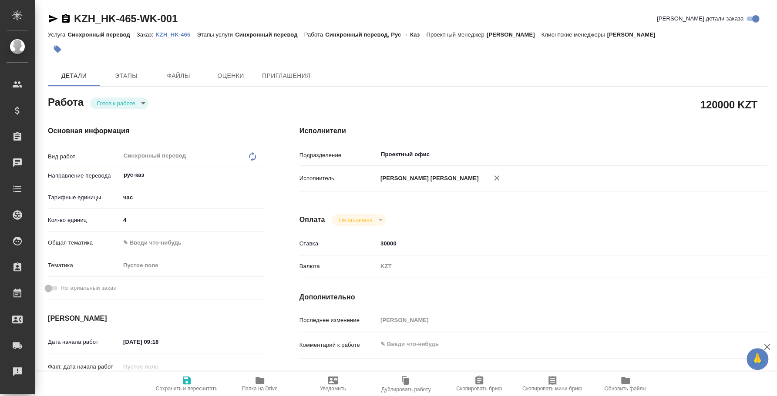
type textarea "x"
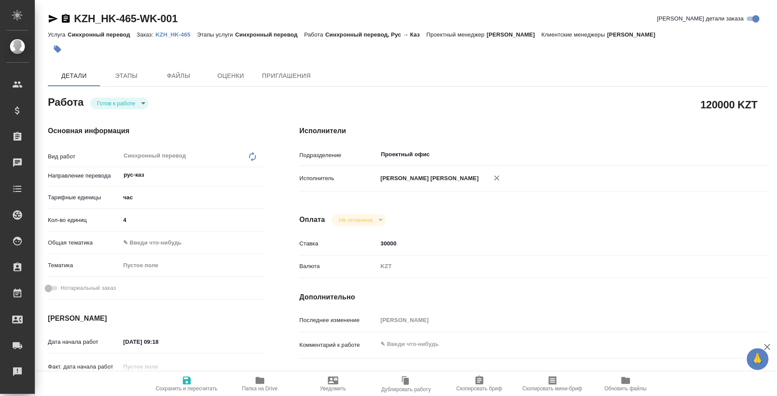
type textarea "x"
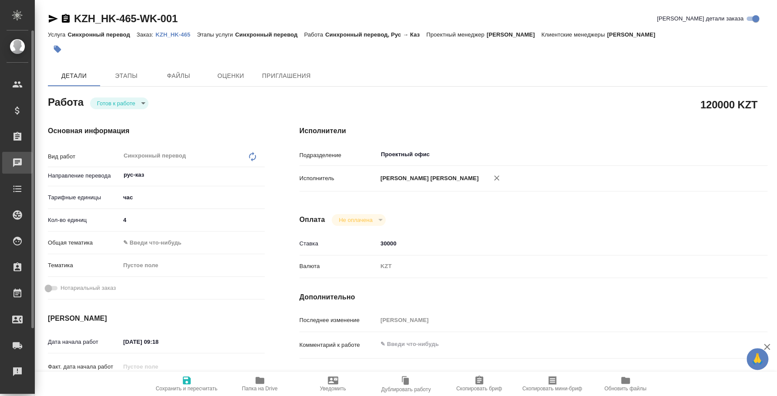
type textarea "x"
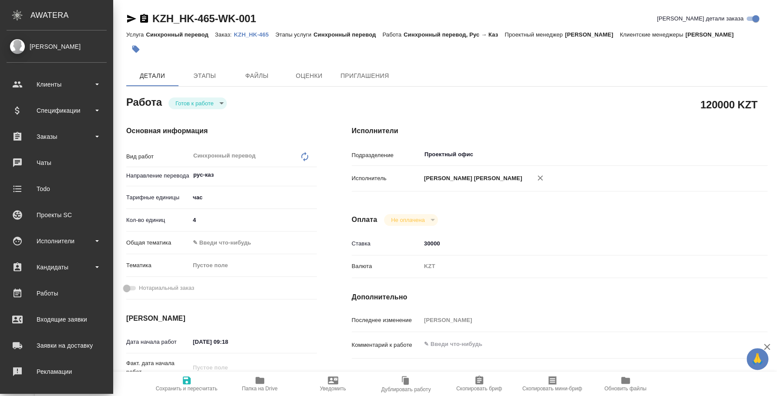
type textarea "x"
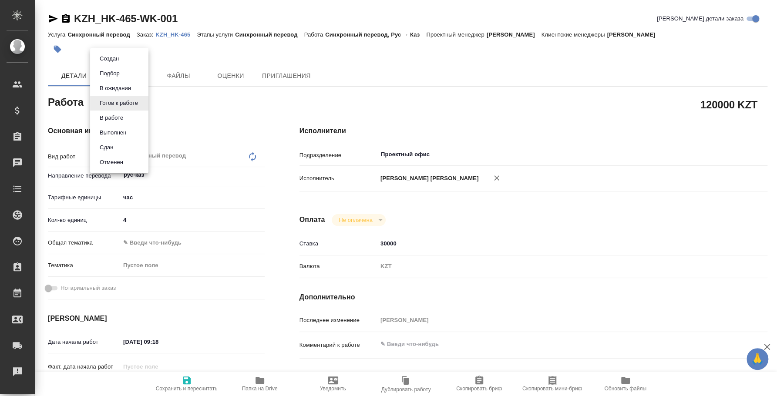
click at [135, 106] on body "🙏 .cls-1 fill:#fff; AWATERA Fedotova Irina Клиенты Спецификации Заказы 0 Чаты T…" at bounding box center [388, 198] width 777 height 396
click at [126, 145] on li "Сдан" at bounding box center [119, 147] width 58 height 15
type textarea "x"
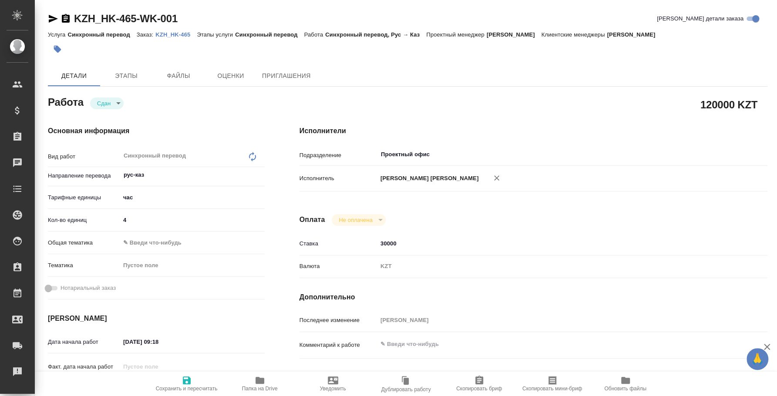
type textarea "x"
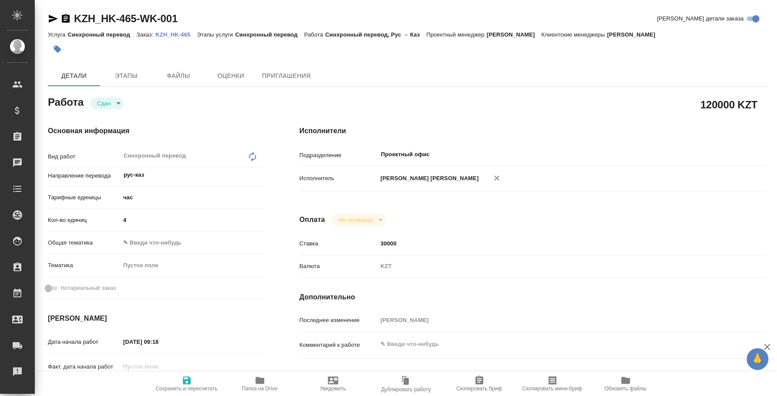
type textarea "x"
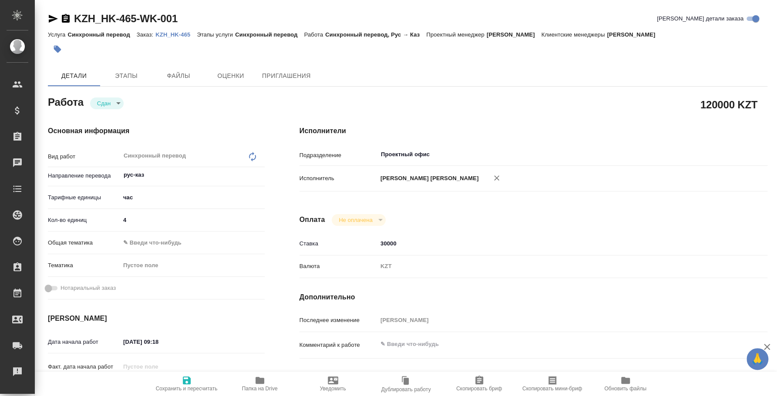
type textarea "x"
click at [182, 38] on link "KZH_HK-465" at bounding box center [175, 33] width 41 height 7
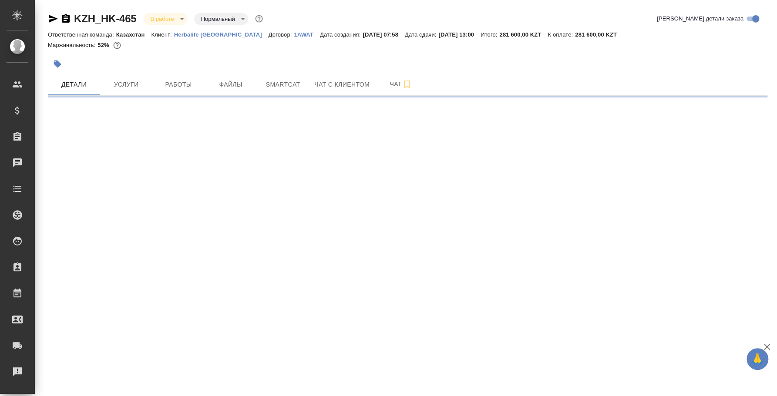
select select "RU"
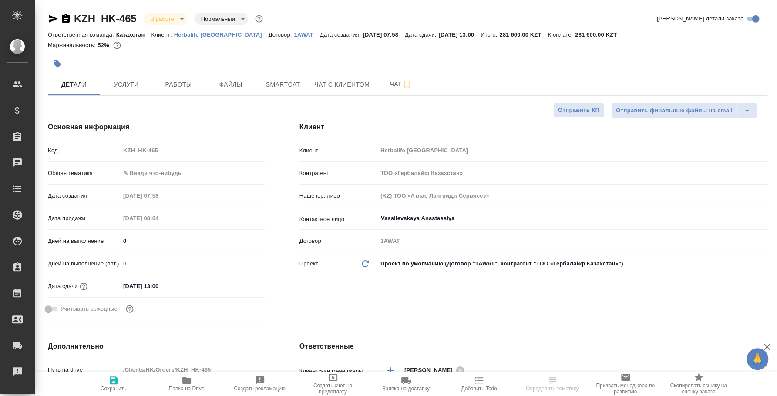
type textarea "x"
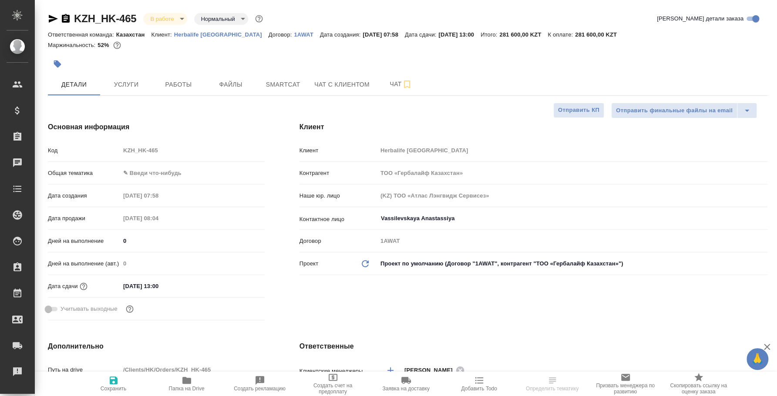
type textarea "x"
click at [200, 36] on p "Herbalife [GEOGRAPHIC_DATA]" at bounding box center [221, 34] width 95 height 7
type textarea "x"
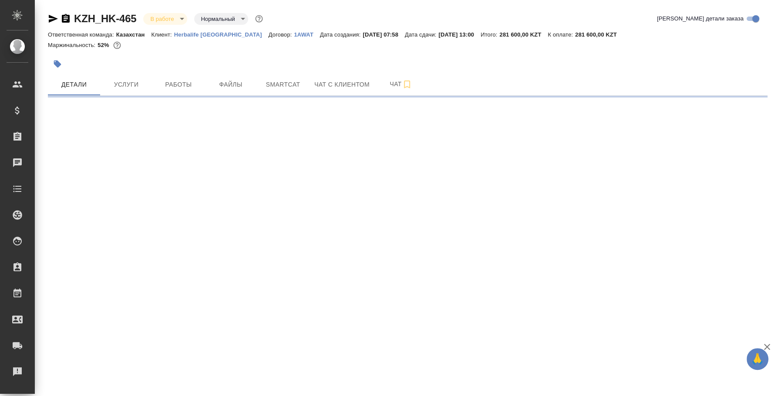
select select "RU"
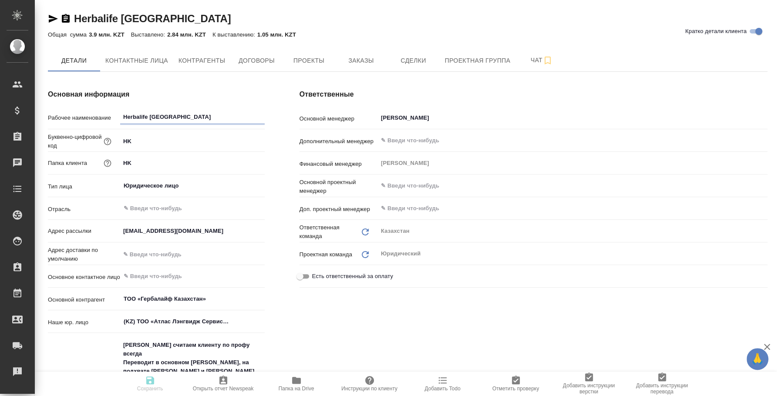
type textarea "x"
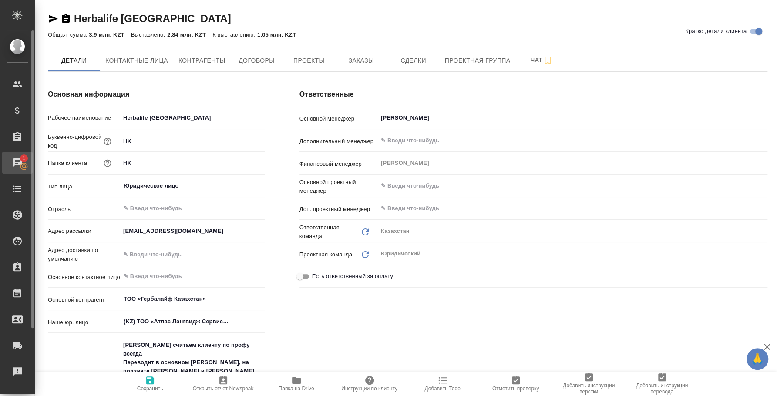
type textarea "x"
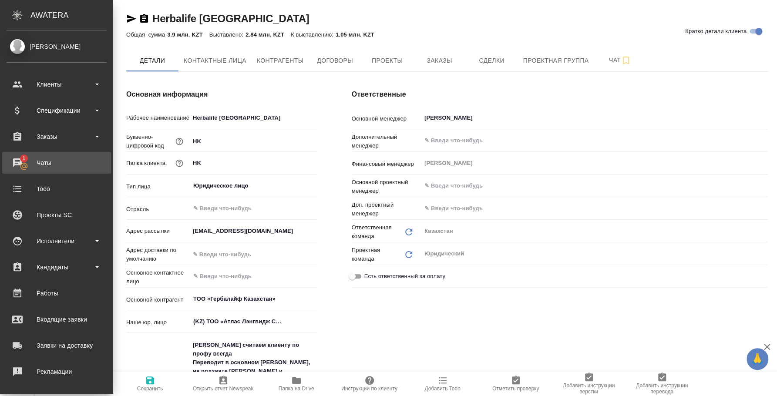
click at [23, 164] on div "Чаты" at bounding box center [57, 162] width 100 height 13
type textarea "x"
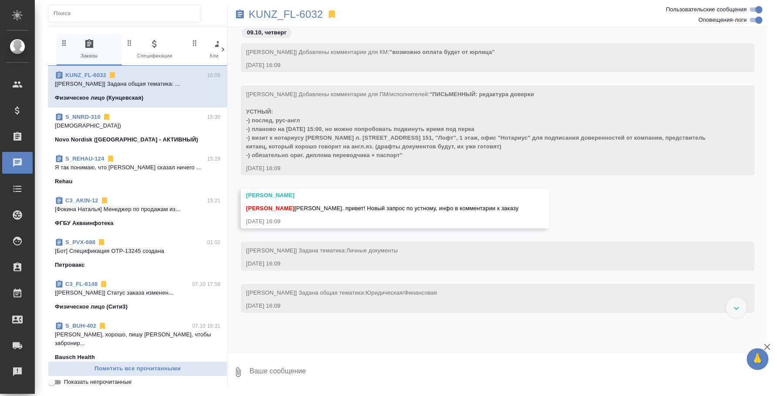
drag, startPoint x: 377, startPoint y: 153, endPoint x: 245, endPoint y: 111, distance: 138.0
click at [245, 111] on div "[[PERSON_NAME]] Добавлены комментарии для ПМ/исполнителей: "ПИСЬМЕННЫЙ: редакту…" at bounding box center [498, 130] width 514 height 90
click at [269, 15] on p "KUNZ_FL-6032" at bounding box center [286, 14] width 74 height 9
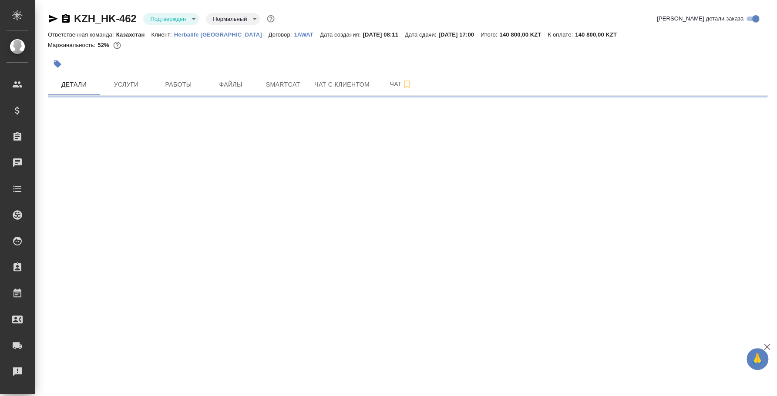
select select "RU"
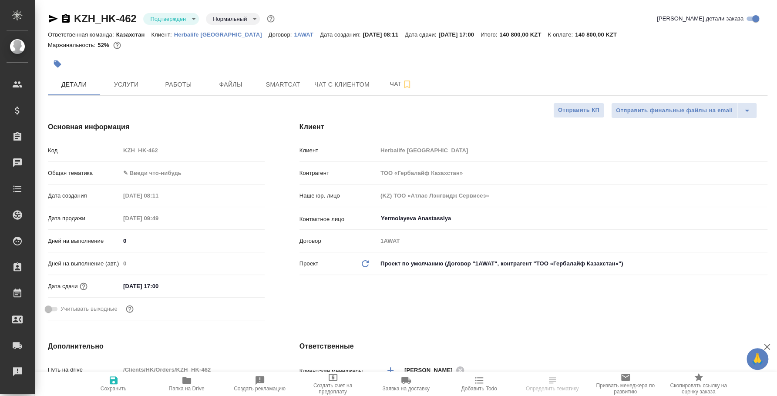
type textarea "x"
click at [188, 17] on body "🙏 .cls-1 fill:#fff; AWATERA Fedotova Irina Клиенты Спецификации Заказы 0 Чаты T…" at bounding box center [388, 198] width 777 height 396
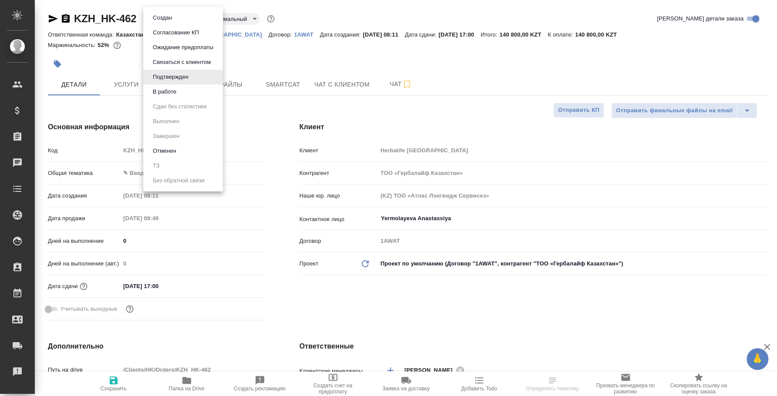
click at [193, 93] on li "В работе" at bounding box center [183, 91] width 80 height 15
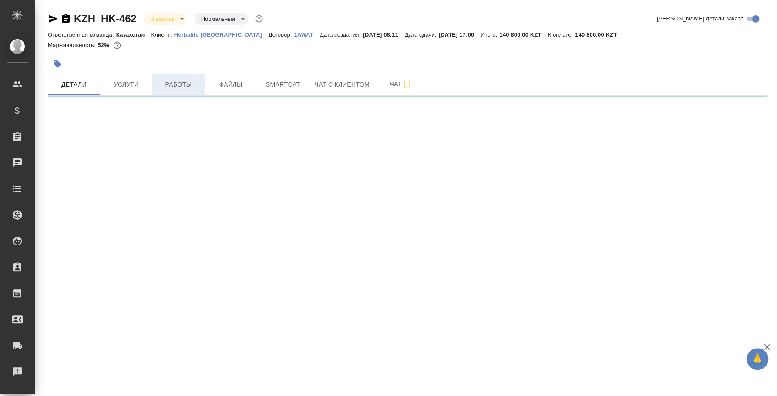
select select "RU"
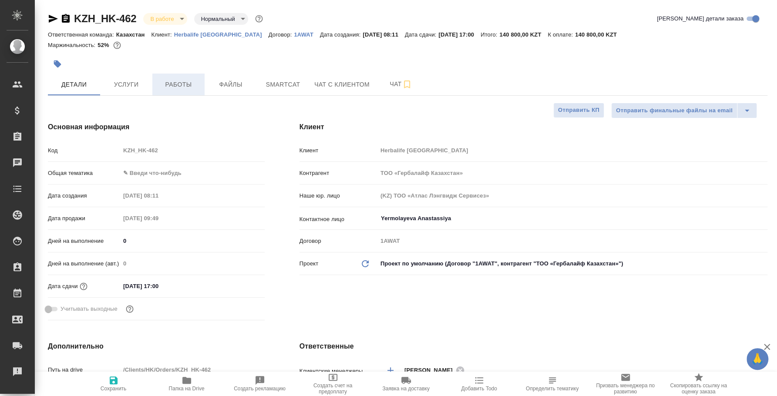
type textarea "x"
click at [192, 83] on span "Работы" at bounding box center [179, 84] width 42 height 11
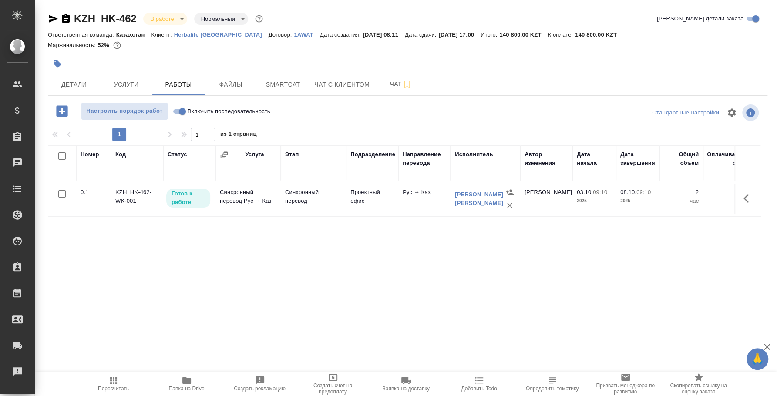
click at [177, 112] on input "Включить последовательность" at bounding box center [182, 111] width 31 height 10
checkbox input "true"
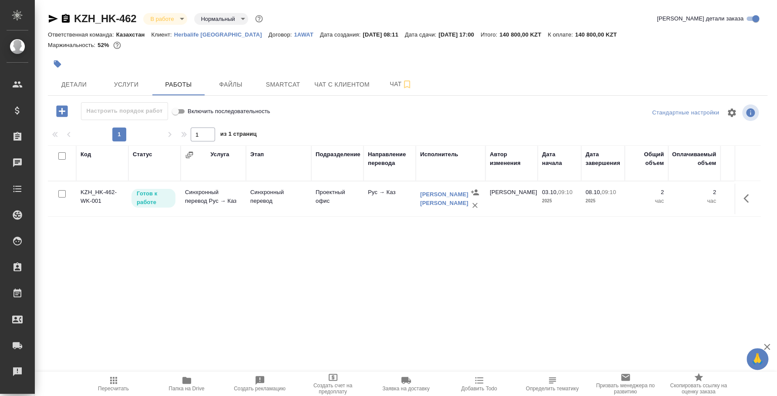
click at [163, 194] on p "Готов к работе" at bounding box center [154, 197] width 34 height 17
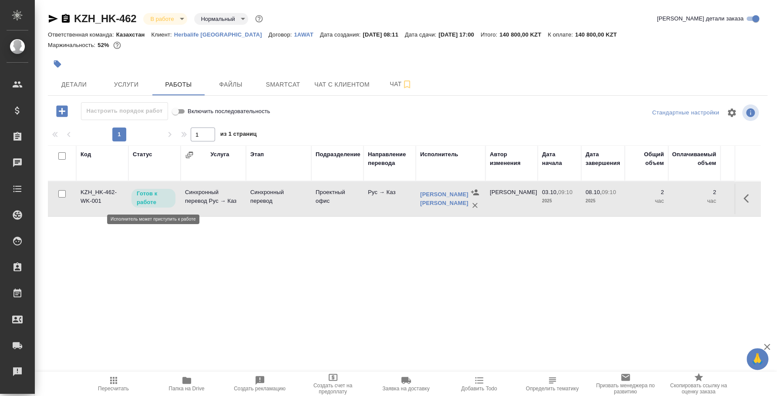
click at [163, 194] on p "Готов к работе" at bounding box center [154, 197] width 34 height 17
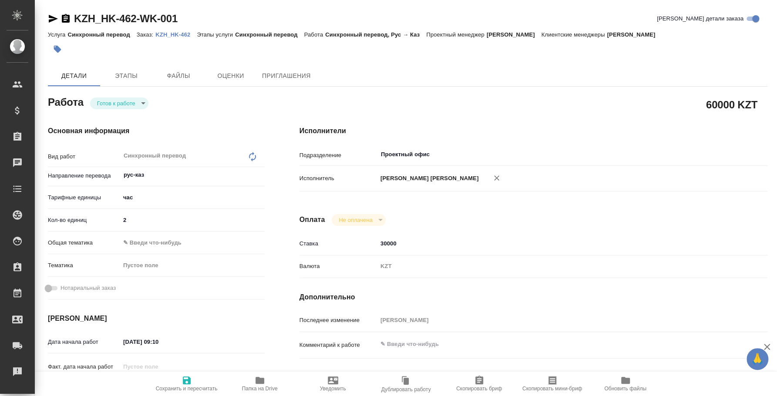
type textarea "x"
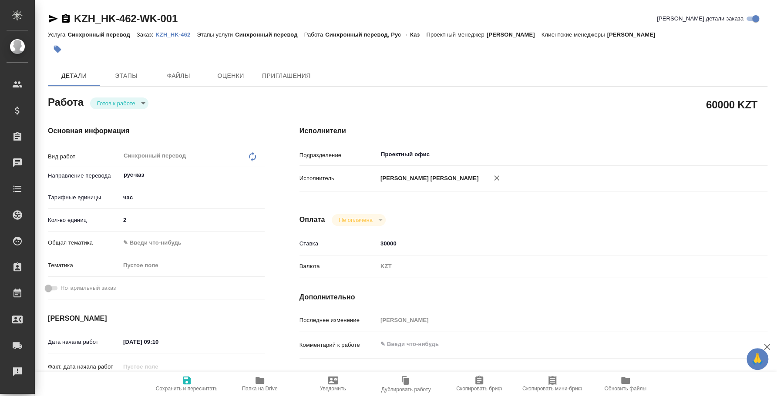
type textarea "x"
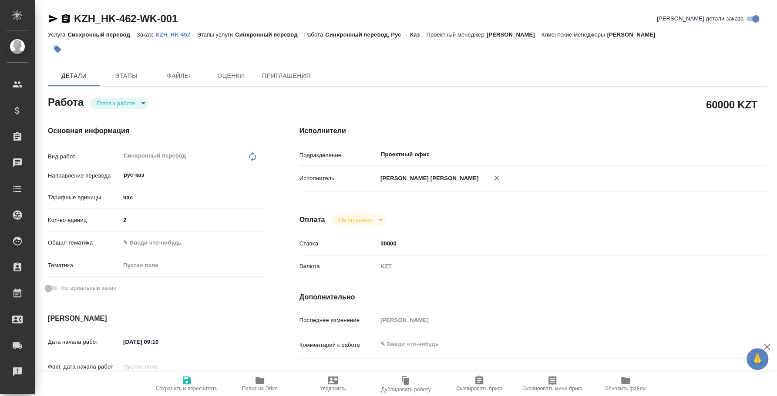
type textarea "x"
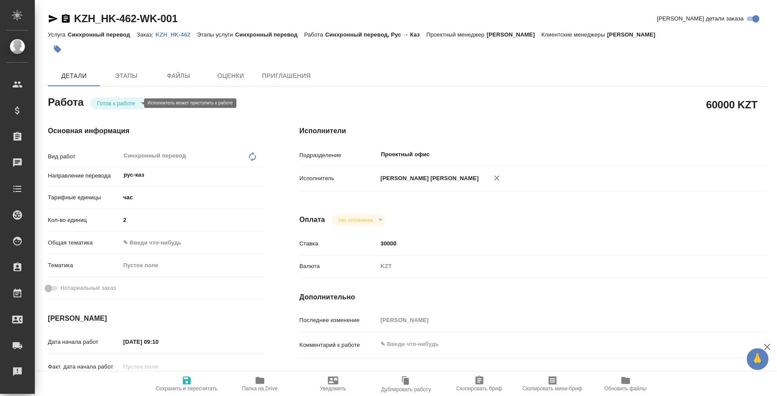
click at [134, 102] on body "🙏 .cls-1 fill:#fff; AWATERA [PERSON_NAME] Спецификации Заказы Чаты Todo Проекты…" at bounding box center [388, 198] width 777 height 396
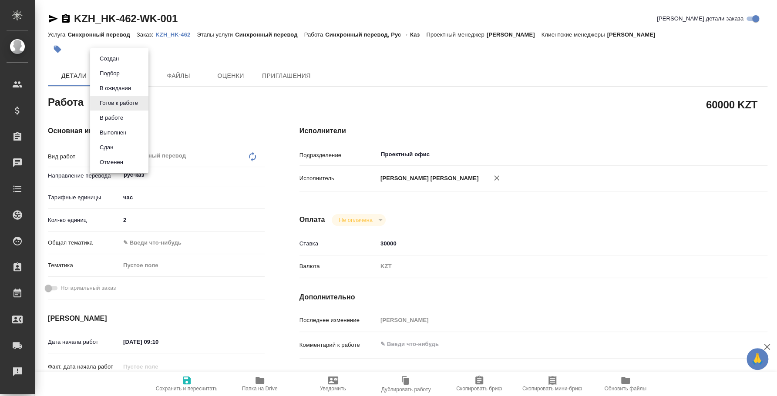
type textarea "x"
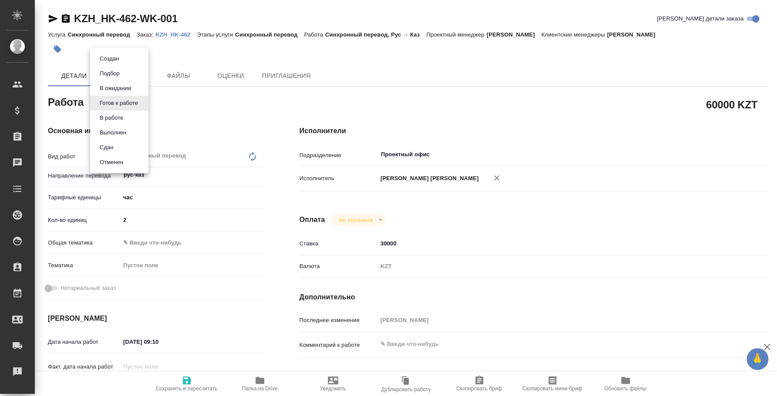
click at [130, 146] on li "Сдан" at bounding box center [119, 147] width 58 height 15
type textarea "x"
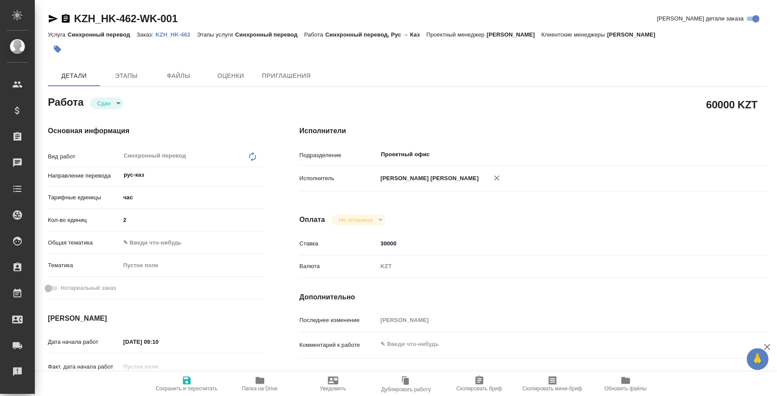
type textarea "x"
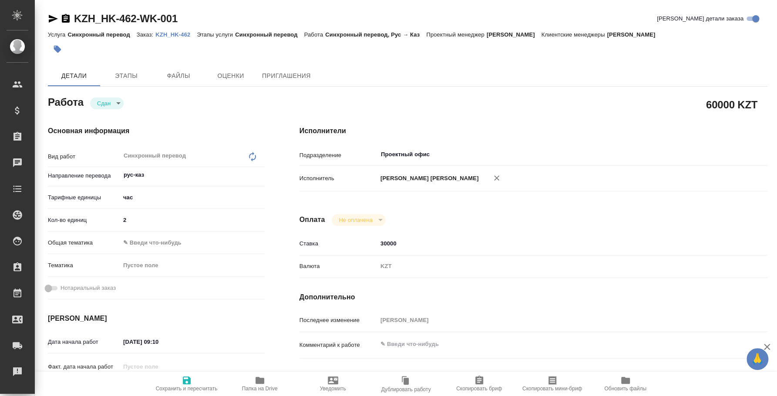
type textarea "x"
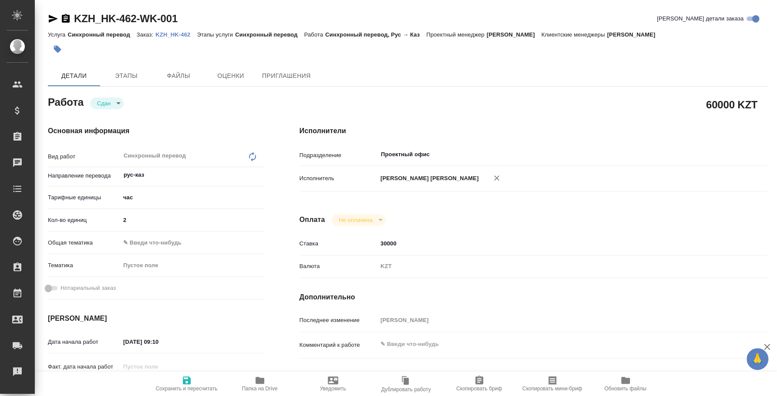
type textarea "x"
click at [172, 37] on p "KZH_HK-462" at bounding box center [175, 34] width 41 height 7
type textarea "x"
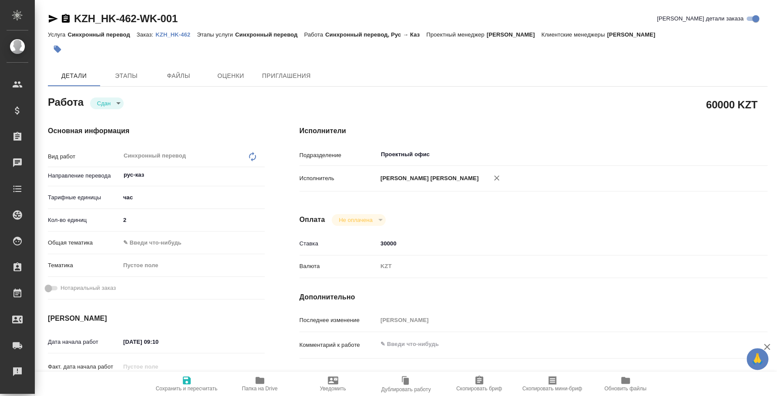
type textarea "x"
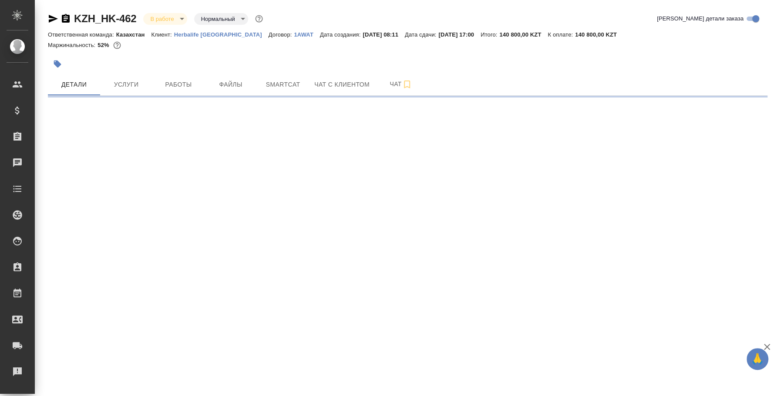
select select "RU"
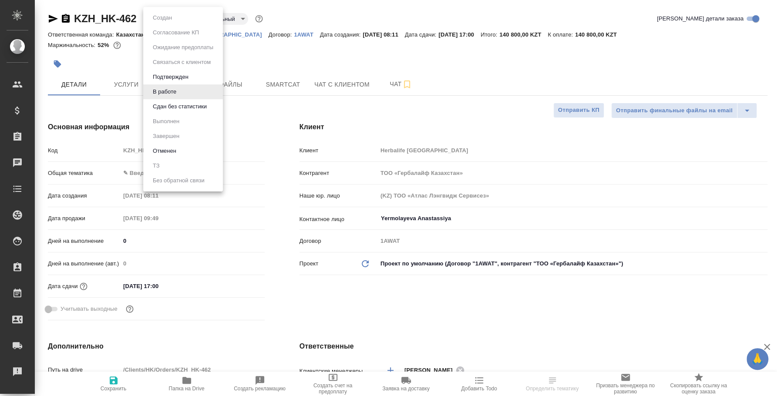
click at [174, 17] on body "🙏 .cls-1 fill:#fff; AWATERA [PERSON_NAME] Спецификации Заказы Чаты Todo Проекты…" at bounding box center [388, 198] width 777 height 396
type textarea "x"
click at [173, 109] on button "Сдан без статистики" at bounding box center [179, 107] width 59 height 10
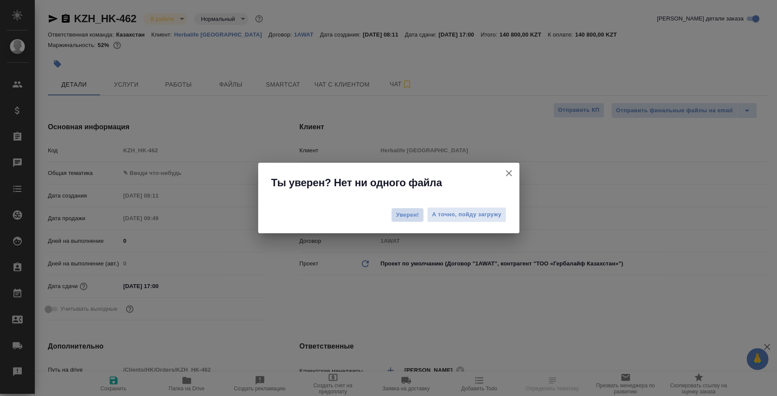
click at [404, 218] on span "Уверен!" at bounding box center [407, 215] width 23 height 9
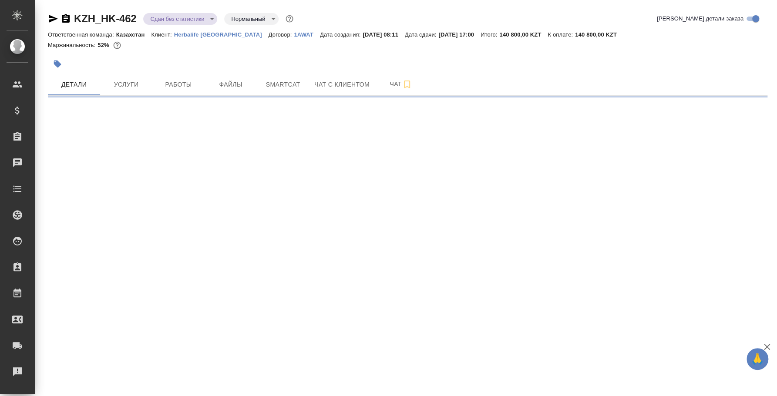
select select "RU"
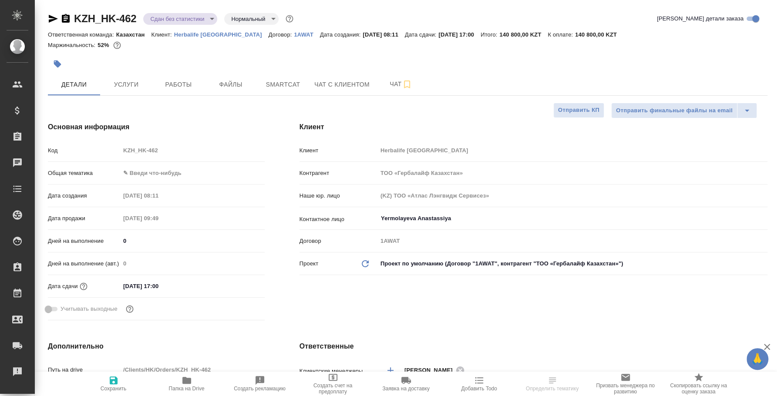
type textarea "x"
click at [185, 23] on body "🙏 .cls-1 fill:#fff; AWATERA [PERSON_NAME] Спецификации Заказы 0 Чаты Todo Проек…" at bounding box center [388, 198] width 777 height 396
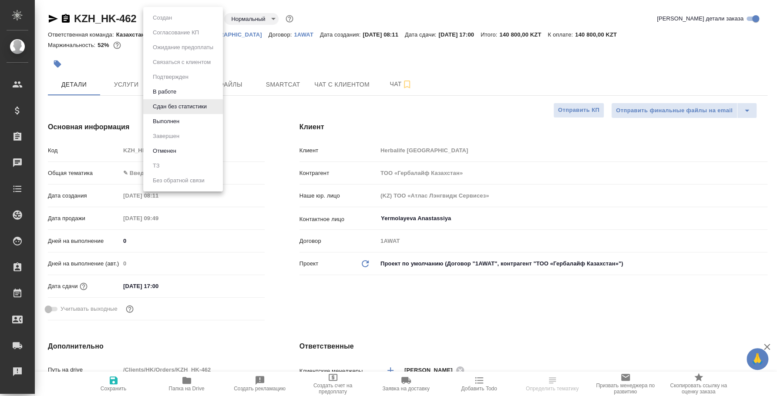
click at [184, 122] on li "Выполнен" at bounding box center [183, 121] width 80 height 15
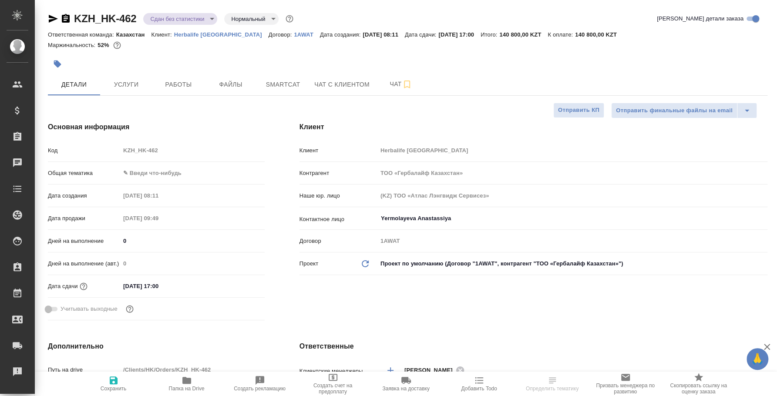
type textarea "x"
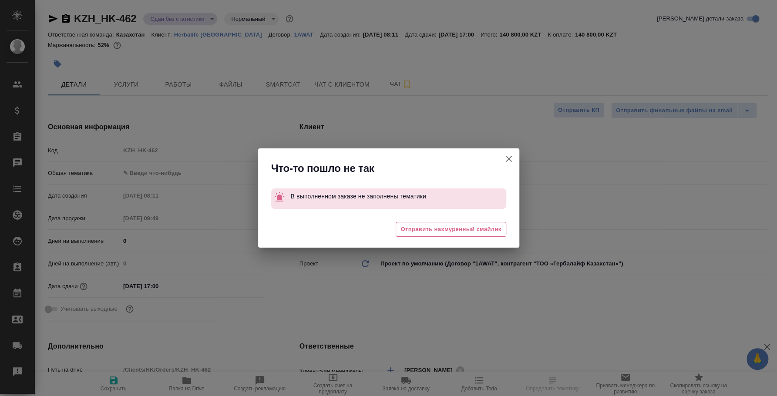
drag, startPoint x: 513, startPoint y: 158, endPoint x: 447, endPoint y: 158, distance: 66.6
click at [513, 158] on icon "button" at bounding box center [509, 159] width 10 height 10
type textarea "x"
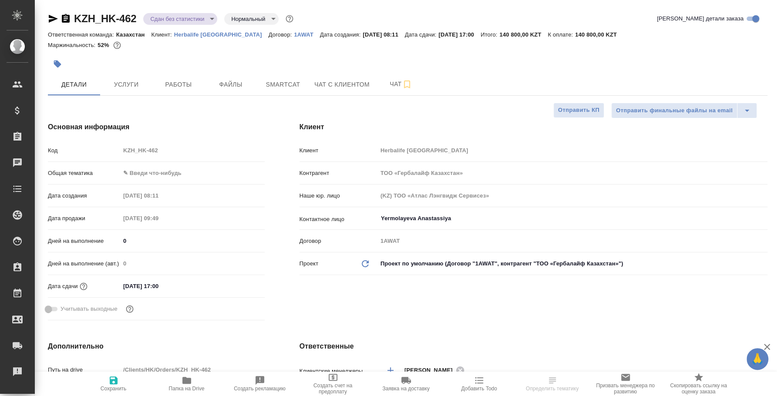
click at [145, 173] on body "🙏 .cls-1 fill:#fff; AWATERA [PERSON_NAME] Спецификации Заказы 0 Чаты Todo Проек…" at bounding box center [388, 198] width 777 height 396
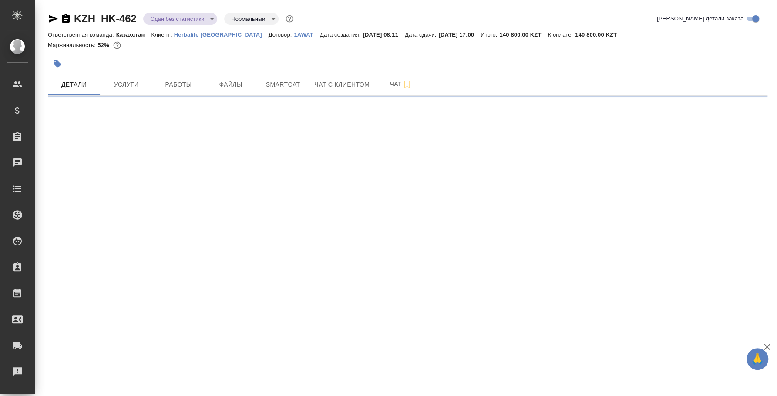
select select "RU"
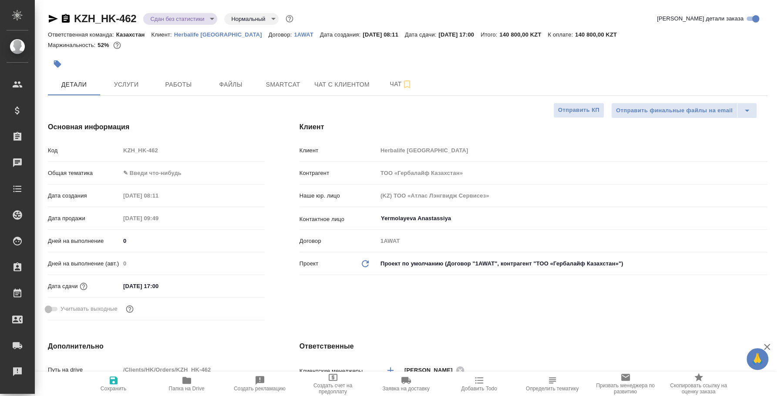
type textarea "x"
click at [152, 176] on body "🙏 .cls-1 fill:#fff; AWATERA [PERSON_NAME] Спецификации Заказы 0 Чаты Todo Проек…" at bounding box center [388, 198] width 777 height 396
click at [163, 228] on li "Общая Тематика" at bounding box center [192, 229] width 145 height 14
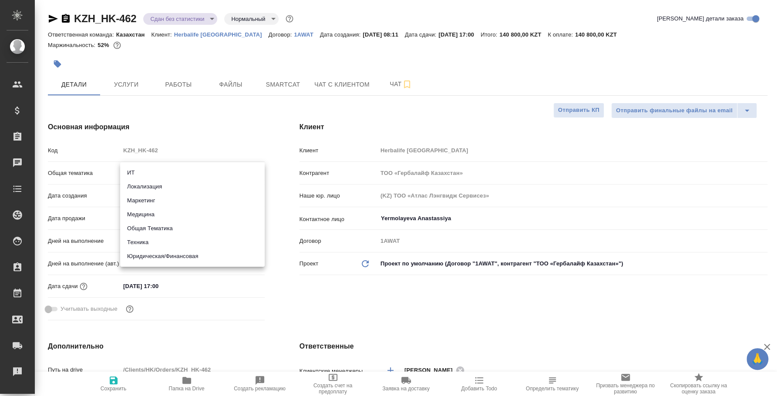
type input "obtem"
type textarea "x"
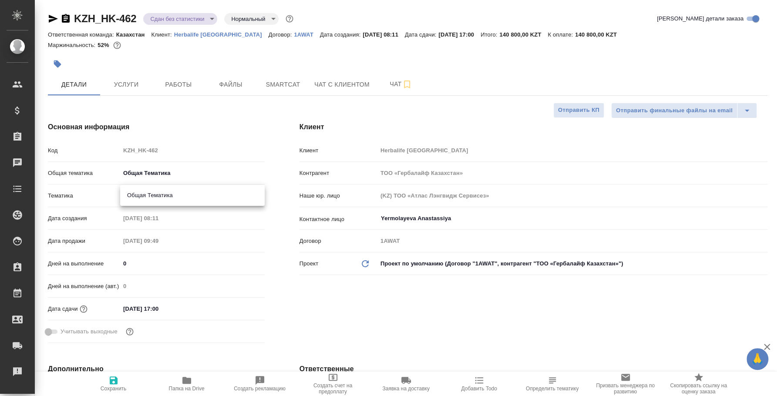
click at [144, 195] on body "🙏 .cls-1 fill:#fff; AWATERA [PERSON_NAME] Спецификации Заказы 0 Чаты Todo Проек…" at bounding box center [388, 198] width 777 height 396
click at [144, 195] on li "Общая Тематика" at bounding box center [192, 196] width 145 height 14
type textarea "x"
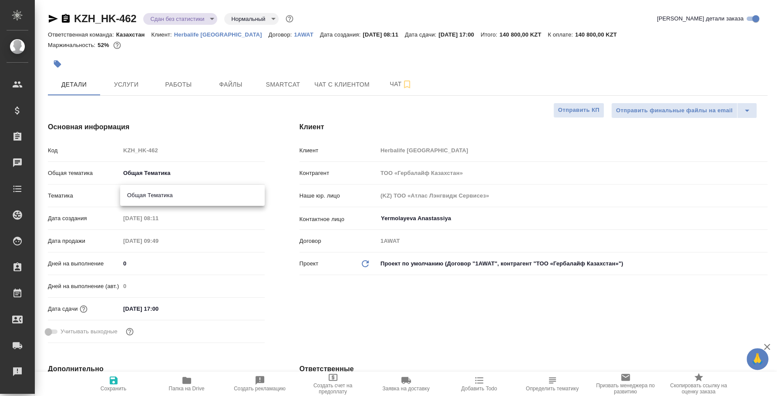
type input "6012b1ca196b0e5c9229a120"
click at [109, 379] on icon "button" at bounding box center [113, 380] width 10 height 10
type textarea "x"
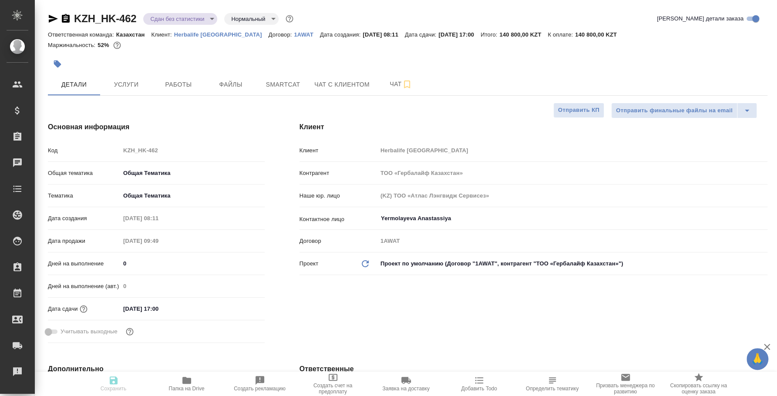
type textarea "x"
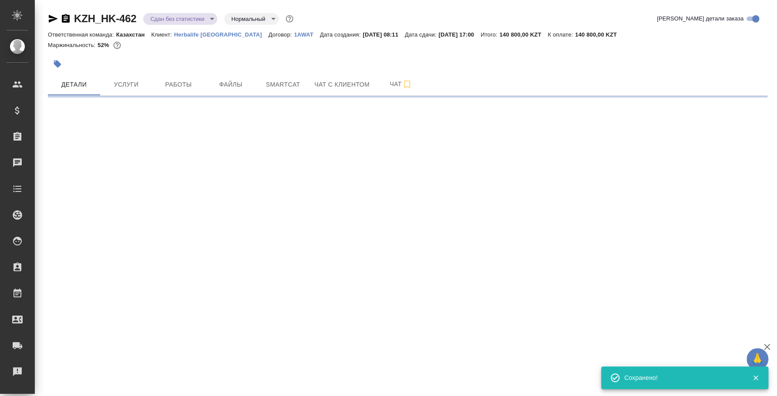
select select "RU"
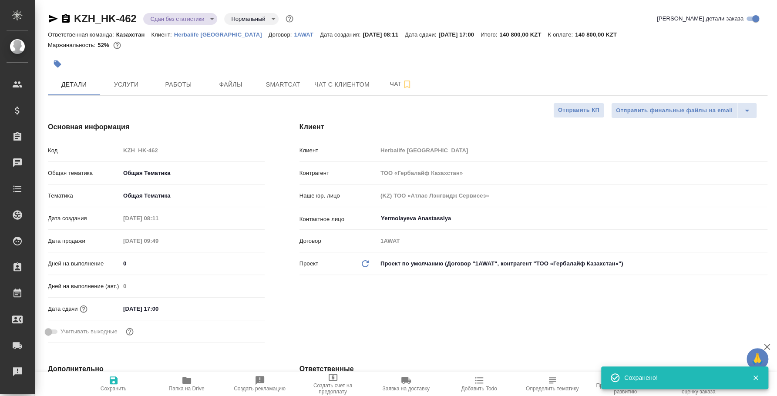
type textarea "x"
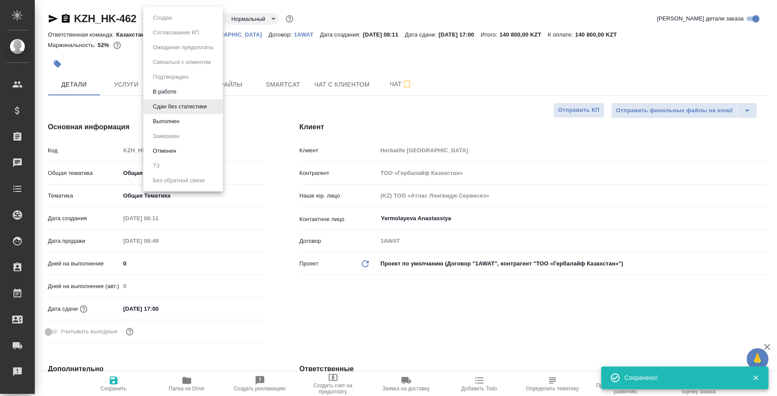
click at [198, 24] on body "🙏 .cls-1 fill:#fff; AWATERA [PERSON_NAME] Спецификации Заказы 0 Чаты Todo Проек…" at bounding box center [388, 198] width 777 height 396
click at [193, 119] on li "Выполнен" at bounding box center [183, 121] width 80 height 15
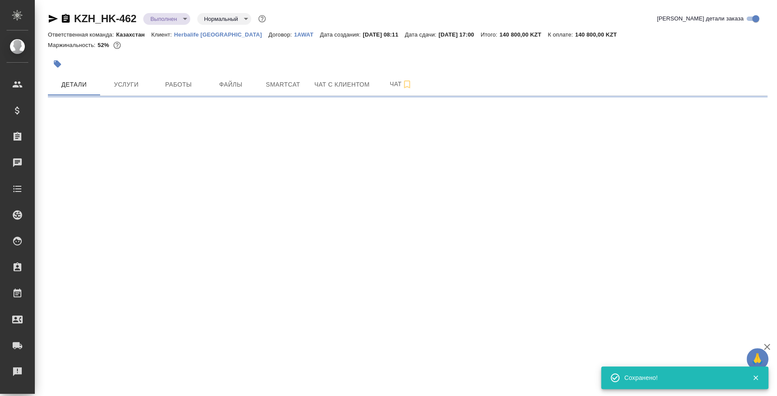
select select "RU"
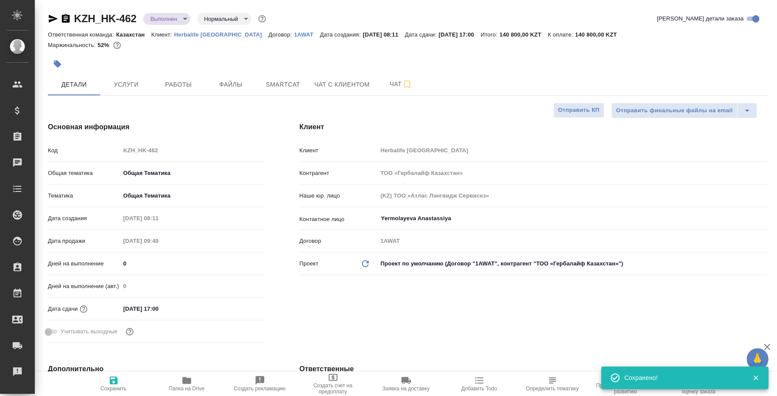
type textarea "x"
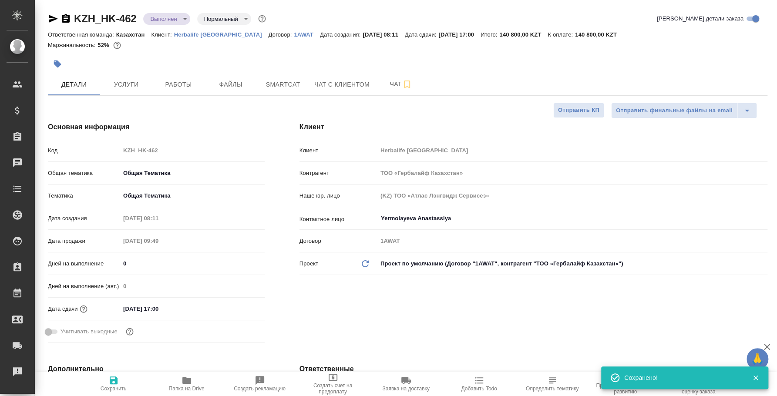
type textarea "x"
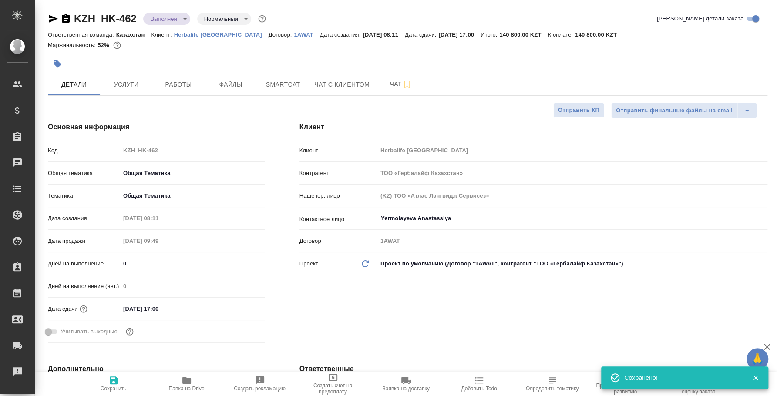
type textarea "x"
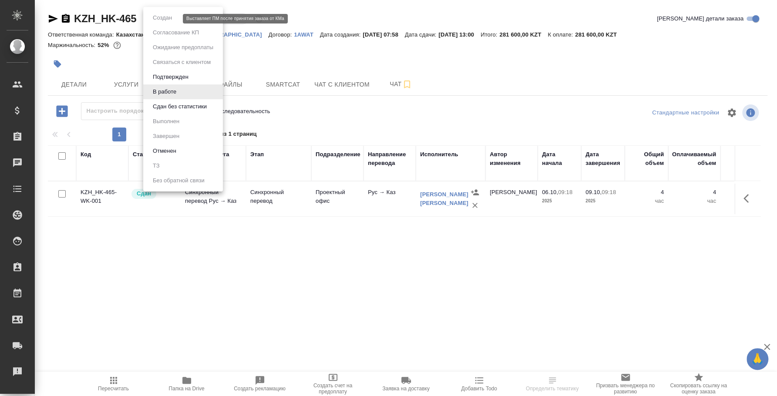
click at [170, 21] on body "🙏 .cls-1 fill:#fff; AWATERA [PERSON_NAME] Спецификации Заказы Чаты Todo Проекты…" at bounding box center [388, 198] width 777 height 396
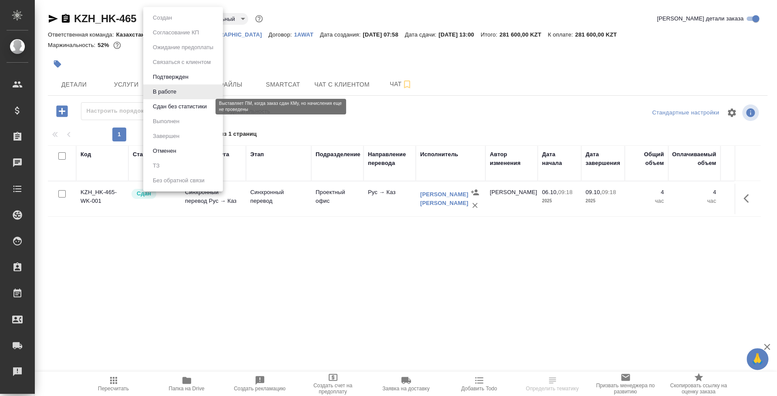
click at [174, 102] on button "Сдан без статистики" at bounding box center [179, 107] width 59 height 10
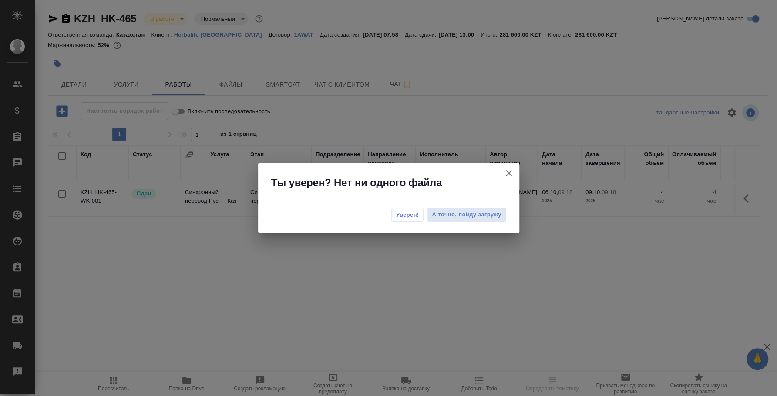
click at [405, 219] on span "Уверен!" at bounding box center [407, 215] width 23 height 9
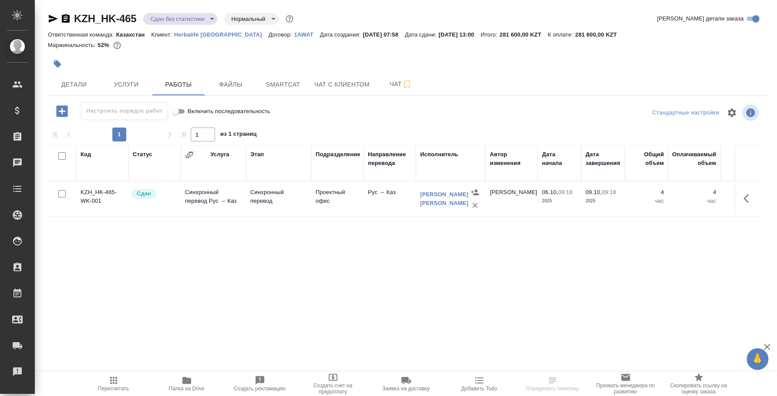
click at [210, 19] on body "🙏 .cls-1 fill:#fff; AWATERA Fedotova Irina Клиенты Спецификации Заказы 0 Чаты T…" at bounding box center [388, 198] width 777 height 396
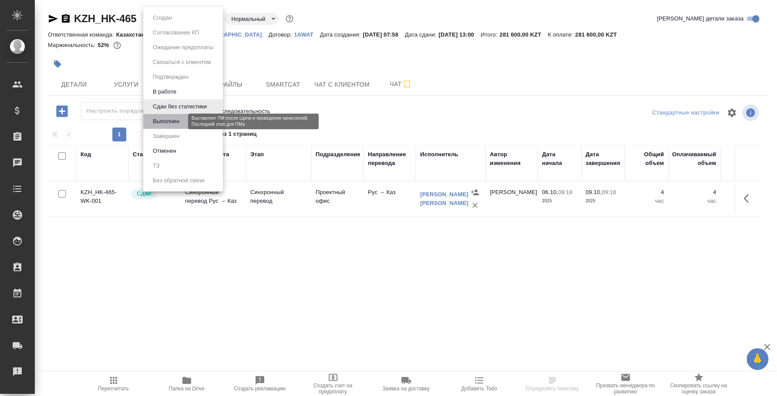
click at [169, 118] on button "Выполнен" at bounding box center [166, 122] width 32 height 10
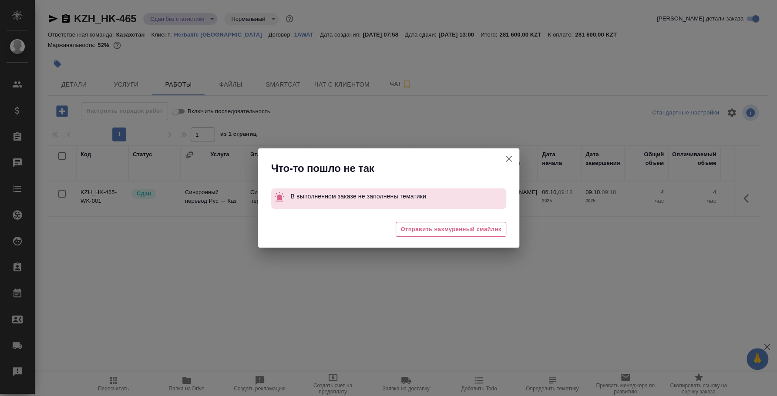
click at [512, 157] on icon "button" at bounding box center [509, 159] width 10 height 10
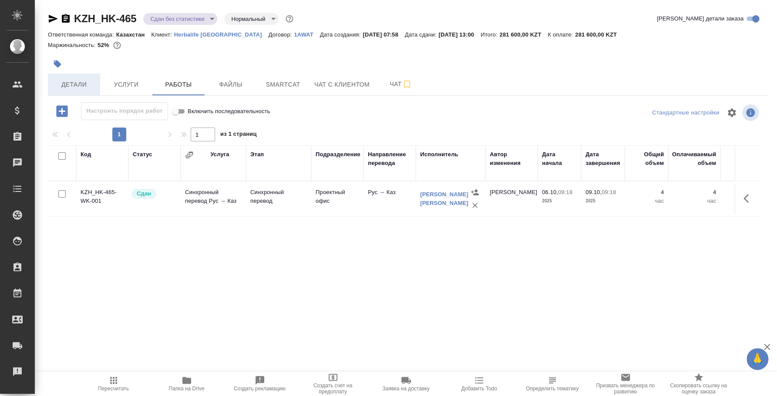
click at [86, 94] on button "Детали" at bounding box center [74, 85] width 52 height 22
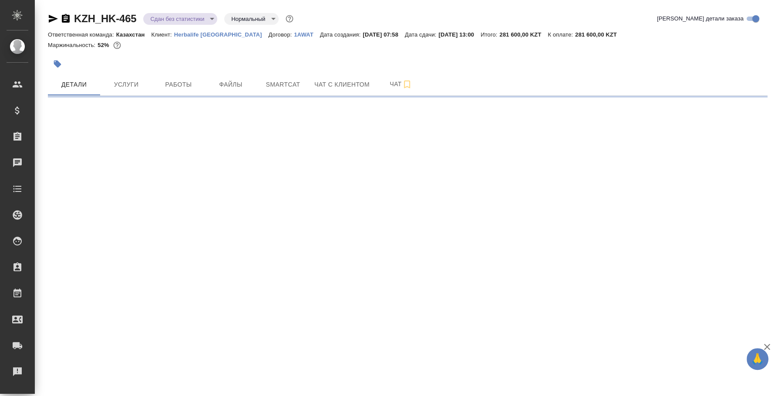
select select "RU"
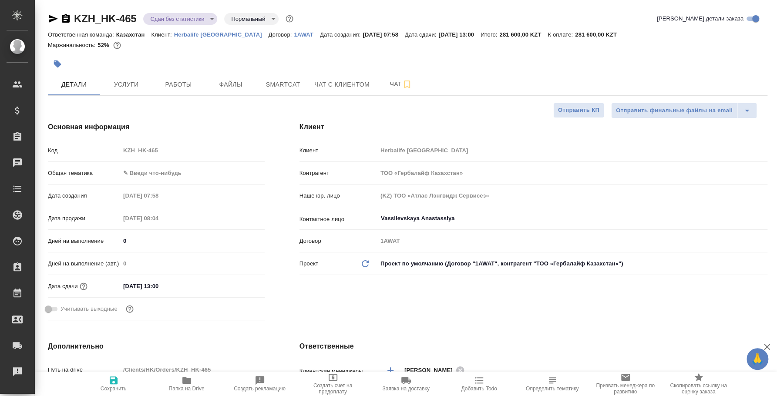
type textarea "x"
click at [157, 176] on body "🙏 .cls-1 fill:#fff; AWATERA Fedotova Irina Клиенты Спецификации Заказы 0 Чаты T…" at bounding box center [388, 198] width 777 height 396
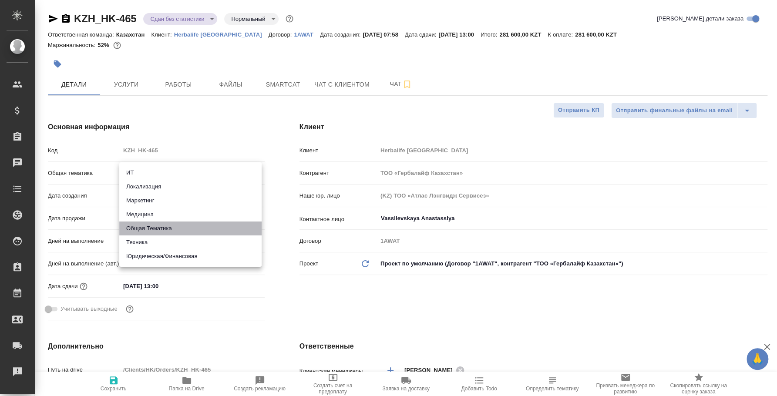
click at [165, 227] on li "Общая Тематика" at bounding box center [190, 229] width 142 height 14
type input "obtem"
type textarea "x"
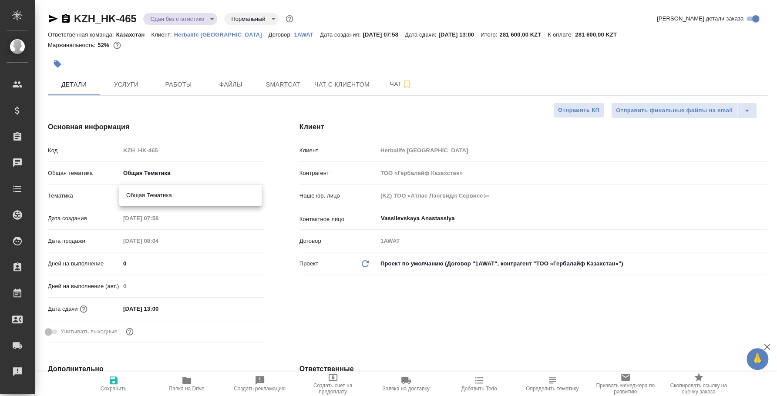
click at [160, 199] on body "🙏 .cls-1 fill:#fff; AWATERA Fedotova Irina Клиенты Спецификации Заказы 0 Чаты T…" at bounding box center [388, 198] width 777 height 396
click at [162, 197] on li "Общая Тематика" at bounding box center [190, 196] width 142 height 14
type textarea "x"
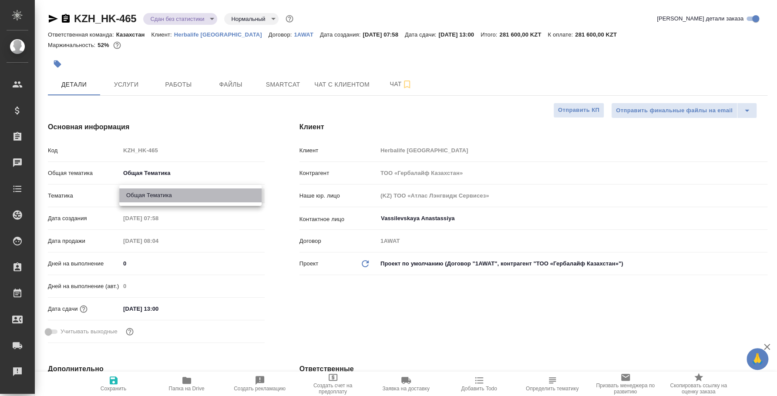
type input "6012b1ca196b0e5c9229a120"
click at [203, 14] on body "🙏 .cls-1 fill:#fff; AWATERA Fedotova Irina Клиенты Спецификации Заказы 0 Чаты T…" at bounding box center [388, 198] width 777 height 396
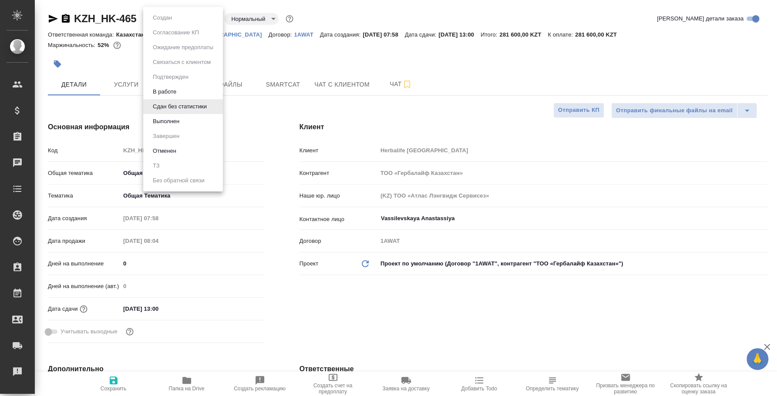
click at [189, 120] on li "Выполнен" at bounding box center [183, 121] width 80 height 15
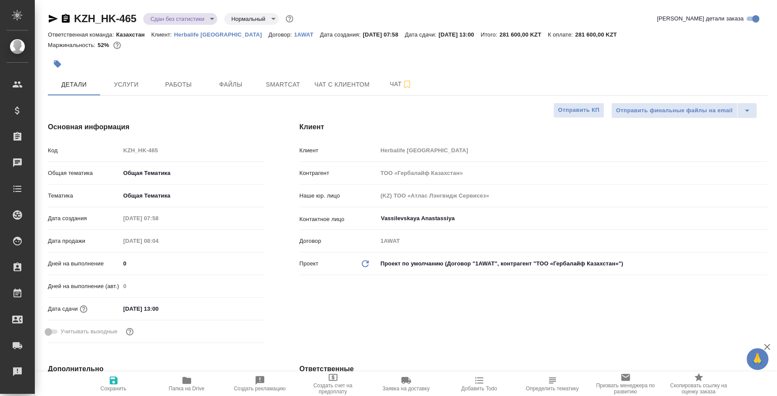
type textarea "x"
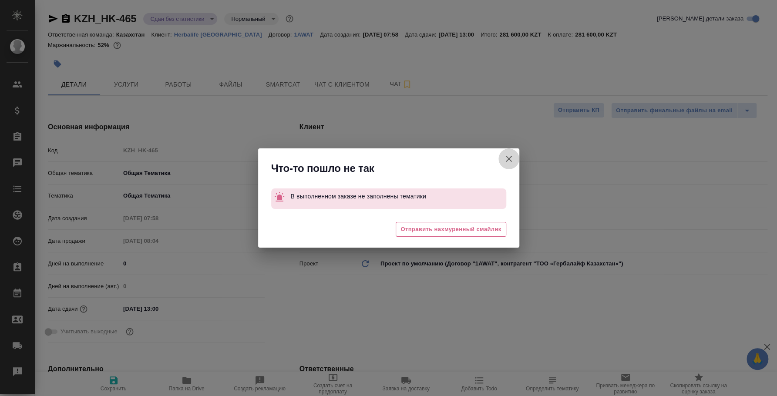
click at [516, 153] on button "Клиент не указал номер" at bounding box center [509, 159] width 21 height 21
type textarea "x"
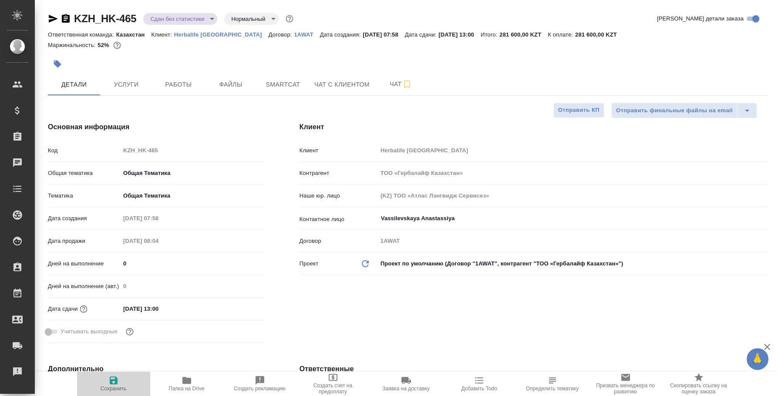
click at [118, 374] on button "Сохранить" at bounding box center [113, 384] width 73 height 24
type textarea "x"
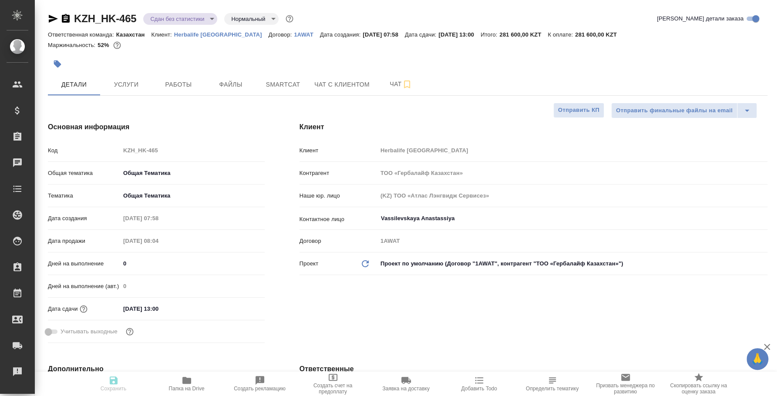
type textarea "x"
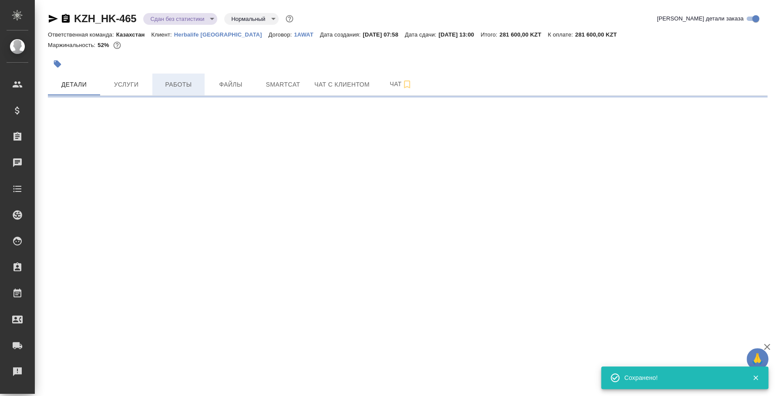
select select "RU"
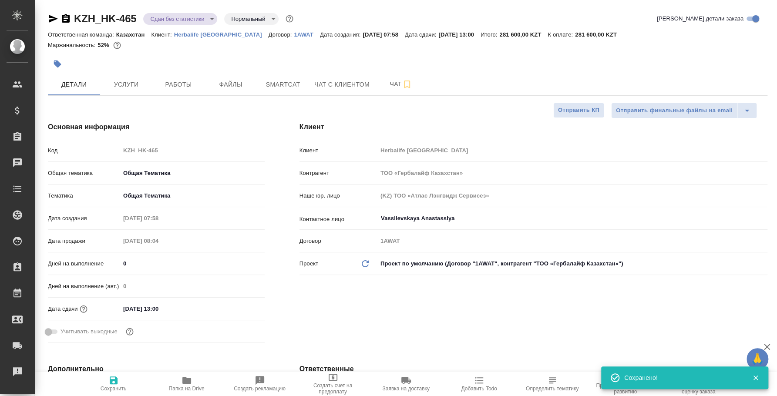
type textarea "x"
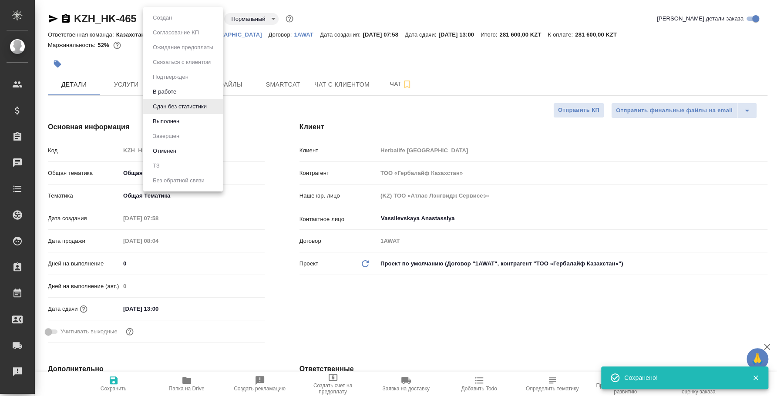
click at [201, 19] on body "🙏 .cls-1 fill:#fff; AWATERA Fedotova Irina Клиенты Спецификации Заказы 0 Чаты T…" at bounding box center [388, 198] width 777 height 396
click at [191, 123] on li "Выполнен" at bounding box center [183, 121] width 80 height 15
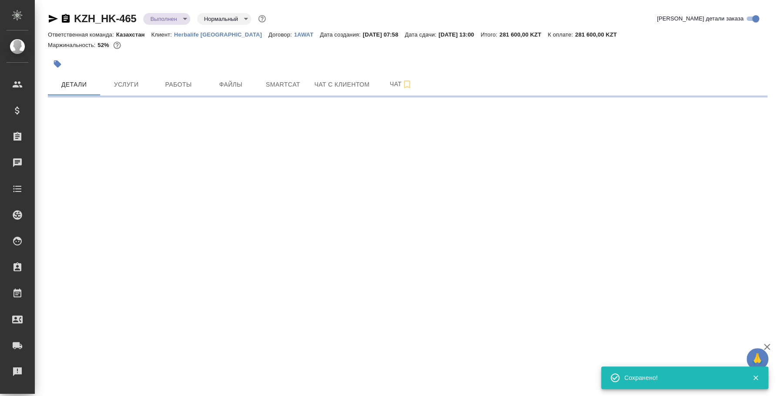
select select "RU"
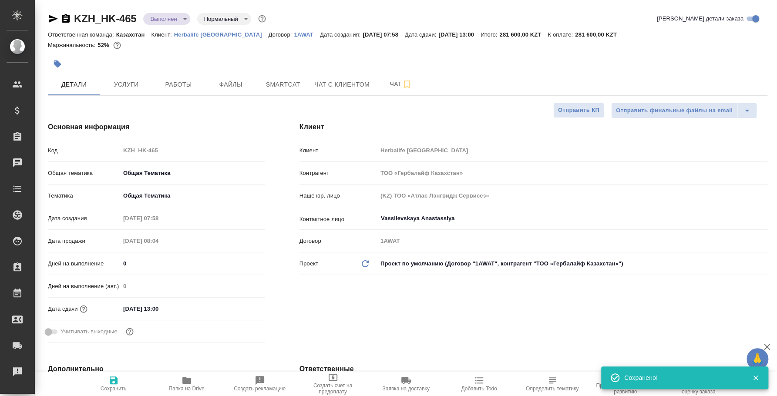
type textarea "x"
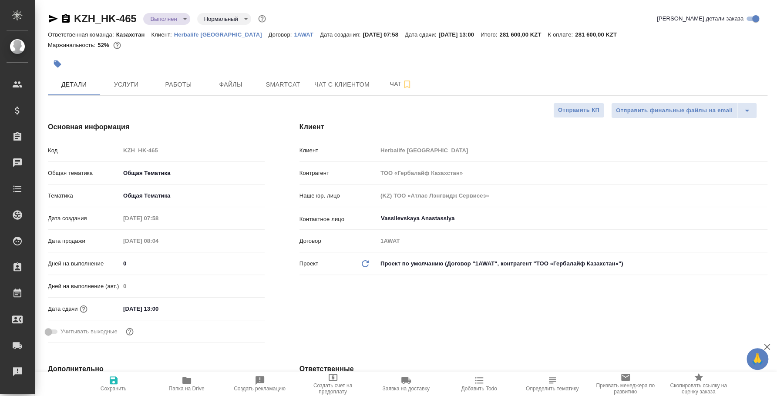
click at [169, 23] on body "🙏 .cls-1 fill:#fff; AWATERA Fedotova Irina Клиенты Спецификации Заказы 0 Чаты T…" at bounding box center [388, 198] width 777 height 396
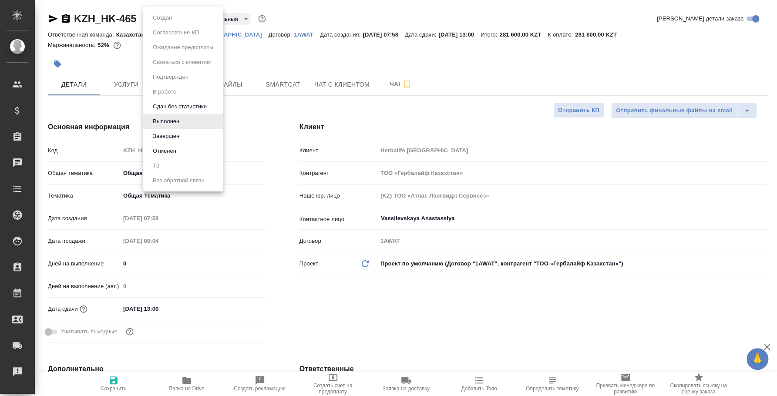
click at [266, 55] on div at bounding box center [388, 198] width 777 height 396
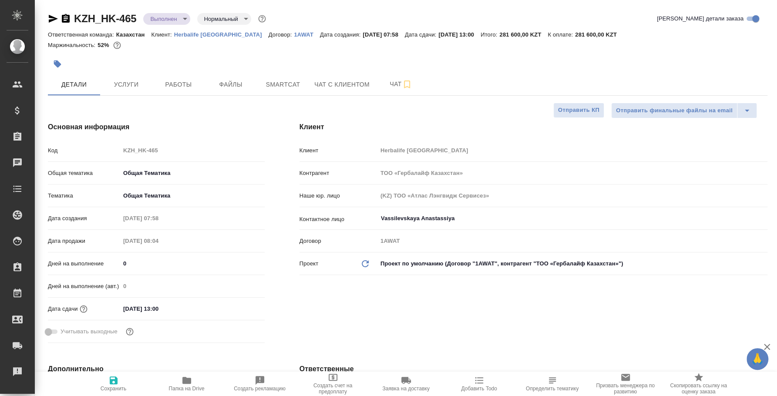
type textarea "x"
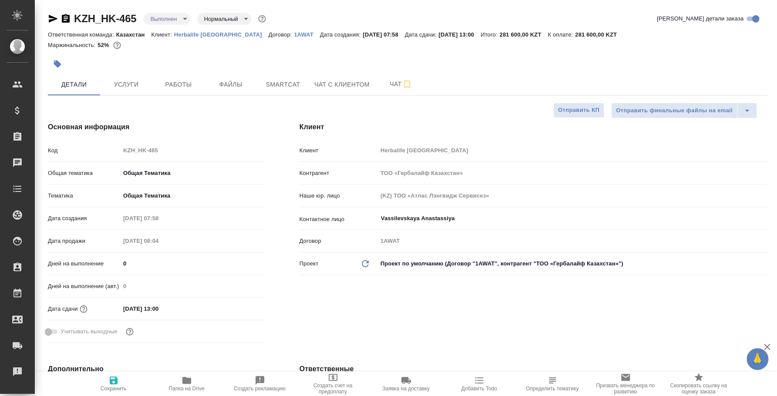
type textarea "x"
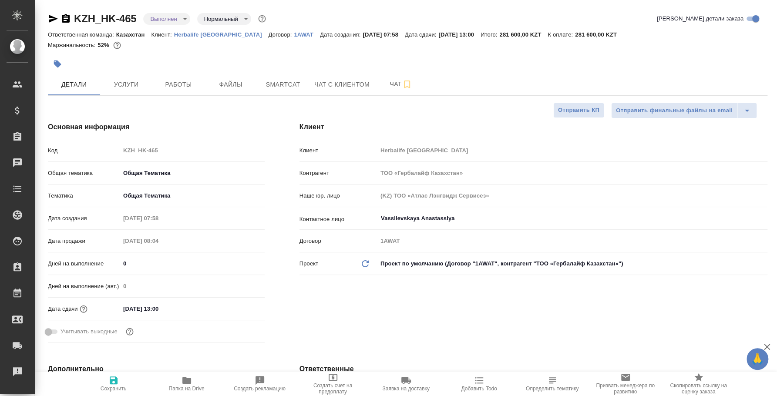
type textarea "x"
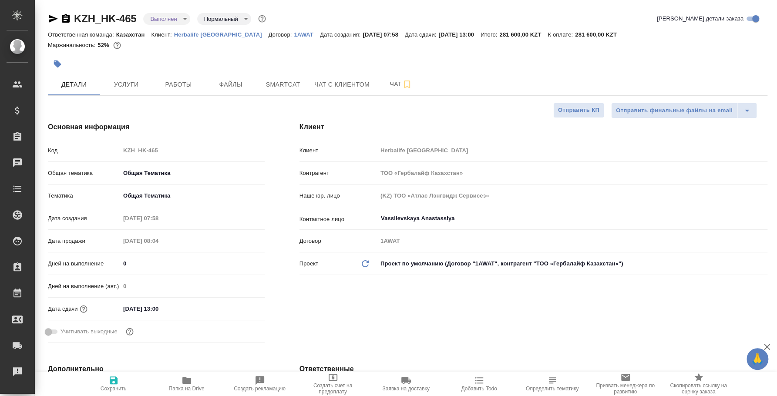
type textarea "x"
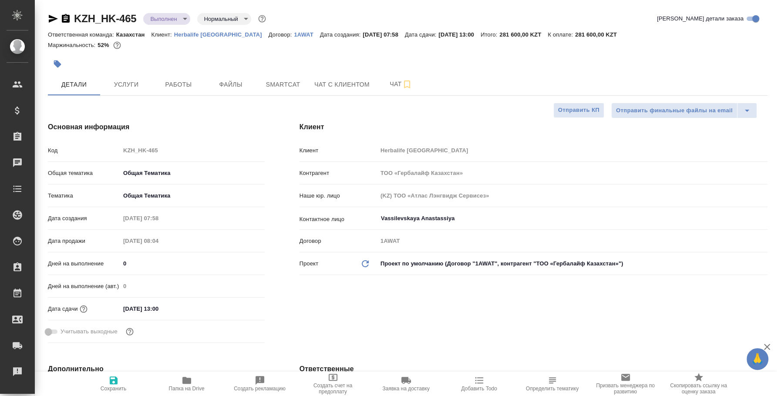
type textarea "x"
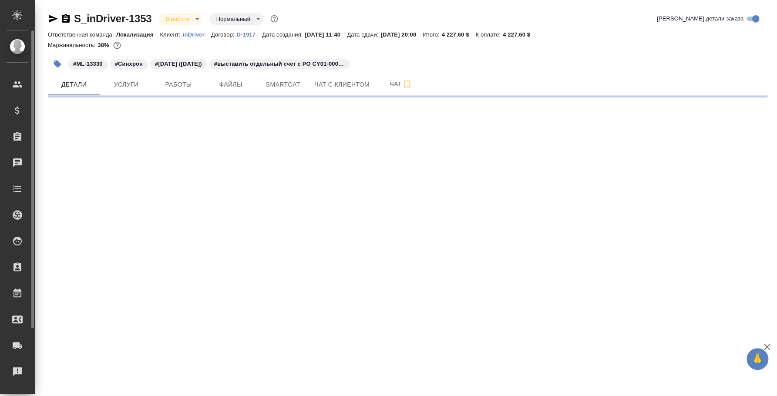
select select "RU"
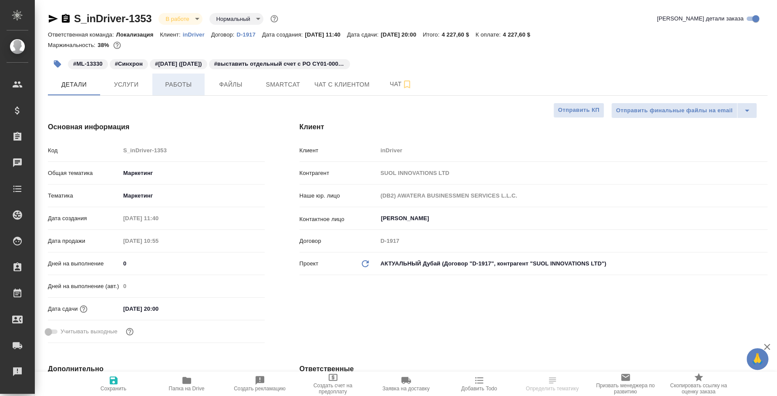
type textarea "x"
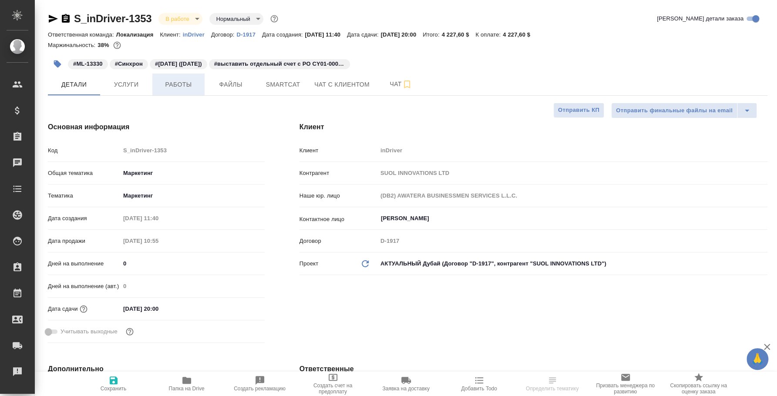
type textarea "x"
click at [184, 82] on span "Работы" at bounding box center [179, 84] width 42 height 11
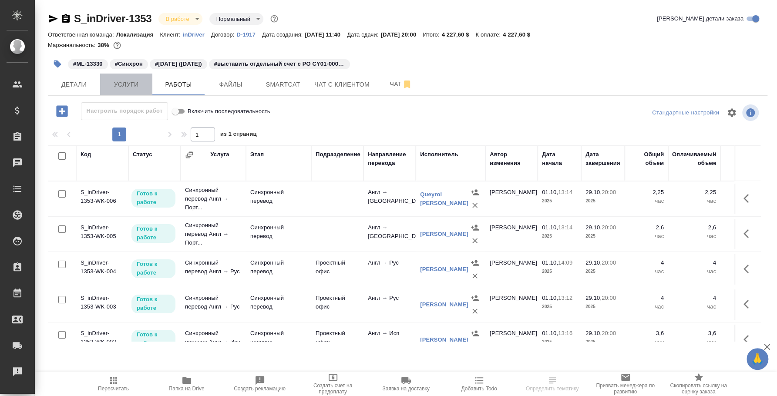
click at [111, 88] on span "Услуги" at bounding box center [126, 84] width 42 height 11
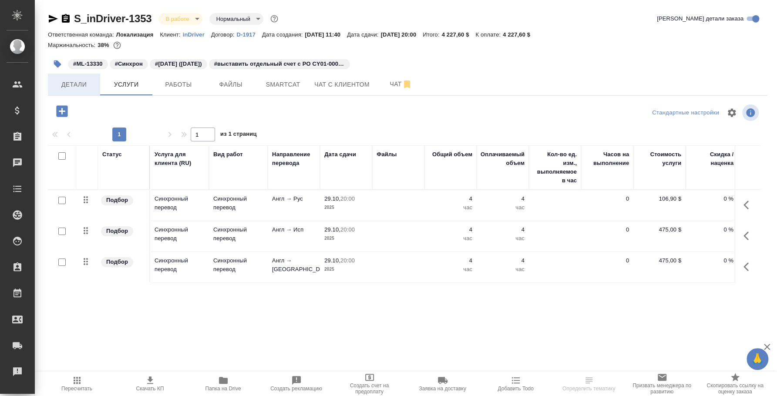
click at [88, 87] on span "Детали" at bounding box center [74, 84] width 42 height 11
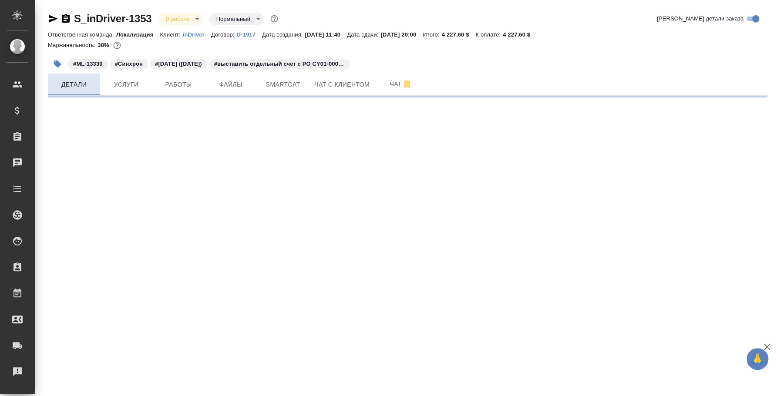
select select "RU"
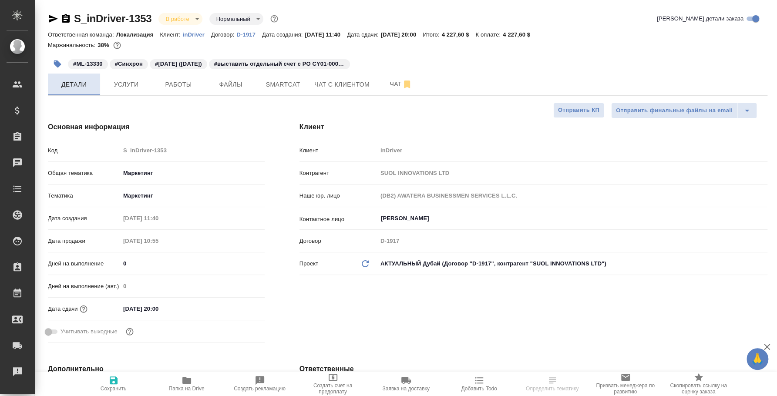
type textarea "x"
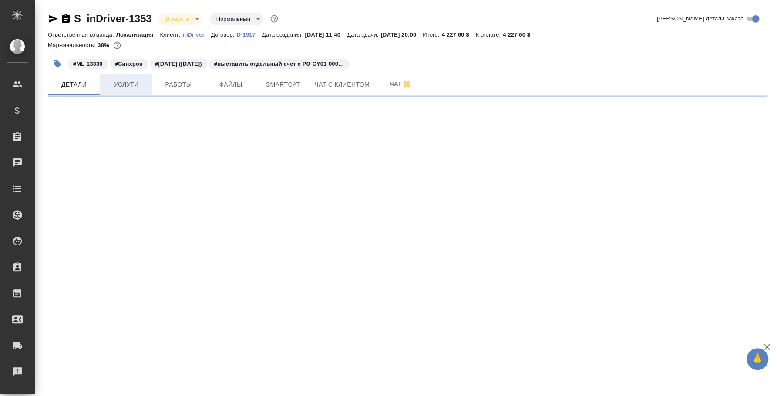
select select "RU"
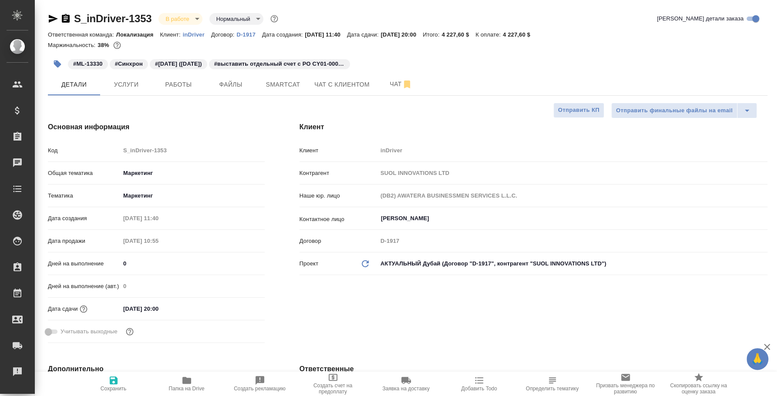
type textarea "x"
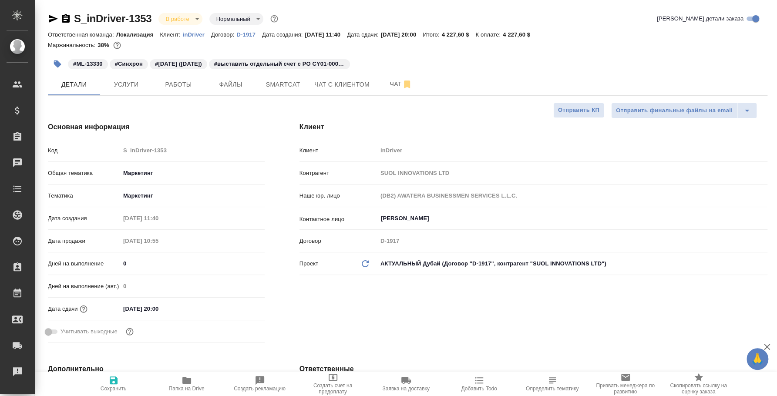
type textarea "x"
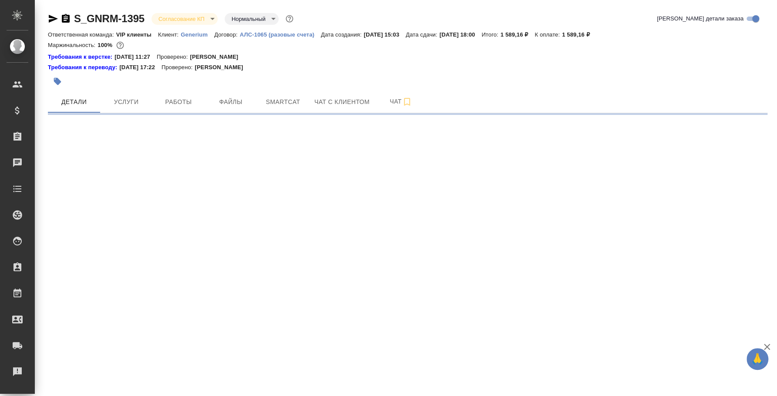
select select "RU"
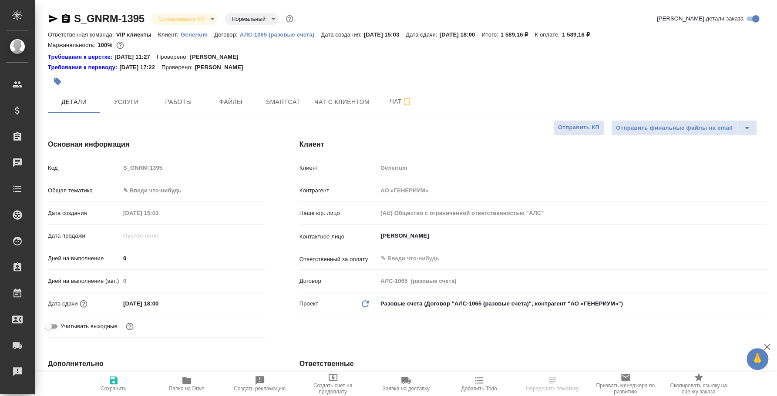
type textarea "x"
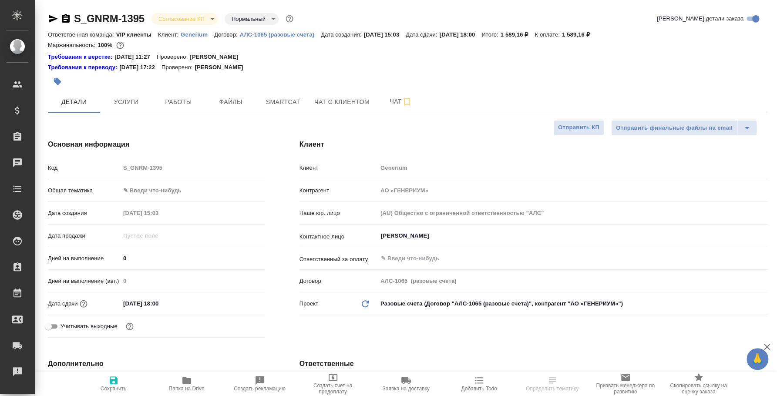
type textarea "x"
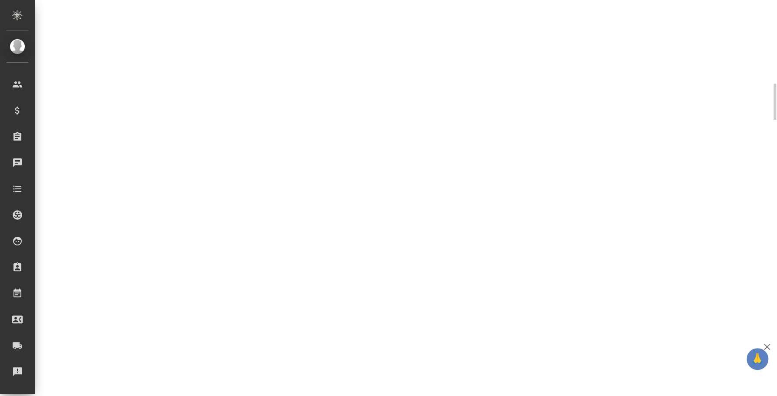
scroll to position [272, 0]
select select "RU"
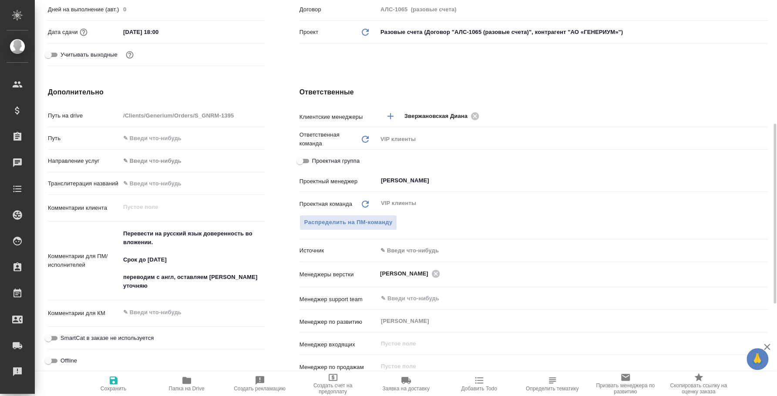
type textarea "x"
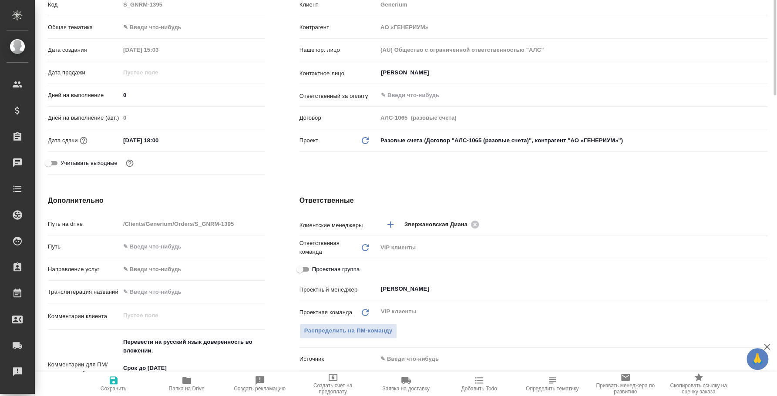
scroll to position [54, 0]
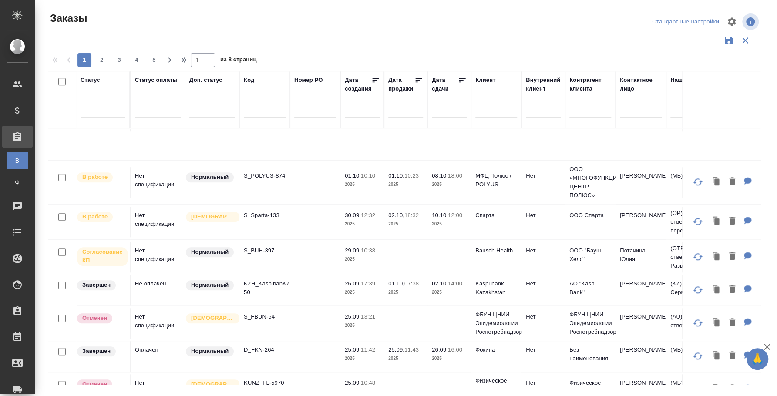
scroll to position [490, 0]
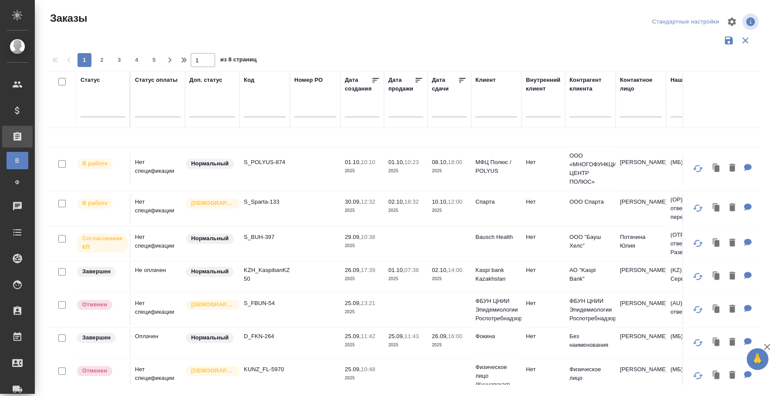
click at [151, 304] on td "Нет спецификации" at bounding box center [158, 310] width 54 height 30
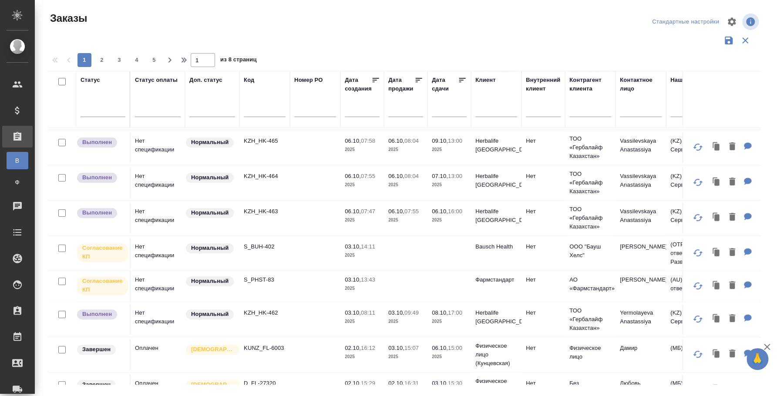
scroll to position [163, 0]
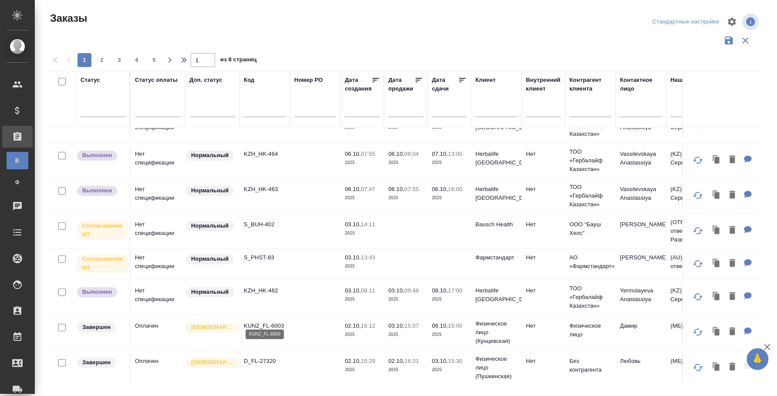
click at [266, 322] on p "KUNZ_FL-6003" at bounding box center [265, 326] width 42 height 9
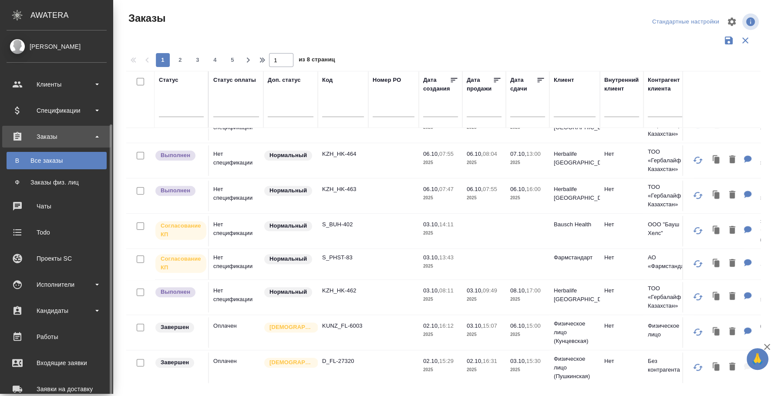
scroll to position [54, 0]
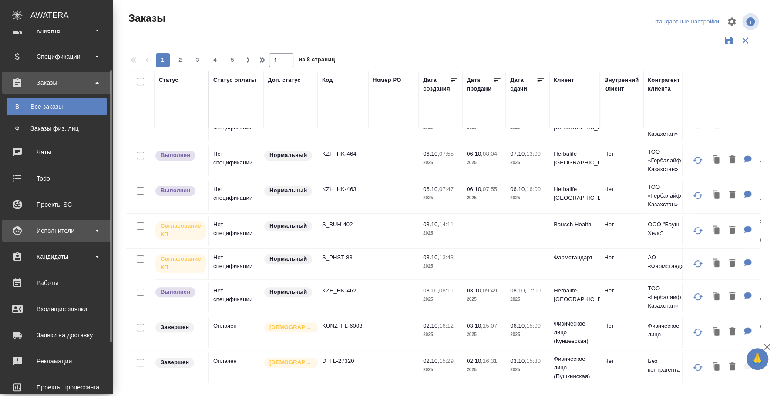
click at [46, 235] on div "Исполнители" at bounding box center [57, 230] width 100 height 13
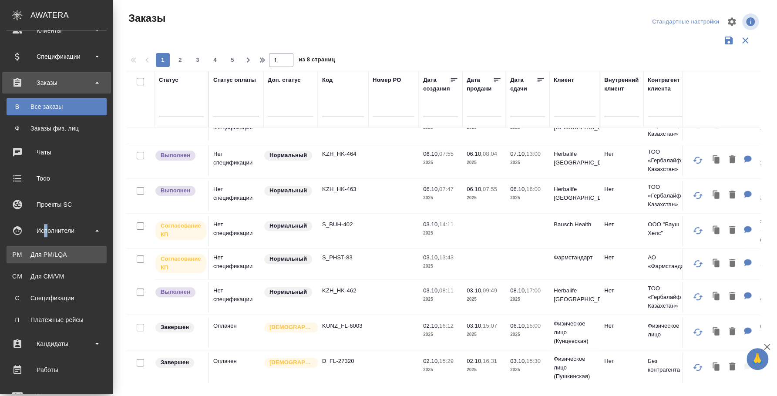
click at [47, 254] on div "Для PM/LQA" at bounding box center [56, 254] width 91 height 9
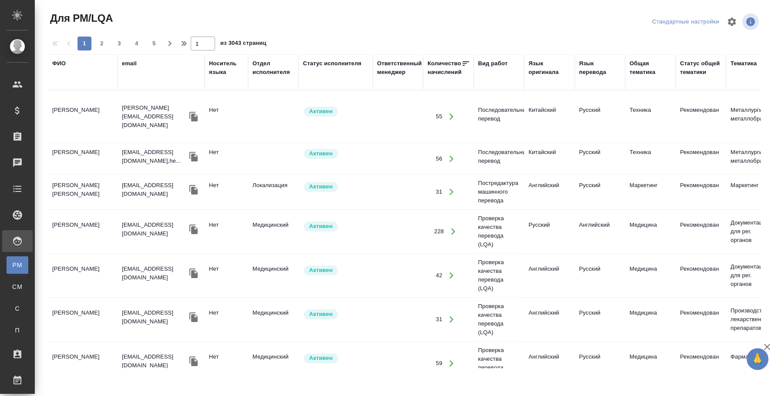
click at [55, 64] on div "ФИО" at bounding box center [59, 63] width 14 height 9
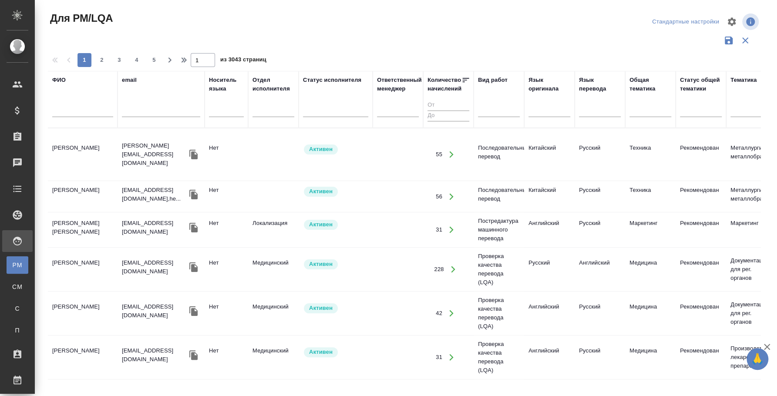
click at [70, 111] on input "text" at bounding box center [82, 111] width 61 height 11
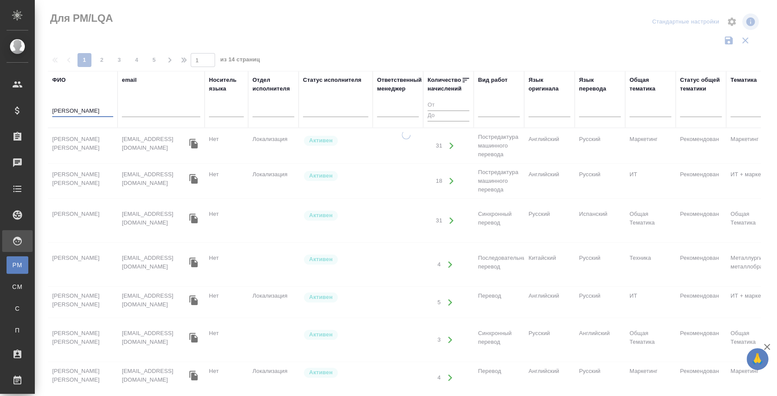
type input "алексеева"
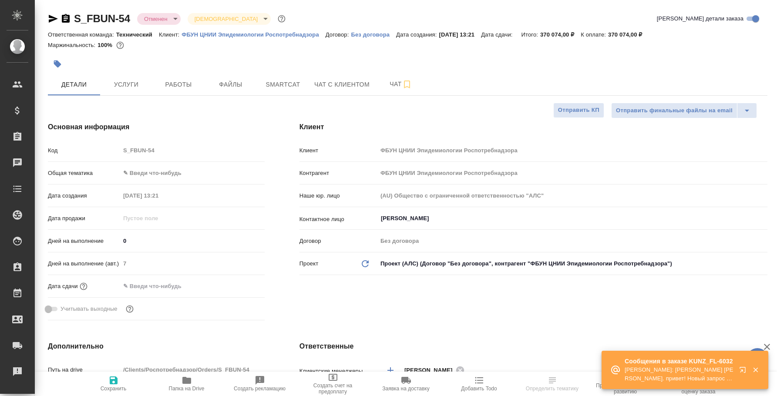
select select "RU"
click at [391, 76] on button "Чат" at bounding box center [401, 85] width 52 height 22
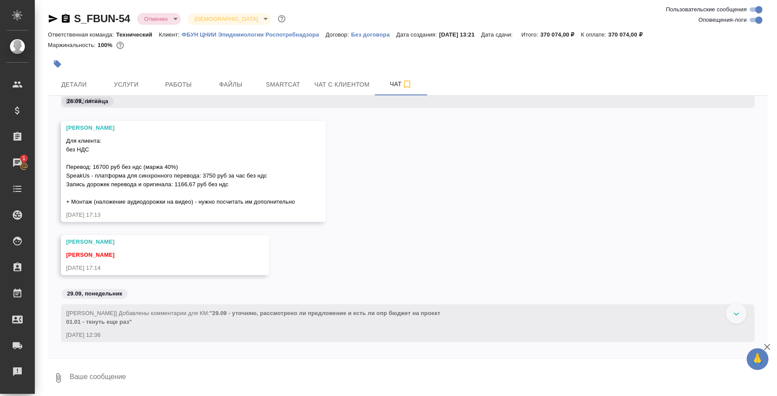
scroll to position [1282, 0]
click at [54, 20] on icon "button" at bounding box center [53, 19] width 9 height 8
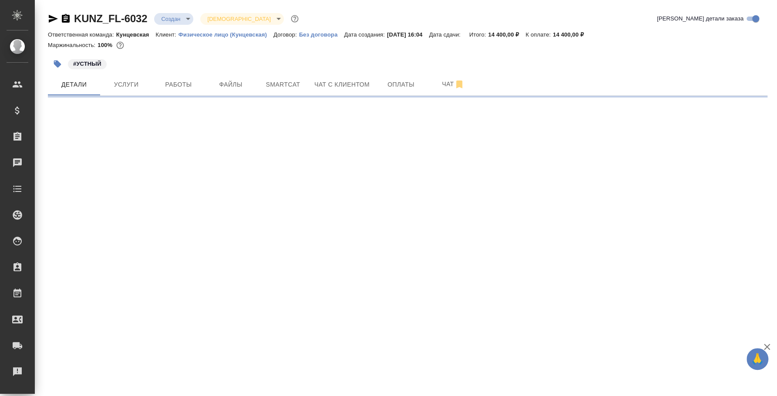
select select "RU"
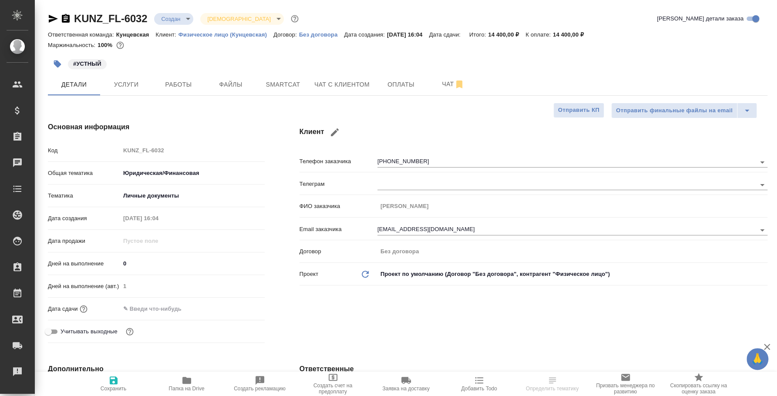
type textarea "x"
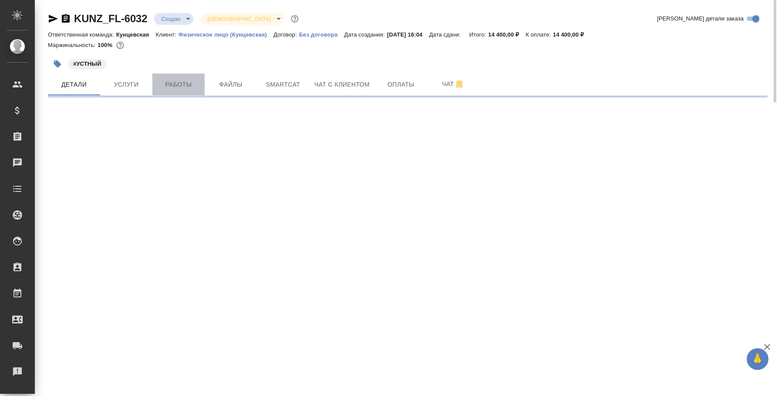
click at [164, 84] on span "Работы" at bounding box center [179, 84] width 42 height 11
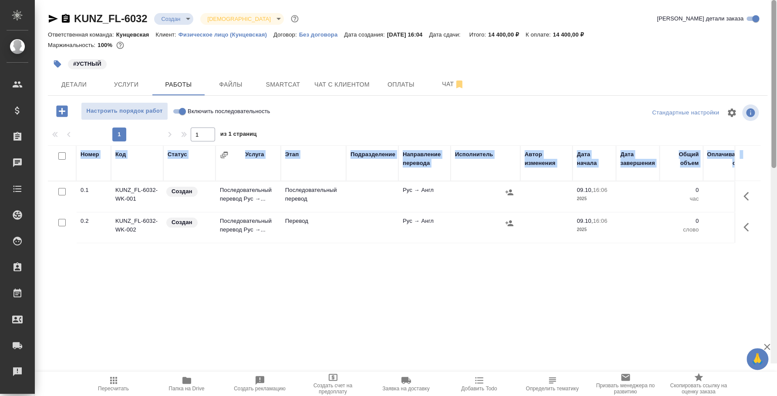
scroll to position [0, 185]
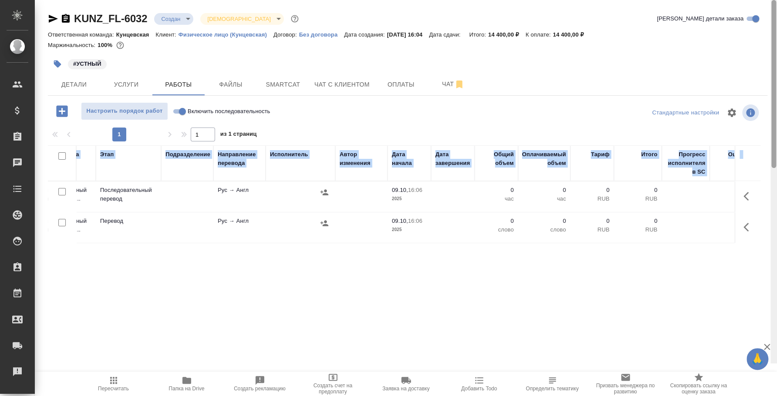
drag, startPoint x: 460, startPoint y: 332, endPoint x: 776, endPoint y: 355, distance: 317.0
click at [776, 355] on div "KUNZ_FL-6032 Создан new Святая троица holyTrinity Кратко детали заказа Ответств…" at bounding box center [406, 182] width 743 height 364
click at [585, 290] on div "Номер Код Статус Услуга Этап Подразделение Направление перевода Исполнитель Авт…" at bounding box center [404, 243] width 713 height 196
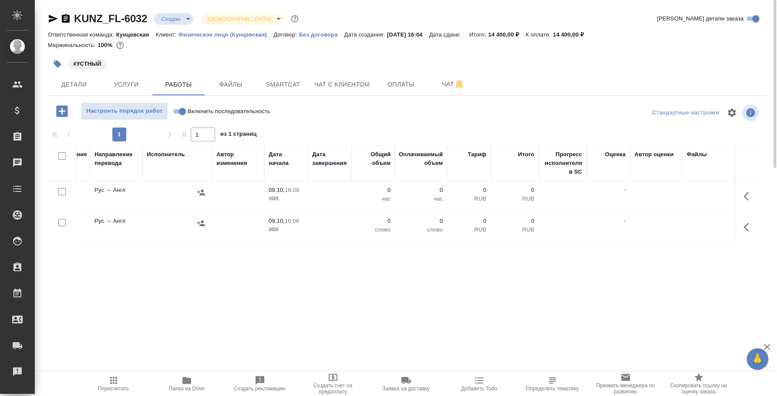
scroll to position [0, 0]
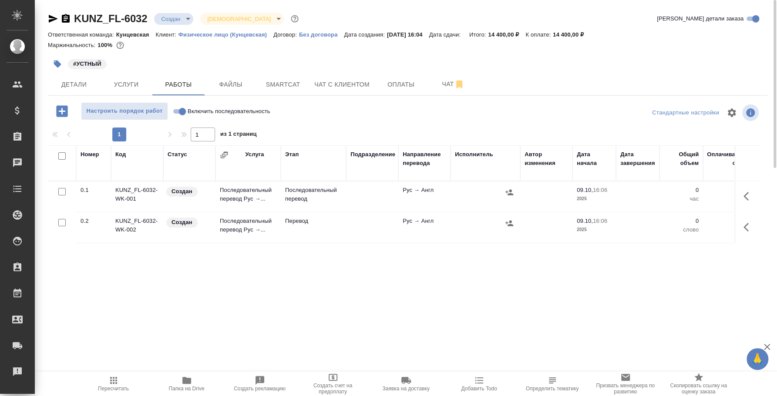
click at [178, 109] on input "Включить последовательность" at bounding box center [182, 111] width 31 height 10
checkbox input "true"
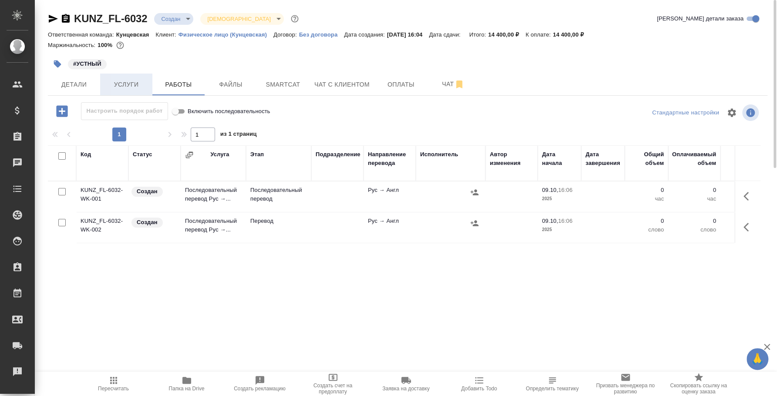
click at [132, 90] on span "Услуги" at bounding box center [126, 84] width 42 height 11
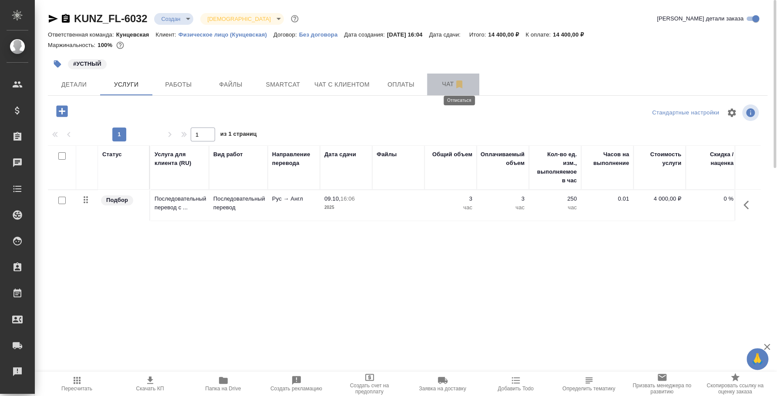
click at [456, 84] on icon "button" at bounding box center [459, 85] width 6 height 8
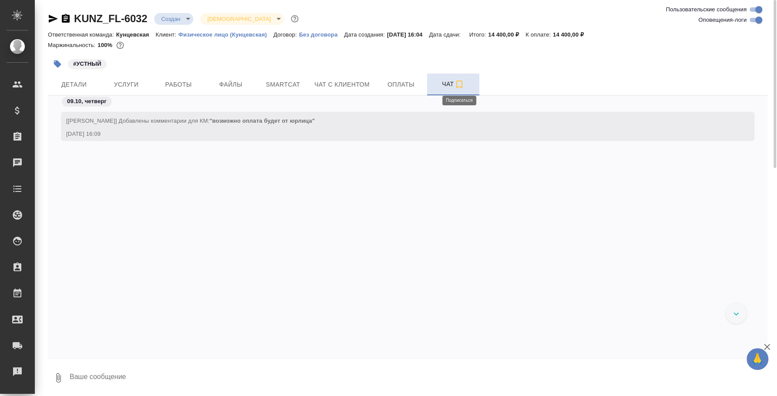
scroll to position [92, 0]
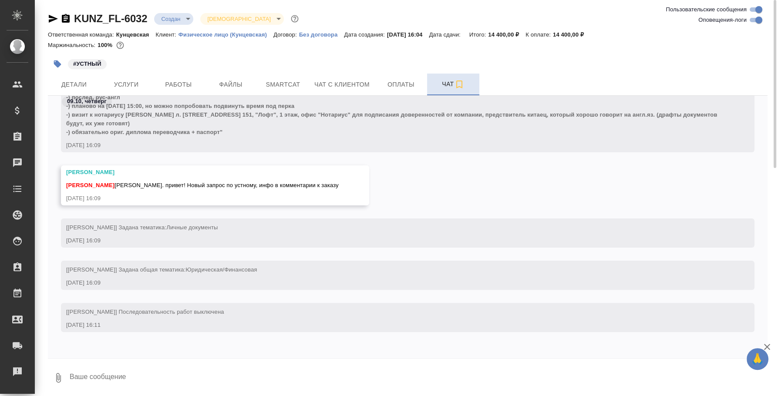
click at [192, 368] on textarea at bounding box center [418, 378] width 699 height 30
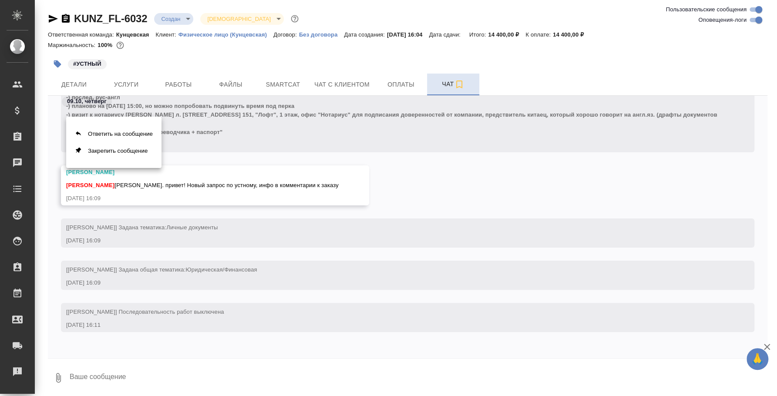
click at [140, 121] on div "Ответить на сообщение Закрепить сообщение" at bounding box center [113, 142] width 95 height 51
click at [139, 128] on button "Ответить на сообщение" at bounding box center [113, 133] width 95 height 17
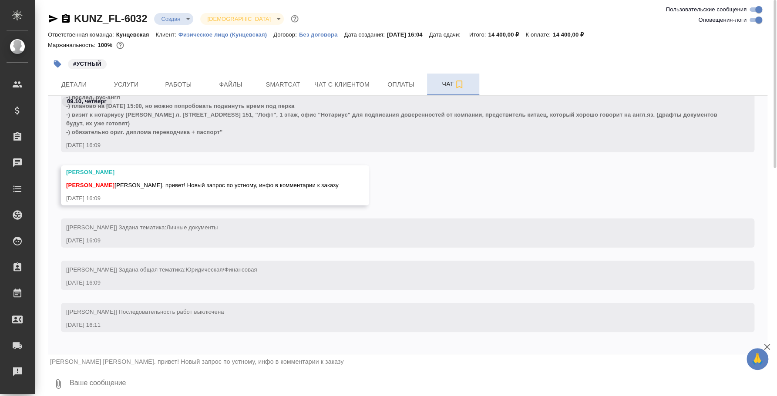
click at [184, 363] on span "Федотова Ирина Ира. привет! Новый запрос по устному, инфо в комментарии к заказу" at bounding box center [197, 361] width 294 height 7
click at [184, 376] on textarea at bounding box center [418, 384] width 699 height 30
type textarea "G"
type textarea """
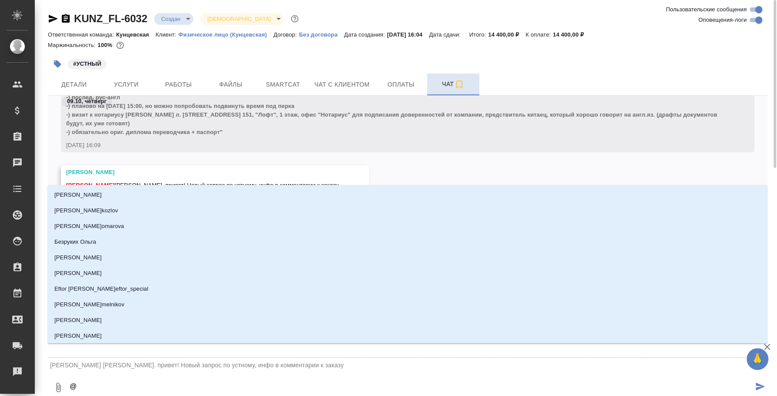
type textarea "@s"
type input "s"
type textarea "@st"
type input "st"
type textarea "@s"
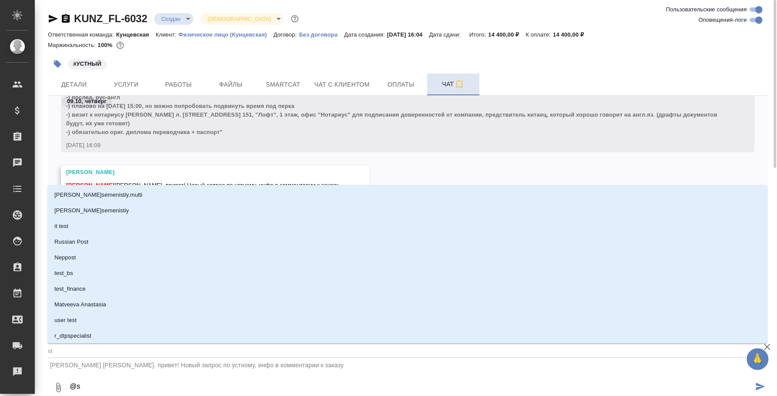
type input "s"
type textarea "@"
type textarea "@d"
type input "d"
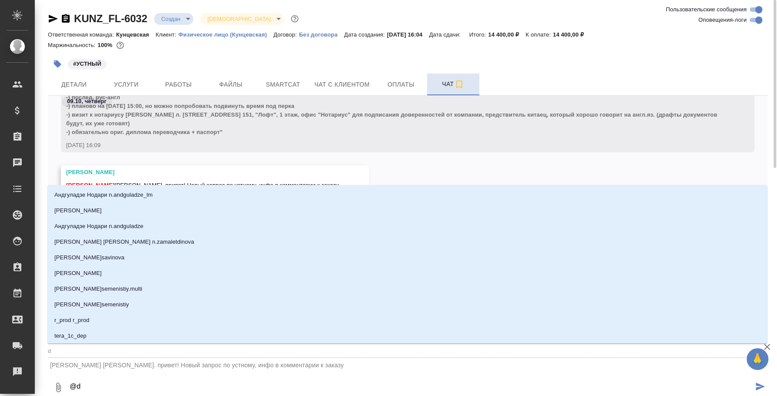
type textarea "@dt"
type input "dt"
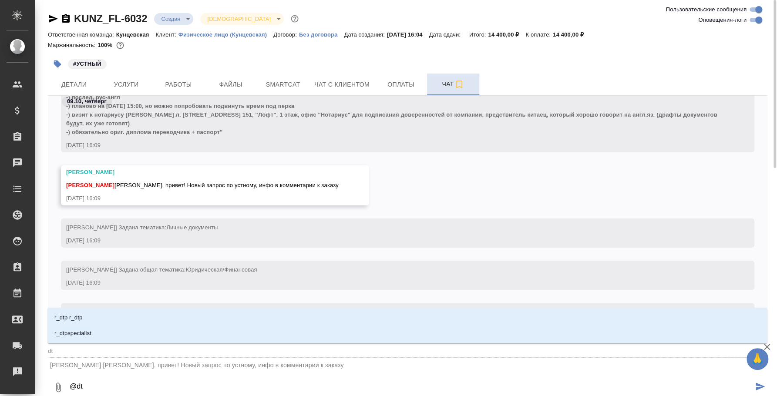
type textarea "@dtc"
type input "dtc"
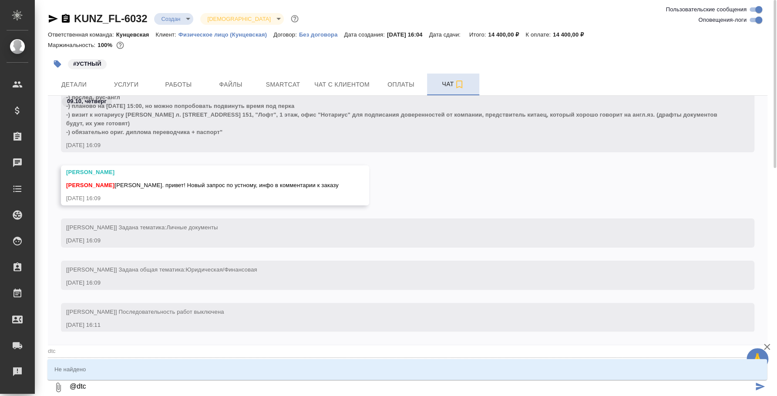
type textarea "@dt"
type input "dt"
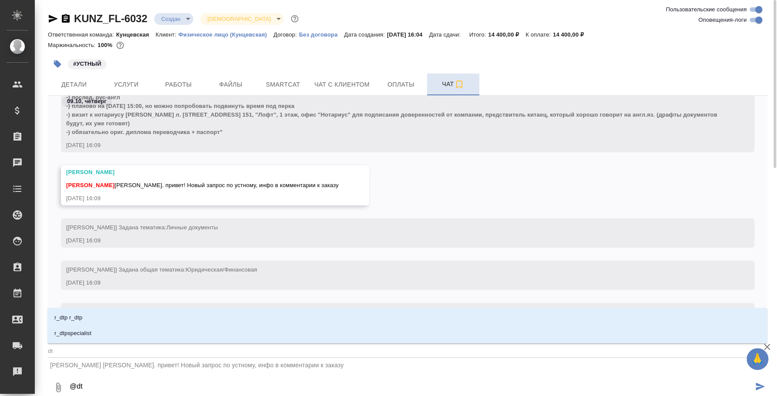
type textarea "@d"
type input "d"
type textarea "@"
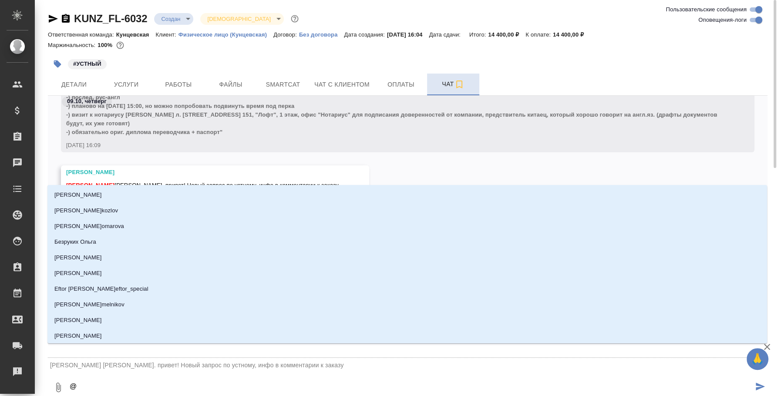
type textarea "@d"
type input "d"
type textarea "@d't"
type input "d't"
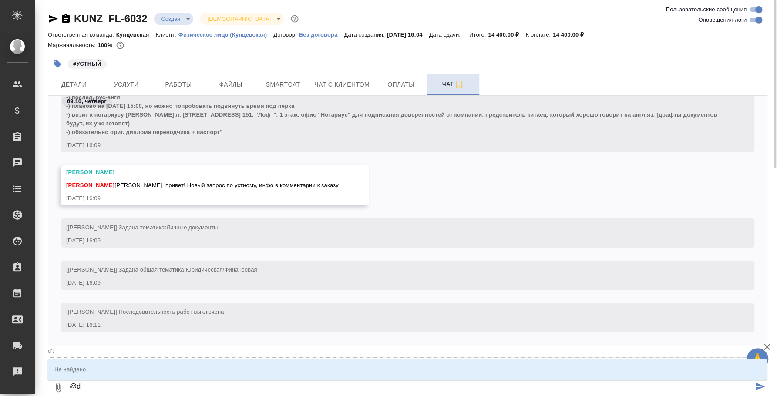
type textarea "@"
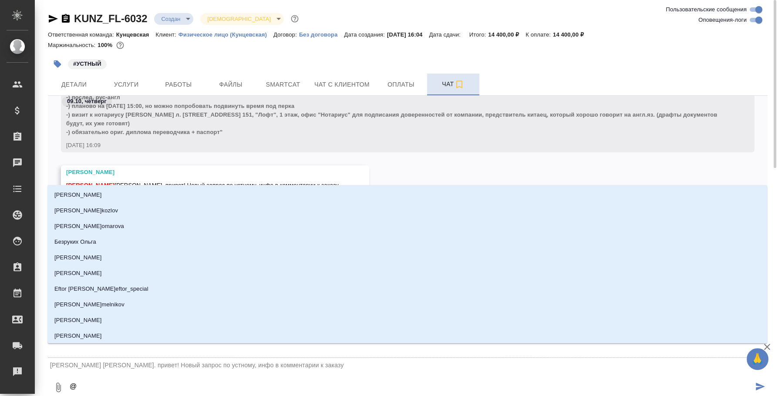
type textarea "@е"
type input "е"
type textarea "@"
type textarea "@в"
type input "в"
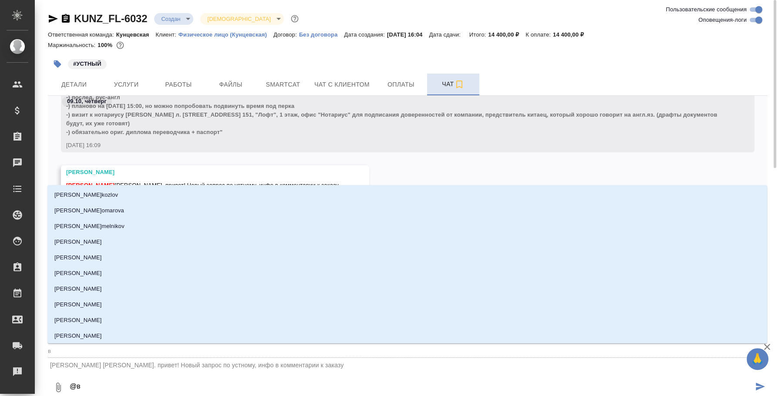
type textarea "@ве"
type input "ве"
type textarea "@вес"
type input "вес"
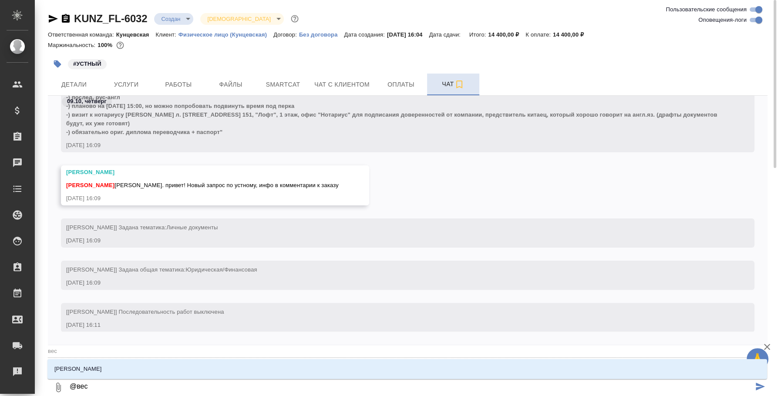
type textarea "@весе"
type input "весе"
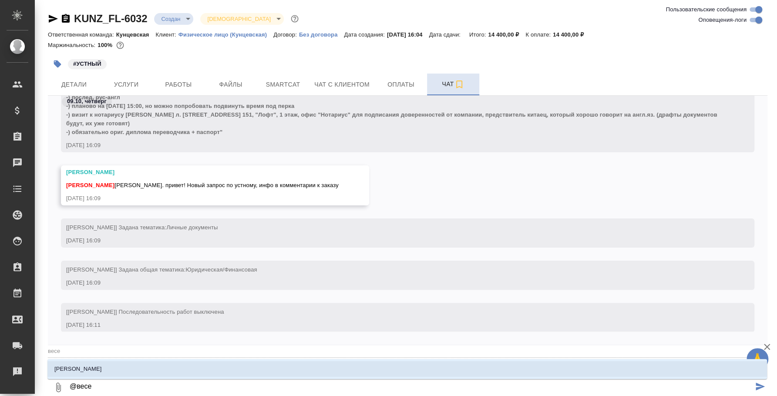
click at [195, 373] on li "Веселова Юлия" at bounding box center [407, 369] width 720 height 16
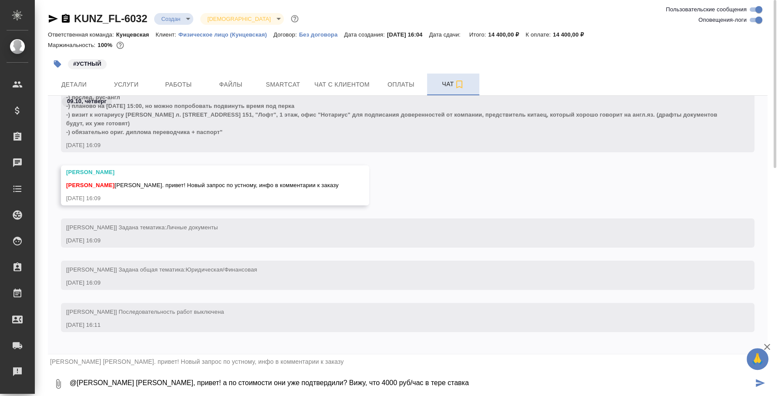
type textarea "@Веселова Юлия Юля, привет! а по стоимости они уже подтвердили? Вижу, что 4000 …"
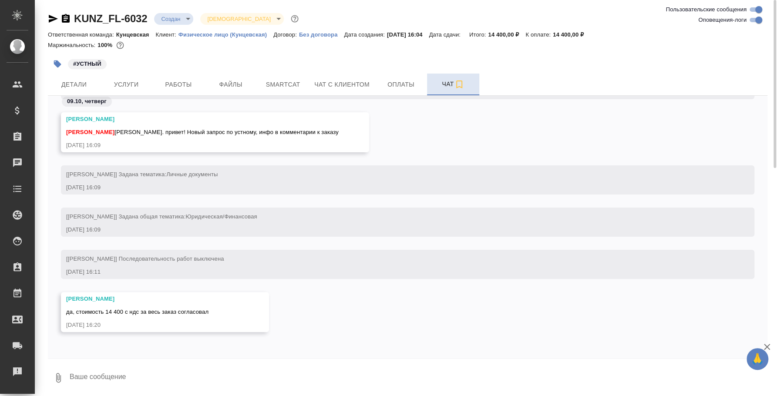
scroll to position [145, 0]
click at [57, 375] on icon "button" at bounding box center [58, 378] width 10 height 10
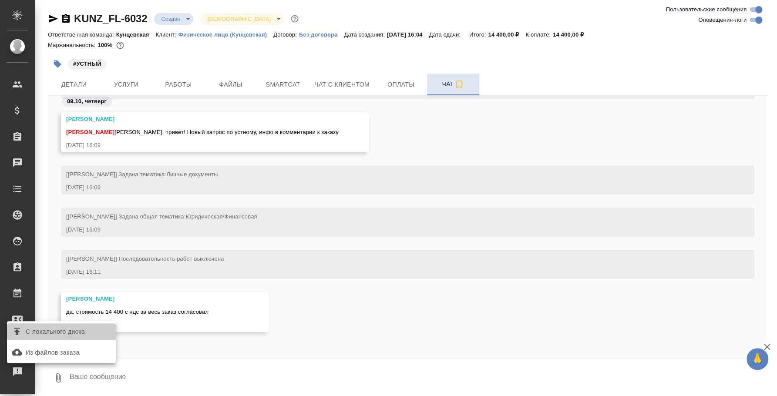
click at [66, 328] on span "С локального диска" at bounding box center [55, 332] width 59 height 11
click at [0, 0] on input "С локального диска" at bounding box center [0, 0] width 0 height 0
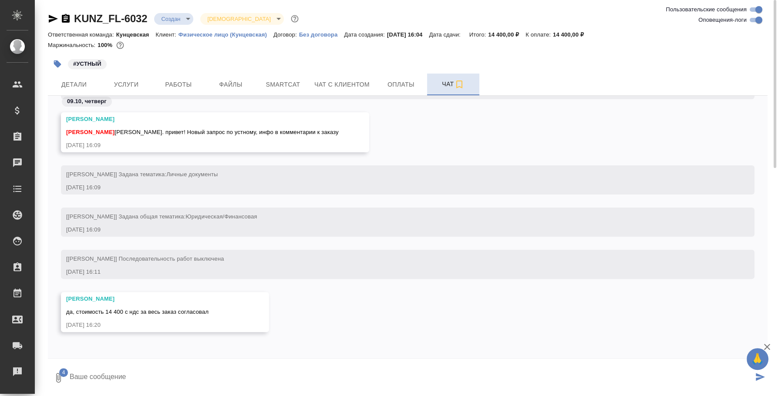
click at [173, 369] on textarea at bounding box center [411, 378] width 685 height 30
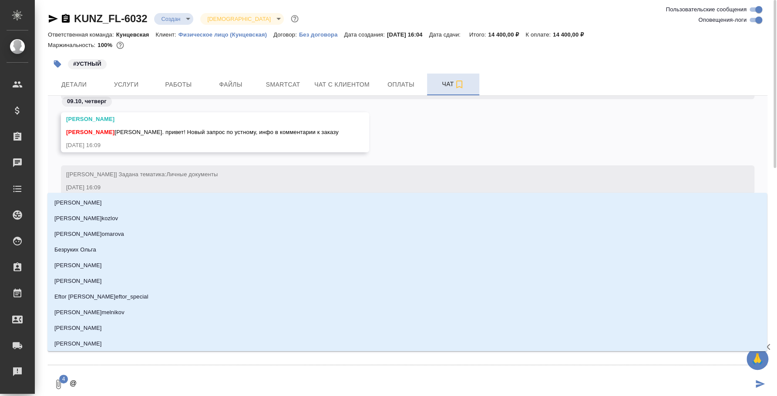
click at [173, 370] on textarea "@" at bounding box center [411, 385] width 685 height 30
type textarea "@d't't"
type input "d't't"
type textarea "@d't't'd"
type input "d't't'd"
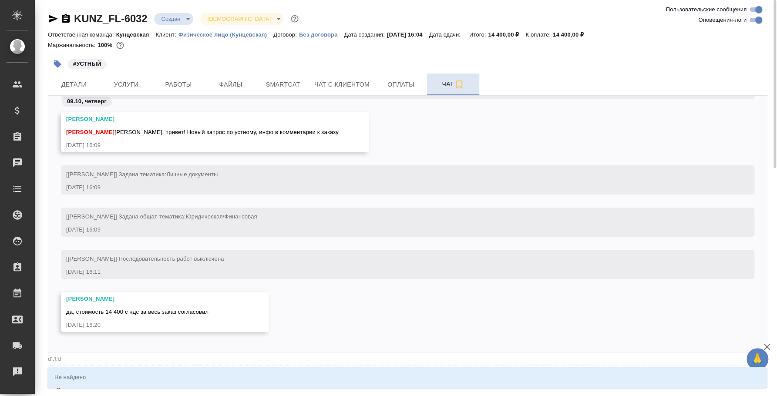
type textarea "@d't't'd't"
type input "d't't'd't"
type textarea "@d't't'd't't"
type input "d't't'd't't"
type textarea "@d't't'd't"
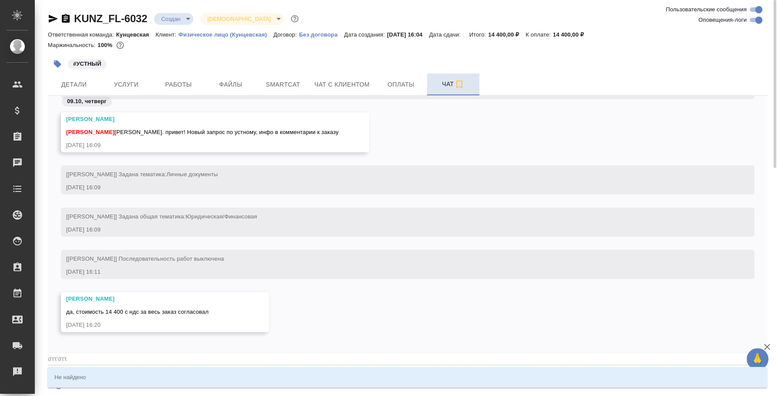
type input "d't't'd't"
type textarea "@d't't'd"
type input "d't't'd"
type textarea "@d't't"
type input "d't't"
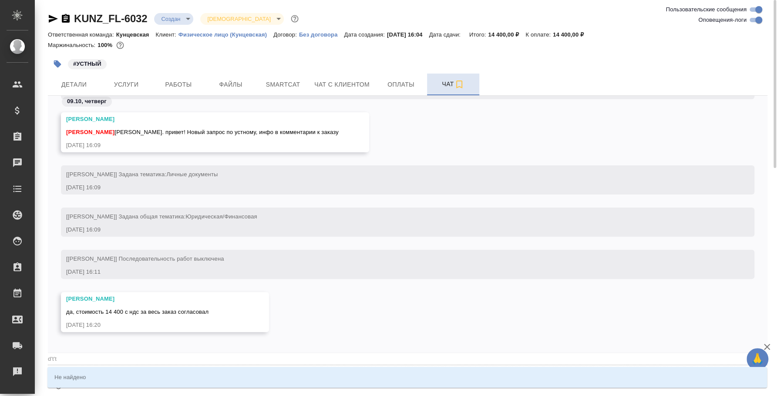
type textarea "@d't"
type input "d't"
type textarea "@d"
type input "d"
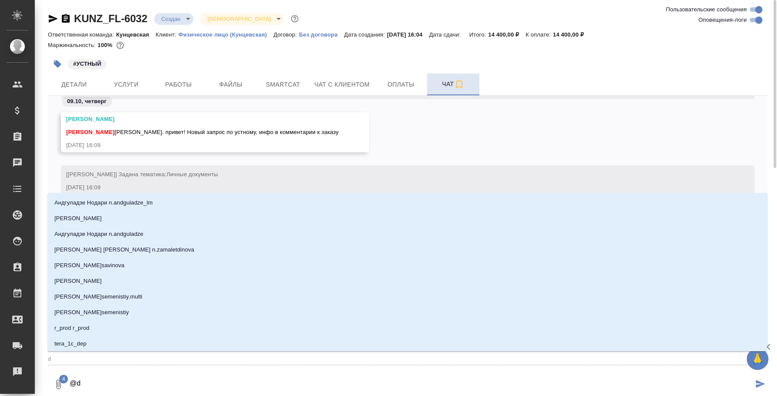
type textarea "@"
type textarea "@в"
type input "в"
type textarea "@ве"
type input "ве"
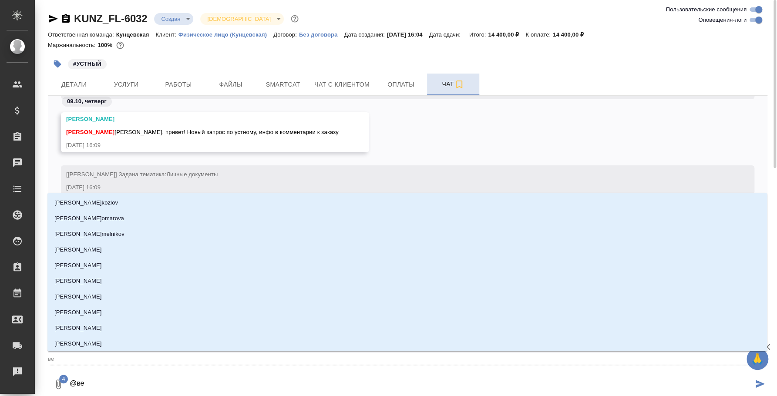
type textarea "@вес"
type input "вес"
type textarea "@весе"
type input "весе"
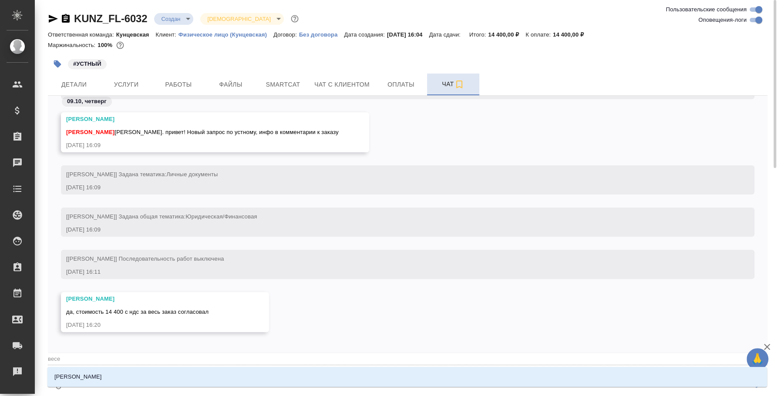
click at [173, 370] on li "Веселова Юлия" at bounding box center [407, 377] width 720 height 16
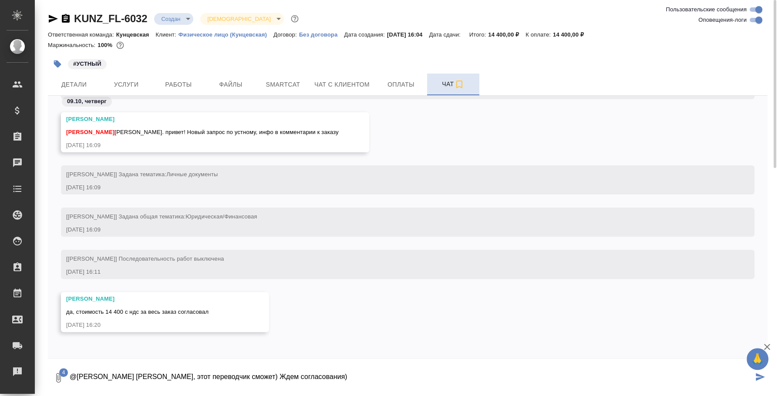
type textarea "@Веселова Юлия Юля, этот переводчик сможет) Ждем согласования)"
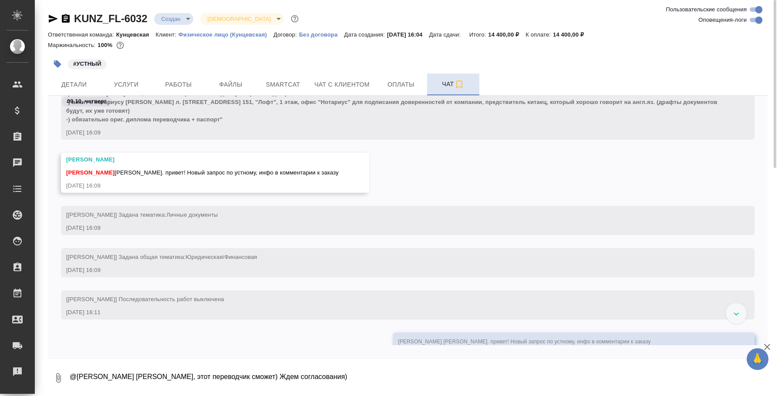
scroll to position [104, 0]
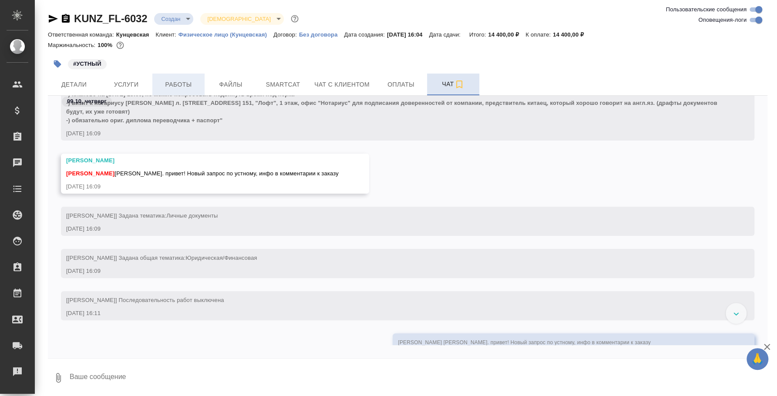
click at [191, 79] on span "Работы" at bounding box center [179, 84] width 42 height 11
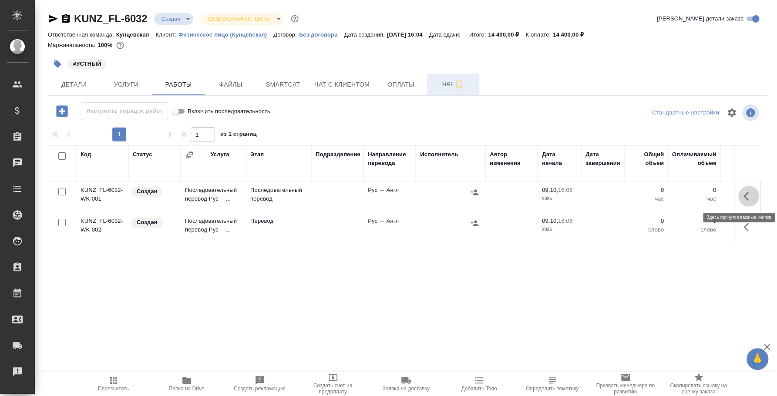
click at [751, 191] on icon "button" at bounding box center [749, 196] width 10 height 10
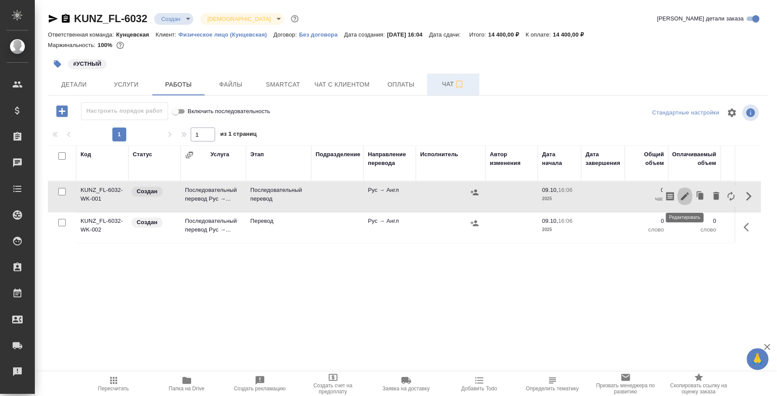
click at [686, 195] on icon "button" at bounding box center [685, 196] width 8 height 8
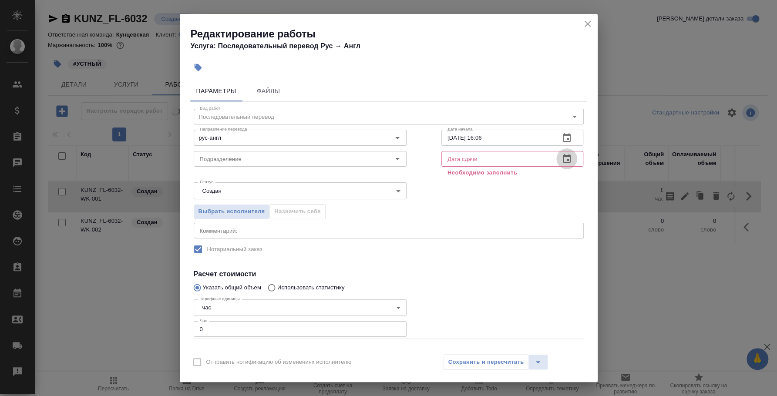
click at [563, 160] on icon "button" at bounding box center [567, 158] width 8 height 9
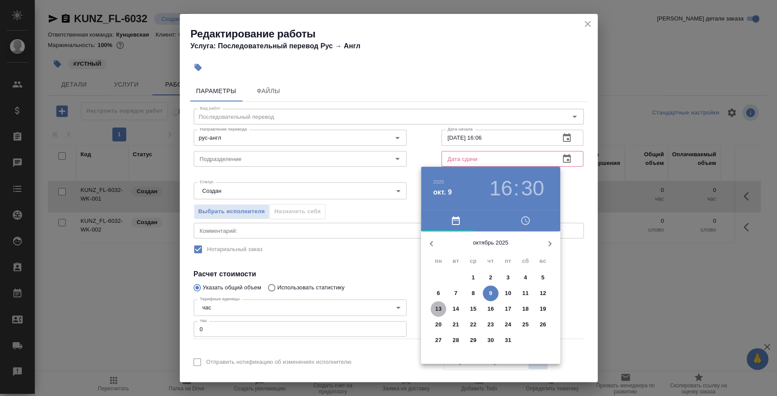
click at [438, 311] on p "13" at bounding box center [439, 309] width 7 height 9
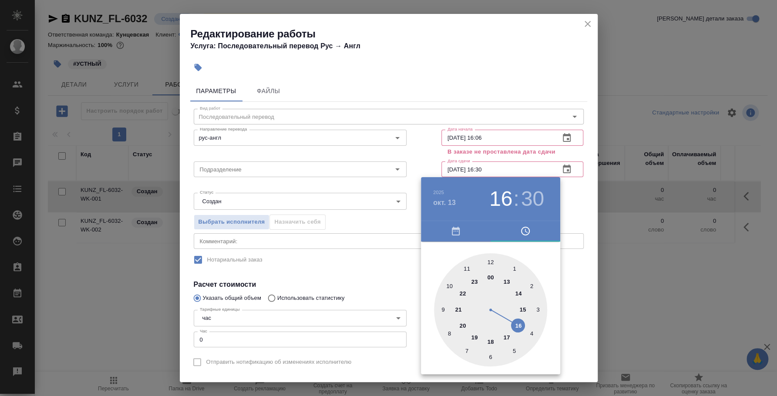
click at [492, 162] on div at bounding box center [388, 198] width 777 height 396
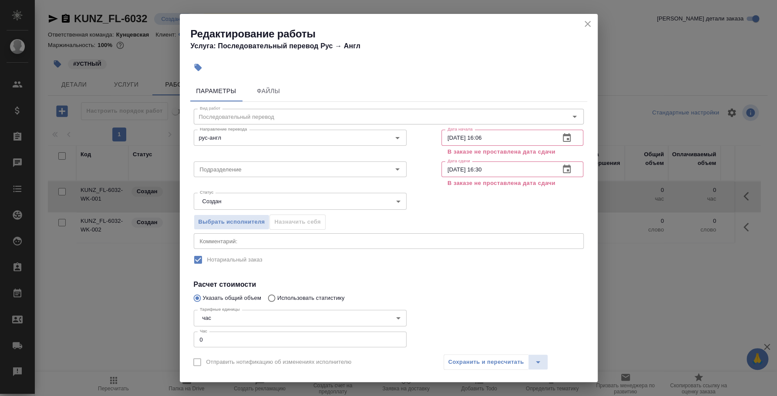
click at [483, 167] on div "2025 окт. 13 16 : 30 00 1 2 3 4 5 6 7 8 9 10 11 12 13 14 15 16 17 18 19 20 21 2…" at bounding box center [388, 198] width 777 height 396
click at [474, 171] on input "13.10.2025 16:30" at bounding box center [498, 170] width 112 height 16
drag, startPoint x: 474, startPoint y: 171, endPoint x: 526, endPoint y: 169, distance: 51.4
click at [526, 169] on input "13.10.2025 16:30" at bounding box center [498, 170] width 112 height 16
click at [482, 195] on div "Выбрать исполнителя Назначить себя" at bounding box center [388, 220] width 425 height 53
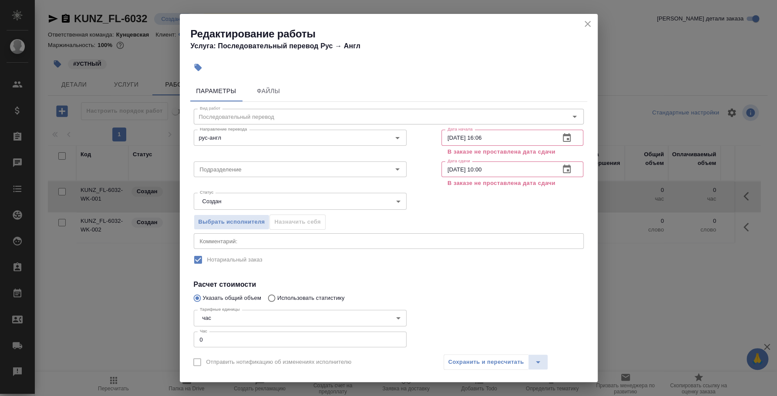
click at [562, 169] on icon "button" at bounding box center [567, 169] width 10 height 10
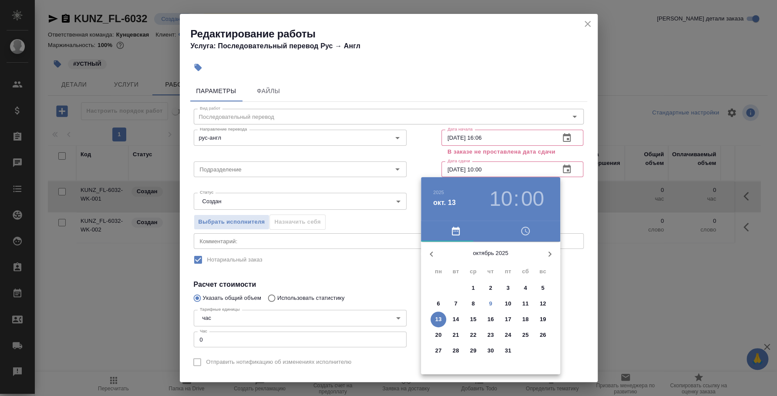
click at [486, 302] on span "9" at bounding box center [491, 304] width 16 height 9
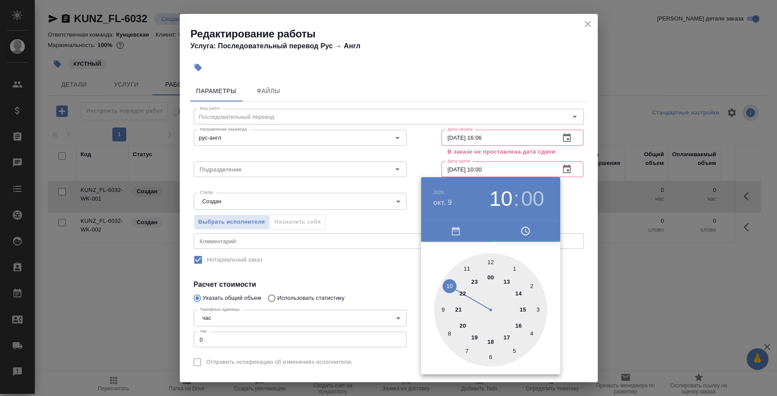
click at [568, 212] on div at bounding box center [388, 198] width 777 height 396
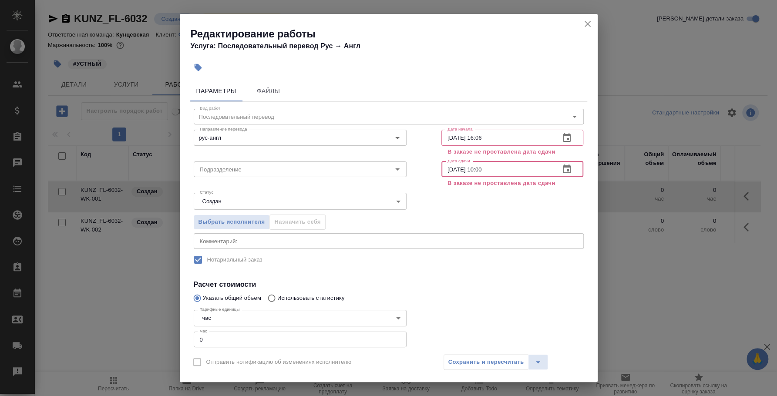
drag, startPoint x: 478, startPoint y: 166, endPoint x: 516, endPoint y: 169, distance: 38.0
click at [516, 169] on input "09.10.2025 10:00" at bounding box center [498, 170] width 112 height 16
click at [501, 257] on label "Нотариальный заказ" at bounding box center [383, 260] width 388 height 18
click at [490, 220] on div "Выбрать исполнителя Назначить себя" at bounding box center [388, 220] width 425 height 53
click at [507, 164] on input "[DATE] 16:06" at bounding box center [498, 170] width 112 height 16
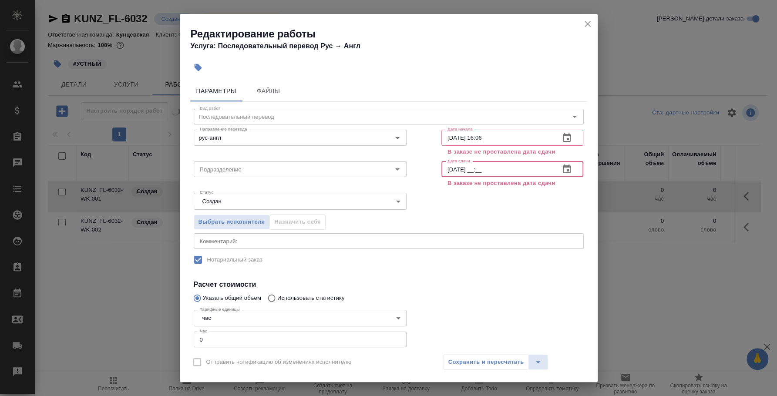
type input "09.10.2025 __:__"
click at [500, 214] on div "Выбрать исполнителя Назначить себя" at bounding box center [388, 220] width 425 height 53
click at [589, 30] on h2 "Редактирование работы" at bounding box center [394, 34] width 407 height 14
click at [588, 22] on icon "close" at bounding box center [588, 24] width 10 height 10
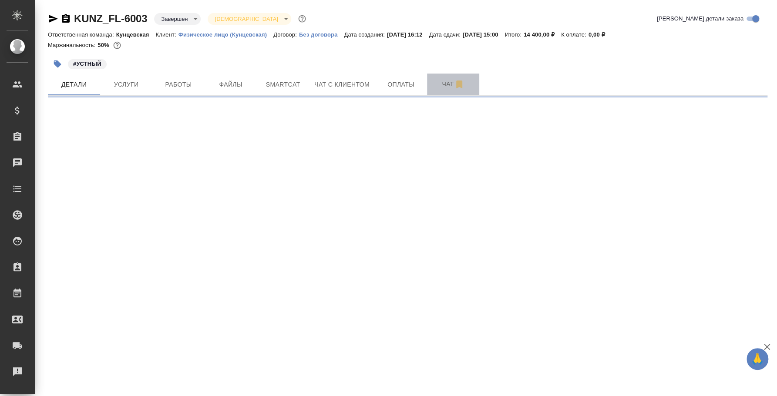
click at [429, 80] on button "Чат" at bounding box center [453, 85] width 52 height 22
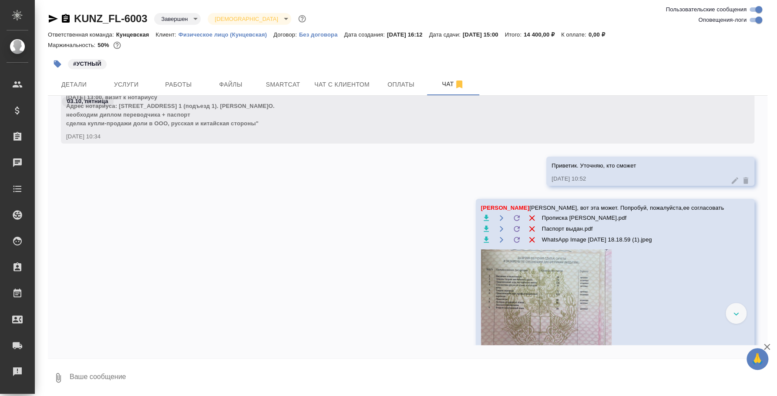
scroll to position [478, 0]
click at [491, 215] on icon "button" at bounding box center [486, 217] width 9 height 9
click at [491, 240] on icon "button" at bounding box center [486, 239] width 9 height 9
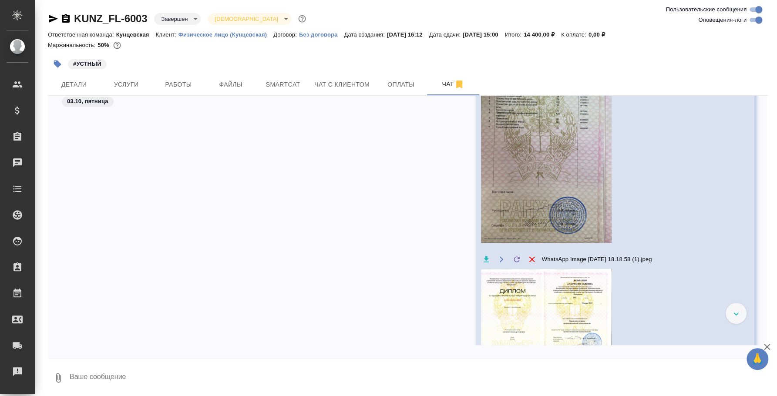
scroll to position [696, 0]
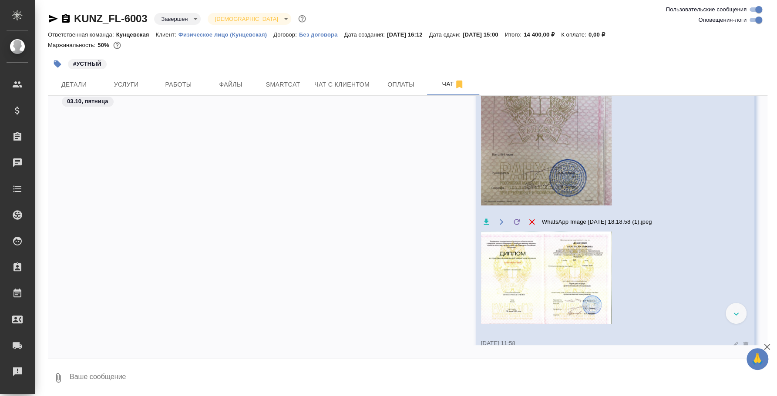
click at [489, 221] on icon "button" at bounding box center [486, 222] width 5 height 6
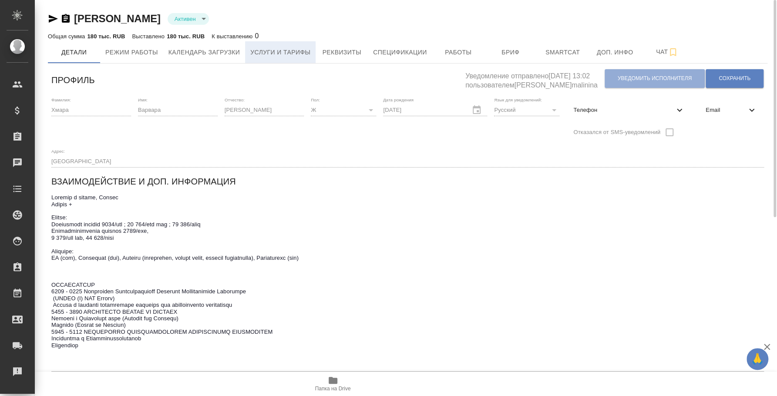
click at [299, 54] on span "Услуги и тарифы" at bounding box center [280, 52] width 60 height 11
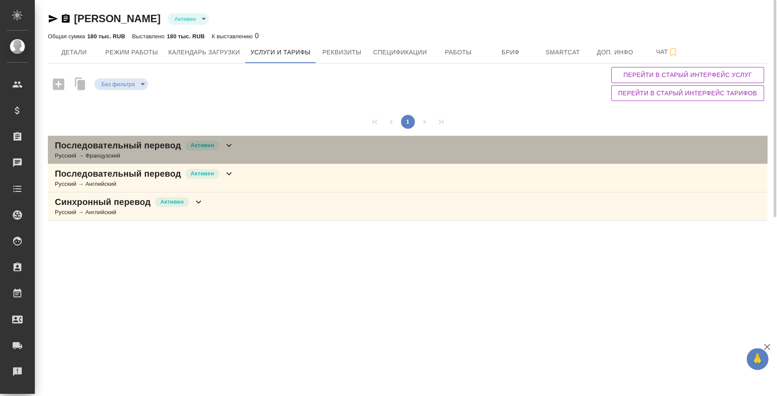
click at [304, 154] on div "Последовательный перевод Активен Русский → Французский" at bounding box center [408, 150] width 720 height 28
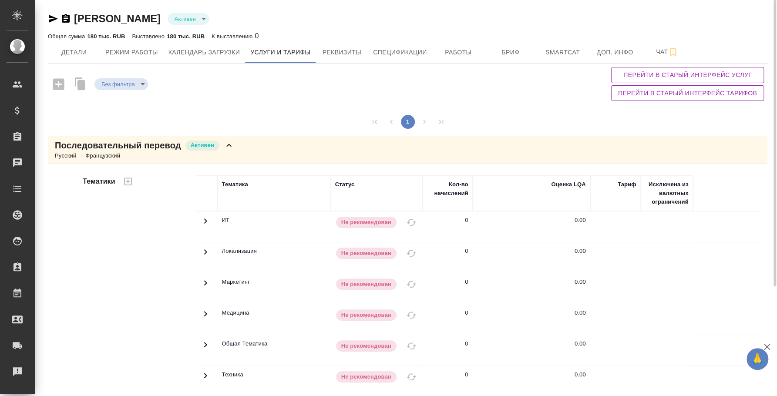
click at [305, 147] on div "Последовательный перевод Активен Русский → Французский" at bounding box center [408, 150] width 720 height 28
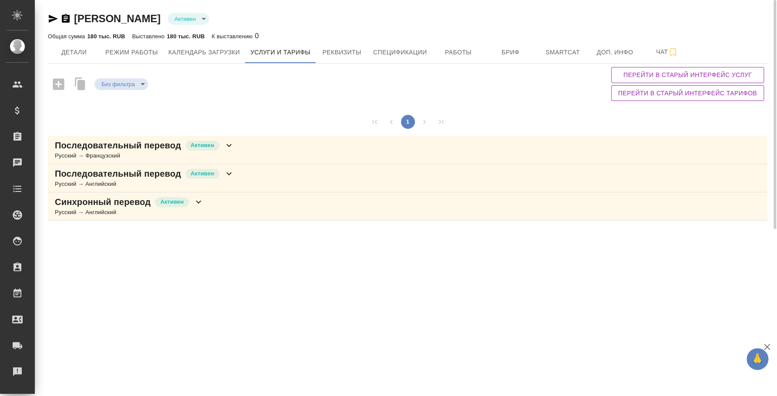
click at [301, 182] on div "Последовательный перевод Активен Русский → Английский" at bounding box center [408, 178] width 720 height 28
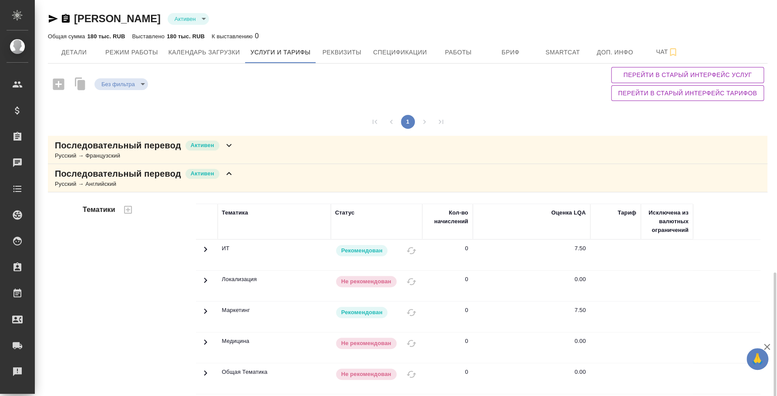
scroll to position [191, 0]
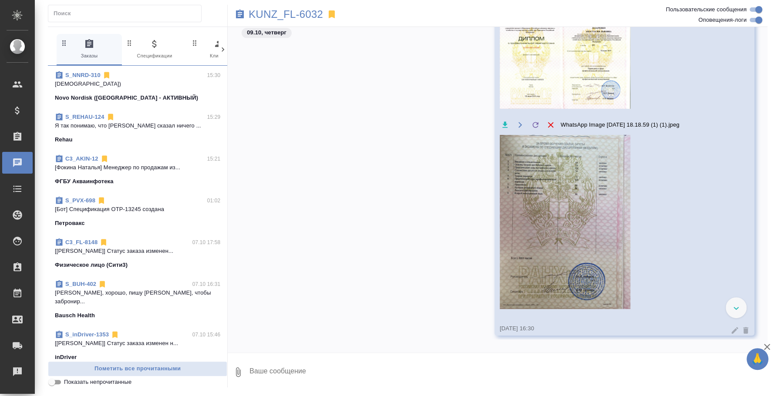
scroll to position [306, 0]
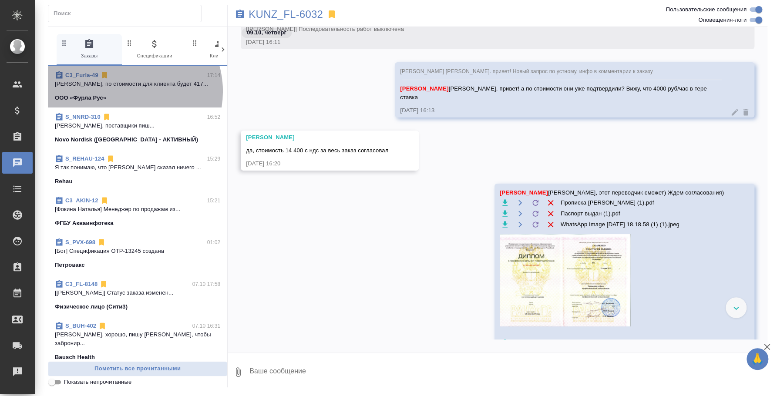
click at [125, 91] on span "C3_Furla-49 17:14 [PERSON_NAME], по стоимости для клиента будет 417... ООО «Фур…" at bounding box center [137, 86] width 165 height 31
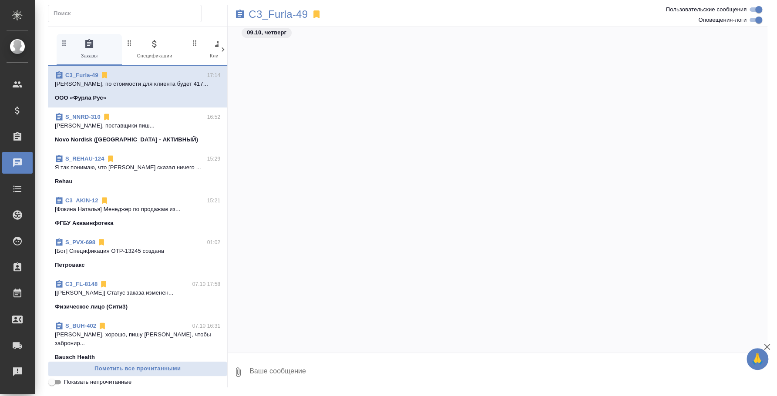
scroll to position [628, 0]
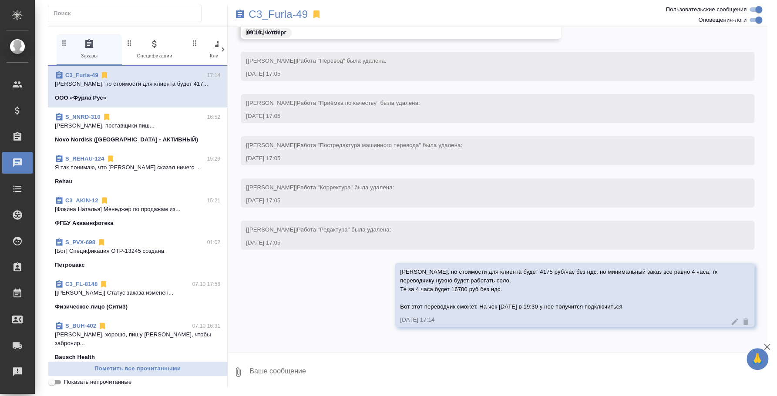
click at [237, 371] on icon "button" at bounding box center [238, 373] width 5 height 10
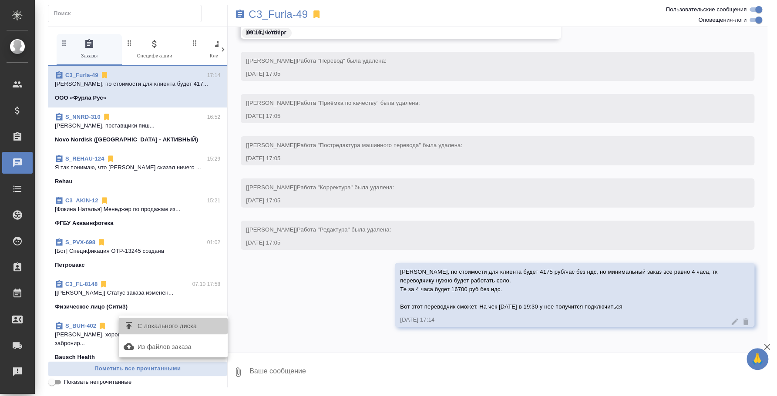
click at [206, 326] on span "С локального диска" at bounding box center [173, 326] width 102 height 11
click at [0, 0] on input "С локального диска" at bounding box center [0, 0] width 0 height 0
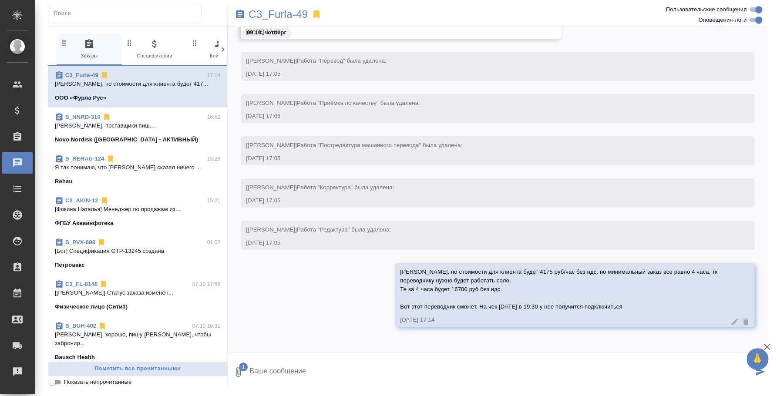
click at [303, 370] on textarea at bounding box center [501, 373] width 505 height 30
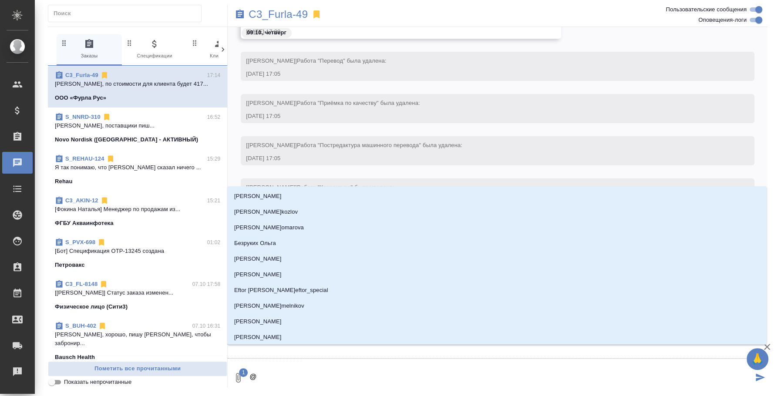
type textarea "@b"
type input "b"
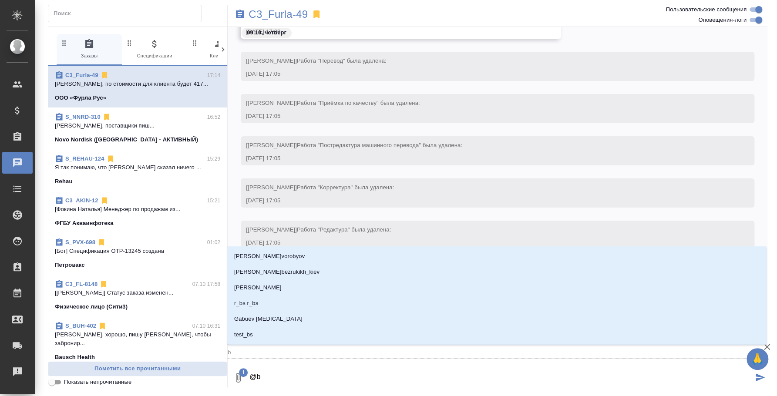
type textarea "@b'k"
type input "b'k"
type textarea "@b'k'm"
type input "b'k'm"
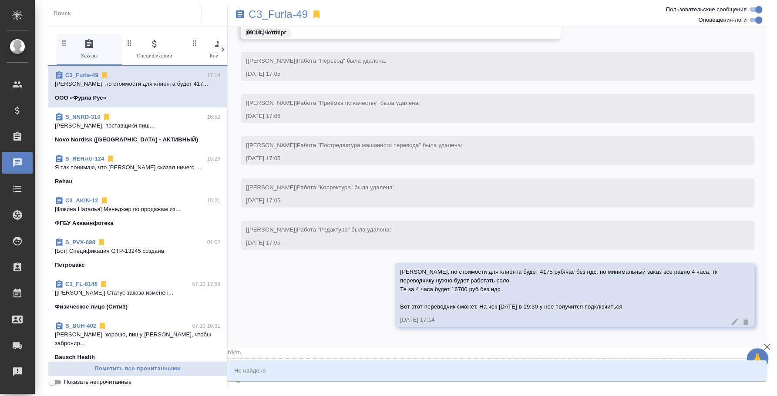
type textarea "@b'k"
type input "b'k"
type textarea "@b"
type input "b"
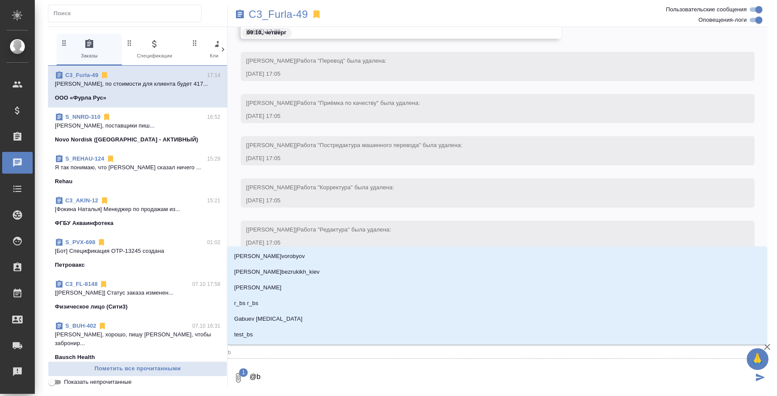
type textarea "@"
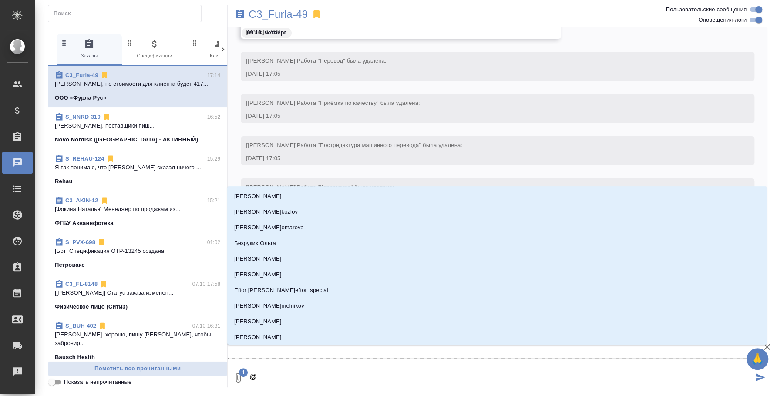
click at [382, 370] on textarea "@" at bounding box center [501, 378] width 505 height 30
type textarea "@и"
type input "и"
type textarea "@ил"
type input "ил"
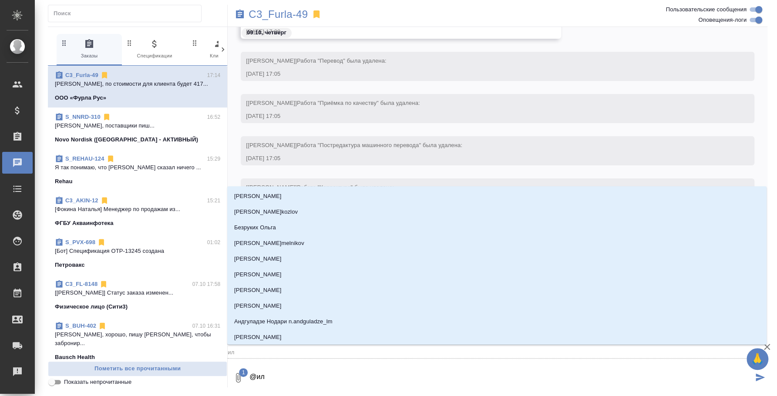
type textarea "@иль"
type input "иль"
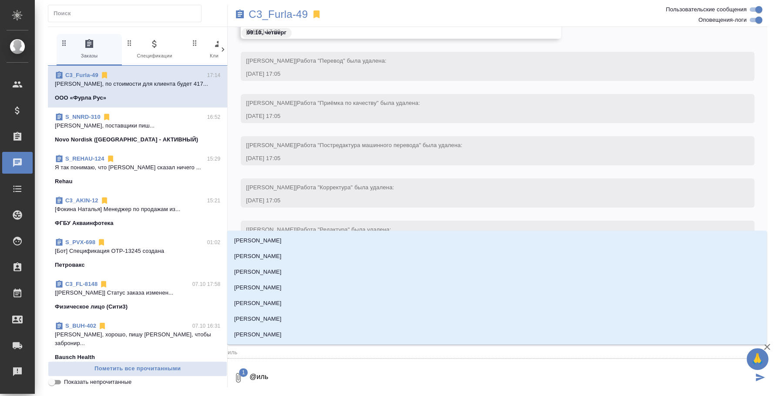
type textarea "@ильи"
type input "ильи"
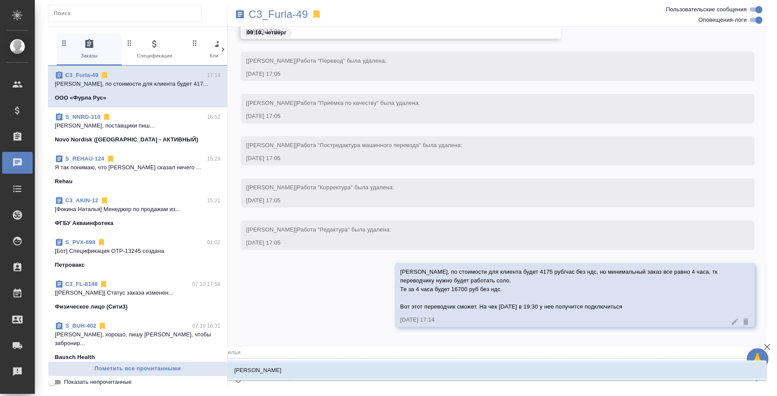
type textarea "@ильин"
type input "ильин"
type textarea "@ильина"
type input "ильина"
click at [382, 370] on li "Ильина Екатерина" at bounding box center [497, 371] width 540 height 16
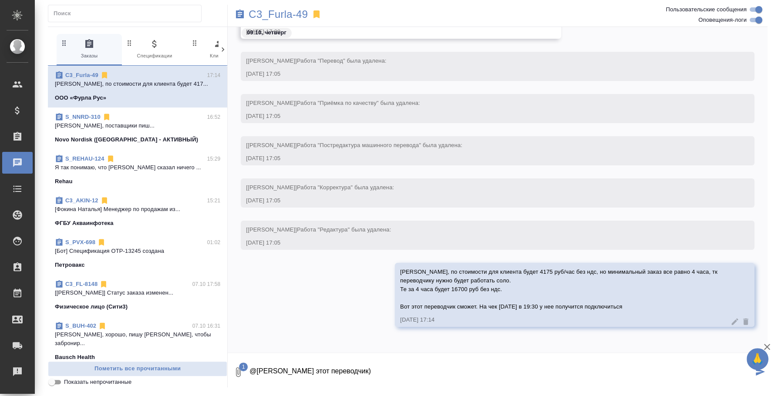
type textarea "@Ильина Екатерина Вот этот переводчик)"
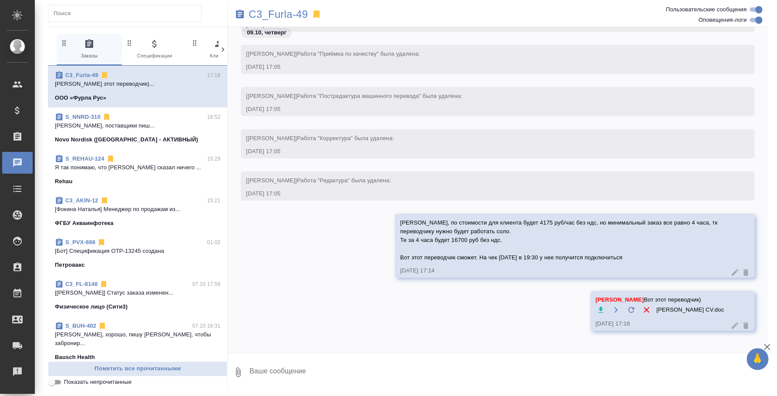
scroll to position [681, 0]
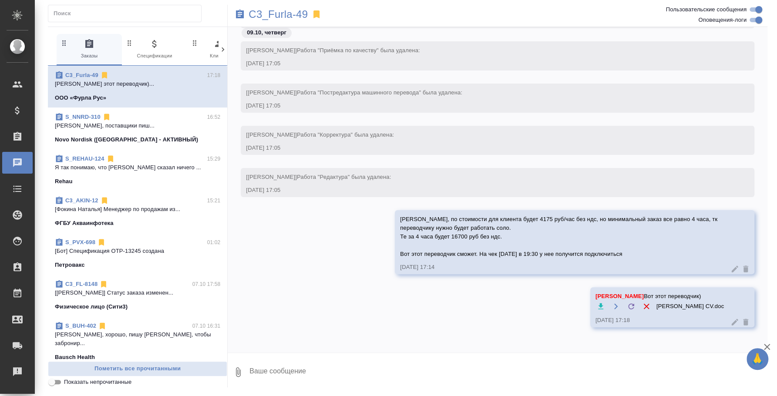
click at [448, 307] on div "Ильина Екатерина Вот этот переводчик) Наталья А CV.doc 09.10.25, 17:18" at bounding box center [498, 313] width 540 height 53
click at [130, 169] on p "Я так понимаю, что клиент сказал ничего ..." at bounding box center [137, 167] width 165 height 9
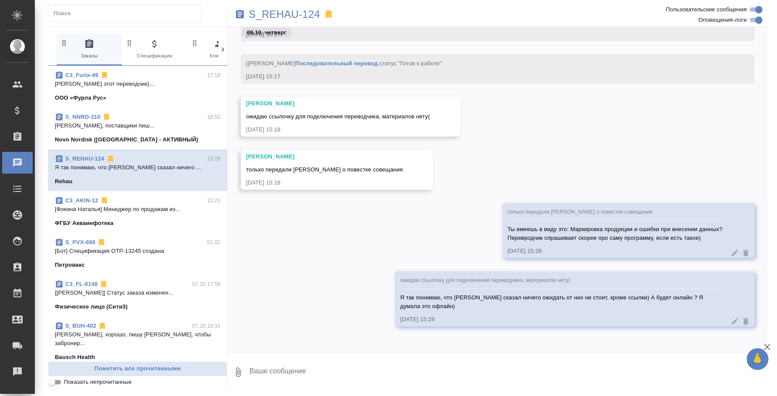
scroll to position [1749, 0]
click at [286, 366] on textarea at bounding box center [508, 373] width 519 height 30
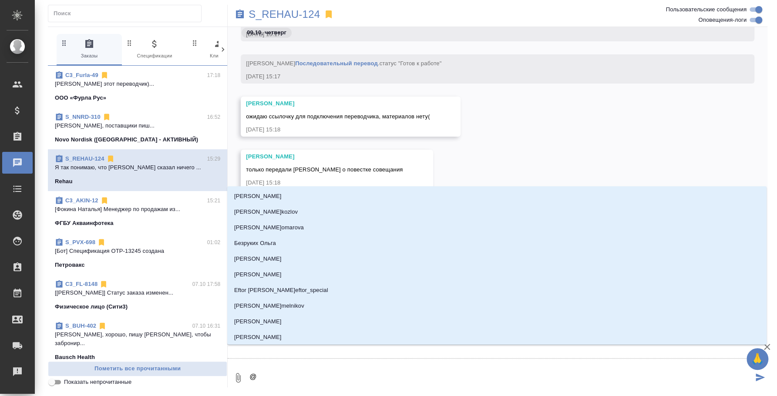
type textarea "@y"
type input "y"
type textarea "@y'b"
type input "y'b"
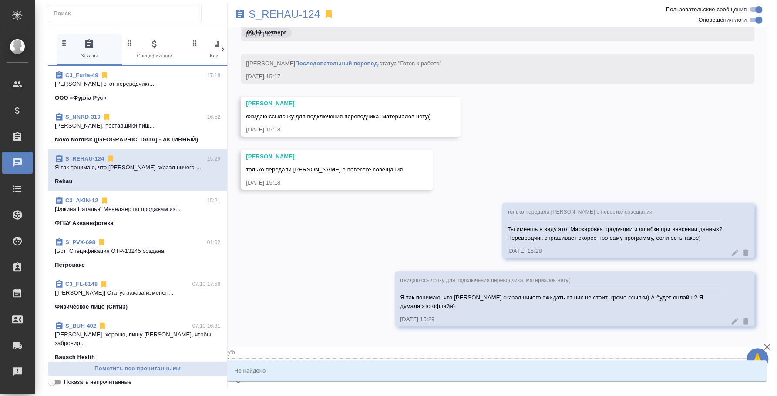
type textarea "@y"
type input "y"
type textarea "@"
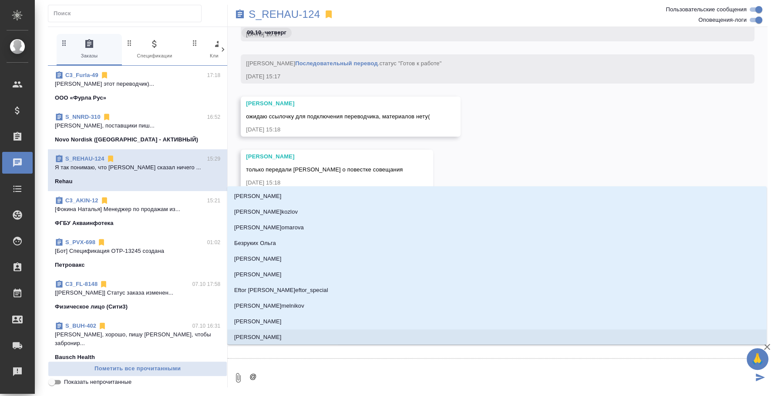
click at [313, 386] on textarea "@" at bounding box center [501, 378] width 505 height 30
type textarea "@н"
type input "н"
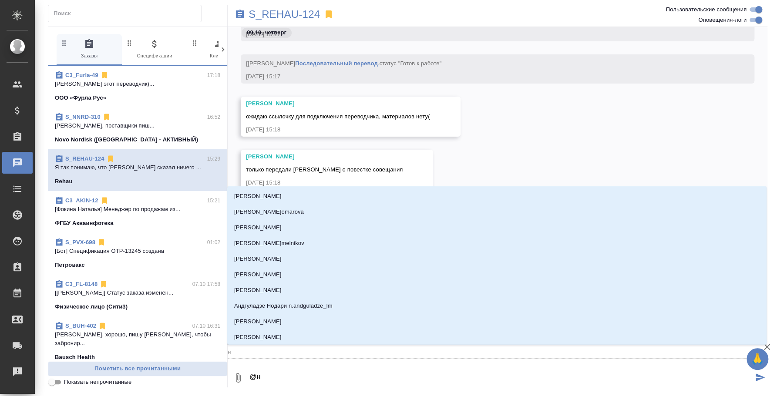
type textarea "@ни"
type input "ни"
type textarea "@ник"
type input "ник"
type textarea "@ники"
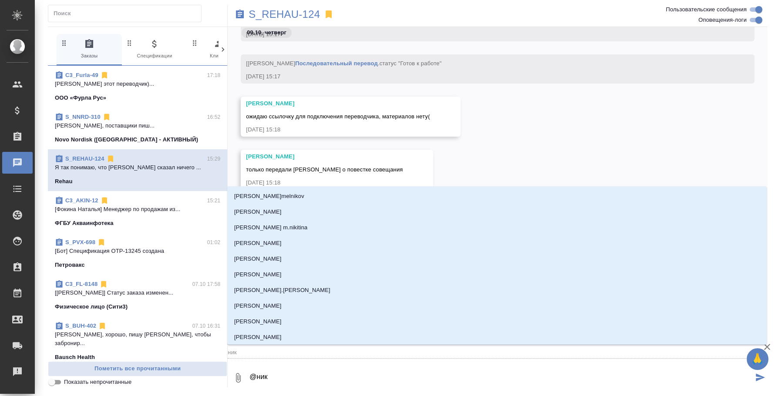
type input "ники"
type textarea "@никиф"
type input "никиф"
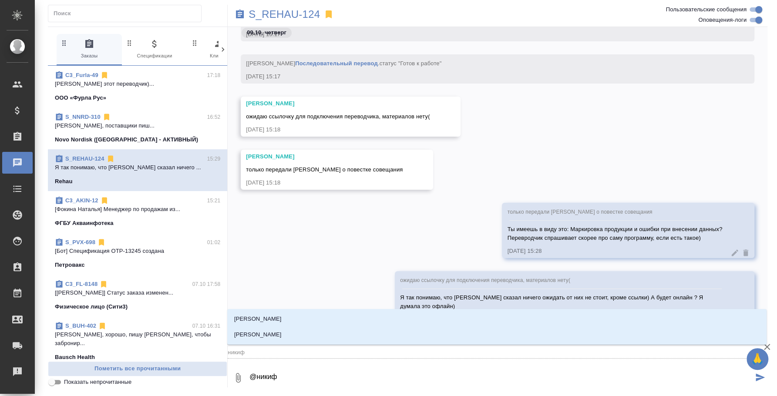
type textarea "@никифо"
type input "никифо"
type textarea "@никифор"
type input "никифор"
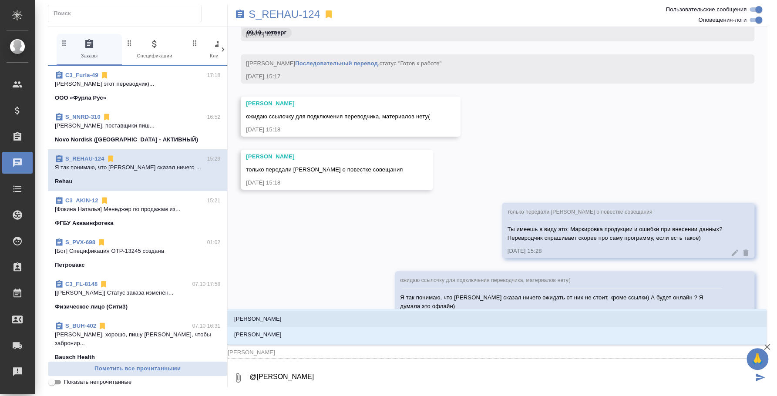
click at [384, 313] on li "Никифорова Валерия" at bounding box center [497, 319] width 540 height 16
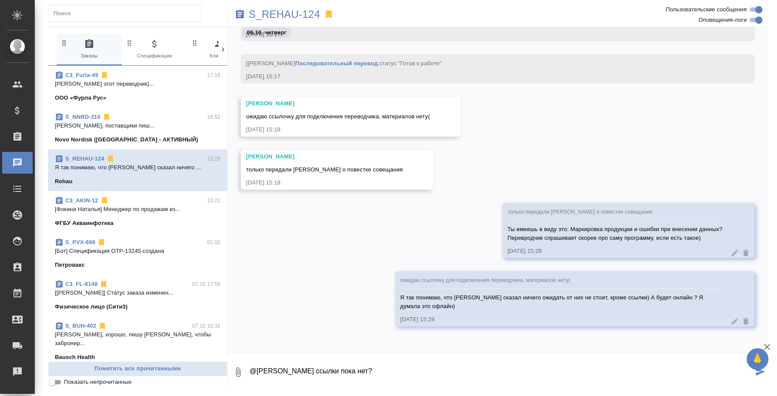
type textarea "@Никифорова Валерия ссылки пока нет?"
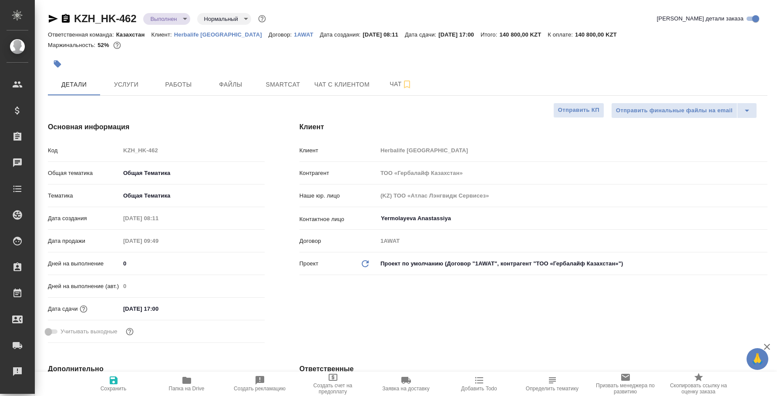
select select "RU"
click at [403, 93] on button "Чат" at bounding box center [401, 85] width 52 height 22
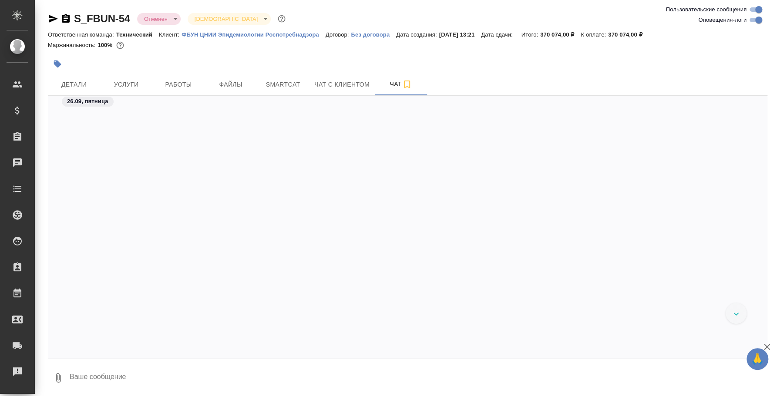
scroll to position [1282, 0]
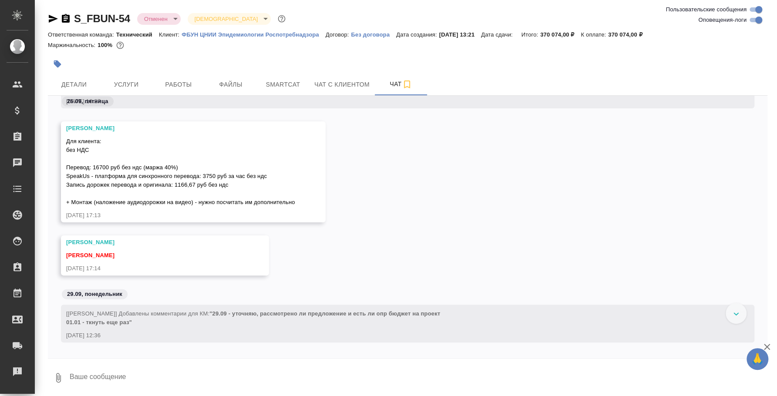
click at [53, 19] on icon "button" at bounding box center [53, 19] width 9 height 8
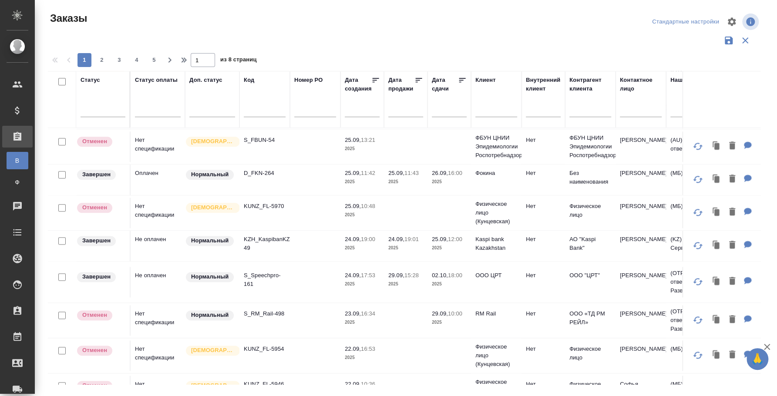
scroll to position [687, 0]
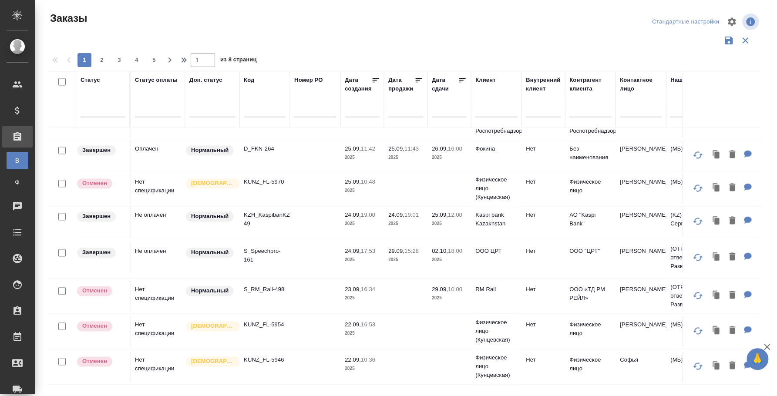
click at [151, 351] on td "Нет спецификации" at bounding box center [158, 366] width 54 height 30
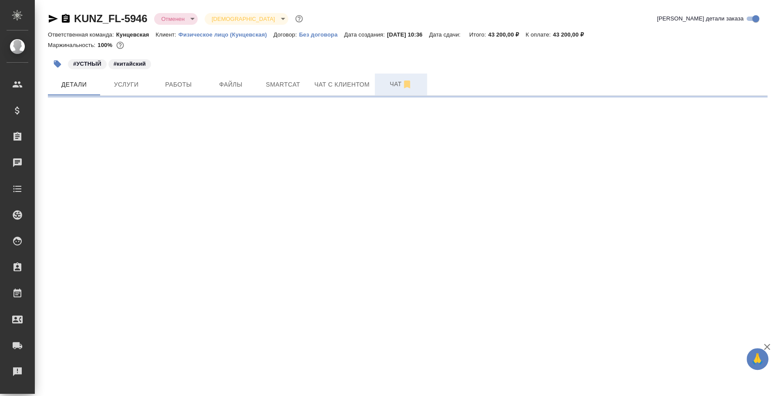
click at [395, 85] on span "Чат" at bounding box center [401, 84] width 42 height 11
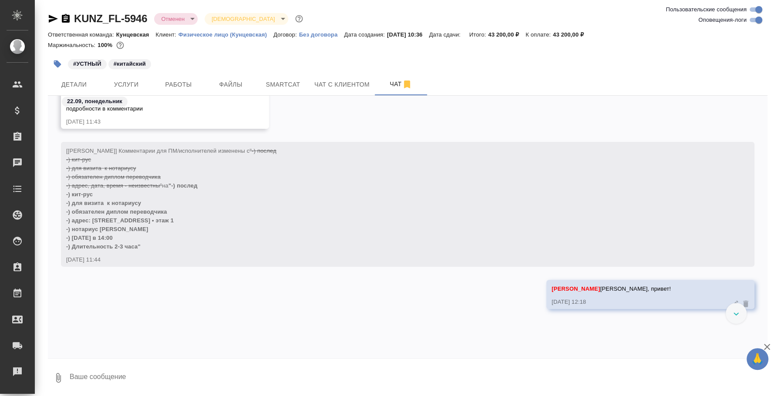
scroll to position [328, 0]
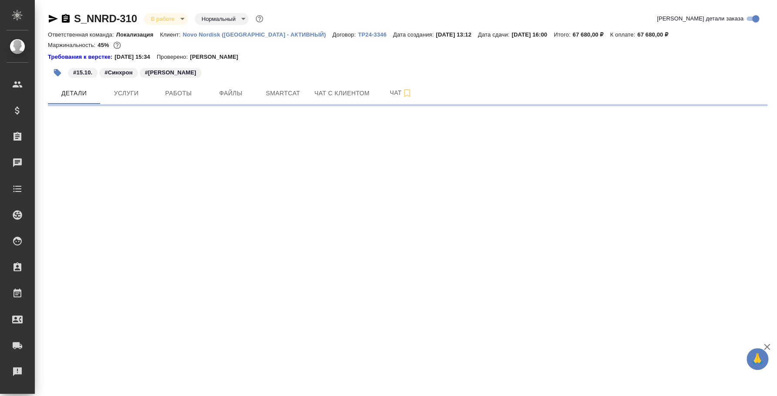
select select "RU"
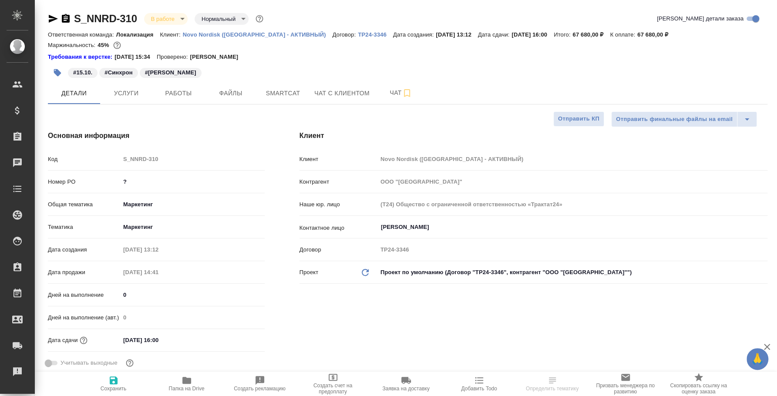
type textarea "x"
click at [406, 84] on button "Чат" at bounding box center [401, 93] width 52 height 22
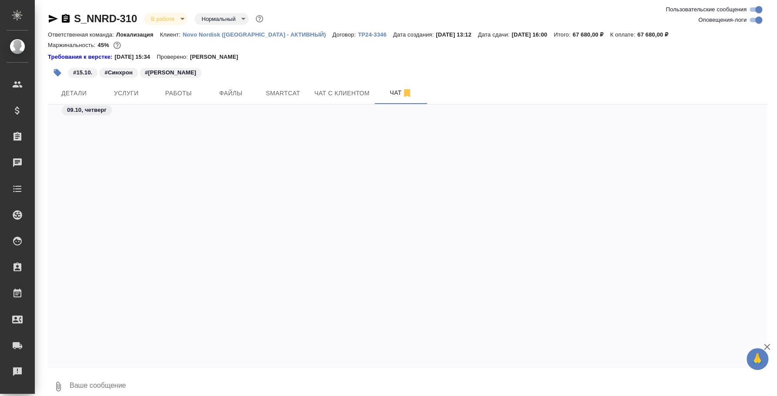
scroll to position [1866, 0]
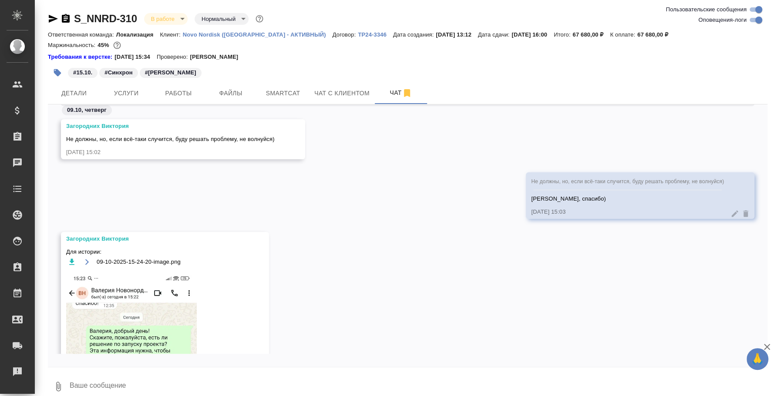
click at [299, 381] on textarea at bounding box center [418, 387] width 699 height 30
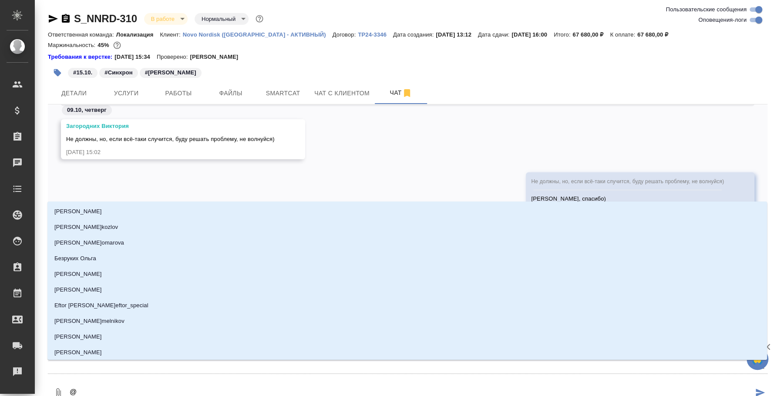
click at [299, 381] on textarea "@" at bounding box center [411, 393] width 685 height 30
type textarea "@м"
type input "м"
type textarea "@мш"
type input "мш"
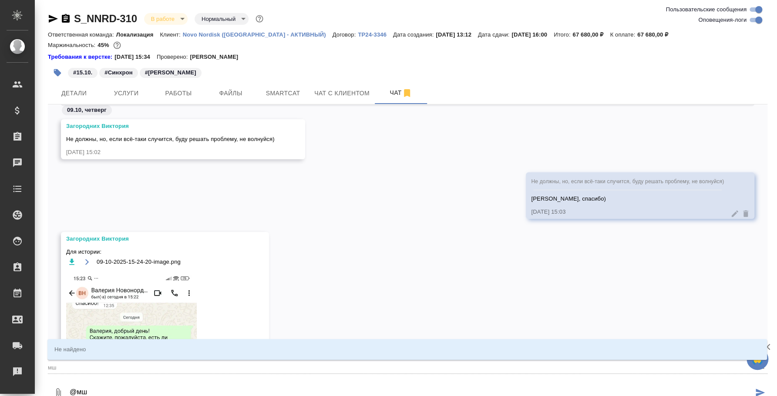
type textarea "@м"
type input "м"
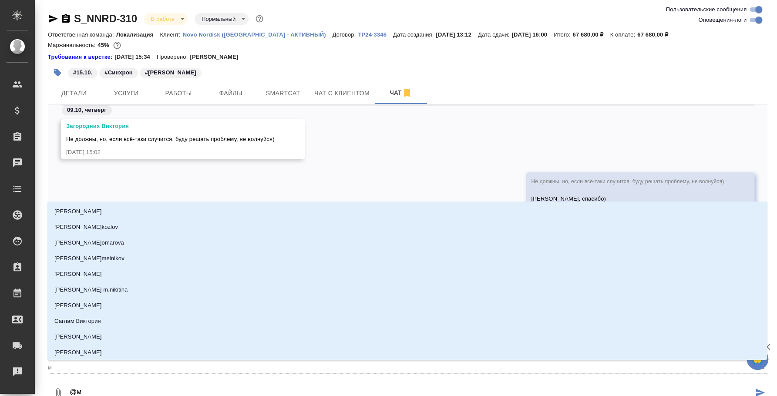
type textarea "@"
type textarea "@p"
type input "p"
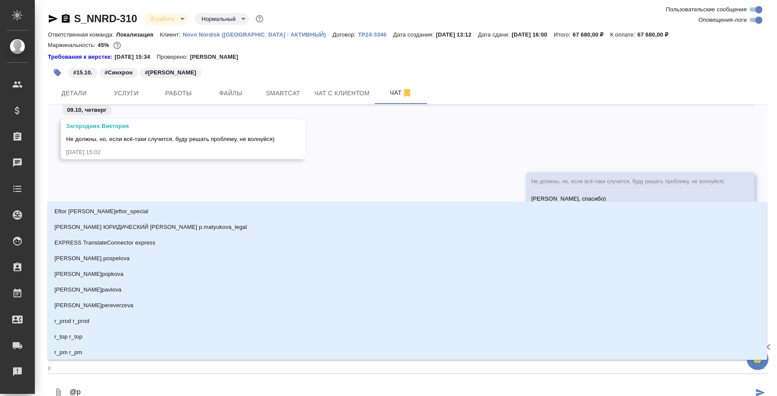
type textarea "@pf"
type input "pf"
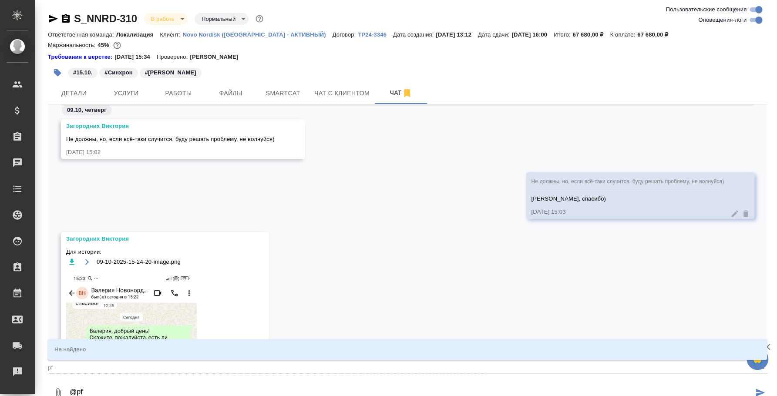
type textarea "@p"
type input "p"
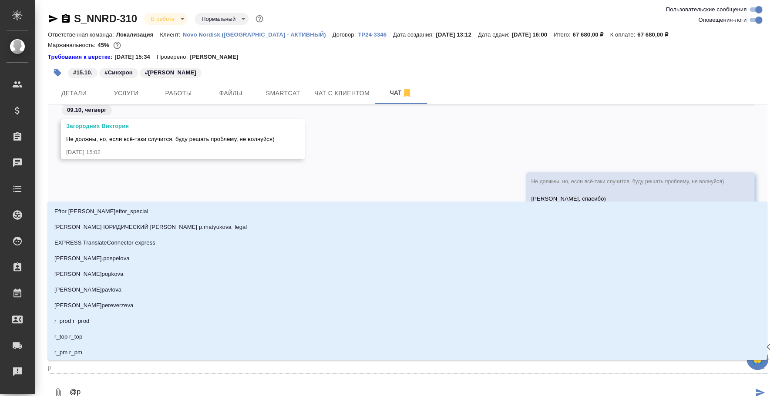
type textarea "@"
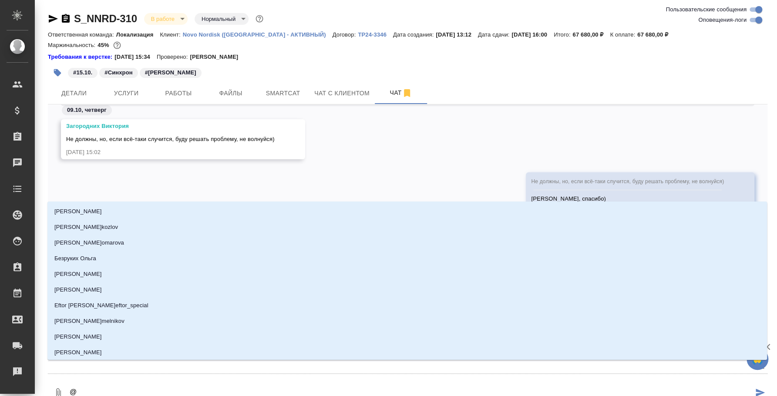
type textarea "@p"
type input "p"
type textarea "@p'f"
type input "p'f"
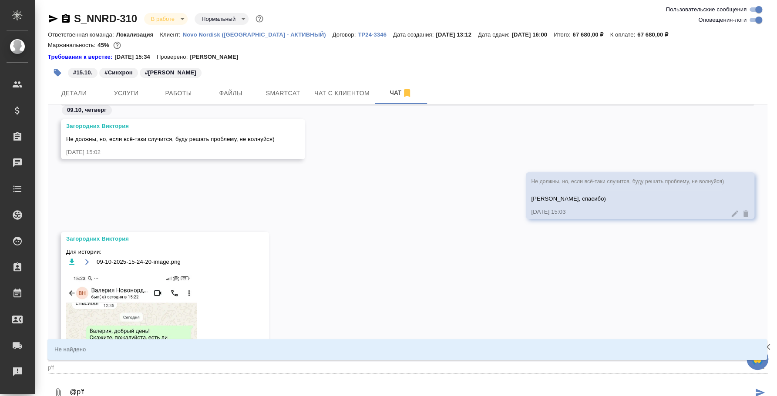
type textarea "@p'fu"
type input "p'fu"
type textarea "@p'fu'j"
type input "p'fu'j"
type textarea "@p'fu"
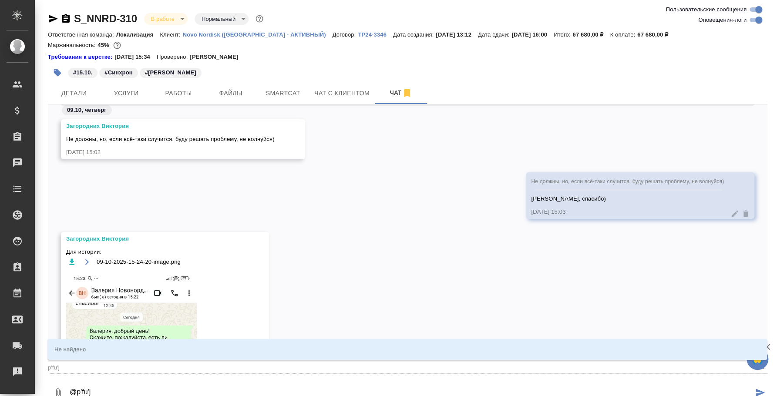
type input "p'fu"
type textarea "@p'f"
type input "p'f"
type textarea "@"
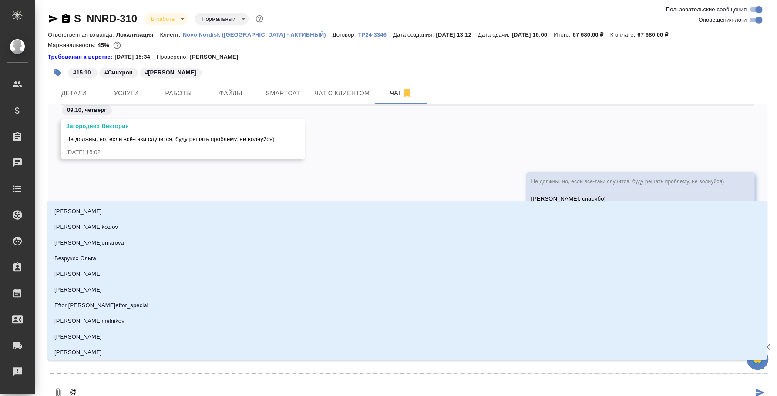
type textarea "@з"
type input "з"
type textarea "@за"
type input "за"
type textarea "@заг"
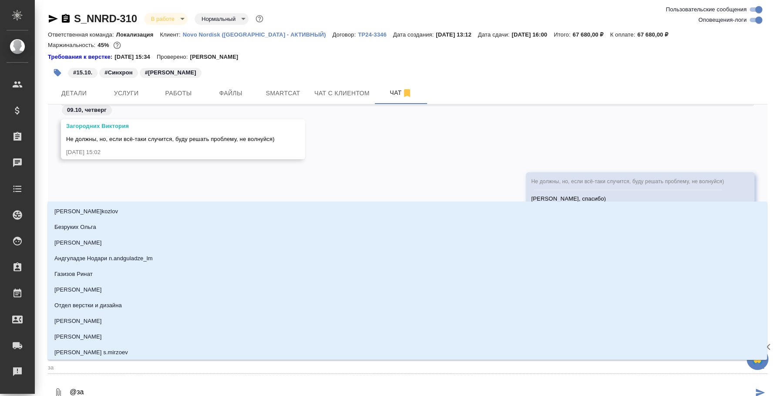
type input "заг"
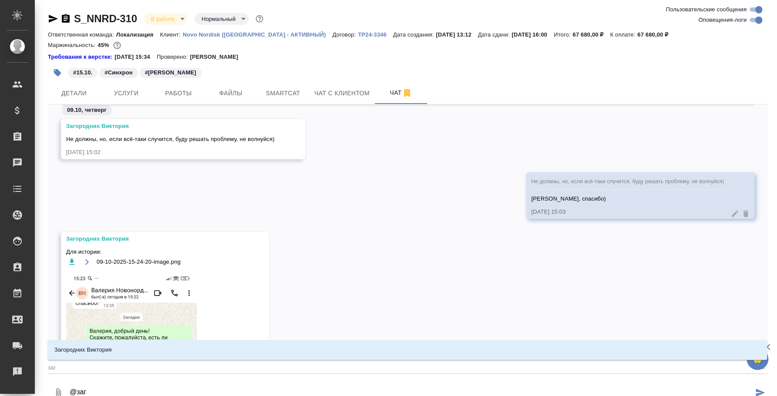
type textarea "@заго"
type input "заго"
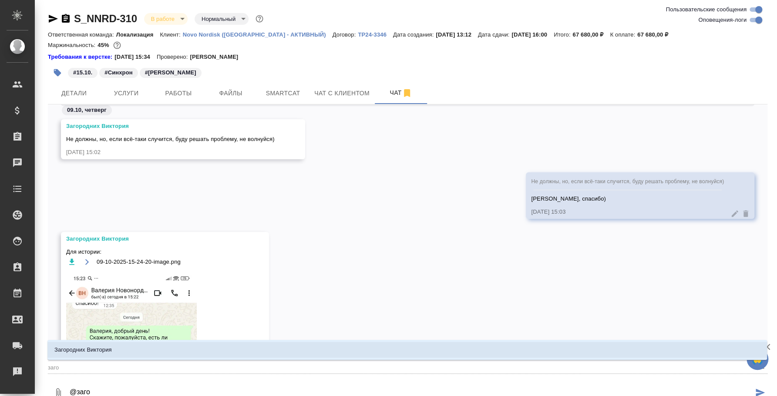
click at [300, 351] on li "Загородних Виктория" at bounding box center [407, 350] width 720 height 16
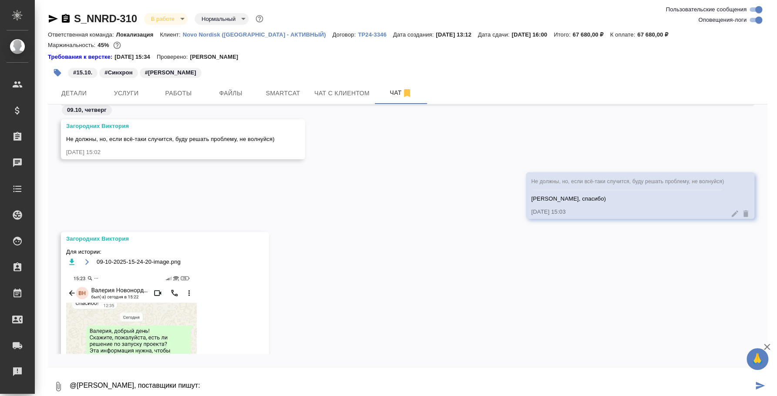
paste textarea "Доставка осуществляется курьерской службой. Подскажите, пожалуйста, адрес доста…"
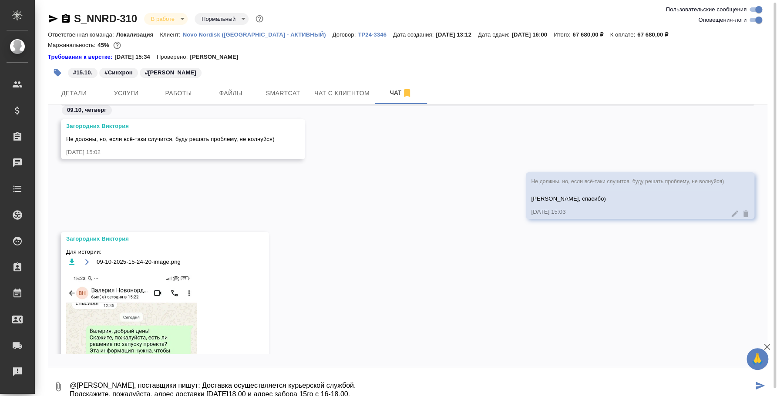
scroll to position [1, 0]
click at [230, 381] on textarea "@[PERSON_NAME], поставщики пишут: Доставка осуществляется курьерской службой. П…" at bounding box center [411, 386] width 685 height 30
click at [232, 381] on textarea "@[PERSON_NAME], поставщики пишут: Доставка осуществляется курьерской службой. П…" at bounding box center [411, 386] width 685 height 30
click at [395, 384] on textarea "@[PERSON_NAME], поставщики пишут: Доставка осуществляется курьерской службой. П…" at bounding box center [411, 386] width 685 height 30
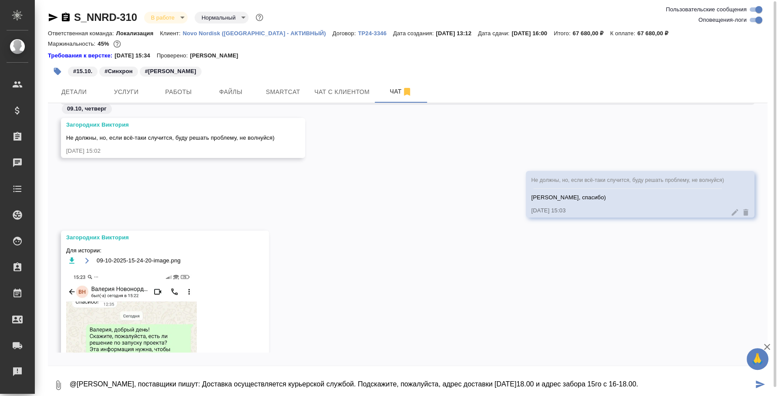
click at [232, 383] on textarea "@[PERSON_NAME], поставщики пишут: Доставка осуществляется курьерской службой. П…" at bounding box center [411, 386] width 685 height 30
click at [709, 380] on textarea "@[PERSON_NAME], поставщики пишут: "Доставка осуществляется курьерской службой. …" at bounding box center [411, 386] width 685 height 30
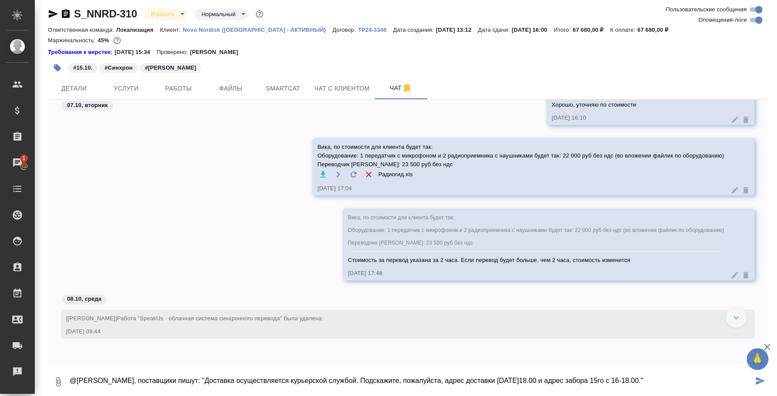
scroll to position [9, 0]
type textarea "@[PERSON_NAME], поставщики пишут: "Доставка осуществляется курьерской службой. …"
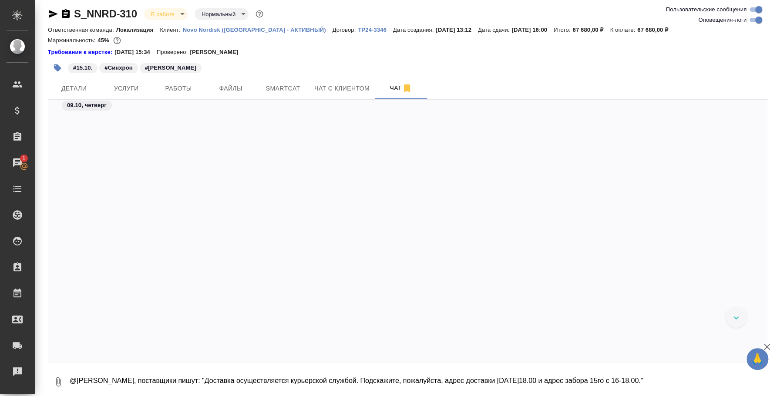
scroll to position [2132, 0]
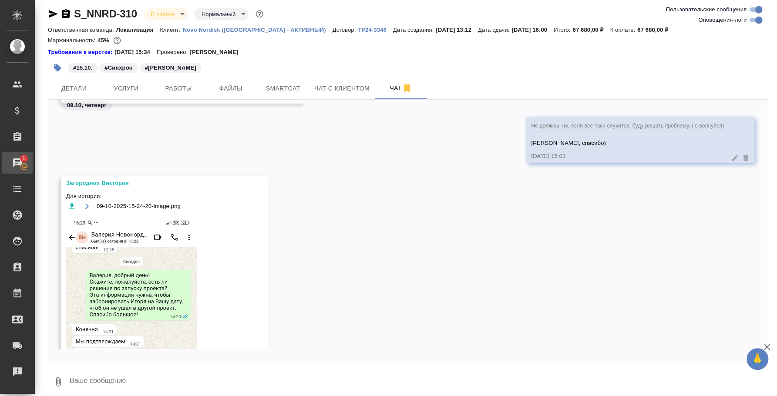
drag, startPoint x: 28, startPoint y: 158, endPoint x: 29, endPoint y: 162, distance: 4.4
click at [17, 159] on div "Чаты" at bounding box center [7, 162] width 22 height 13
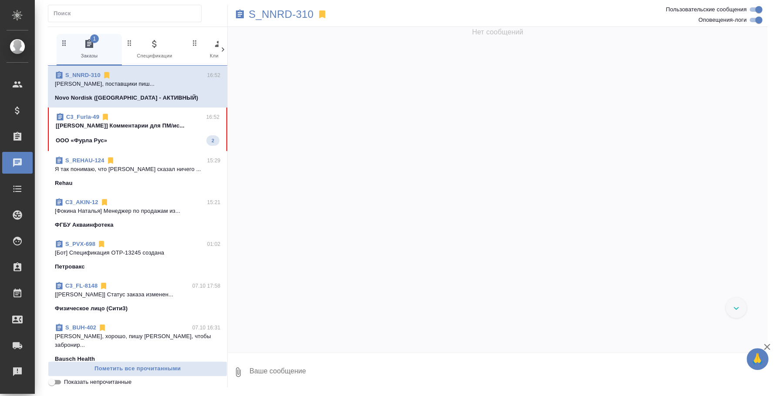
scroll to position [2153, 0]
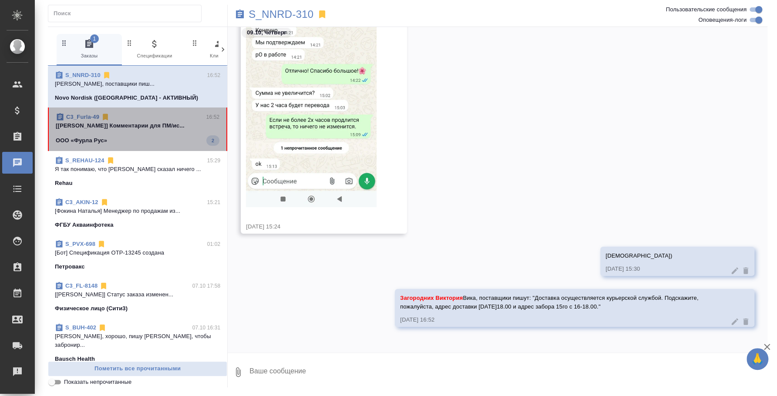
click at [144, 128] on p "[Ильина Екатерина] Комментарии для ПМ/ис..." at bounding box center [138, 126] width 164 height 9
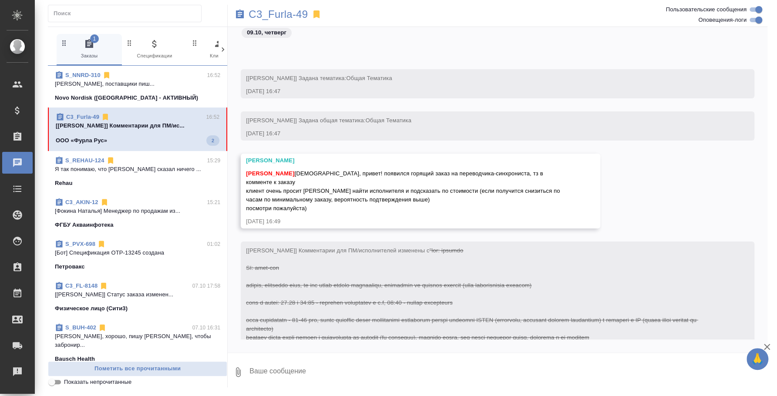
scroll to position [162, 0]
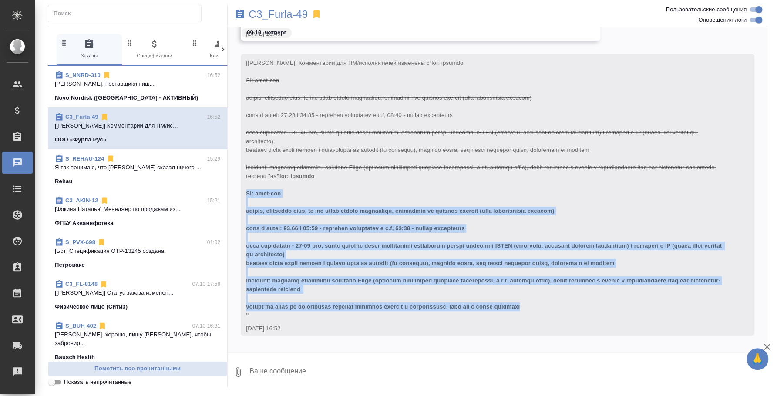
drag, startPoint x: 246, startPoint y: 183, endPoint x: 560, endPoint y: 299, distance: 334.4
click at [560, 299] on div "[Ильина Екатерина] Комментарии для ПМ/исполнителей изменены с на" at bounding box center [485, 188] width 478 height 263
copy span "ЯП: англ-рус онлайн, платформа тимс, от нас нужен только переводчик, модерация …"
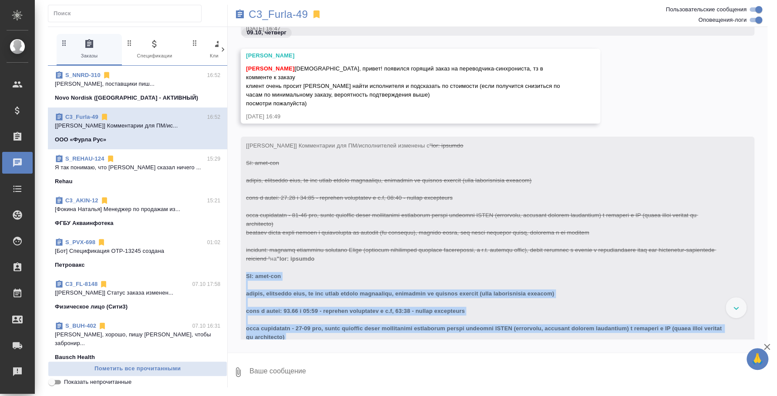
scroll to position [0, 0]
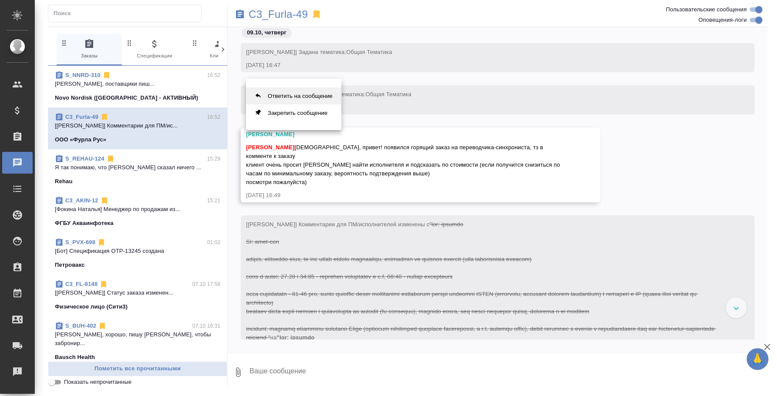
click at [310, 101] on button "Ответить на сообщение" at bounding box center [293, 96] width 95 height 17
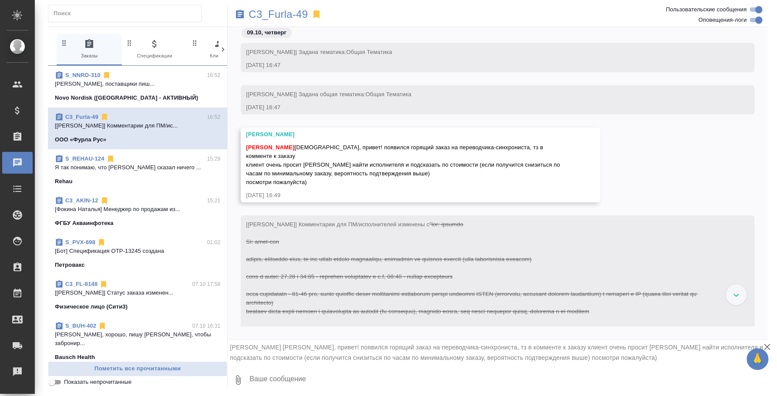
click at [267, 374] on textarea at bounding box center [508, 380] width 519 height 30
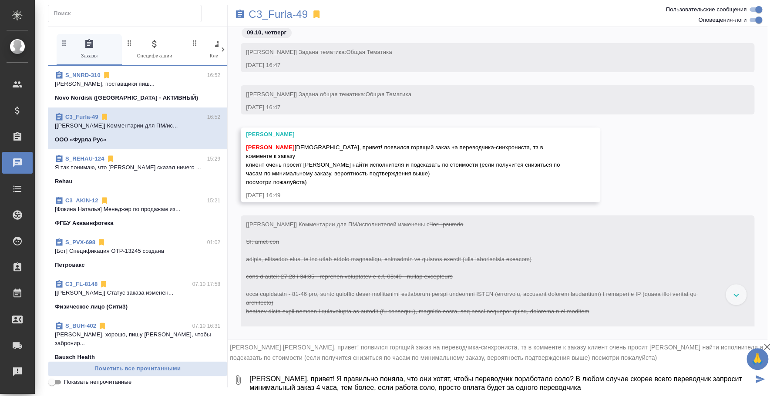
type textarea "Катя, привет! Я правильно поняла, что они хотят, чтобы переводчик поработало со…"
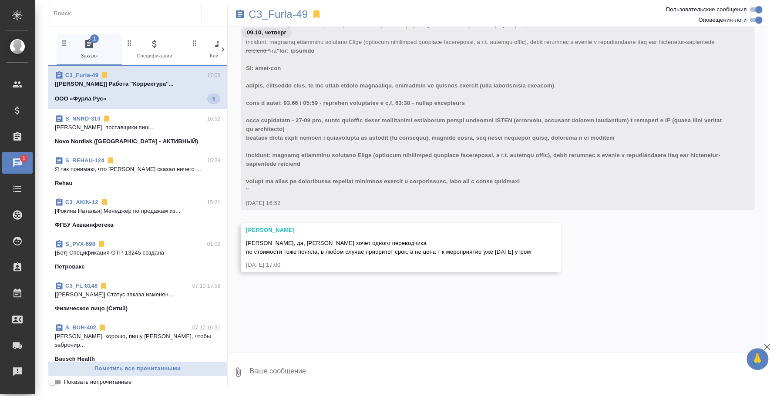
scroll to position [435, 0]
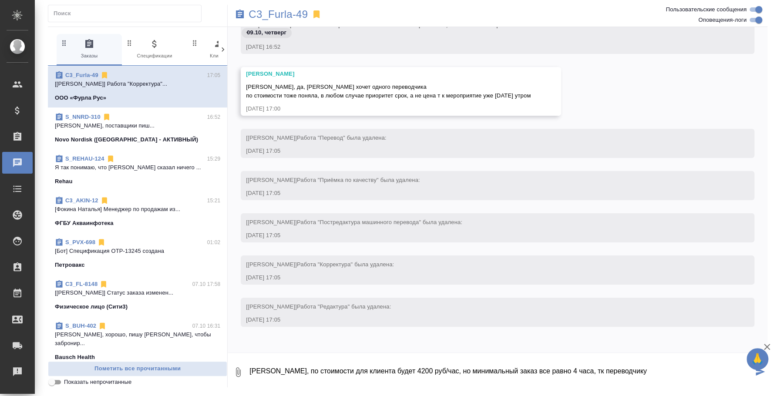
click at [417, 373] on textarea "Катя, по стоимости для клиента будет 4200 руб/час, но минимальный заказ все рав…" at bounding box center [501, 373] width 505 height 30
click at [653, 369] on textarea "Катя, по стоимости для клиента будет 4200 руб/час без ндс, но минимальный заказ…" at bounding box center [501, 373] width 505 height 30
click at [389, 371] on textarea "Катя, по стоимости для клиента будет 4200 руб/час без ндс, но минимальный заказ…" at bounding box center [501, 373] width 505 height 30
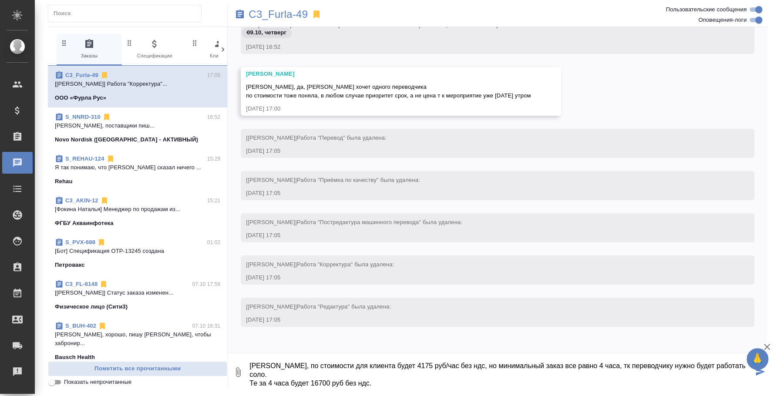
scroll to position [14, 0]
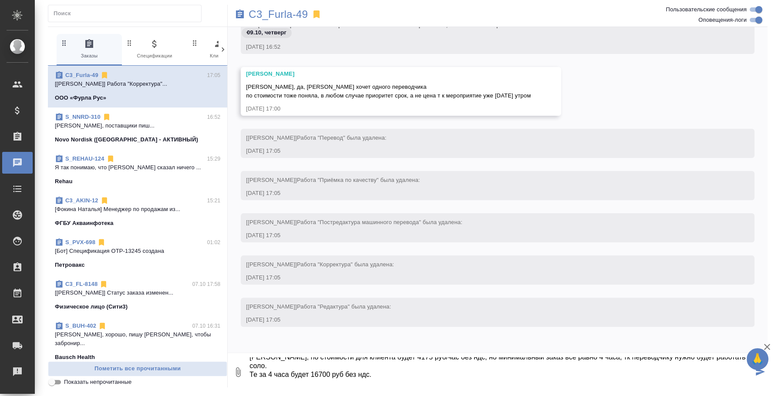
type textarea "Катя, по стоимости для клиента будет 4175 руб/час без ндс, но минимальный заказ…"
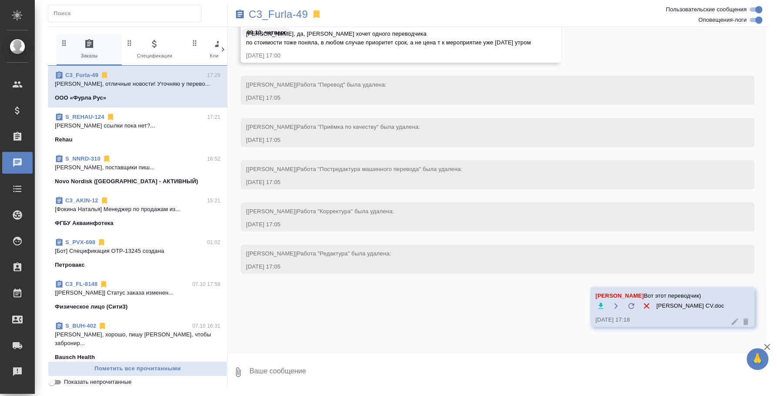
scroll to position [662, 0]
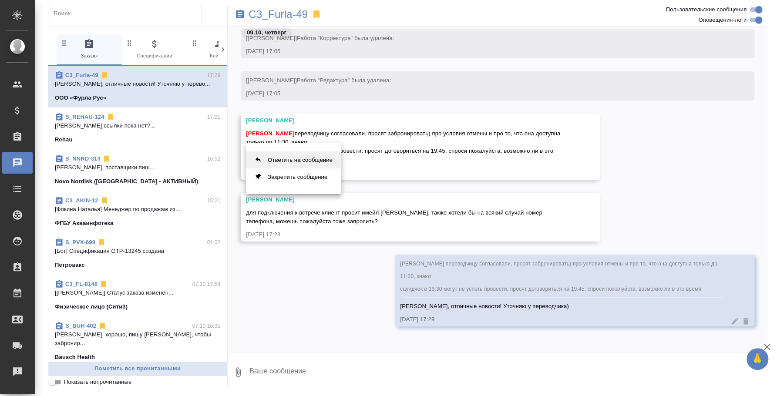
click at [319, 157] on button "Ответить на сообщение" at bounding box center [293, 160] width 95 height 17
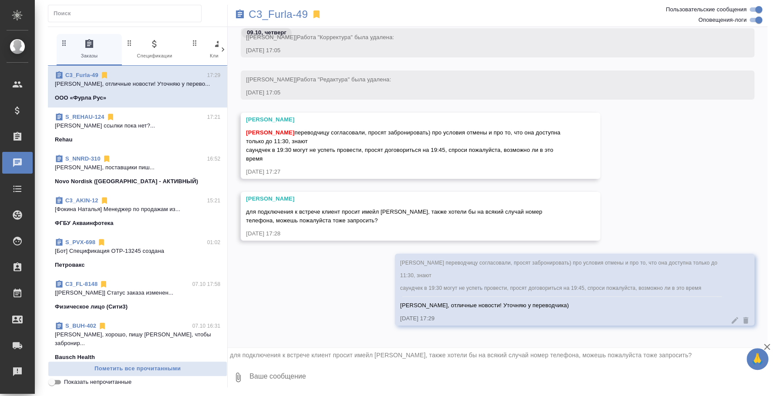
click at [325, 378] on textarea at bounding box center [508, 378] width 519 height 30
paste textarea "+7 903 511-91-03"
paste textarea "natalya-tsypina@yandex.ru"
type textarea "Номер телефона: +7 903 511-91-03, Почта: natalya-tsypina@yandex.ru"
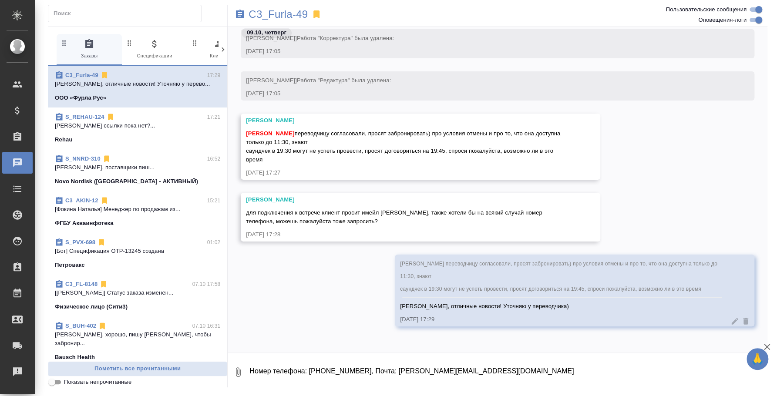
scroll to position [908, 0]
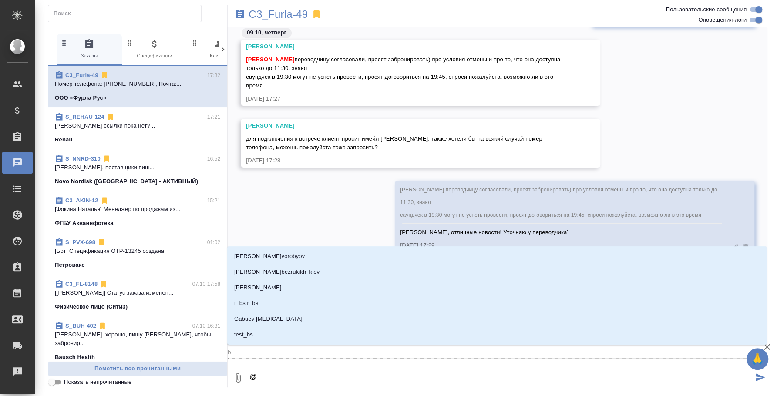
type textarea "@b"
type input "b"
type textarea "@"
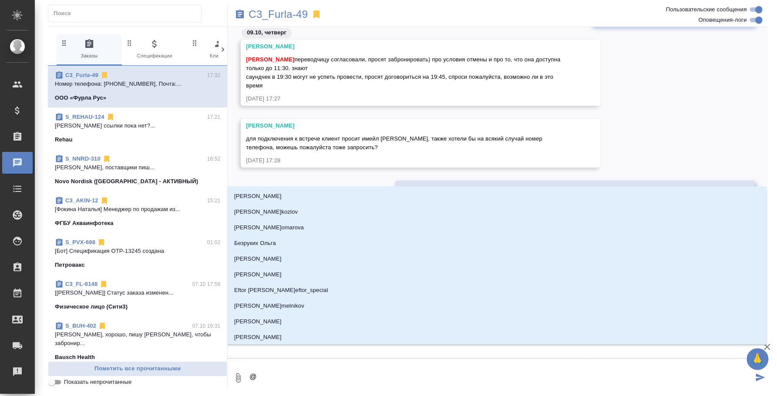
type textarea "@л"
type input "л"
type textarea "@ль"
type input "ль"
type textarea "@льи"
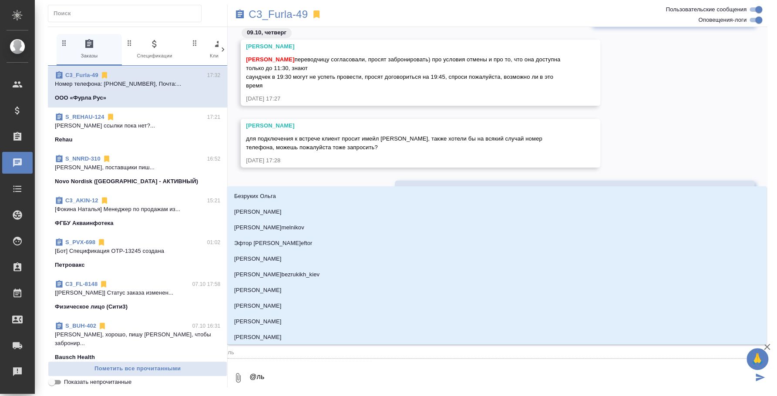
type input "льи"
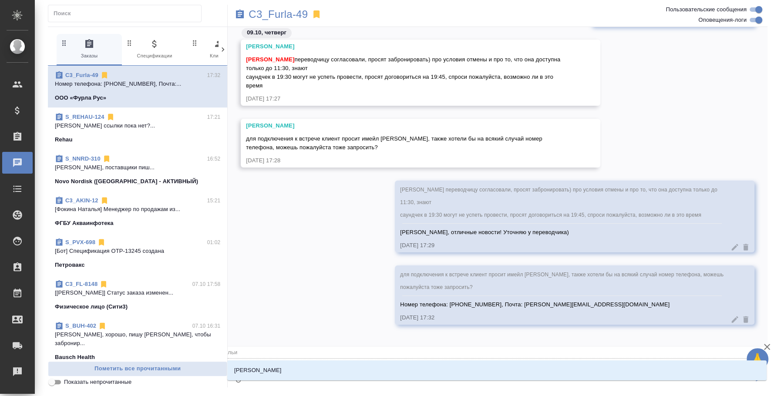
type textarea "@льин"
type input "льин"
type textarea "@льина"
type input "льина"
click at [374, 366] on li "Ильина Екатерина" at bounding box center [497, 371] width 540 height 16
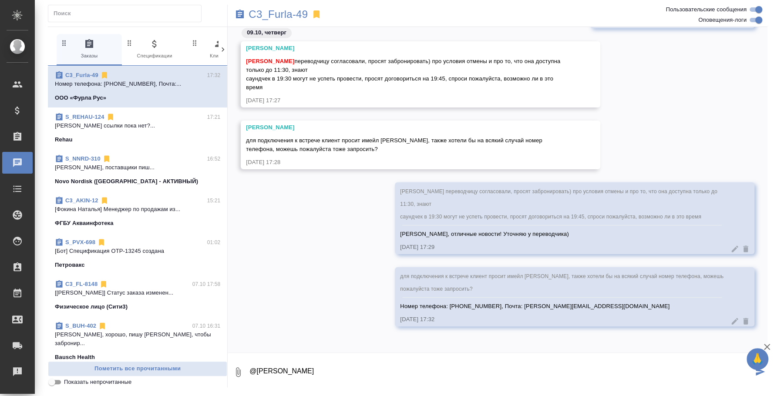
type textarea "@Ильина Екатерина"
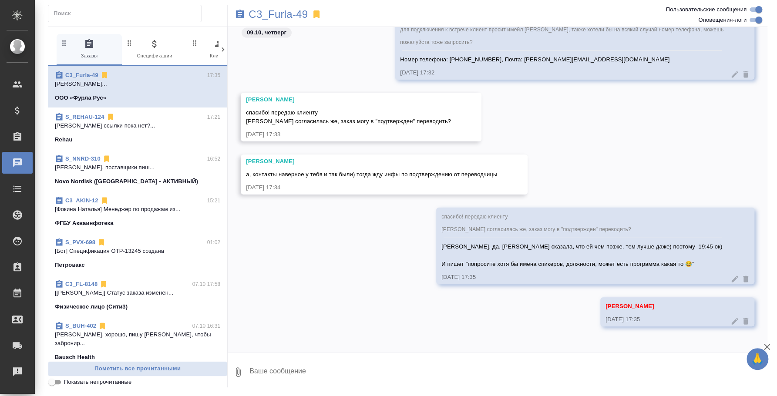
scroll to position [1155, 0]
click at [270, 14] on p "C3_Furla-49" at bounding box center [278, 14] width 59 height 9
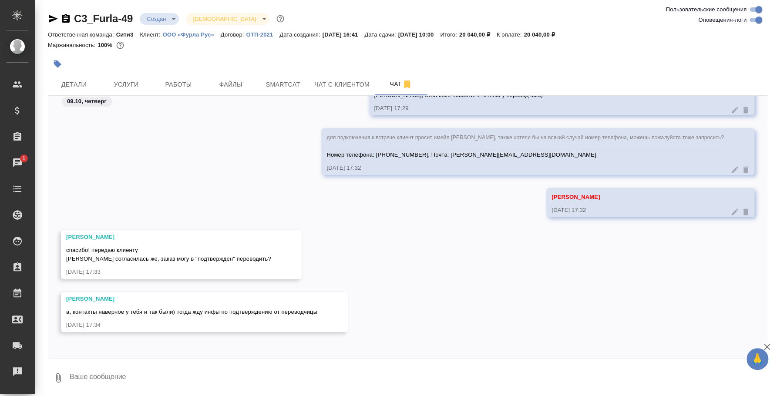
scroll to position [578, 0]
click at [142, 192] on button "Ответить на сообщение" at bounding box center [113, 198] width 95 height 17
click at [133, 390] on textarea at bounding box center [418, 384] width 699 height 30
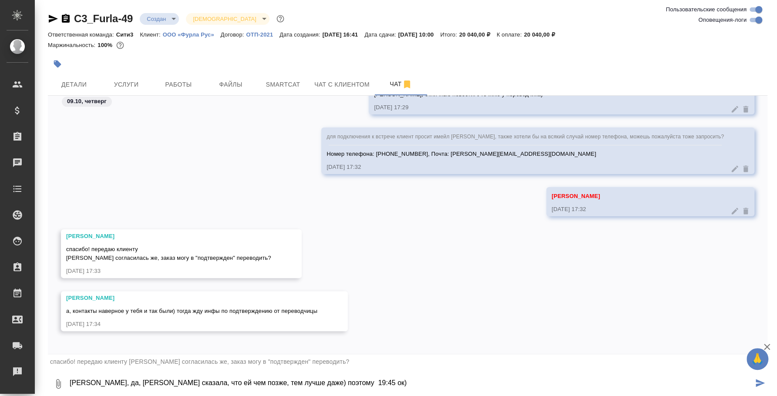
paste textarea "И попросите хотя бы имена спикеров, должности, может есть программа какая то 😂"
click at [335, 384] on textarea "[PERSON_NAME], да, [PERSON_NAME] сказала, что ей чем позже, тем лучше даже) поэ…" at bounding box center [411, 384] width 685 height 30
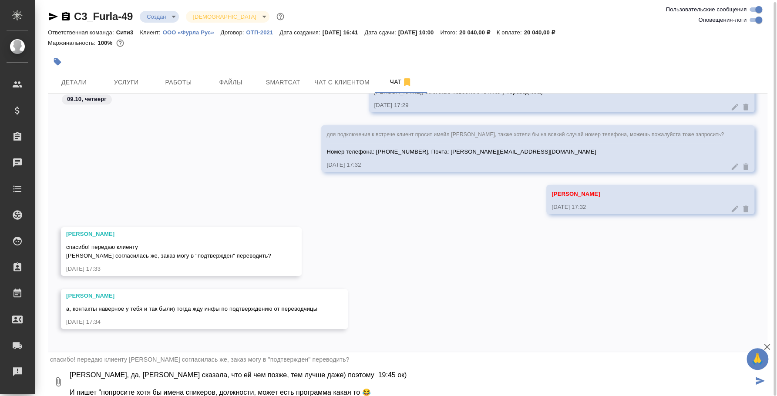
click at [372, 390] on textarea "[PERSON_NAME], да, [PERSON_NAME] сказала, что ей чем позже, тем лучше даже) поэ…" at bounding box center [411, 382] width 685 height 30
type textarea "[PERSON_NAME], да, [PERSON_NAME] сказала, что ей чем позже, тем лучше даже) поэ…"
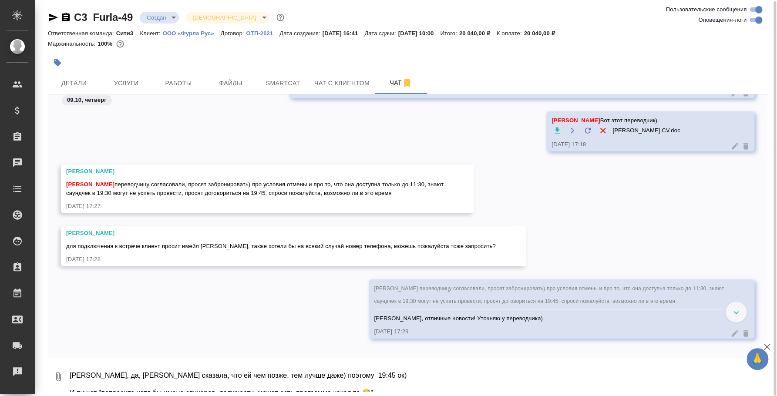
scroll to position [895, 0]
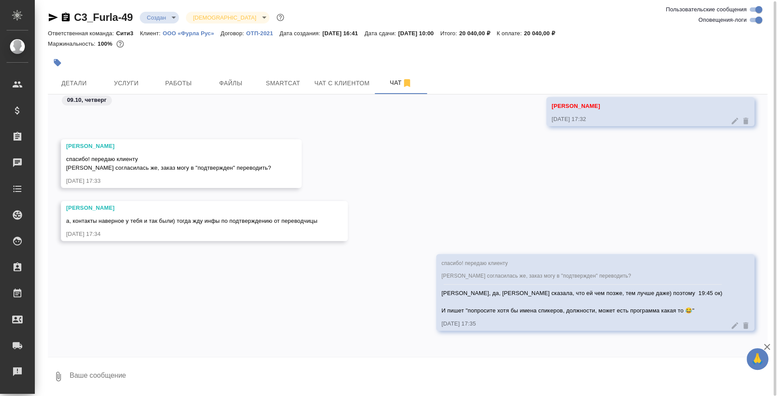
type textarea "!"
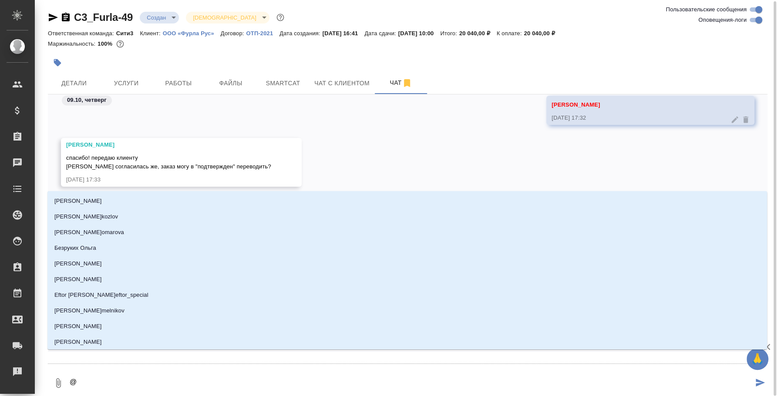
type textarea "@и"
type input "и"
type textarea "@ил"
type input "ил"
type textarea "@иль"
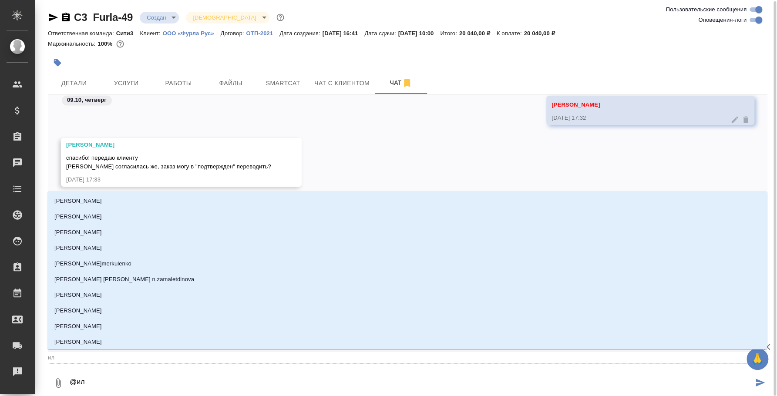
type input "иль"
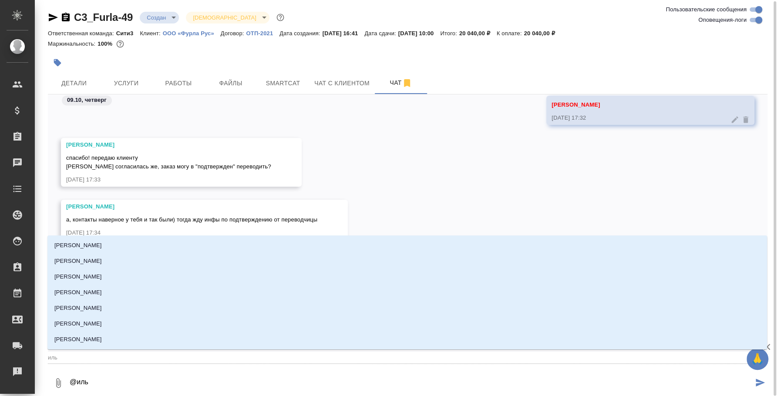
type textarea "@[PERSON_NAME]"
type input "ильи"
type textarea "@[PERSON_NAME]"
type input "ильин"
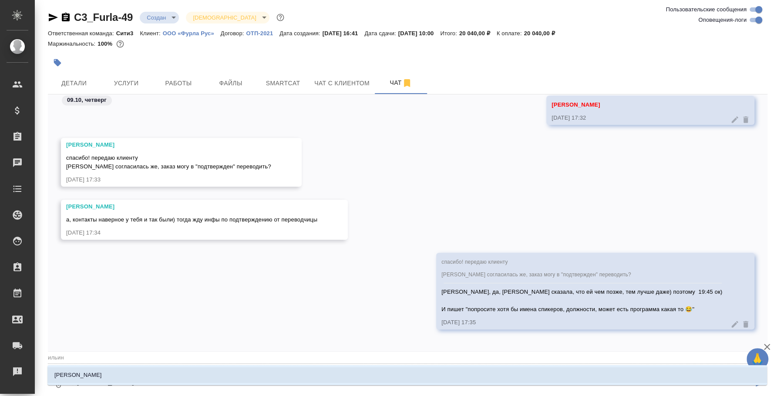
click at [363, 371] on li "[PERSON_NAME]" at bounding box center [407, 376] width 720 height 16
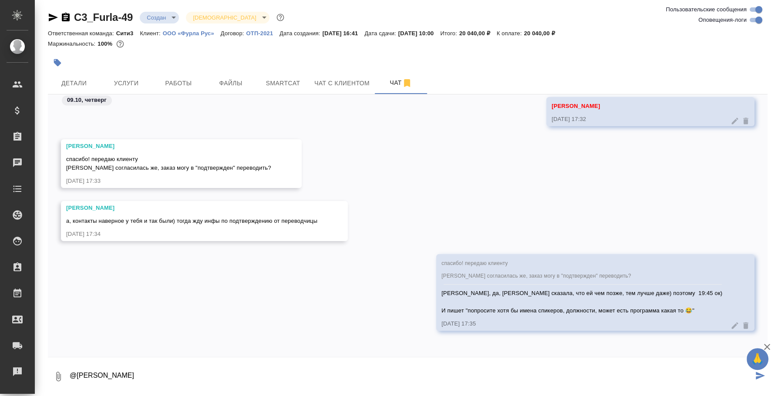
type textarea "@[PERSON_NAME]"
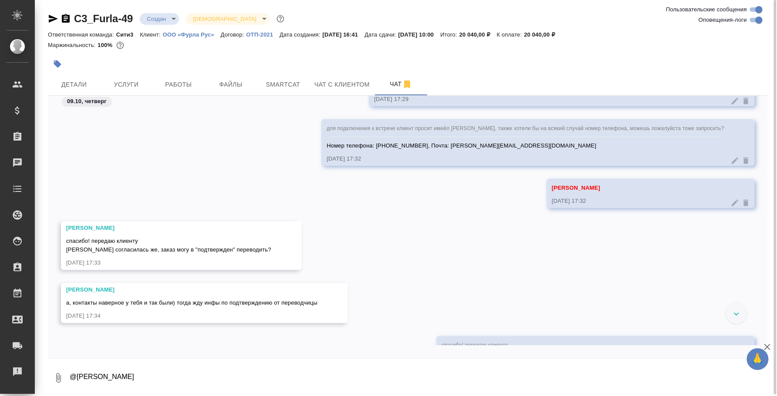
scroll to position [827, 0]
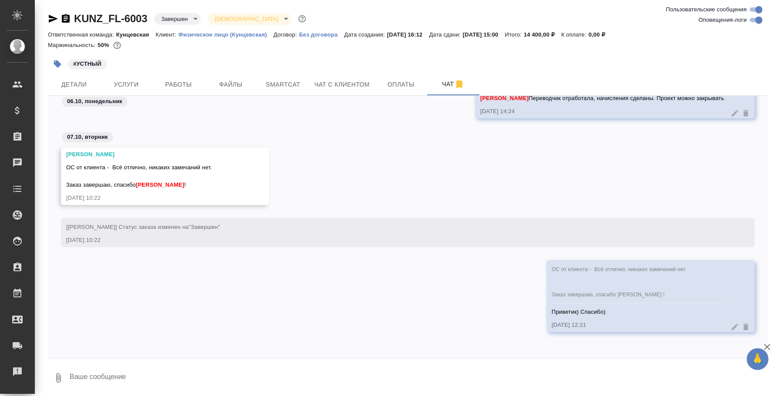
scroll to position [2197, 0]
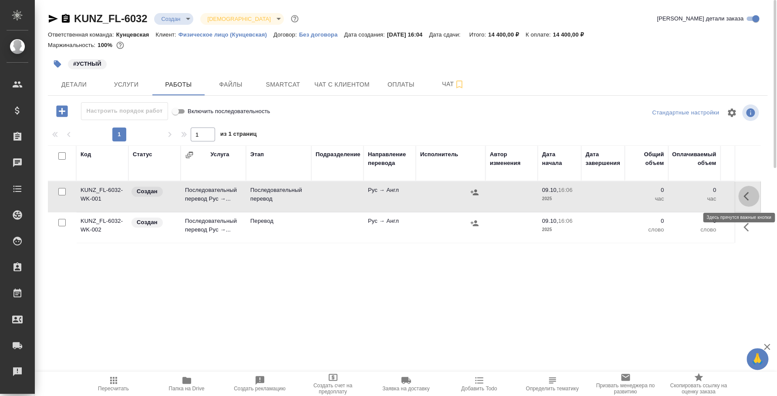
click at [744, 196] on icon "button" at bounding box center [749, 196] width 10 height 10
click at [682, 195] on icon "button" at bounding box center [685, 196] width 10 height 10
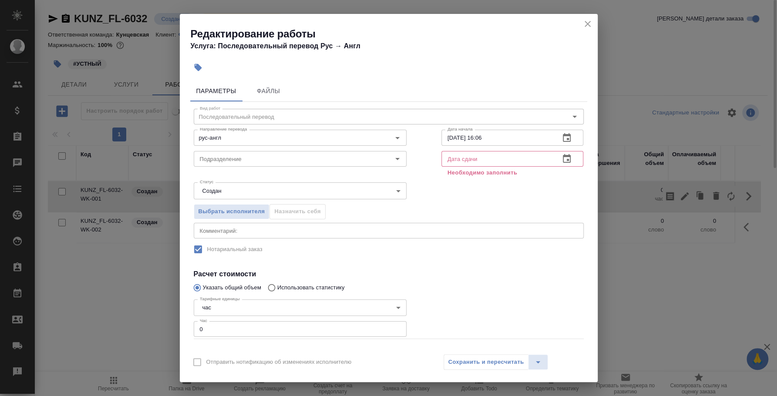
click at [563, 157] on icon "button" at bounding box center [567, 158] width 8 height 9
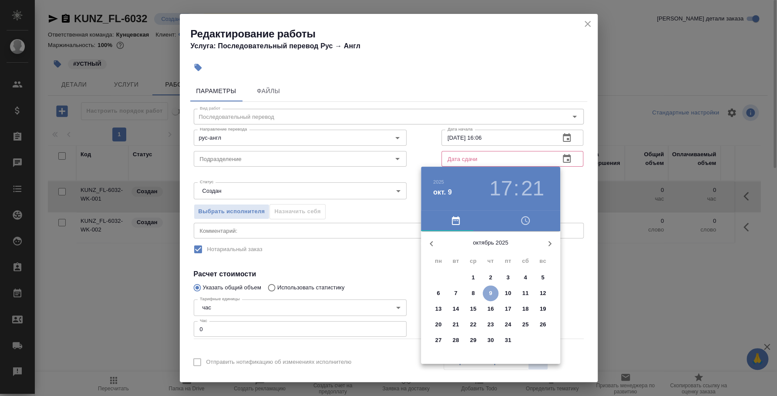
click at [488, 287] on button "9" at bounding box center [491, 294] width 16 height 16
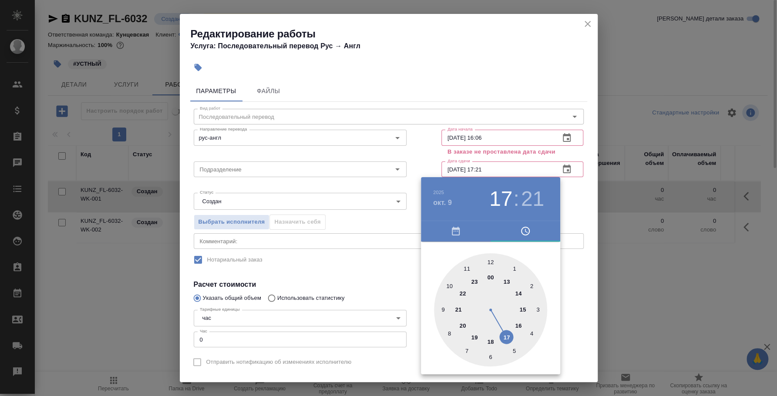
click at [499, 164] on div at bounding box center [388, 198] width 777 height 396
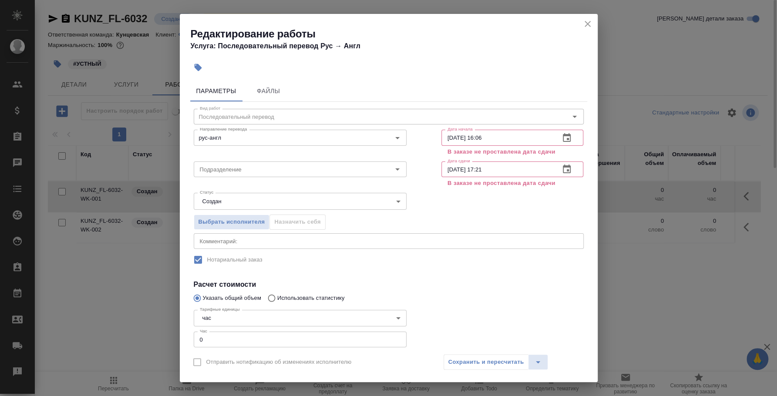
click at [496, 167] on div "[DATE] 17 : 21 00 1 2 3 4 5 6 7 8 9 10 11 12 13 14 15 16 17 18 19 20 21 22 23" at bounding box center [388, 198] width 777 height 396
drag, startPoint x: 478, startPoint y: 167, endPoint x: 521, endPoint y: 167, distance: 43.1
click at [521, 167] on input "[DATE] 17:21" at bounding box center [498, 170] width 112 height 16
type input "[DATE] 16:04"
click at [524, 200] on div "Выбрать исполнителя Назначить себя" at bounding box center [388, 220] width 425 height 53
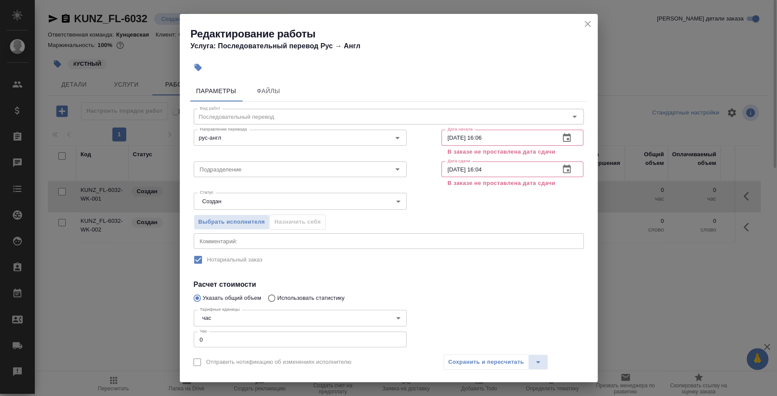
click at [588, 24] on icon "close" at bounding box center [588, 24] width 6 height 6
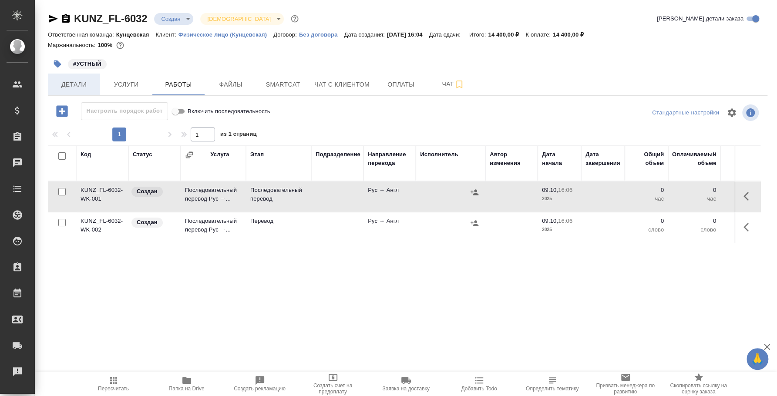
click at [91, 89] on span "Детали" at bounding box center [74, 84] width 42 height 11
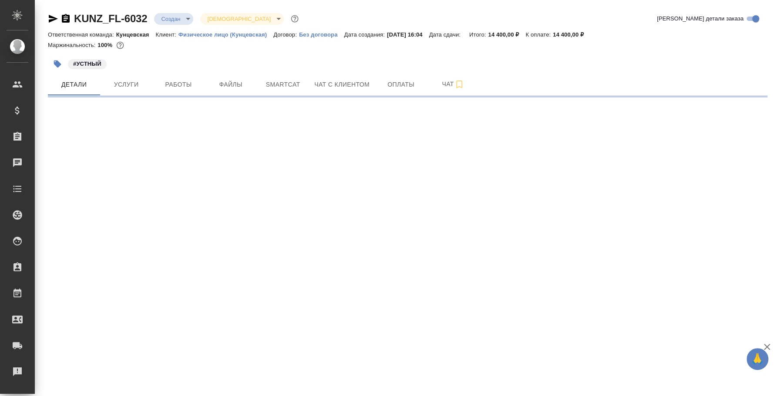
select select "RU"
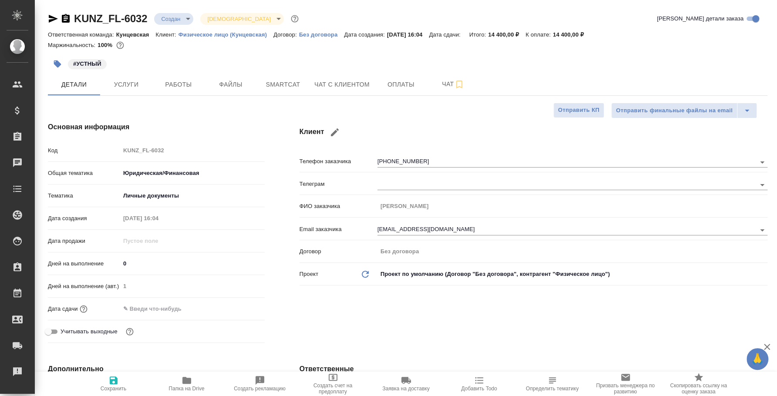
type textarea "x"
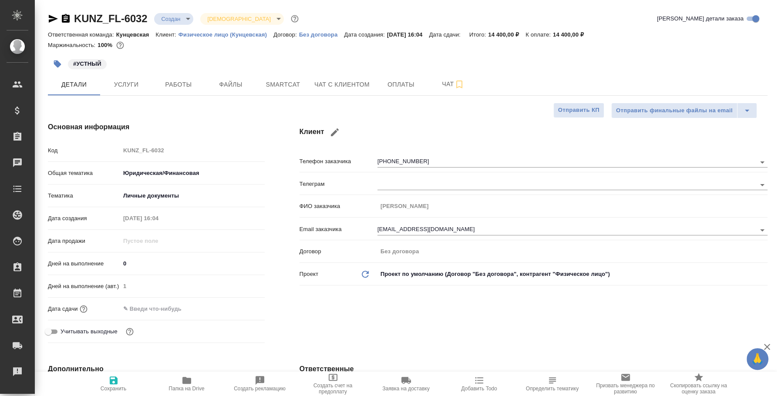
type textarea "x"
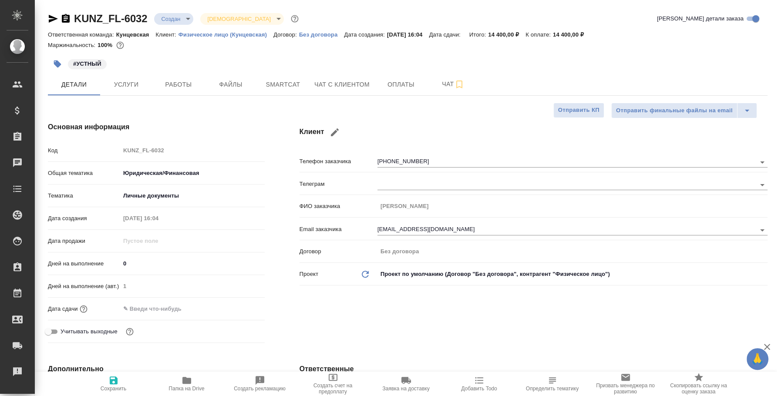
type textarea "x"
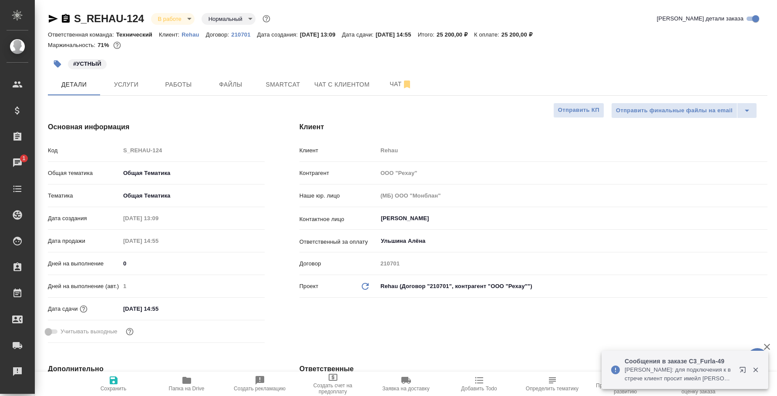
select select "RU"
click at [745, 371] on icon "button" at bounding box center [745, 372] width 10 height 10
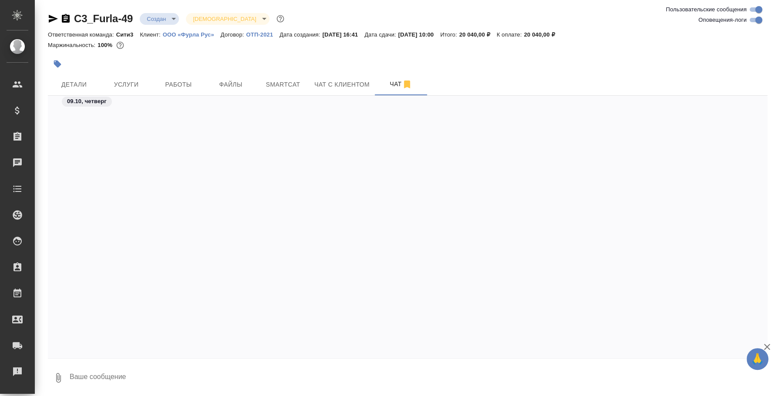
scroll to position [468, 0]
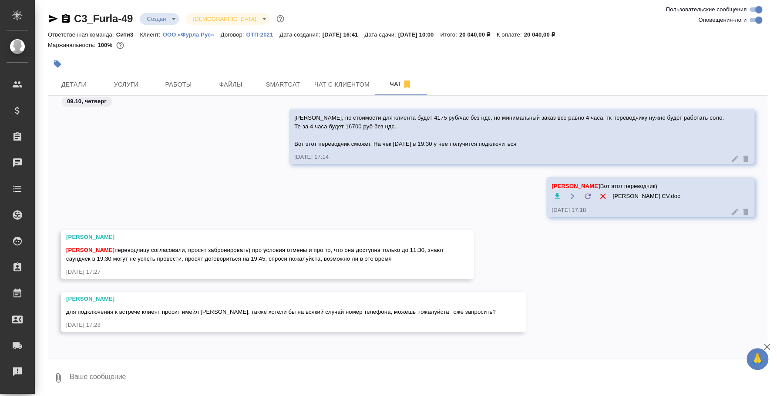
drag, startPoint x: 116, startPoint y: 247, endPoint x: 412, endPoint y: 257, distance: 295.9
click at [412, 257] on div "Федотова Ирина переводчицу согласовали, просят забронировать) про условия отмен…" at bounding box center [255, 254] width 378 height 20
copy span "переводчицу согласовали, просят забронировать) про условия отмены и про то, что…"
click at [134, 196] on button "Ответить на сообщение" at bounding box center [113, 198] width 95 height 17
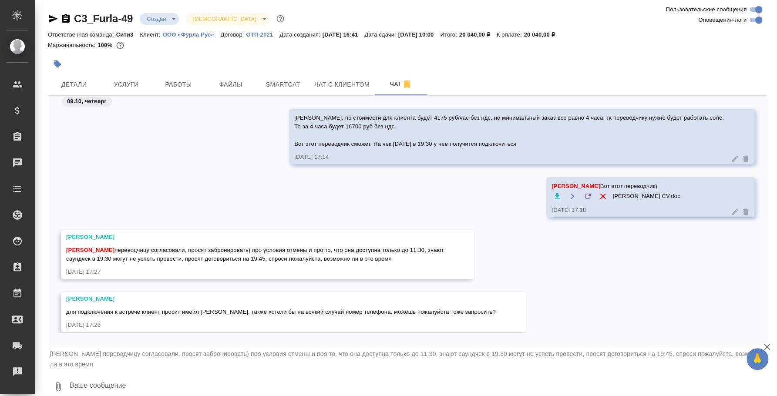
click at [147, 381] on textarea at bounding box center [418, 387] width 699 height 30
type textarea "Катя, отличные новости! Уточняю у переводчика)"
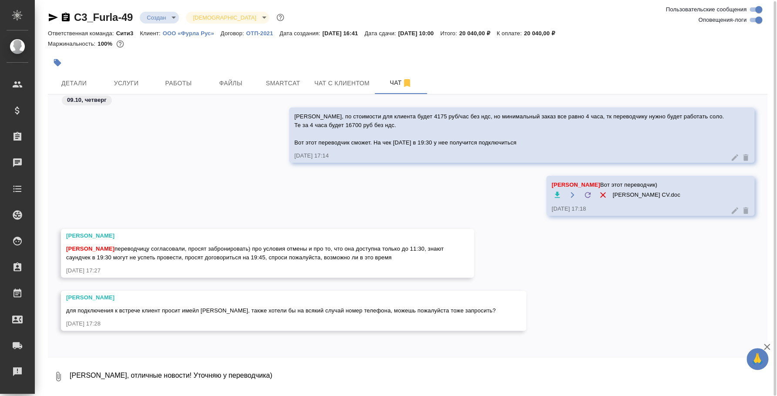
scroll to position [541, 0]
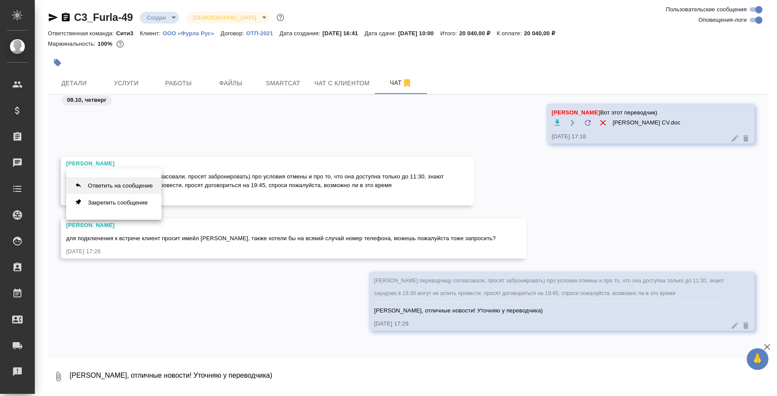
click at [142, 185] on button "Ответить на сообщение" at bounding box center [113, 185] width 95 height 17
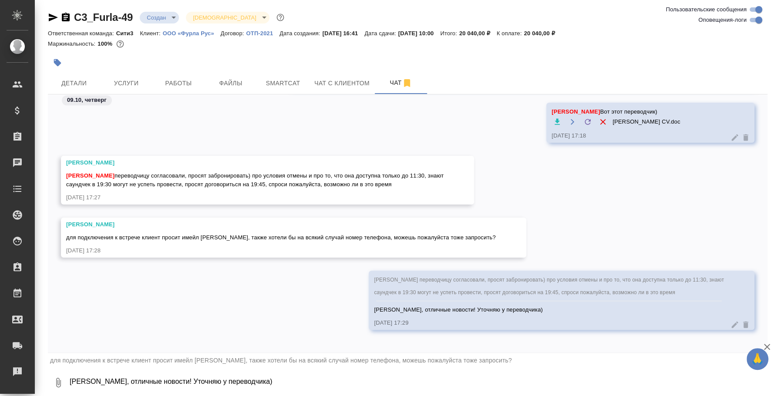
scroll to position [2, 0]
click at [163, 381] on textarea "Катя, отличные новости! Уточняю у переводчика)" at bounding box center [418, 382] width 699 height 30
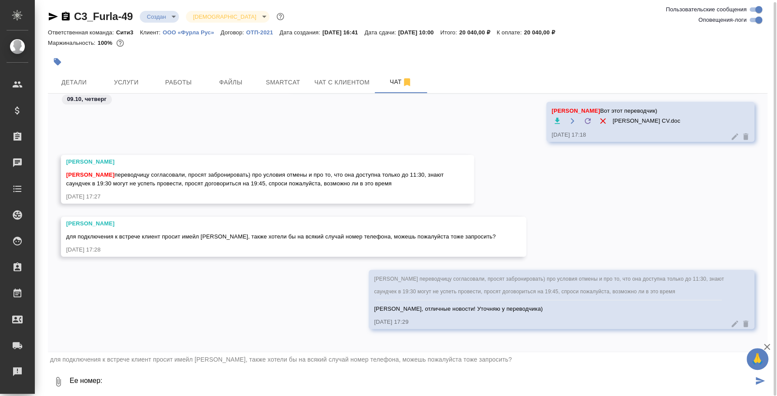
type textarea "Ее номер:"
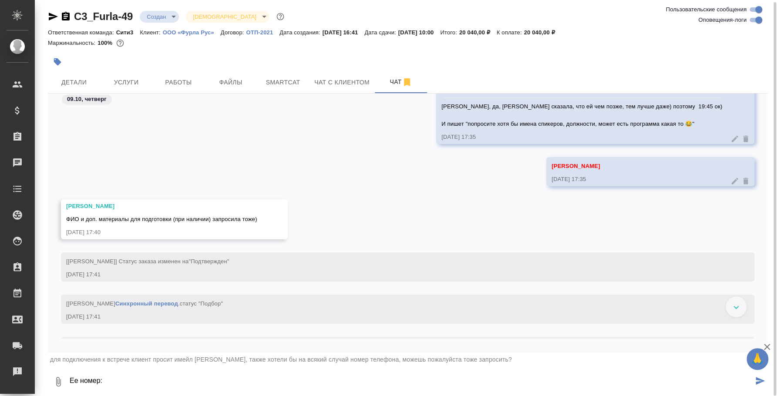
scroll to position [881, 0]
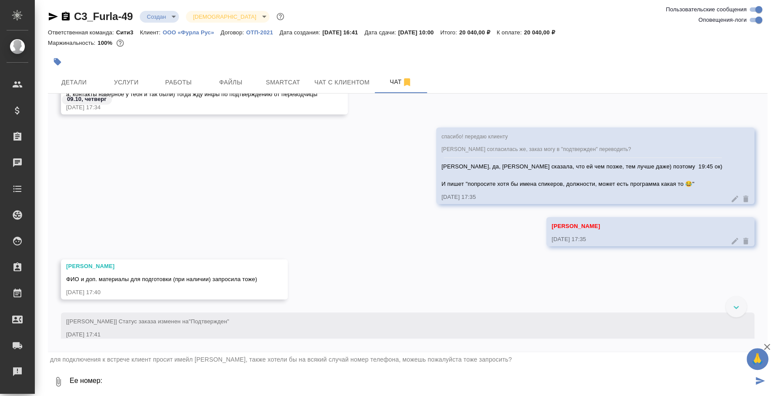
drag, startPoint x: 105, startPoint y: 374, endPoint x: -6, endPoint y: 349, distance: 112.9
click at [0, 349] on html "🙏 .cls-1 fill:#fff; AWATERA Fedotova Irina Клиенты Спецификации Заказы 0 Чаты T…" at bounding box center [388, 198] width 777 height 396
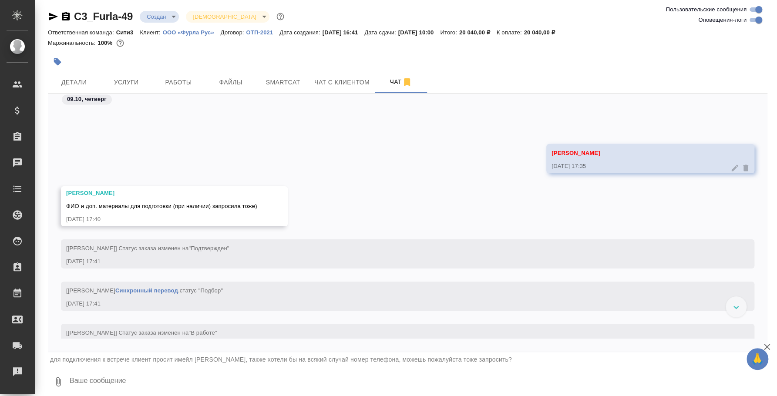
scroll to position [1064, 0]
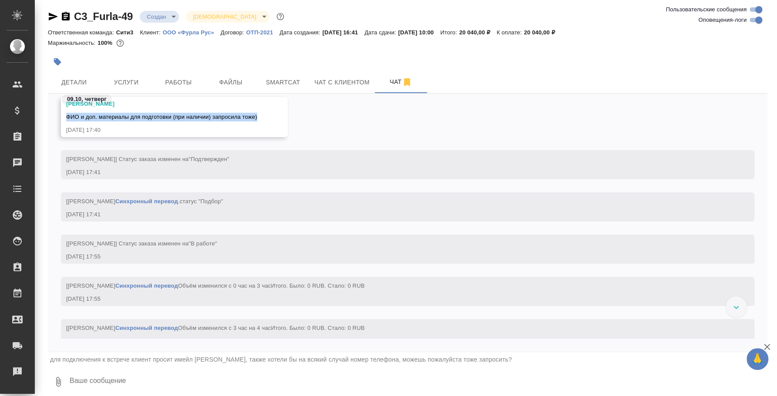
drag, startPoint x: 259, startPoint y: 114, endPoint x: 63, endPoint y: 113, distance: 195.6
click at [63, 113] on div "Ильина Екатерина ФИО и доп. материалы для подготовки (при наличии) запросила то…" at bounding box center [174, 117] width 227 height 40
copy span "ФИО и доп. материалы для подготовки (при наличии) запросила тоже)"
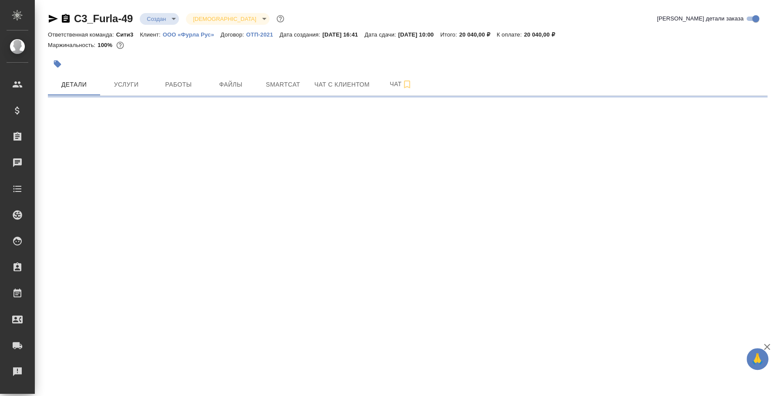
select select "RU"
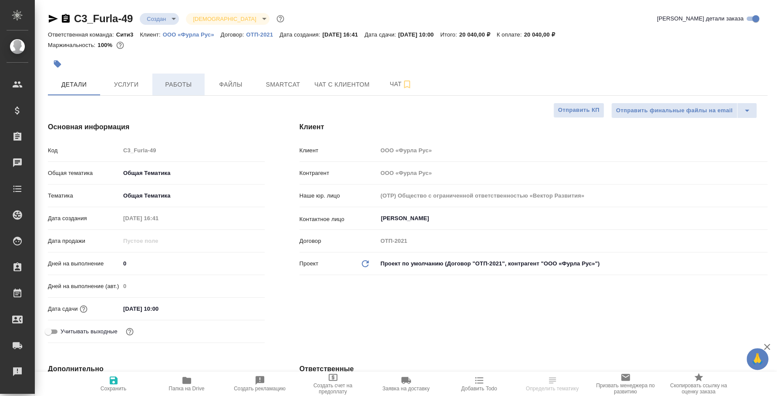
type textarea "x"
click at [186, 85] on span "Работы" at bounding box center [179, 84] width 42 height 11
type textarea "x"
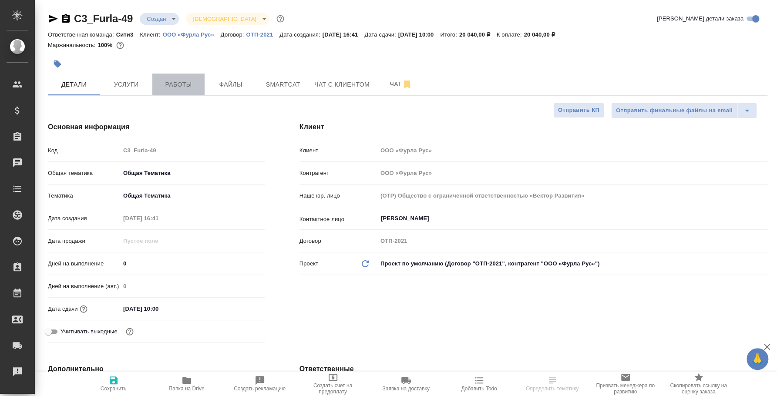
type textarea "x"
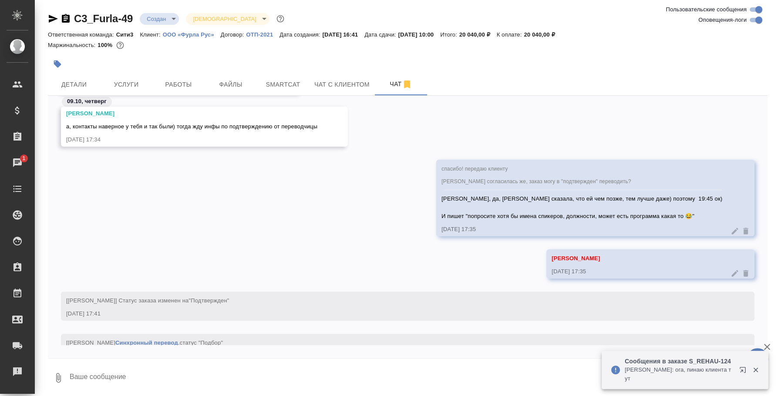
scroll to position [859, 0]
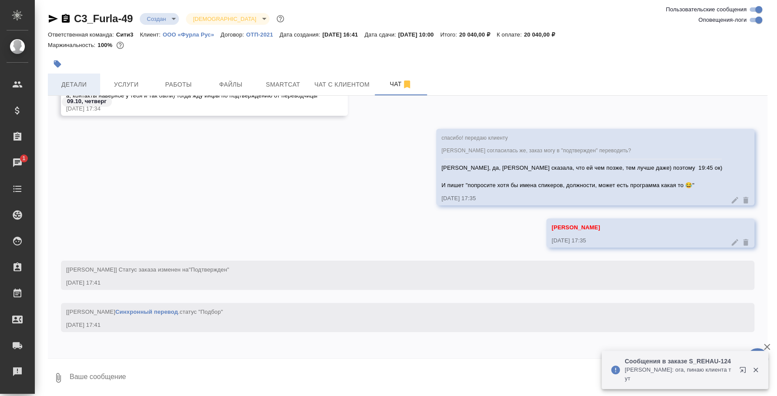
click at [84, 81] on span "Детали" at bounding box center [74, 84] width 42 height 11
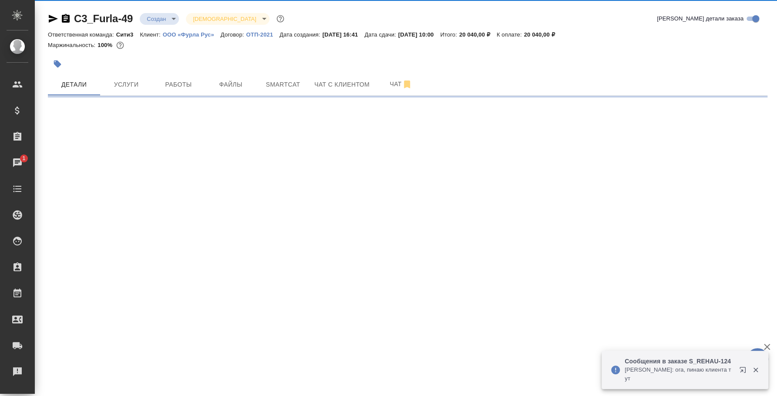
select select "RU"
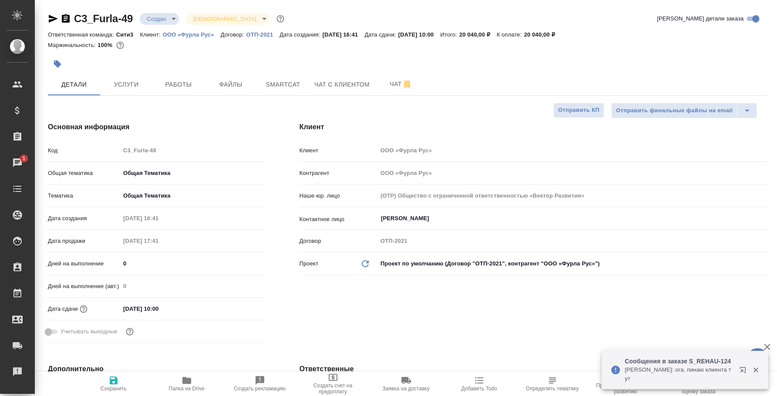
type textarea "x"
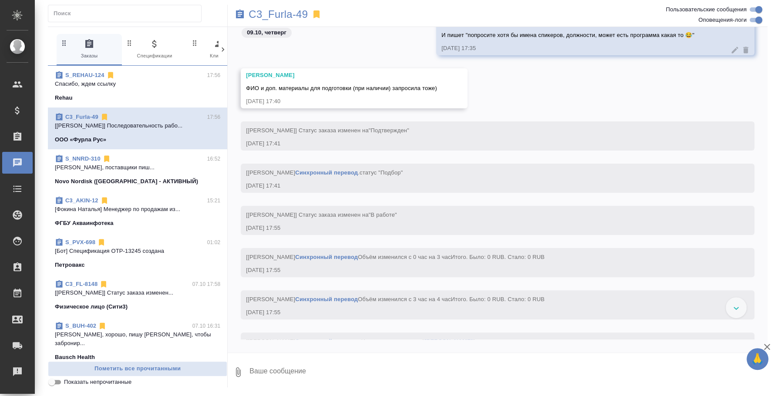
scroll to position [1409, 0]
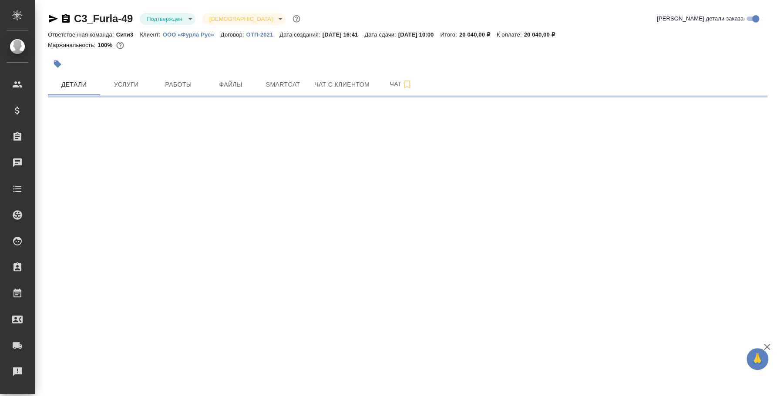
select select "RU"
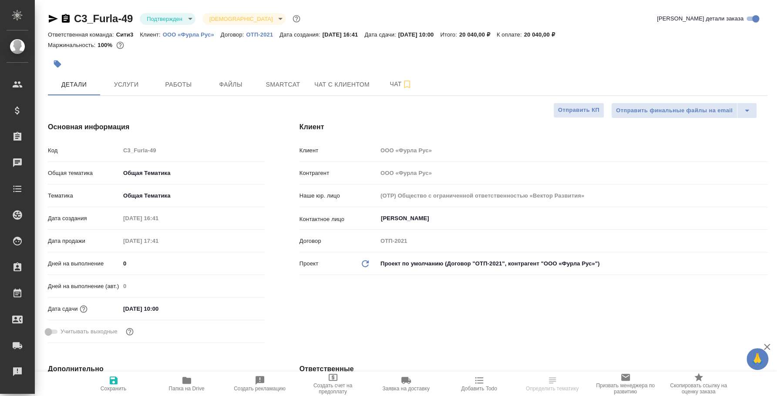
type textarea "x"
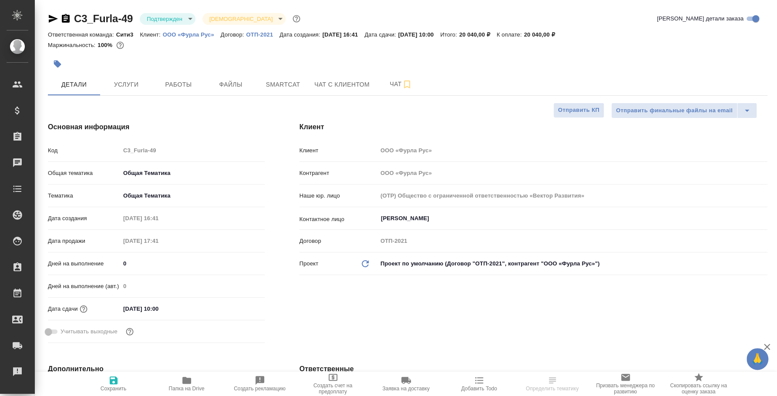
type textarea "x"
click at [190, 17] on body "🙏 .cls-1 fill:#fff; AWATERA Fedotova Irina Клиенты Спецификации Заказы Чаты Tod…" at bounding box center [388, 198] width 777 height 396
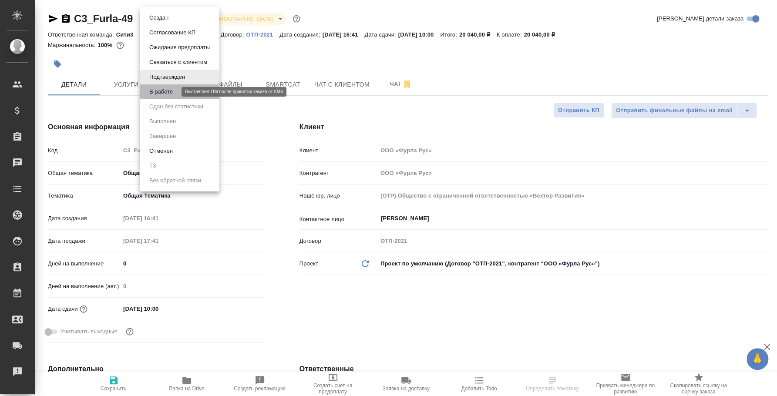
click at [163, 93] on button "В работе" at bounding box center [161, 92] width 29 height 10
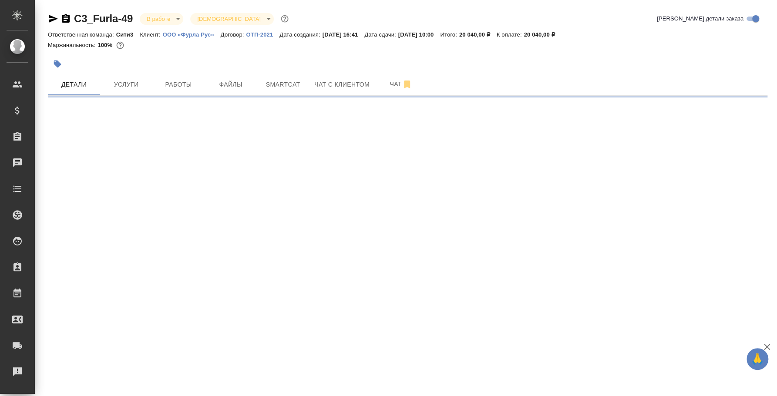
click at [177, 81] on span "Работы" at bounding box center [179, 84] width 42 height 11
select select "RU"
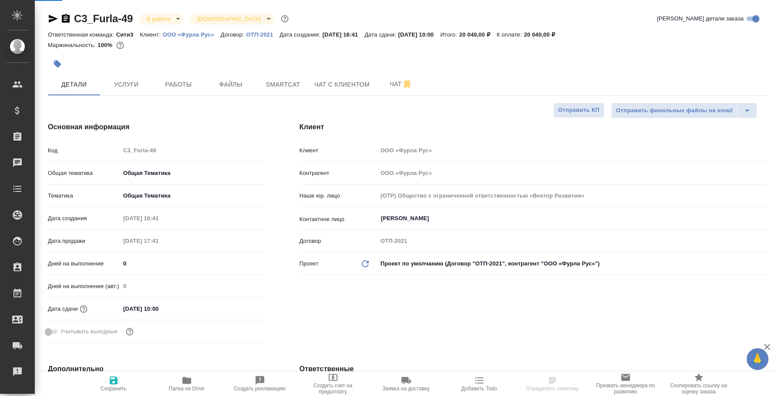
type textarea "x"
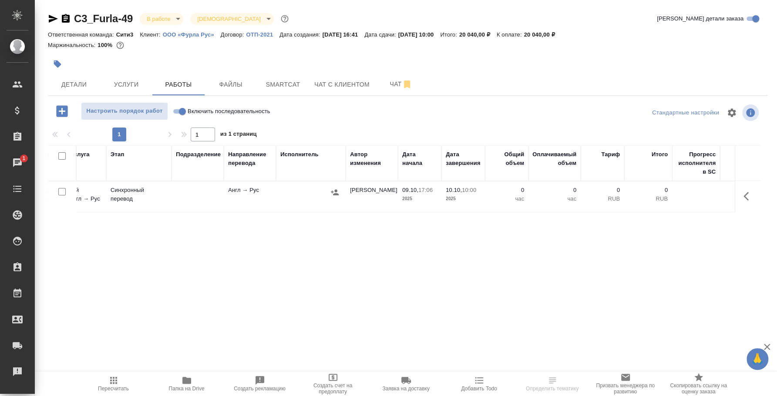
scroll to position [0, 308]
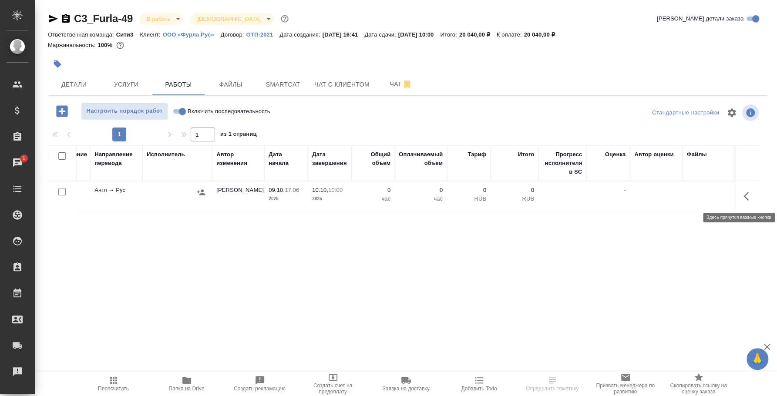
click at [748, 192] on icon "button" at bounding box center [749, 196] width 10 height 10
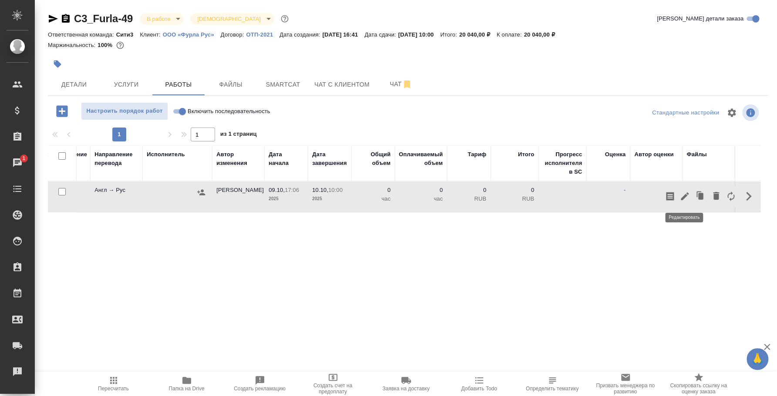
click at [688, 193] on icon "button" at bounding box center [685, 196] width 8 height 8
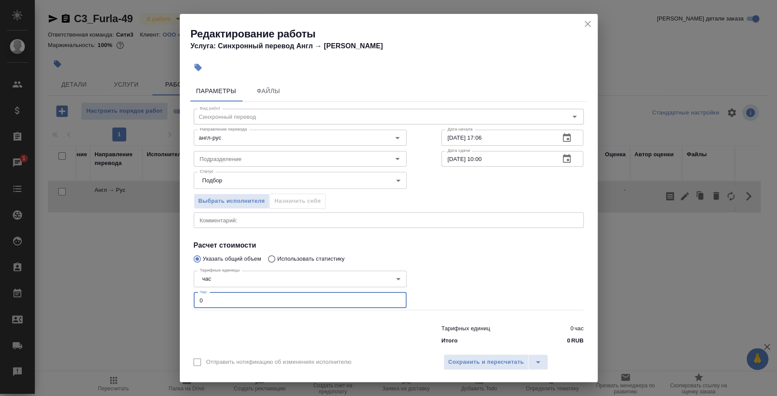
drag, startPoint x: 236, startPoint y: 298, endPoint x: 115, endPoint y: 297, distance: 120.2
click at [115, 297] on div "Редактирование работы Услуга: Синхронный перевод Англ → Рус Параметры Файлы Вид…" at bounding box center [388, 198] width 777 height 396
type input "3"
click at [471, 365] on span "Сохранить и пересчитать" at bounding box center [487, 363] width 76 height 10
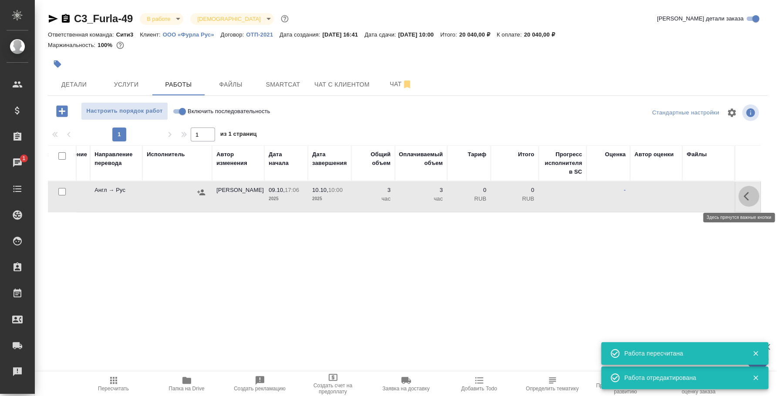
click at [746, 192] on icon "button" at bounding box center [749, 196] width 10 height 10
click at [685, 191] on icon "button" at bounding box center [685, 196] width 10 height 10
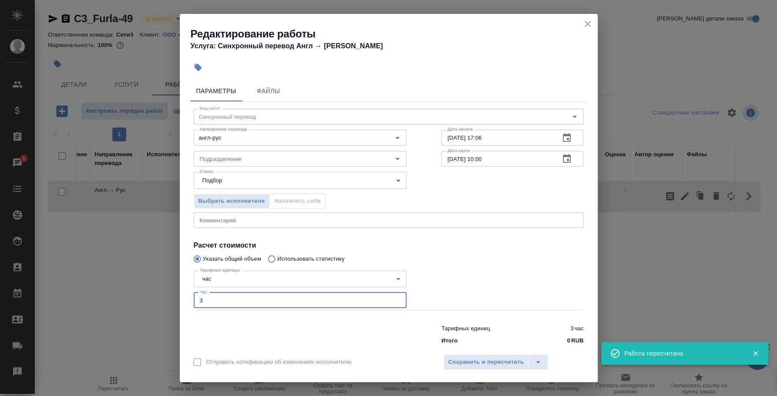
drag, startPoint x: 225, startPoint y: 303, endPoint x: 84, endPoint y: 278, distance: 142.8
click at [86, 280] on div "Редактирование работы Услуга: Синхронный перевод Англ → Рус Параметры Файлы Вид…" at bounding box center [388, 198] width 777 height 396
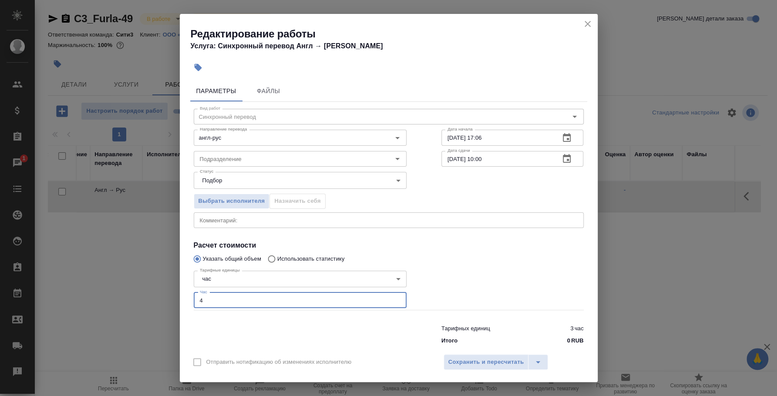
type input "4"
click at [443, 365] on div "Отправить нотификацию об изменениях исполнителю Сохранить и пересчитать" at bounding box center [389, 366] width 418 height 34
click at [445, 365] on button "Сохранить и пересчитать" at bounding box center [486, 363] width 85 height 16
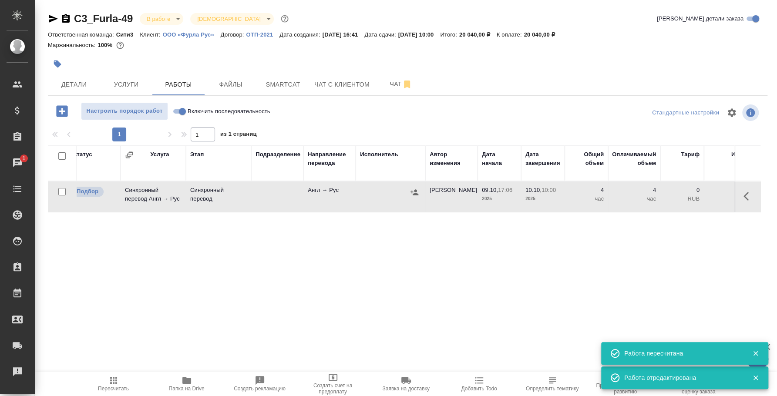
scroll to position [0, 0]
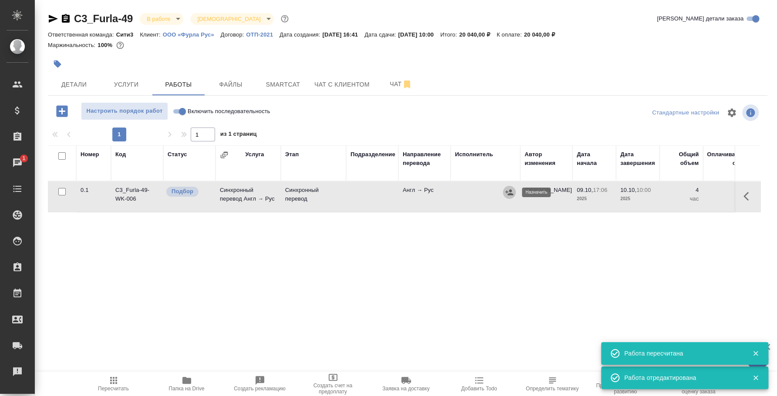
click at [509, 194] on icon "button" at bounding box center [510, 192] width 8 height 6
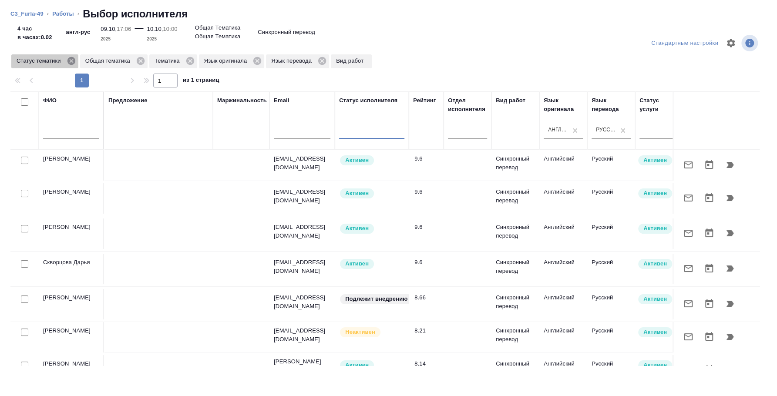
click at [69, 62] on icon at bounding box center [71, 61] width 8 height 8
click at [74, 60] on icon at bounding box center [72, 61] width 8 height 8
click at [54, 63] on icon at bounding box center [52, 61] width 8 height 8
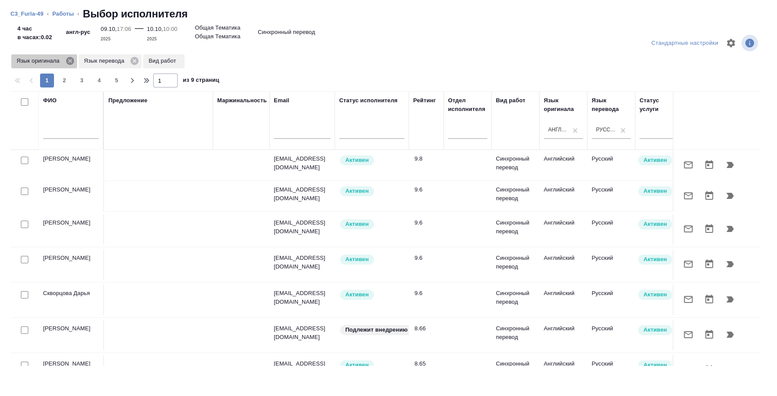
click at [67, 60] on icon at bounding box center [70, 61] width 8 height 8
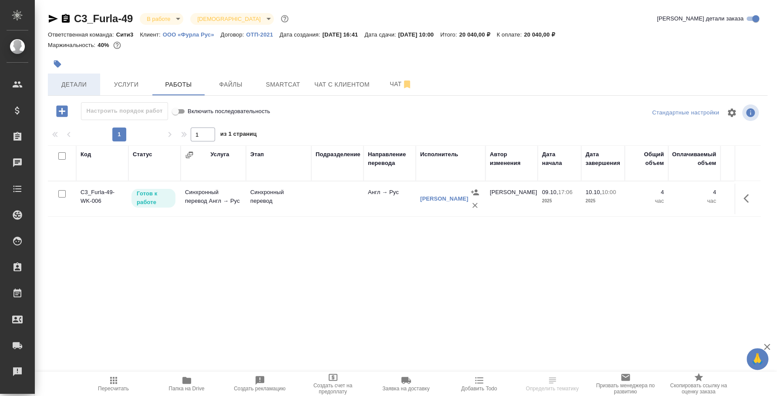
click at [76, 85] on span "Детали" at bounding box center [74, 84] width 42 height 11
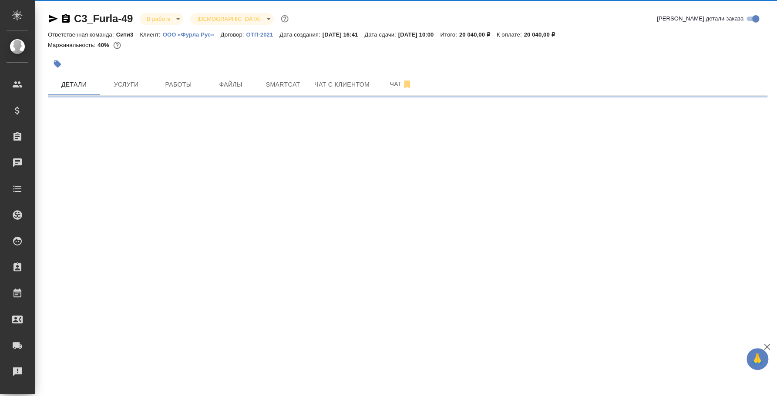
select select "RU"
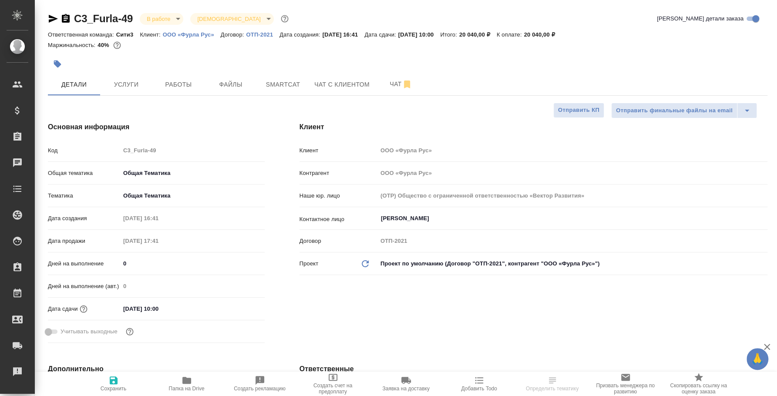
type textarea "x"
click at [144, 78] on button "Услуги" at bounding box center [126, 85] width 52 height 22
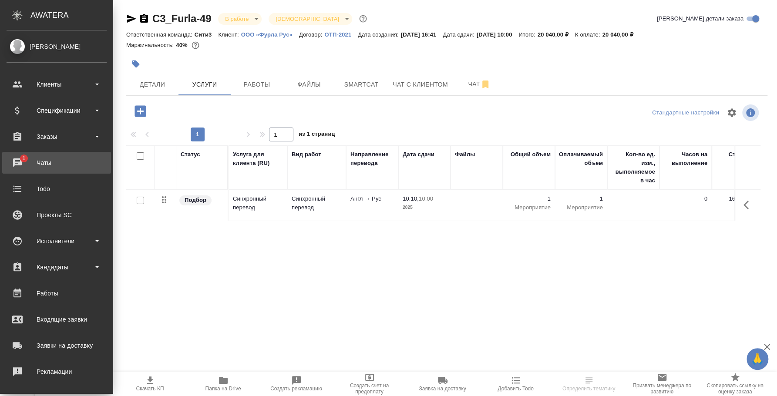
click at [22, 163] on div "Чаты" at bounding box center [57, 162] width 100 height 13
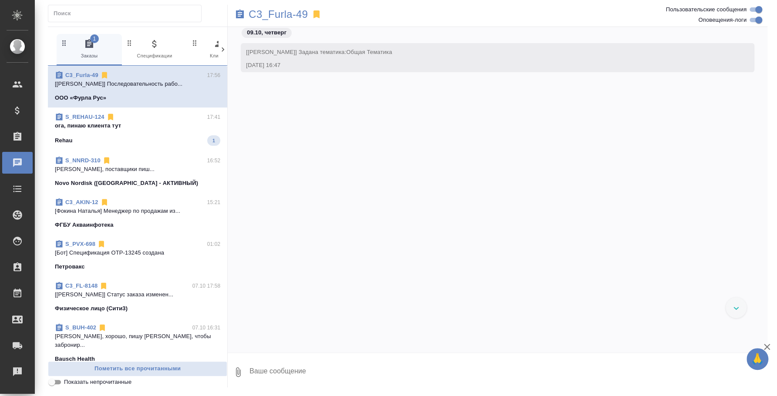
scroll to position [1081, 0]
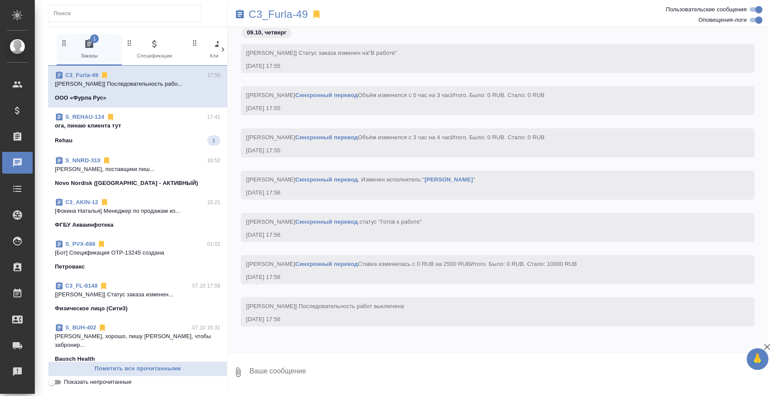
click at [169, 128] on p "ога, пинаю клиента тут" at bounding box center [137, 126] width 165 height 9
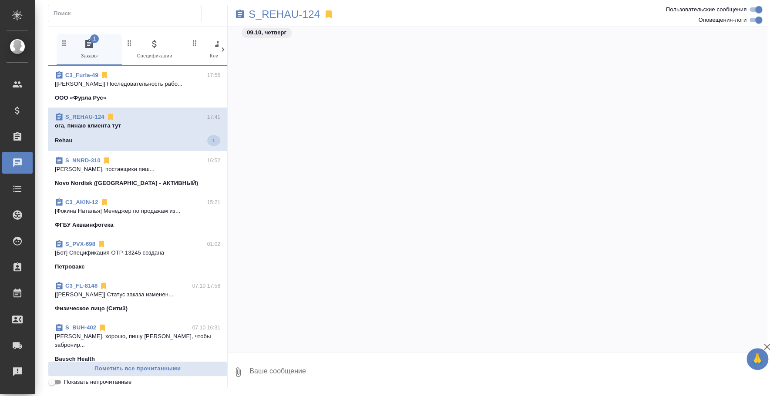
scroll to position [1837, 0]
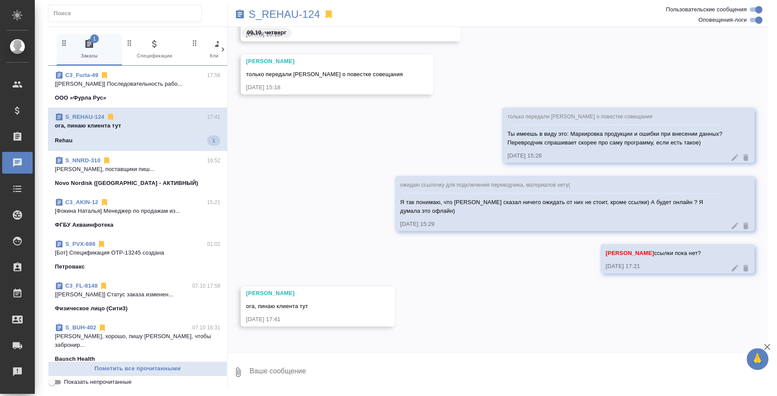
click at [321, 371] on textarea at bounding box center [508, 373] width 519 height 30
type textarea "Спасибо, ждем ссылку"
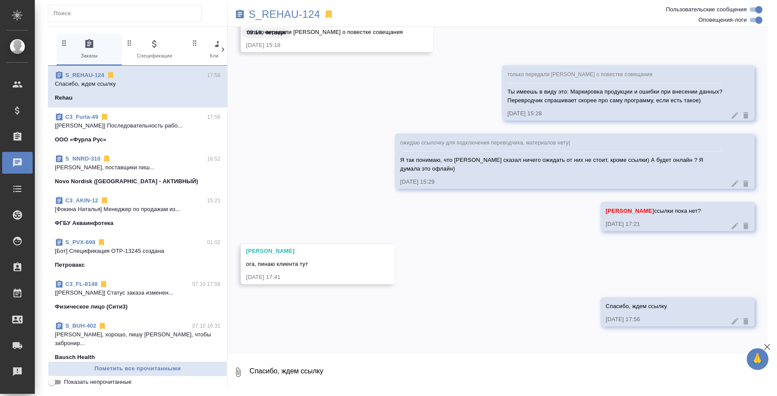
click at [106, 177] on p "Novo Nordisk (РФ - АКТИВНЫЙ)" at bounding box center [126, 181] width 143 height 9
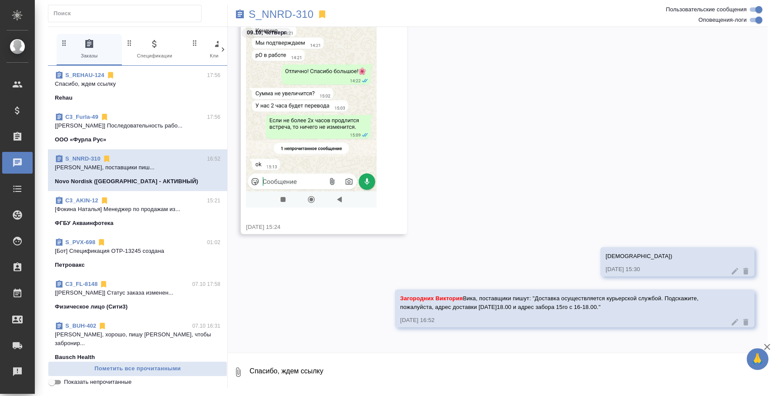
scroll to position [2473, 0]
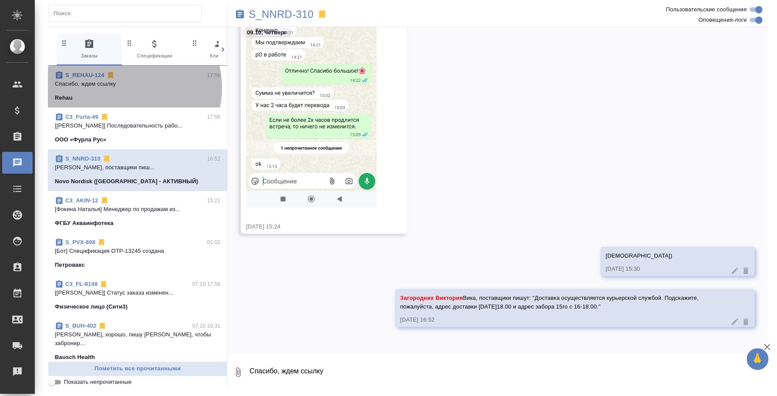
click at [126, 88] on p "Спасибо, ждем ссылку" at bounding box center [137, 84] width 165 height 9
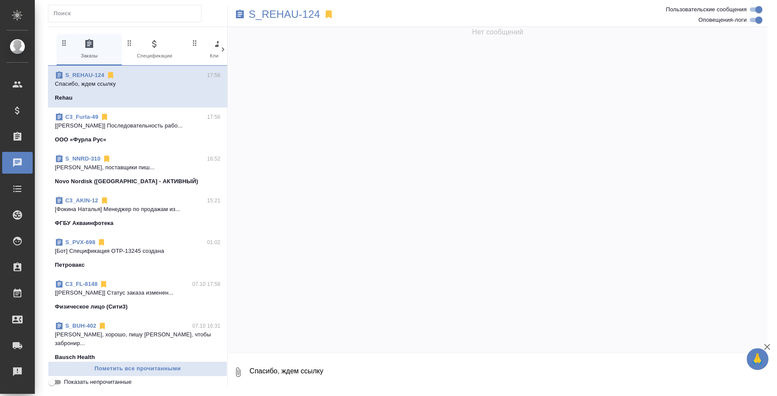
scroll to position [1879, 0]
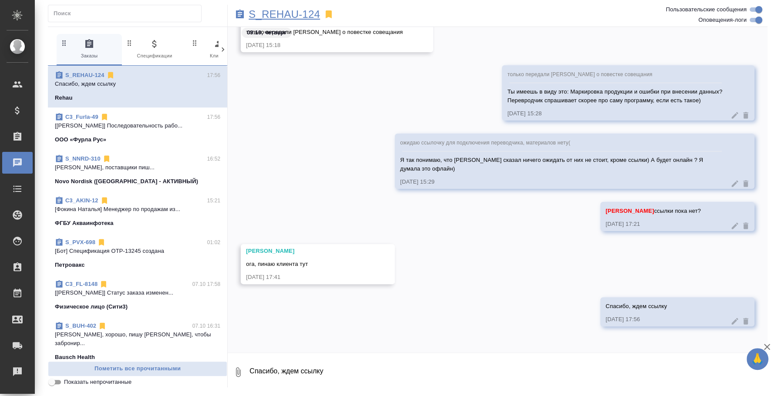
click at [262, 14] on p "S_REHAU-124" at bounding box center [284, 14] width 71 height 9
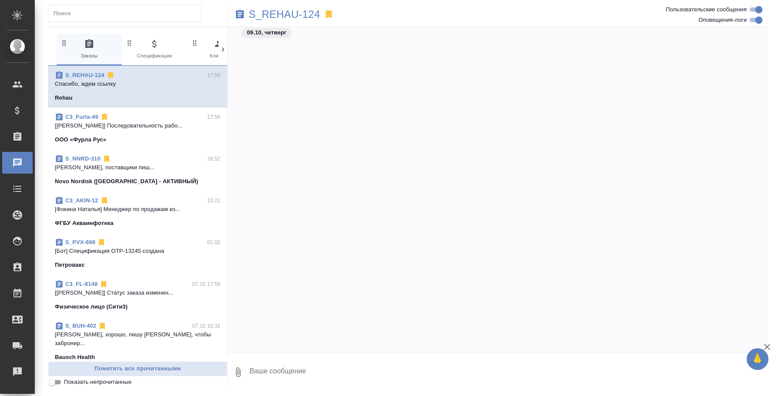
scroll to position [1845, 0]
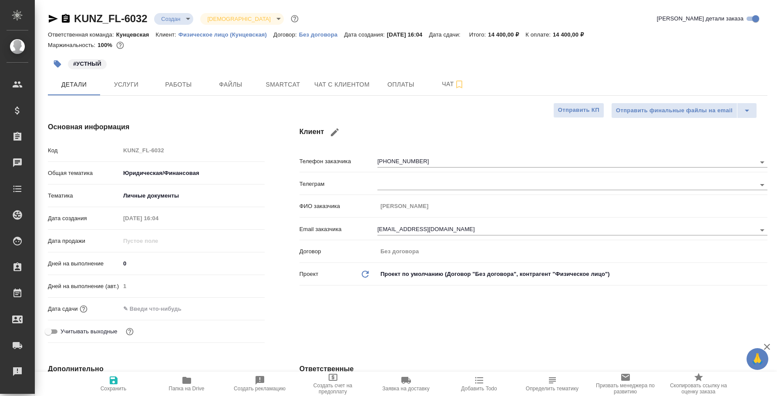
select select "RU"
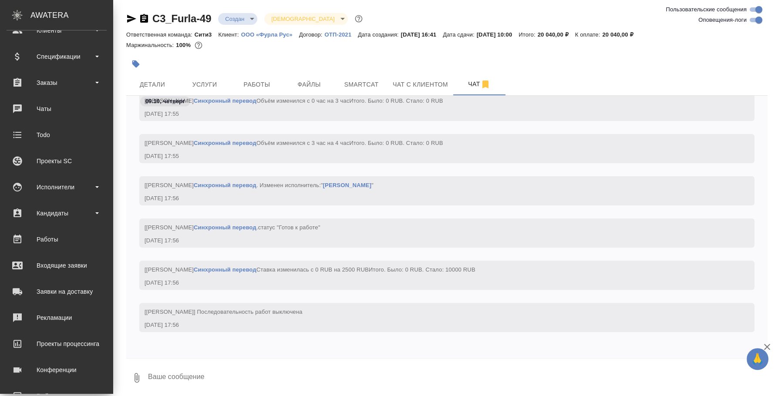
scroll to position [80, 0]
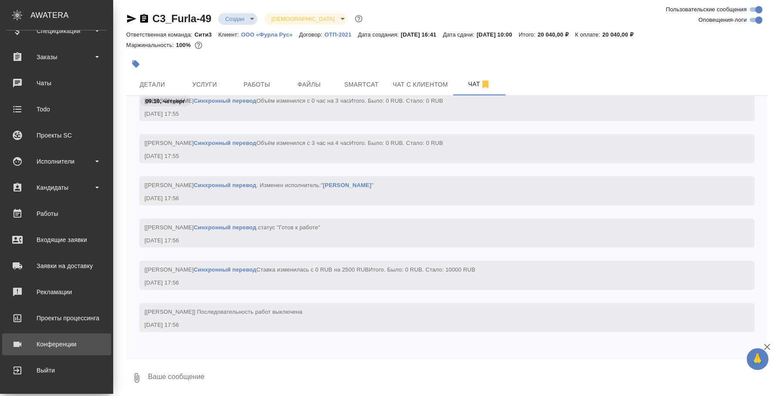
click at [59, 347] on div "Конференции" at bounding box center [57, 344] width 100 height 13
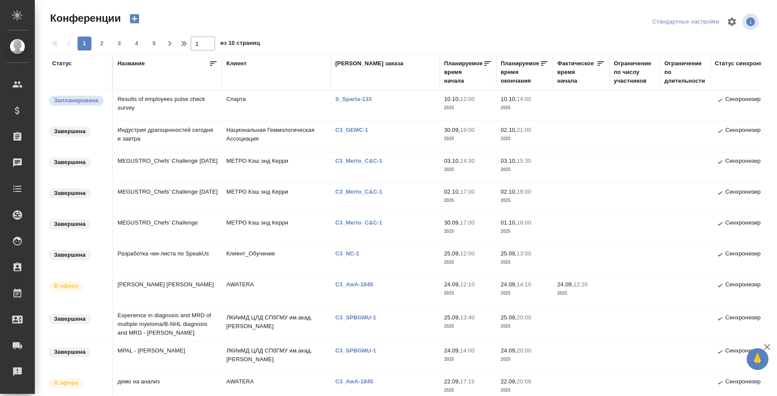
click at [353, 100] on p "S_Sparta-133" at bounding box center [356, 99] width 43 height 7
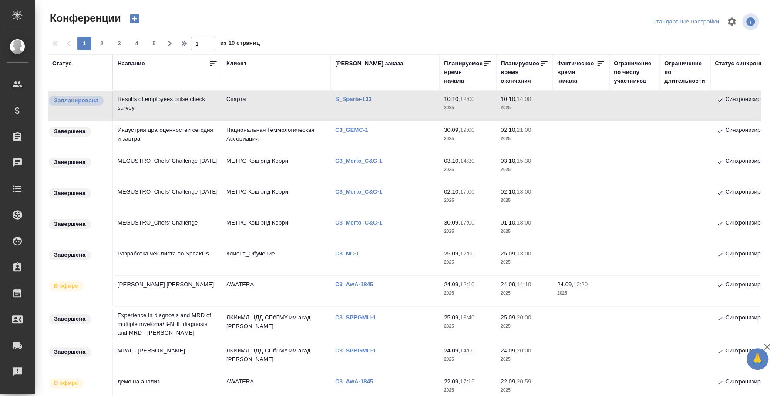
click at [159, 93] on td "Results of employees pulse check survey" at bounding box center [167, 106] width 109 height 30
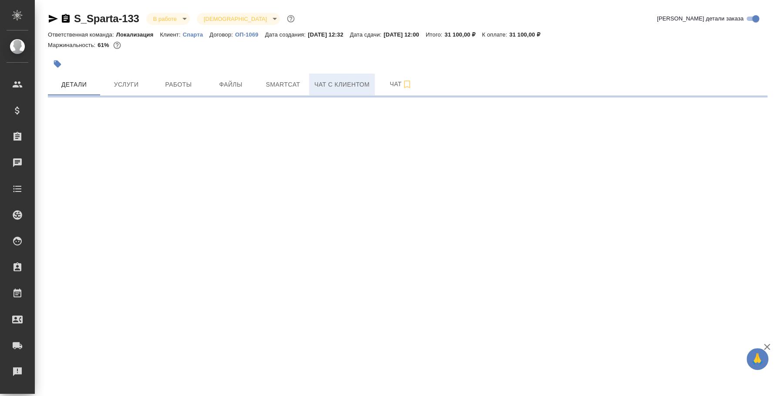
select select "RU"
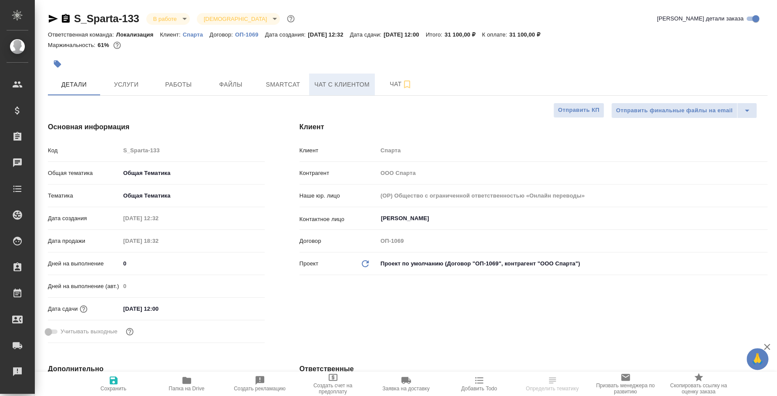
type textarea "x"
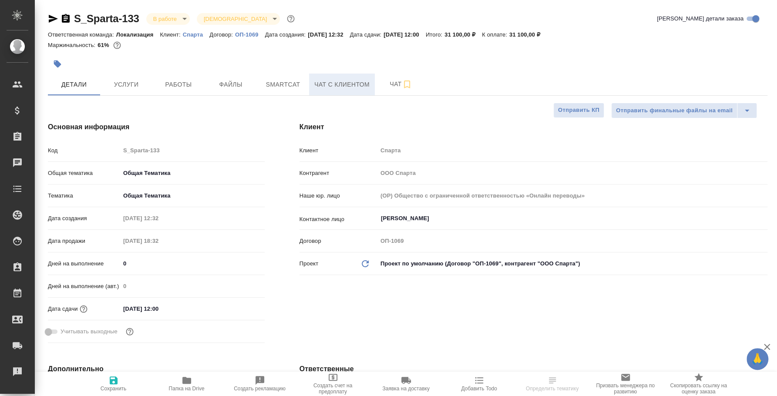
type textarea "x"
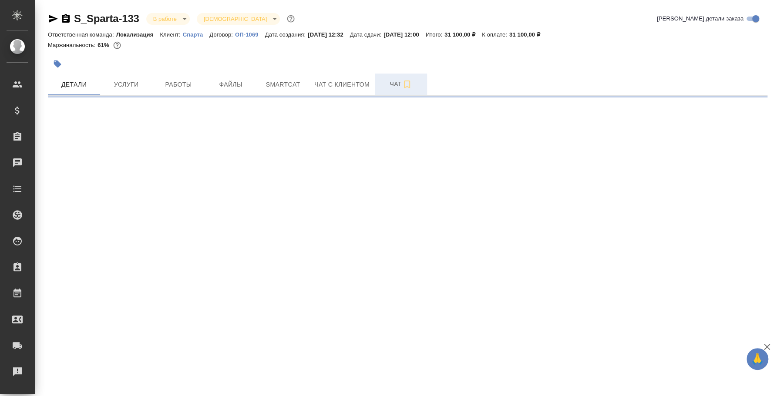
select select "RU"
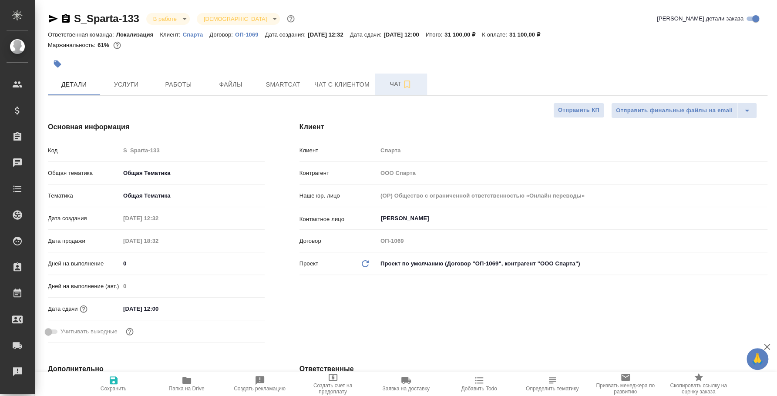
type textarea "x"
click at [385, 88] on span "Чат" at bounding box center [401, 84] width 42 height 11
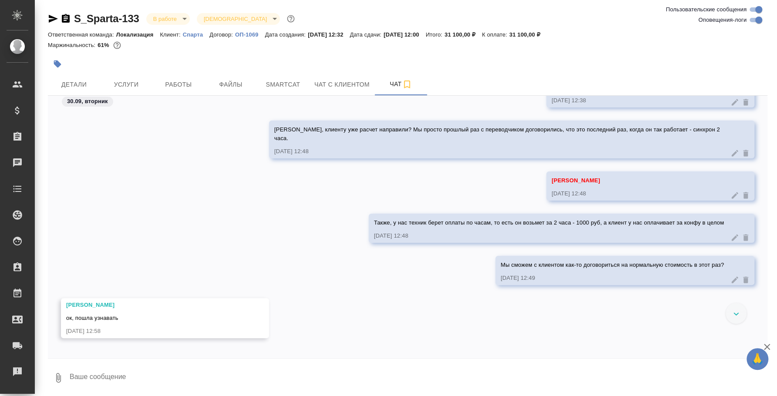
scroll to position [238, 0]
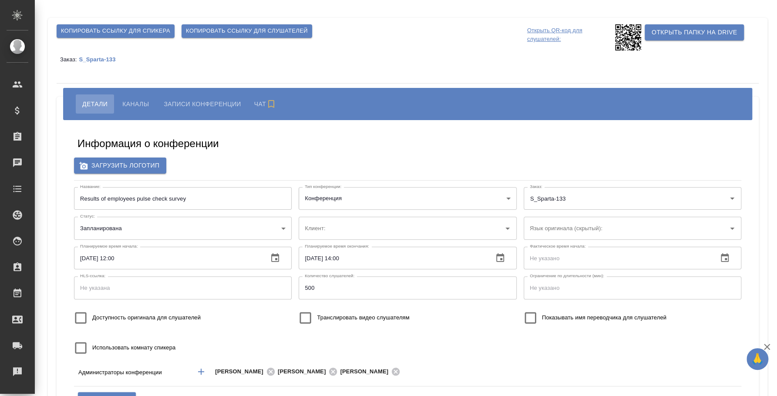
type input "Спарта"
click at [144, 107] on span "Каналы" at bounding box center [135, 104] width 27 height 10
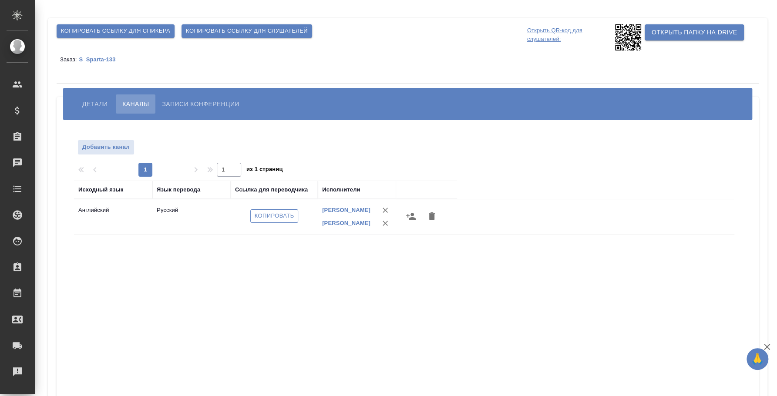
click at [276, 218] on span "Копировать" at bounding box center [275, 216] width 40 height 10
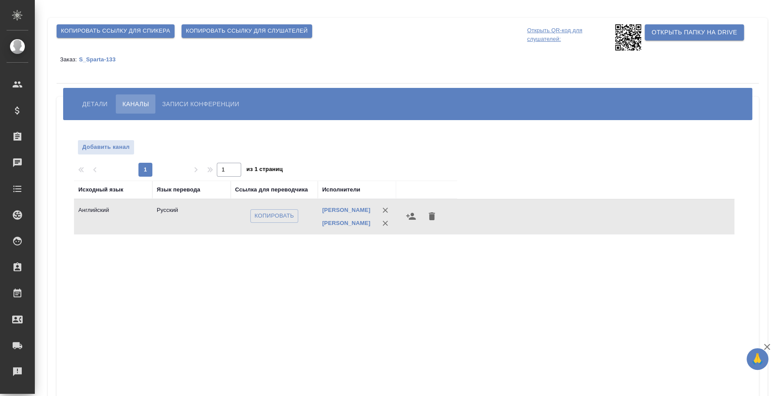
click at [104, 64] on div "Заказ: S_Sparta-133" at bounding box center [408, 59] width 702 height 17
click at [101, 63] on div "Заказ: S_Sparta-133" at bounding box center [408, 59] width 702 height 17
click at [101, 62] on p "S_Sparta-133" at bounding box center [100, 59] width 43 height 7
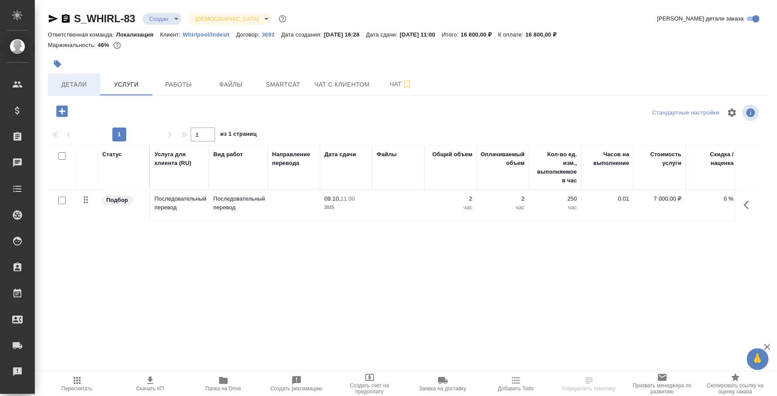
click at [75, 82] on span "Детали" at bounding box center [74, 84] width 42 height 11
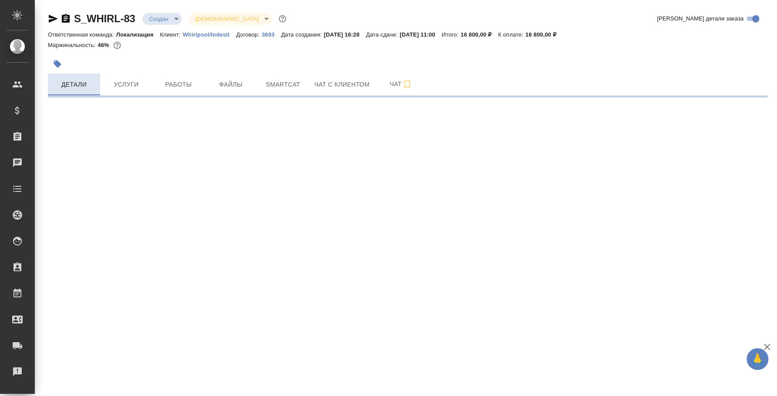
select select "RU"
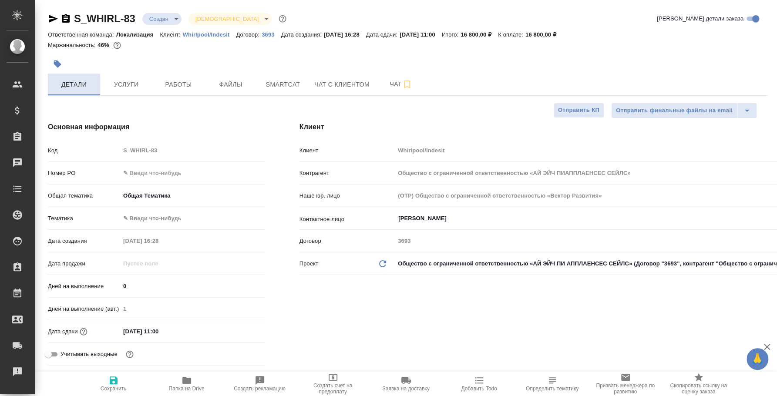
type textarea "x"
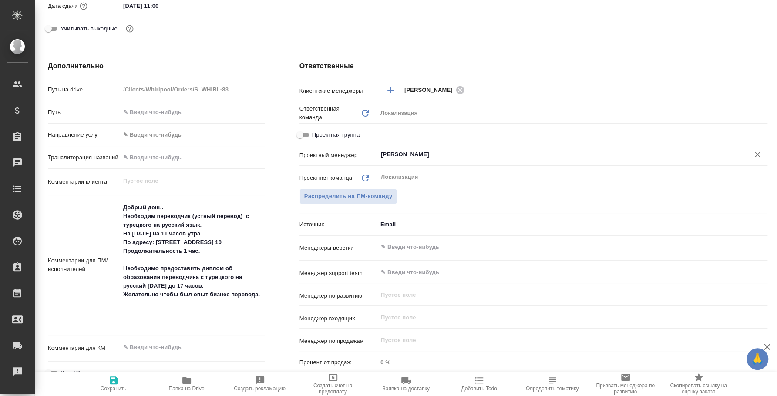
click at [429, 148] on div "[PERSON_NAME]" at bounding box center [573, 155] width 390 height 16
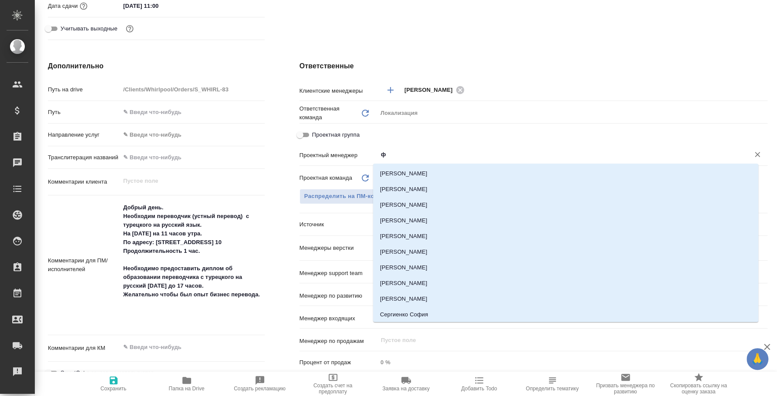
type input "фе"
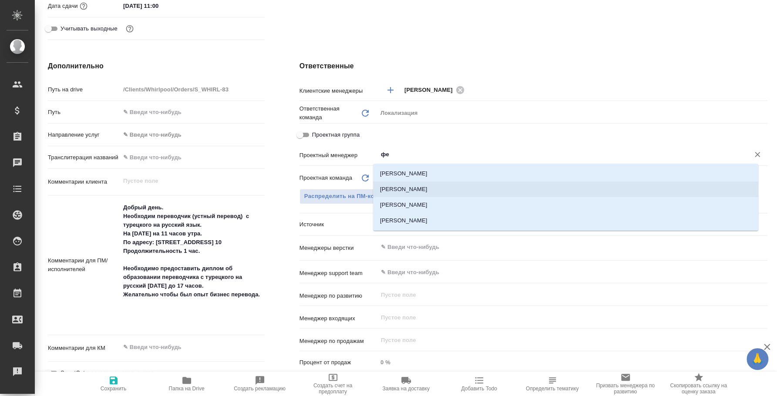
click at [452, 186] on li "[PERSON_NAME]" at bounding box center [565, 190] width 385 height 16
type input "Общество с ограниченной ответственностью «АЙ ЭЙЧ ПИАППЛАЕНСЕС СЕЙЛС»"
type textarea "x"
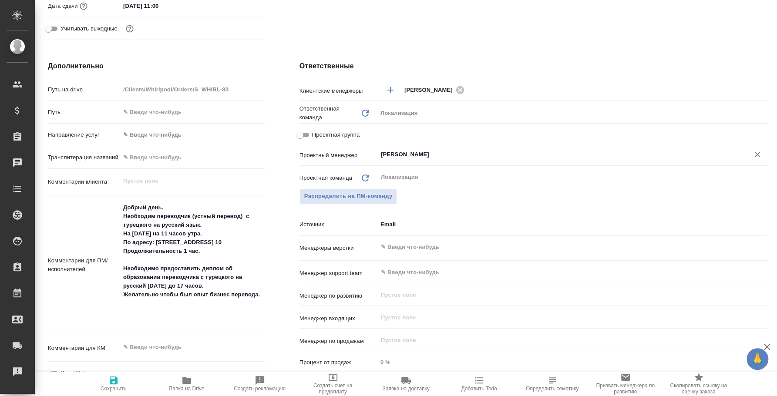
type input "[PERSON_NAME]"
click at [114, 377] on icon "button" at bounding box center [114, 381] width 8 height 8
type input "Общество с ограниченной ответственностью «АЙ ЭЙЧ ПИАППЛАЕНСЕС СЕЙЛС»"
type textarea "x"
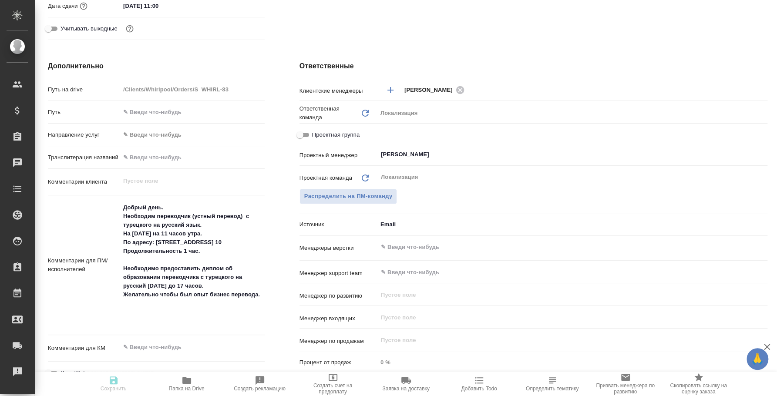
type textarea "x"
type input "Общество с ограниченной ответственностью «АЙ ЭЙЧ ПИАППЛАЕНСЕС СЕЙЛС»"
type textarea "x"
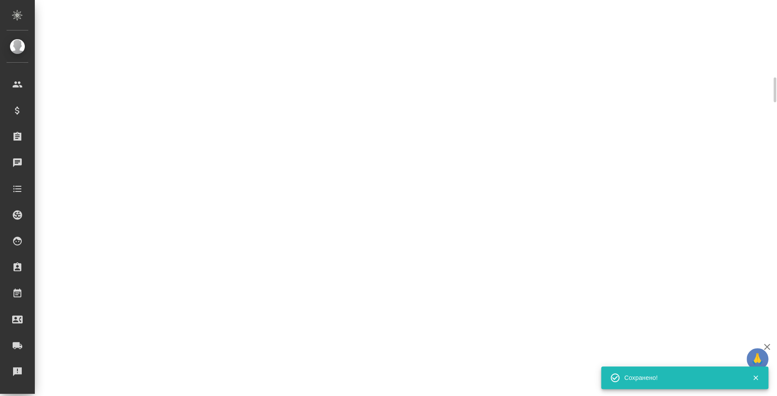
select select "RU"
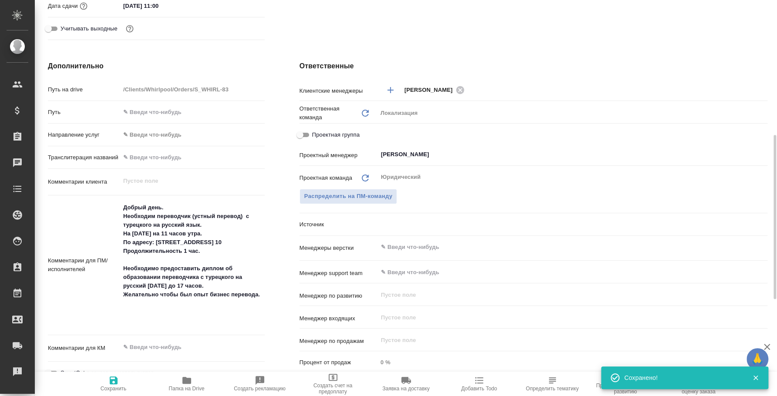
type textarea "x"
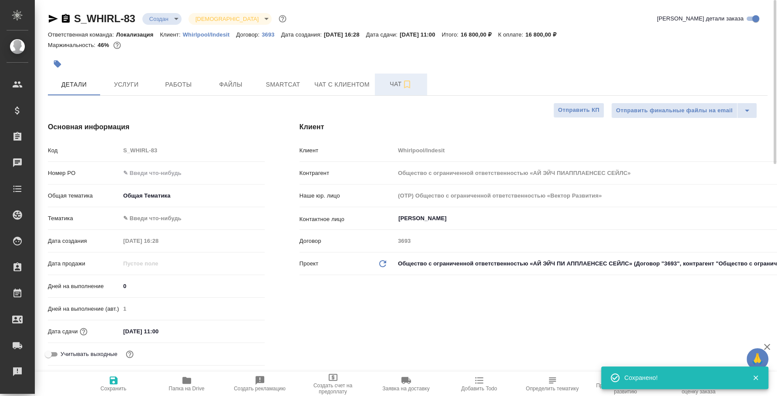
click at [392, 84] on span "Чат" at bounding box center [401, 84] width 42 height 11
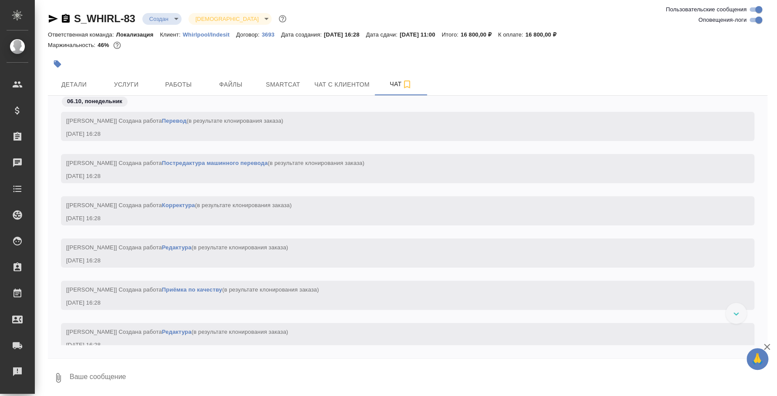
scroll to position [1, 0]
click at [81, 78] on span "Детали" at bounding box center [74, 83] width 42 height 11
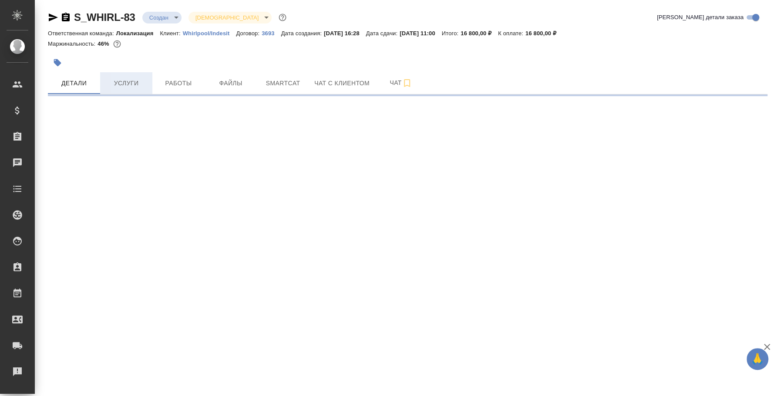
select select "RU"
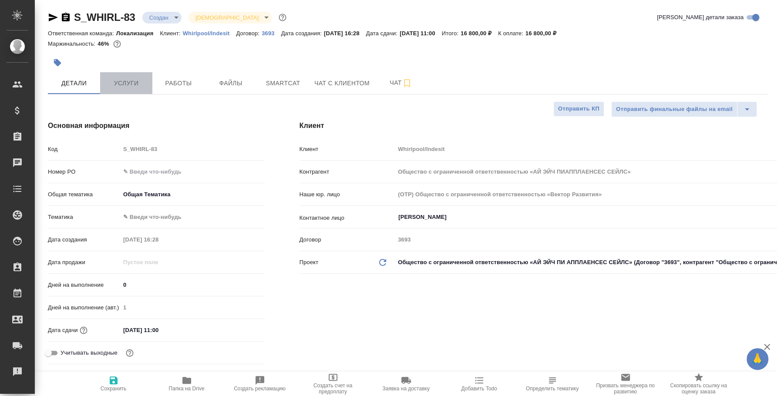
type textarea "x"
click at [129, 74] on button "Услуги" at bounding box center [126, 83] width 52 height 22
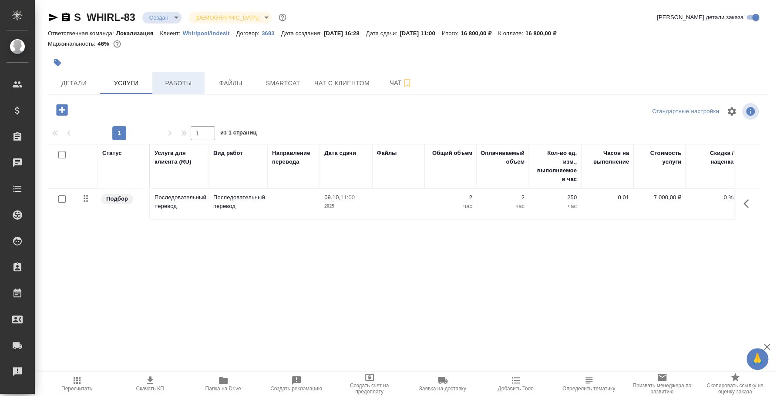
click at [181, 85] on span "Работы" at bounding box center [179, 83] width 42 height 11
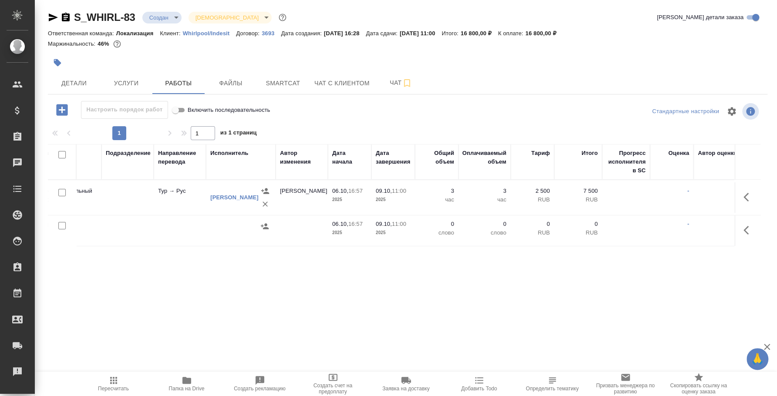
scroll to position [0, 282]
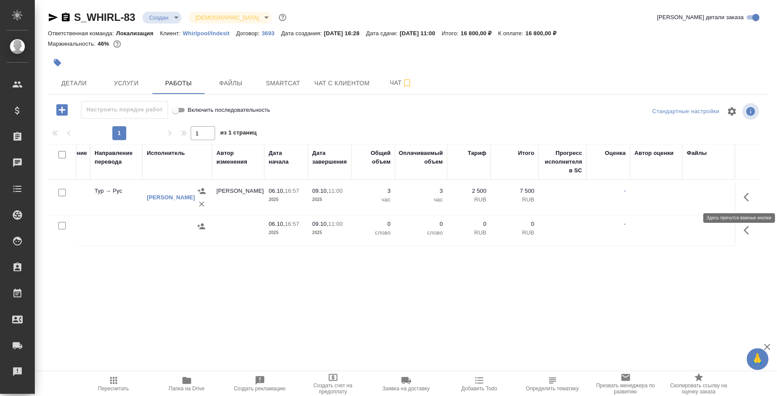
click at [744, 195] on icon "button" at bounding box center [749, 197] width 10 height 10
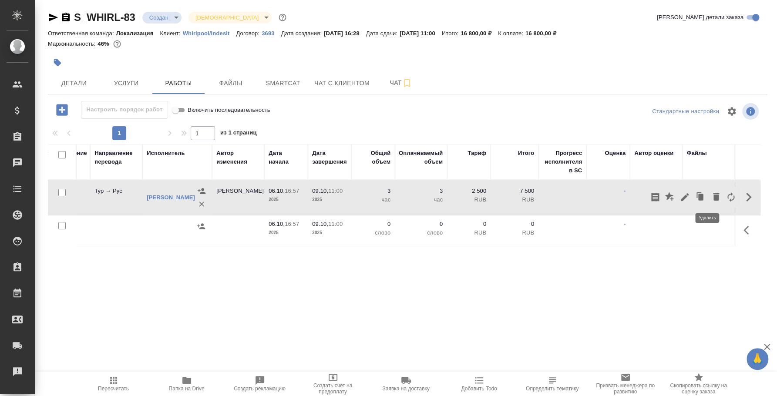
click at [713, 196] on icon "button" at bounding box center [716, 197] width 6 height 8
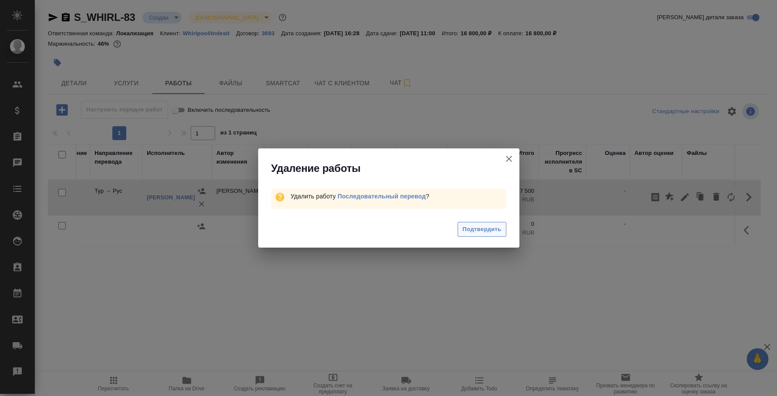
click at [462, 229] on button "Подтвердить" at bounding box center [482, 229] width 48 height 15
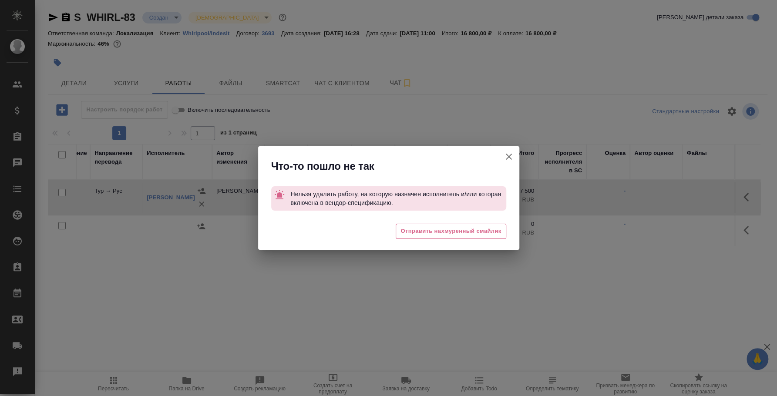
click at [511, 156] on icon "button" at bounding box center [509, 157] width 10 height 10
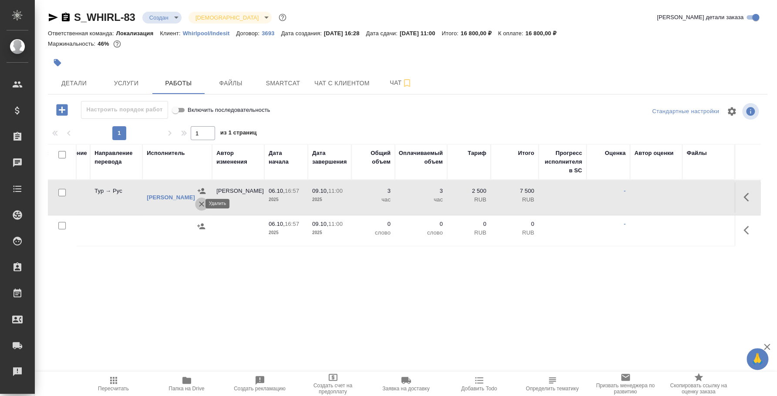
click at [197, 200] on icon "button" at bounding box center [201, 204] width 9 height 9
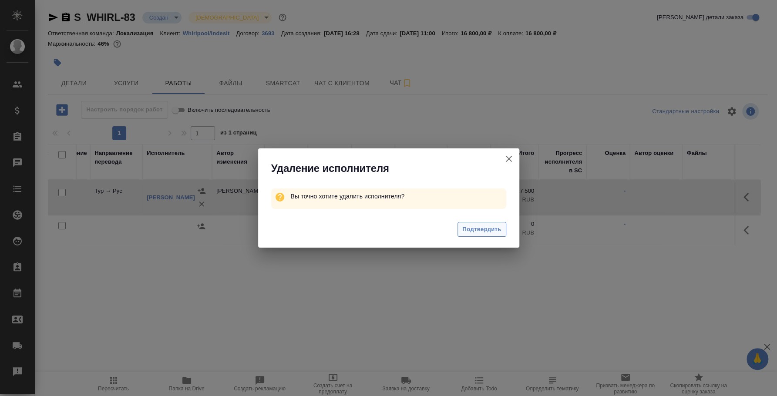
click at [475, 229] on span "Подтвердить" at bounding box center [482, 230] width 39 height 10
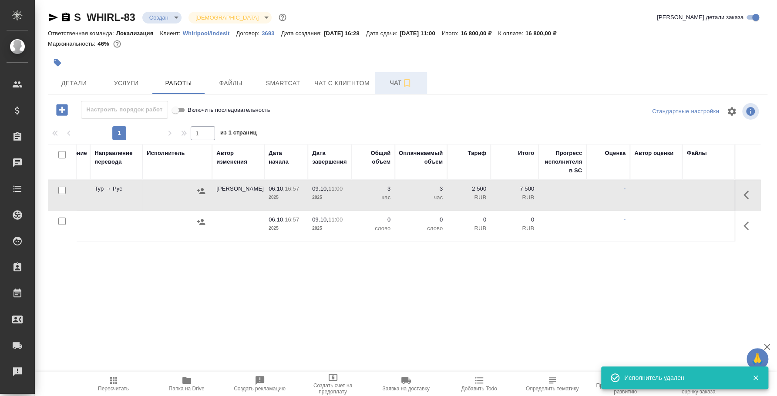
click at [397, 78] on span "Чат" at bounding box center [401, 83] width 42 height 11
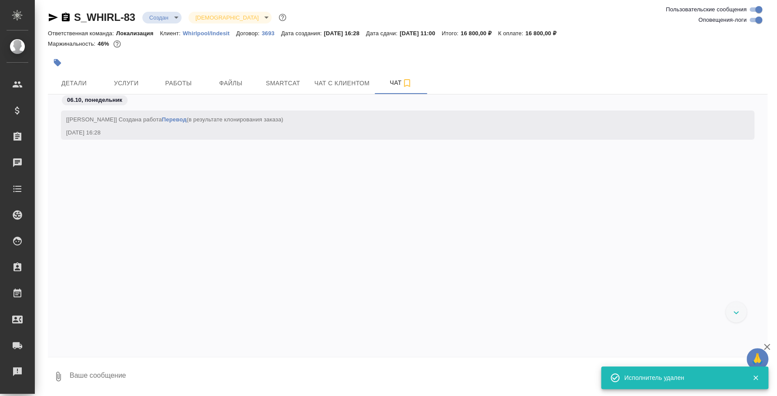
scroll to position [1405, 0]
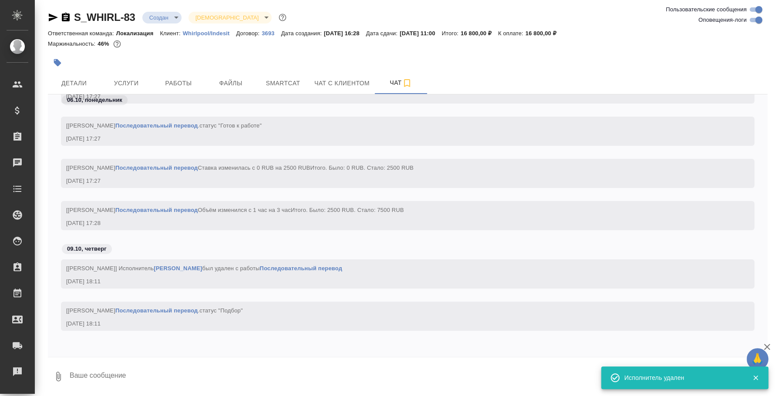
click at [221, 383] on textarea at bounding box center [418, 377] width 699 height 30
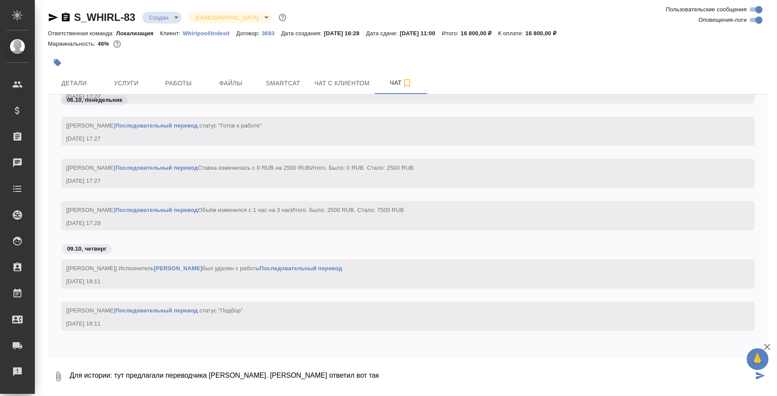
type textarea "Для истории: тут предлагали переводчика Андрееву Екатерину. Клиент ответил вот …"
click at [60, 374] on icon "button" at bounding box center [58, 376] width 10 height 10
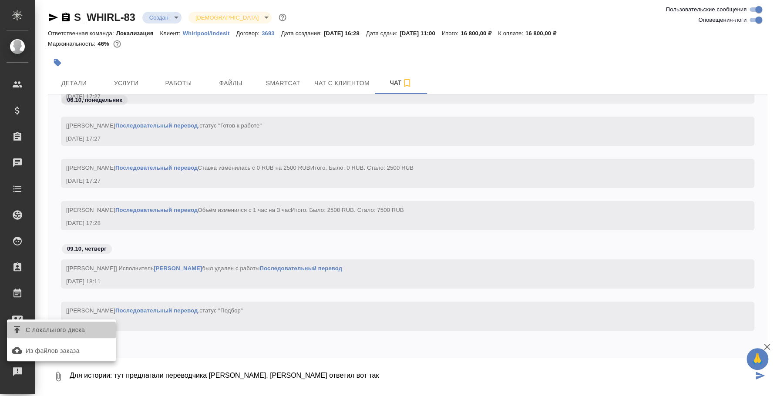
click at [63, 332] on span "С локального диска" at bounding box center [55, 330] width 59 height 11
click at [0, 0] on input "С локального диска" at bounding box center [0, 0] width 0 height 0
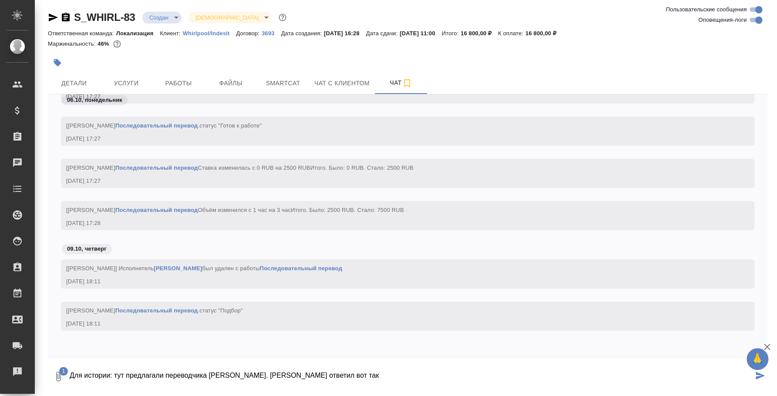
click at [756, 372] on icon "submit" at bounding box center [760, 376] width 9 height 8
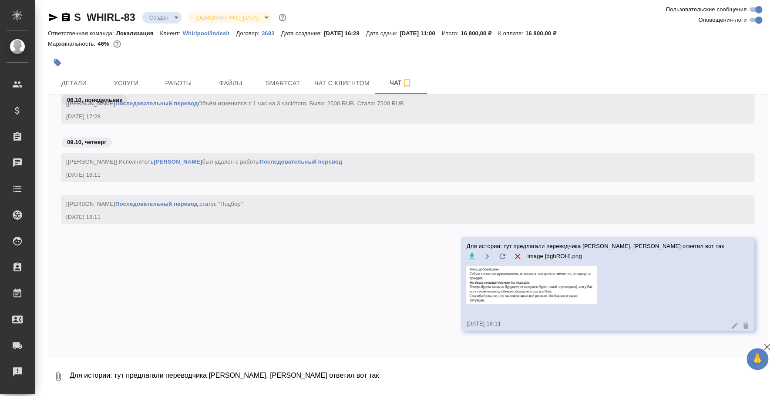
scroll to position [1512, 0]
click at [84, 78] on span "Детали" at bounding box center [74, 83] width 42 height 11
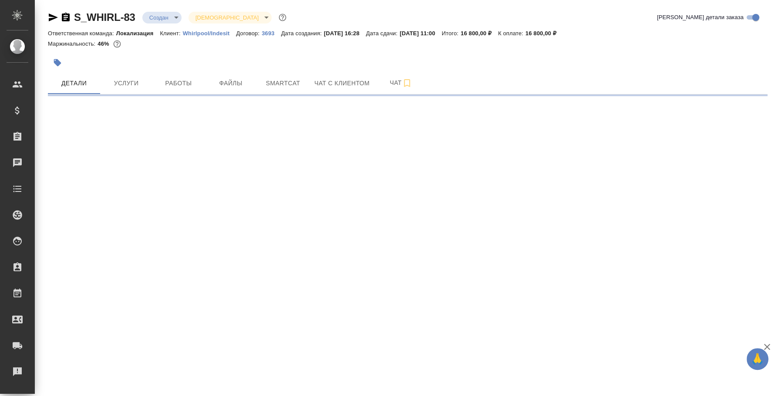
select select "RU"
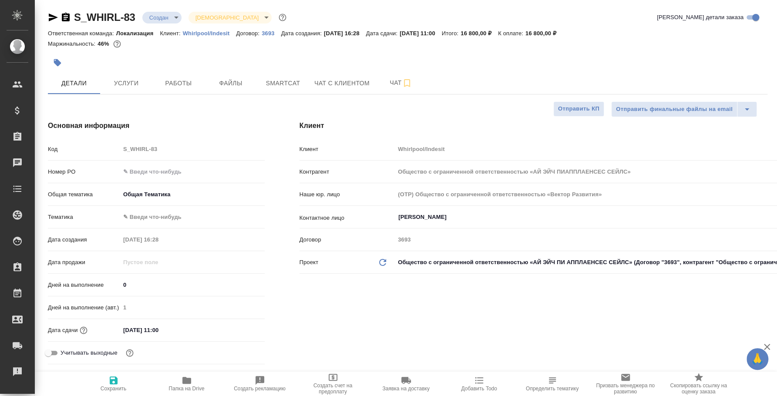
type textarea "x"
type input "Общество с ограниченной ответственностью «АЙ ЭЙЧ ПИАППЛАЕНСЕС СЕЙЛС»"
type textarea "x"
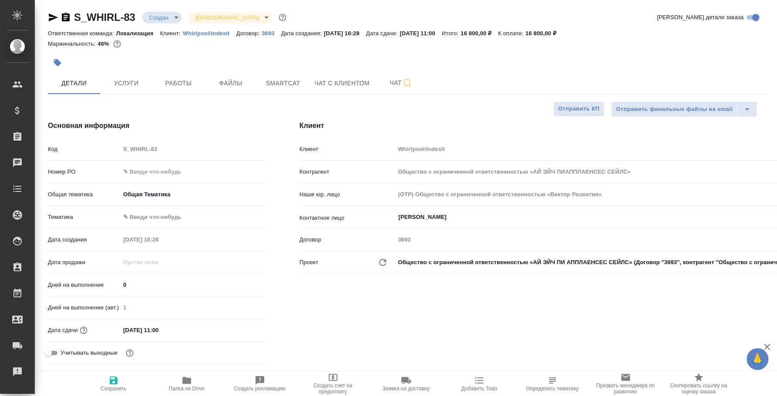
type textarea "x"
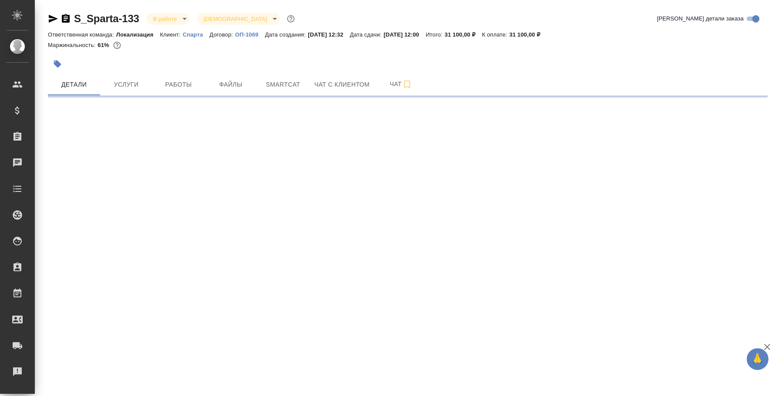
select select "RU"
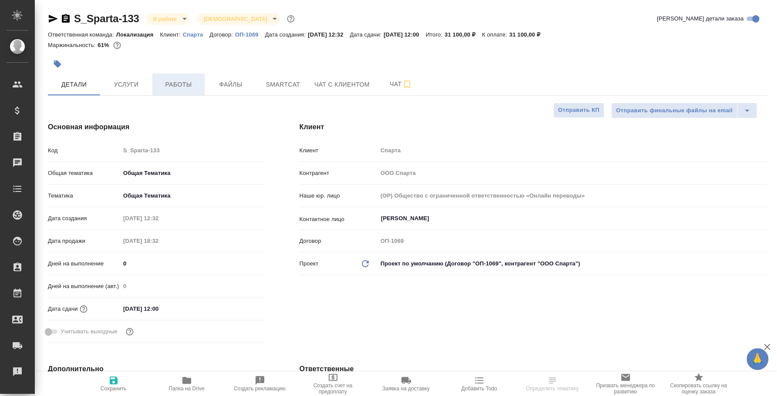
type textarea "x"
click at [165, 91] on button "Работы" at bounding box center [178, 85] width 52 height 22
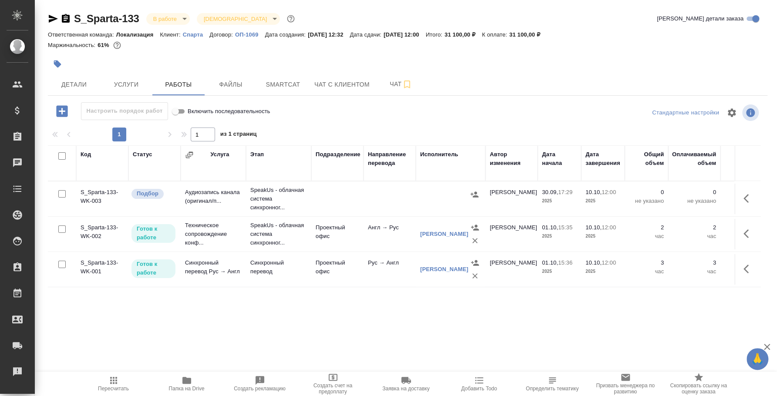
click at [62, 193] on input "checkbox" at bounding box center [61, 193] width 7 height 7
checkbox input "true"
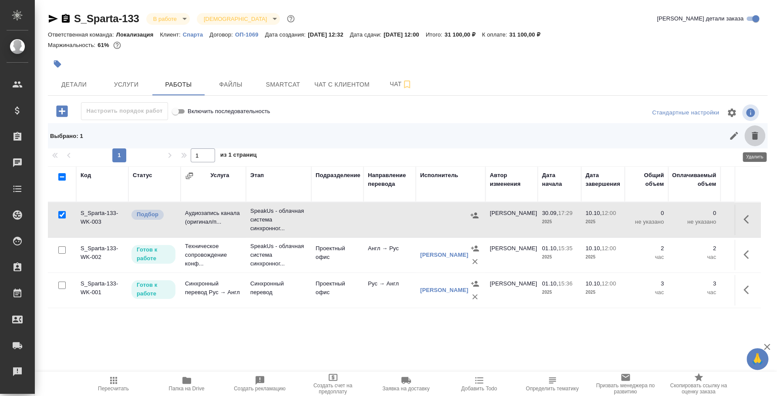
click at [756, 137] on icon "button" at bounding box center [755, 136] width 6 height 8
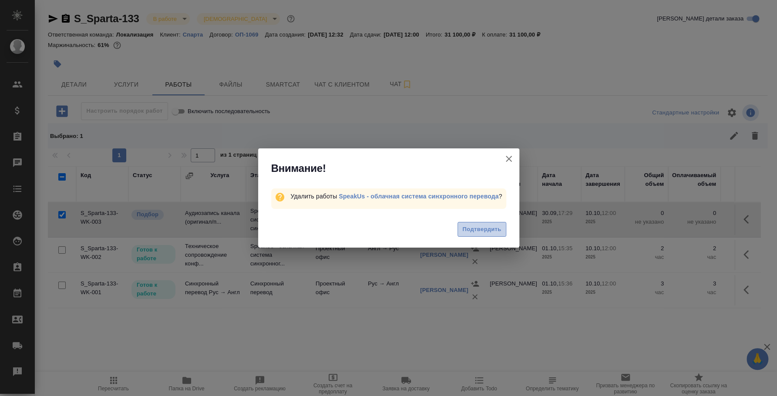
click at [486, 229] on span "Подтвердить" at bounding box center [482, 230] width 39 height 10
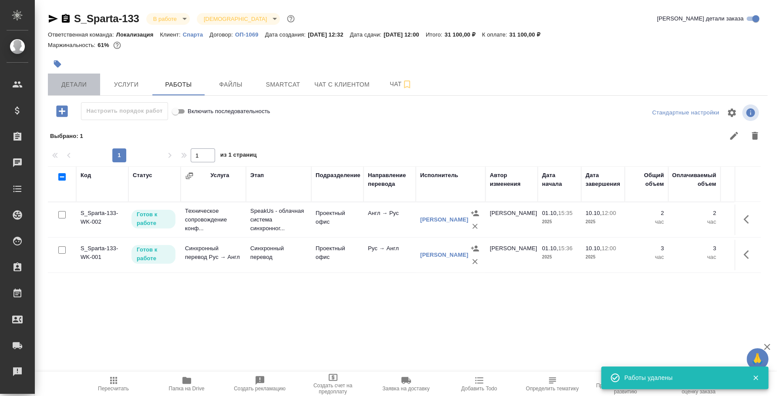
click at [90, 90] on span "Детали" at bounding box center [74, 84] width 42 height 11
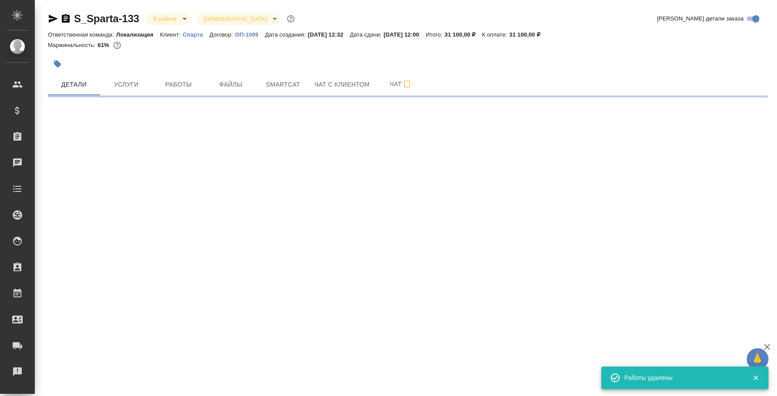
select select "RU"
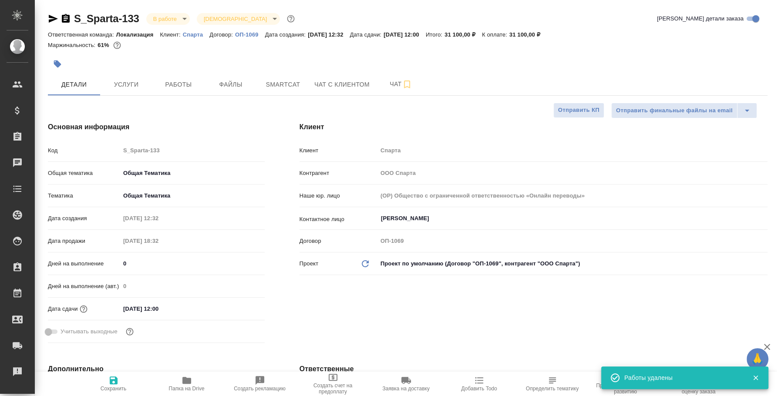
type textarea "x"
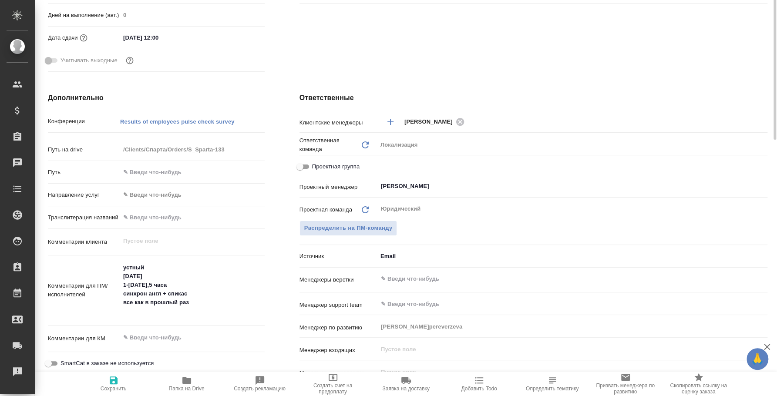
scroll to position [54, 0]
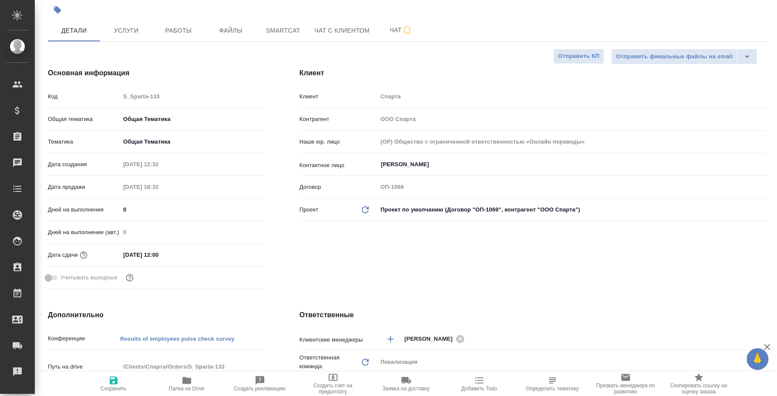
type textarea "x"
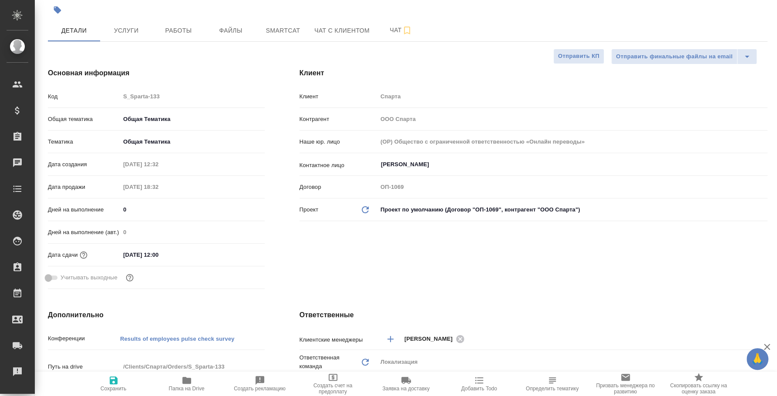
type textarea "x"
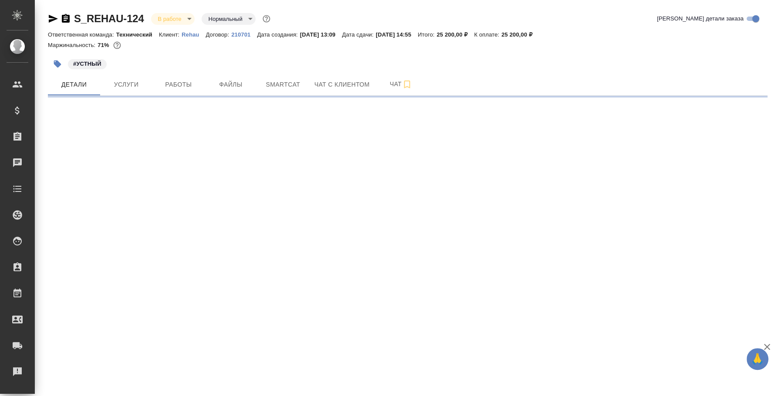
select select "RU"
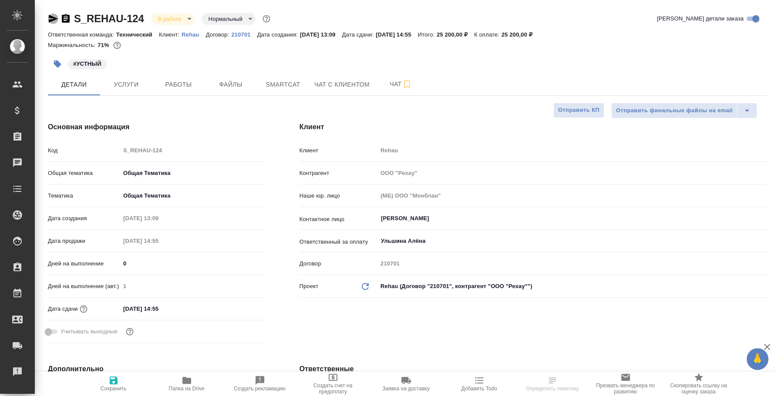
click at [54, 18] on icon "button" at bounding box center [53, 19] width 9 height 8
type textarea "x"
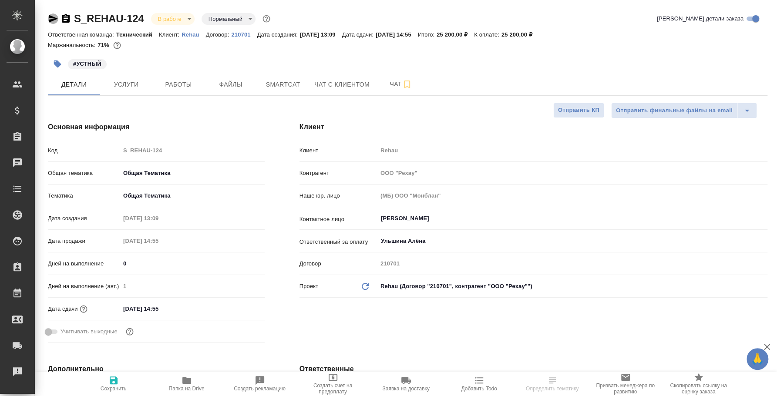
type textarea "x"
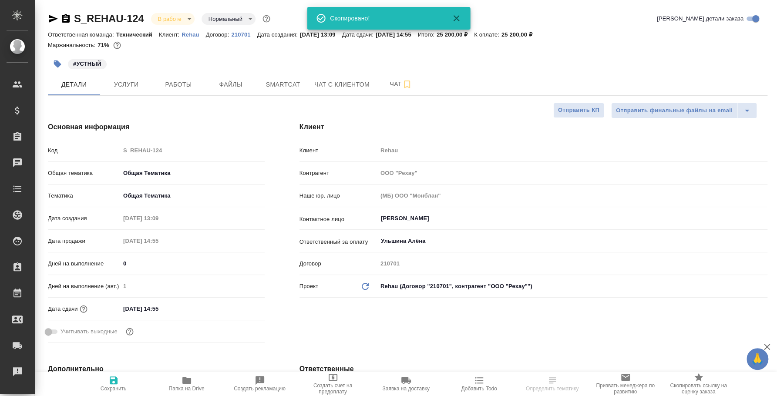
type textarea "x"
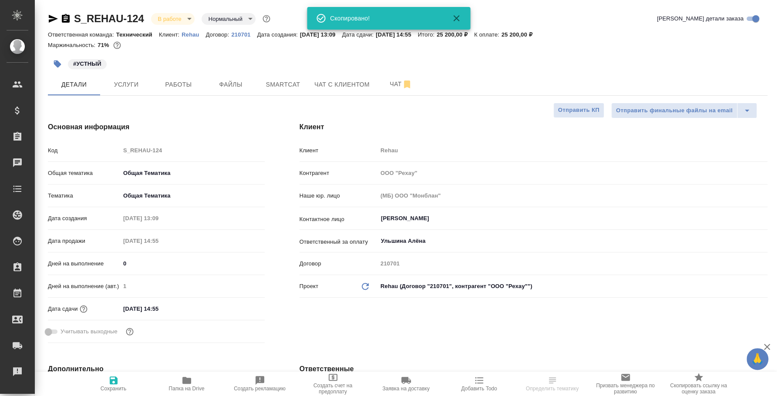
type textarea "x"
select select "RU"
type textarea "x"
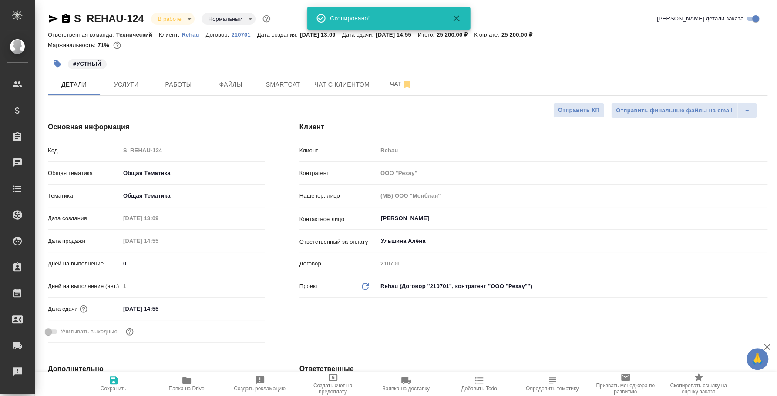
type textarea "x"
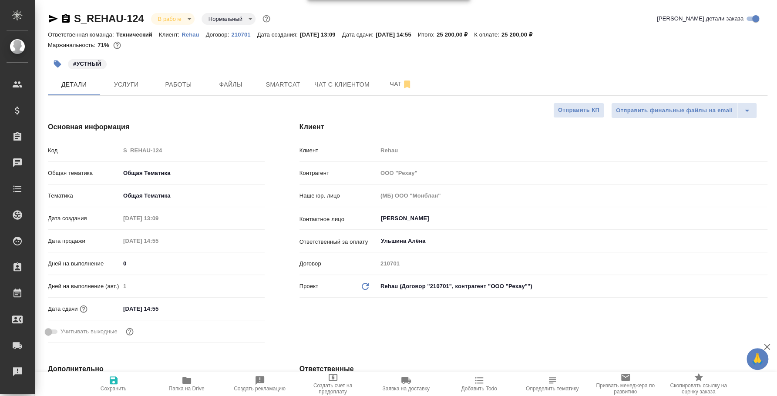
type textarea "x"
